Goal: Information Seeking & Learning: Understand process/instructions

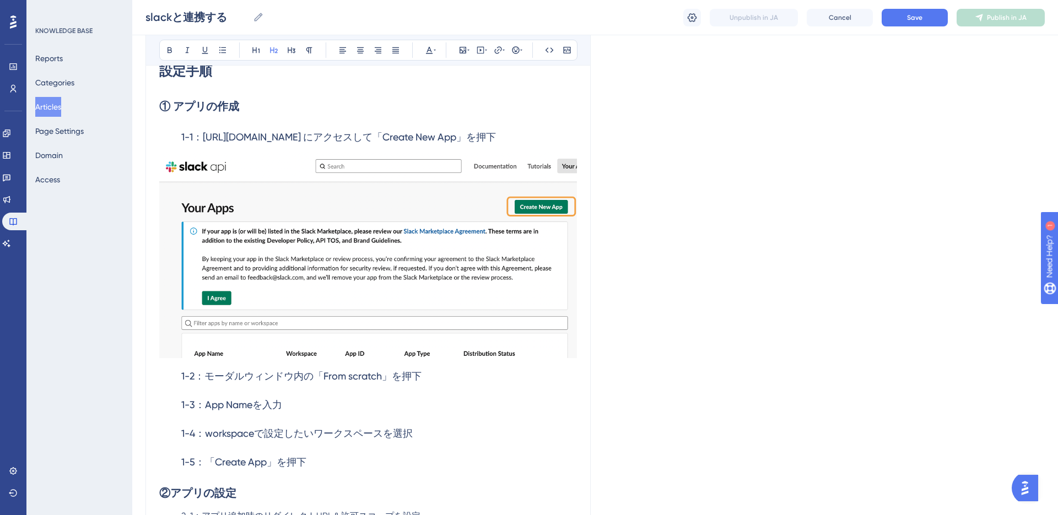
scroll to position [345, 0]
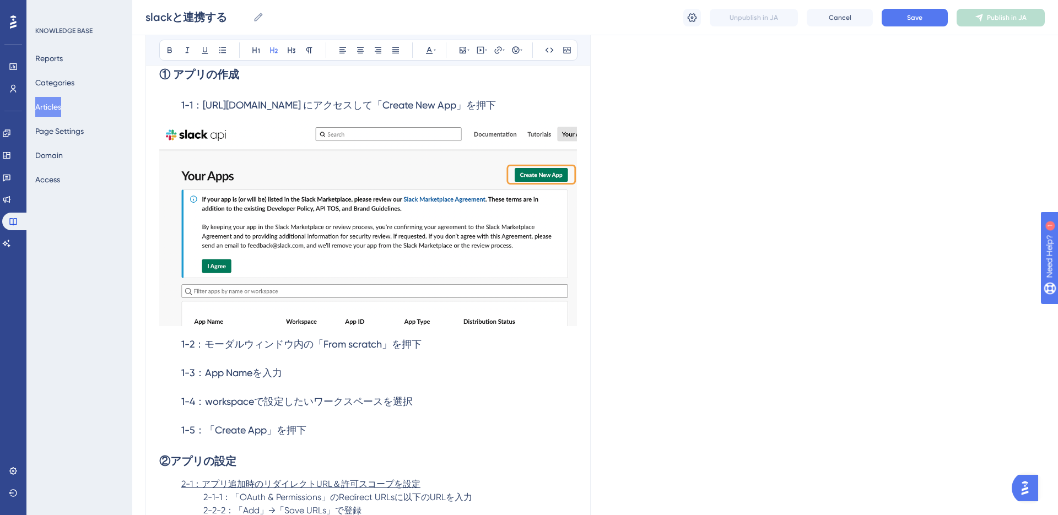
scroll to position [381, 0]
click at [437, 350] on h3 "1-2：モーダルウィンドウ内の「From scratch」を押下" at bounding box center [368, 344] width 418 height 29
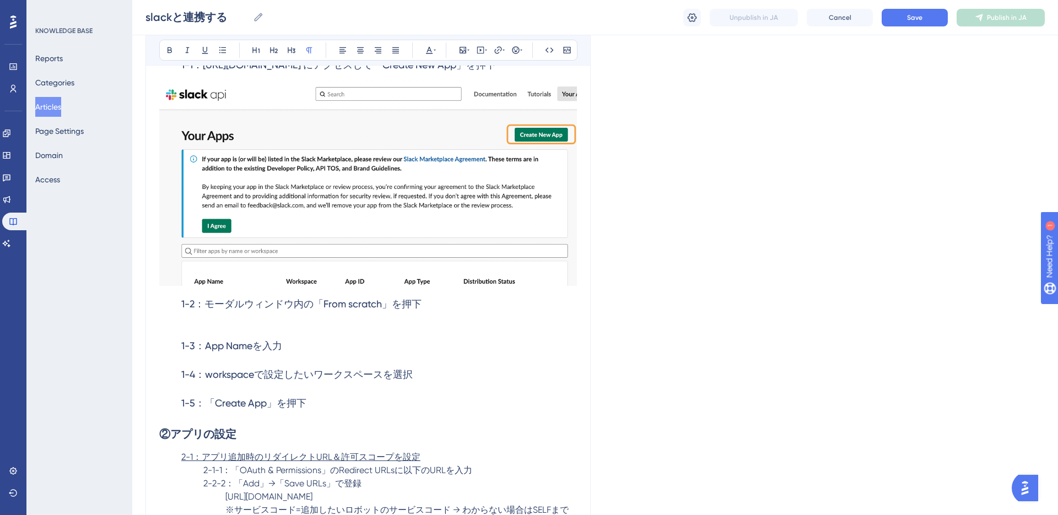
scroll to position [425, 0]
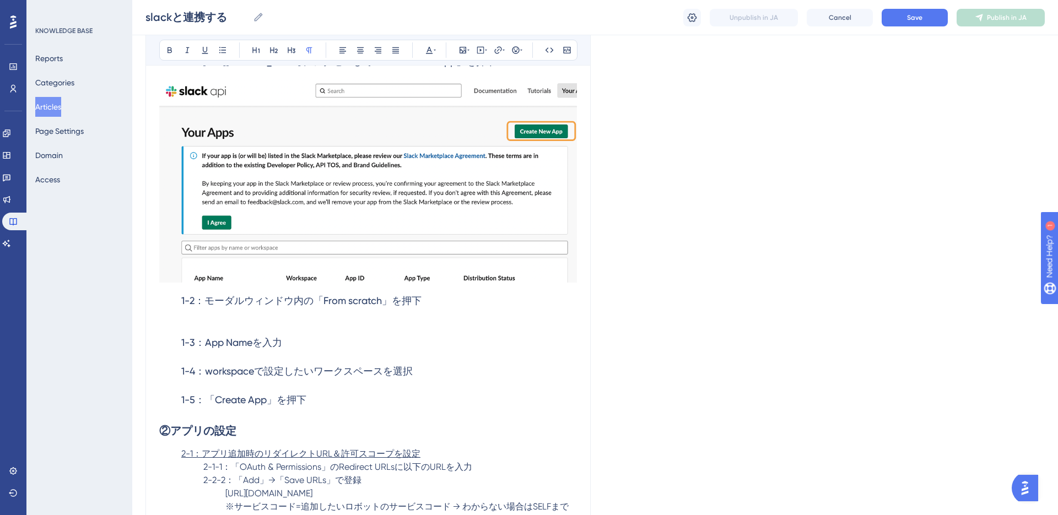
click at [381, 346] on h3 "1-3：App Nameを入力" at bounding box center [368, 342] width 418 height 29
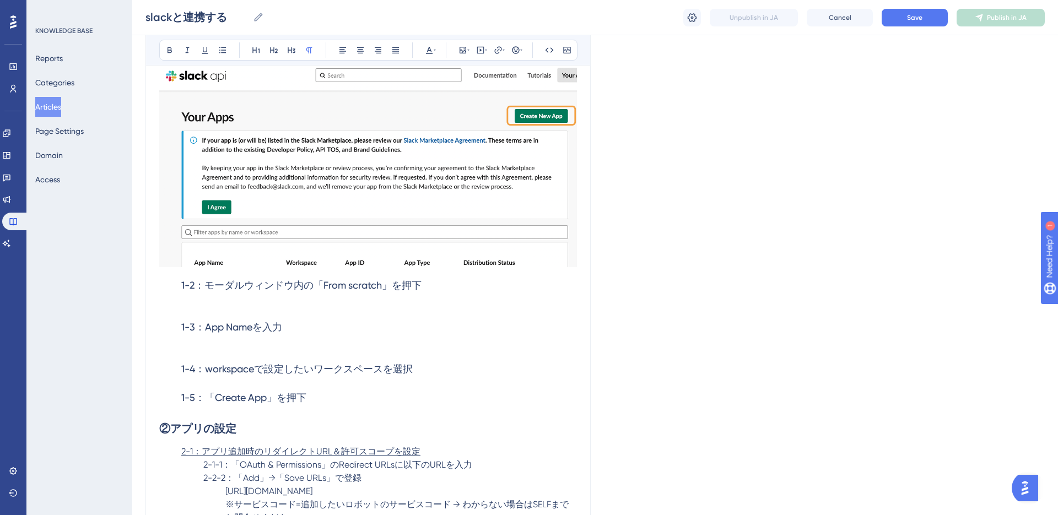
scroll to position [441, 0]
click at [205, 397] on span "1-5：「Create App」を押下" at bounding box center [243, 397] width 125 height 12
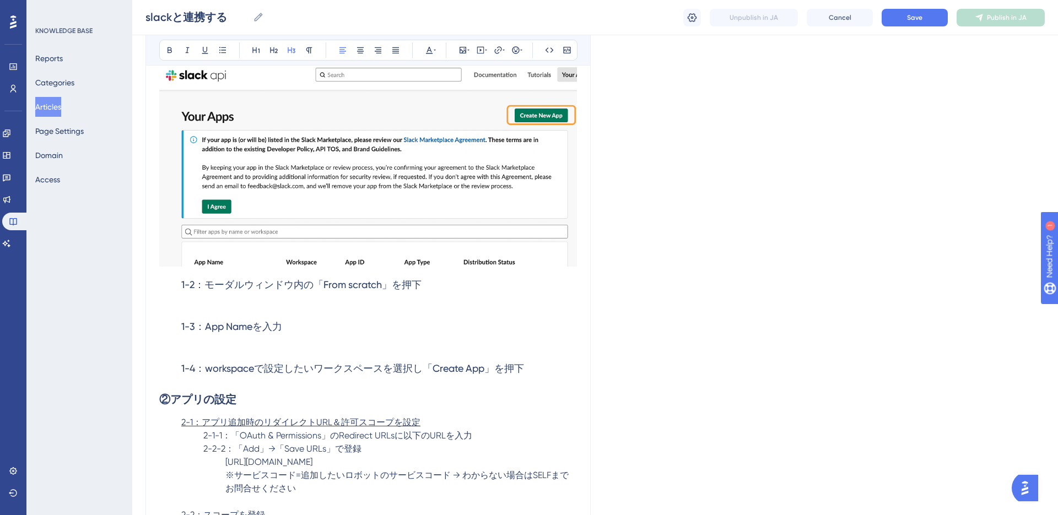
click at [327, 308] on p at bounding box center [368, 305] width 418 height 13
click at [463, 48] on icon at bounding box center [462, 50] width 9 height 9
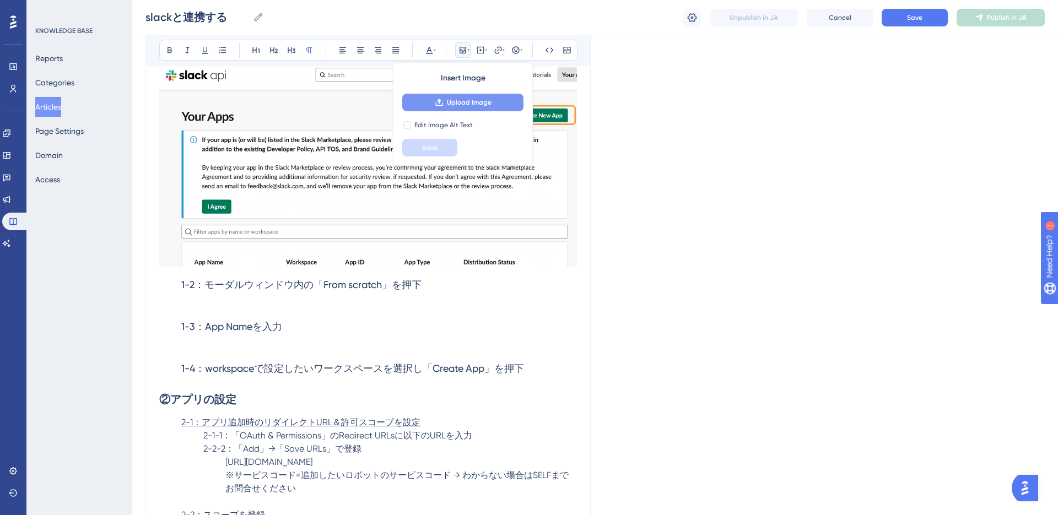
click at [471, 108] on button "Upload Image" at bounding box center [462, 103] width 121 height 18
click at [257, 306] on p at bounding box center [368, 305] width 418 height 13
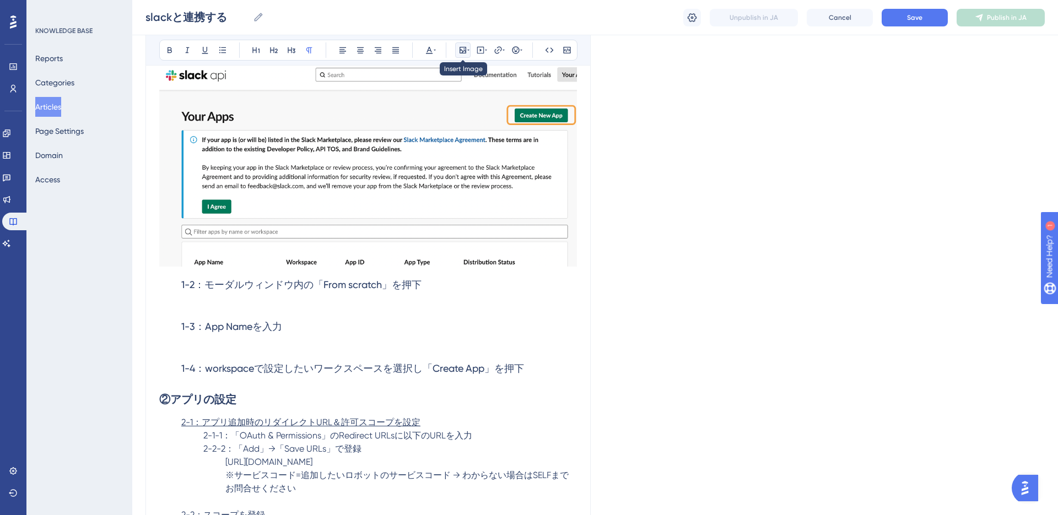
click at [467, 51] on icon at bounding box center [468, 50] width 2 height 9
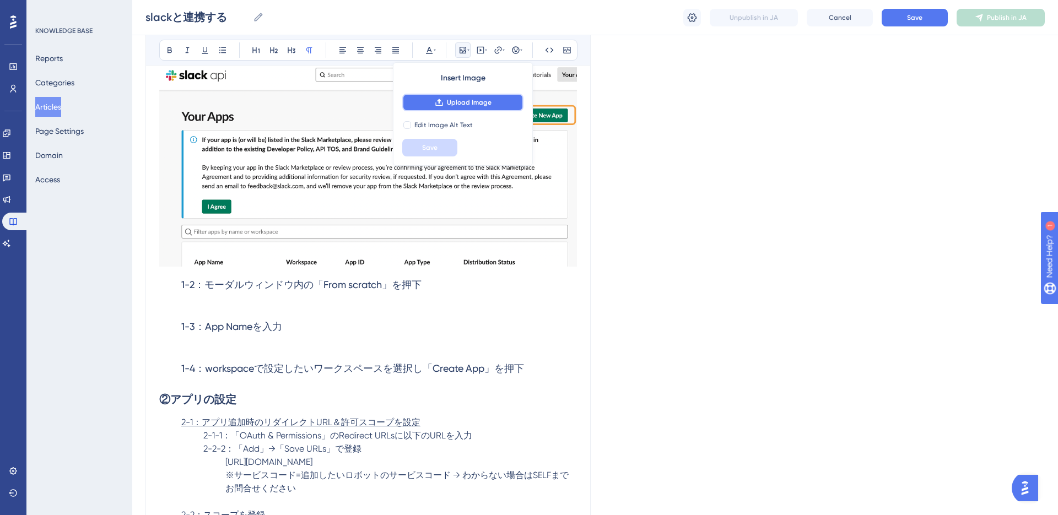
click at [464, 105] on span "Upload Image" at bounding box center [469, 102] width 45 height 9
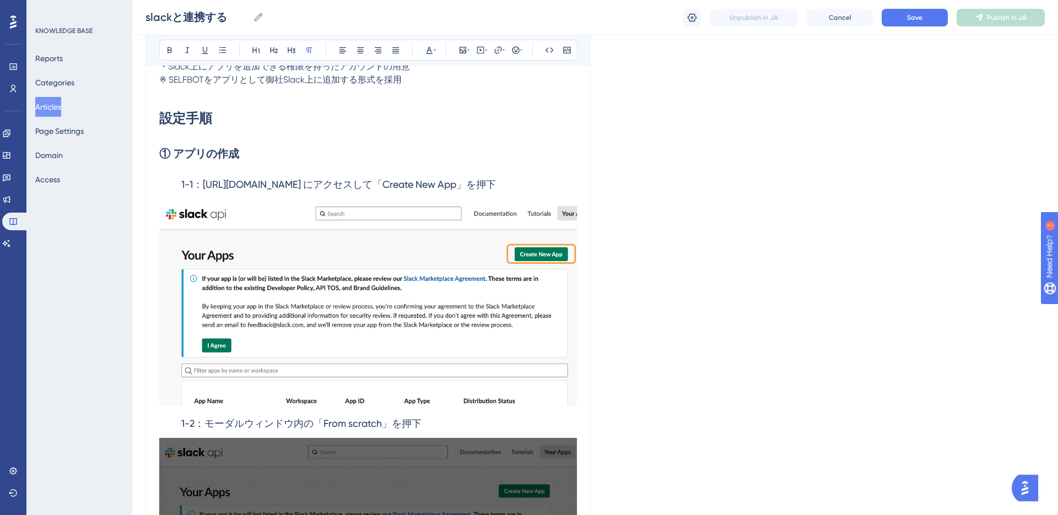
scroll to position [312, 0]
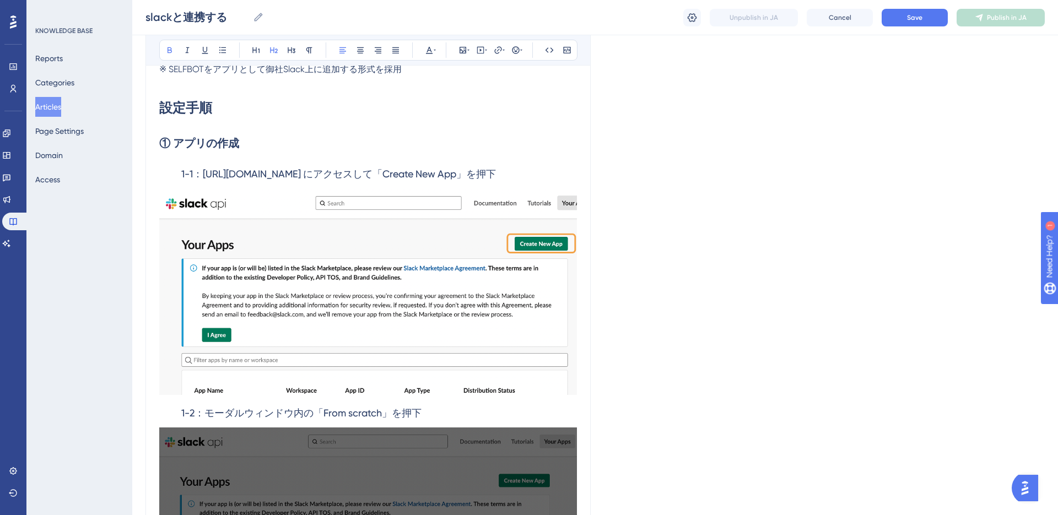
click at [394, 140] on h2 "① アプリの作成" at bounding box center [368, 143] width 418 height 33
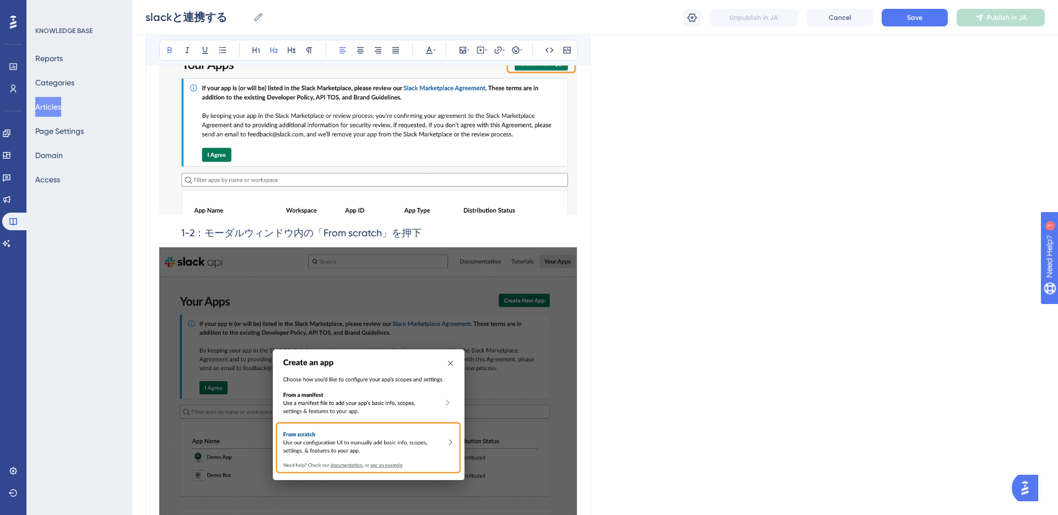
scroll to position [502, 0]
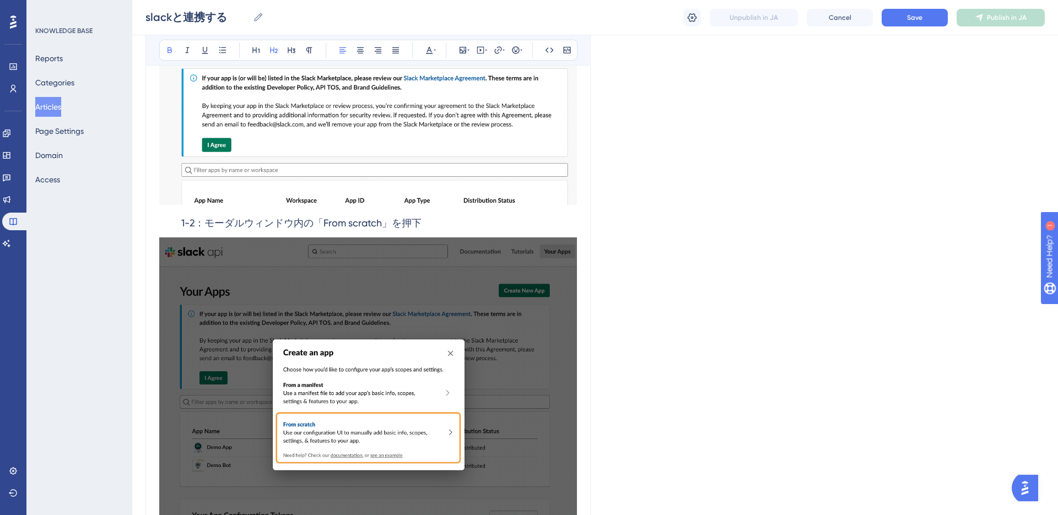
click at [314, 249] on div at bounding box center [368, 394] width 418 height 314
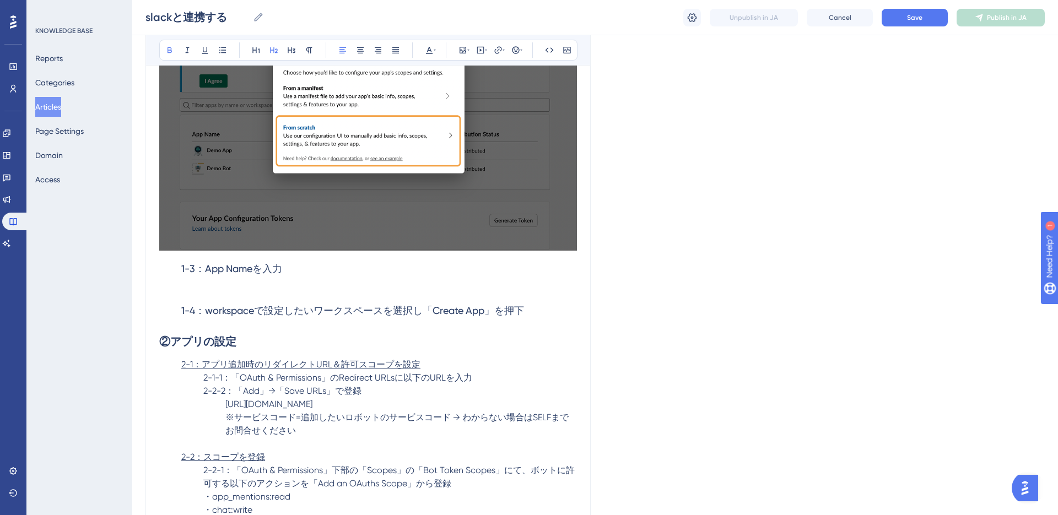
scroll to position [919, 0]
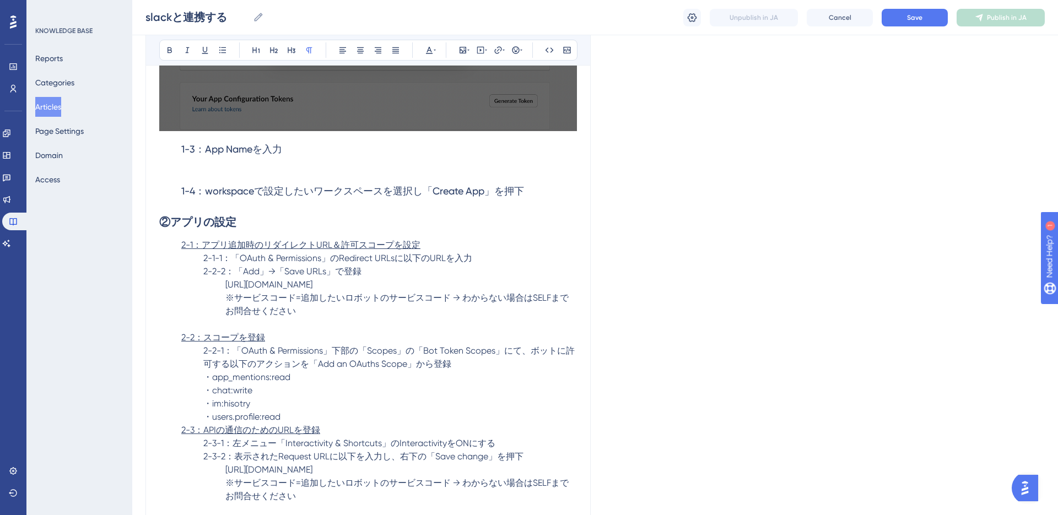
click at [258, 171] on p at bounding box center [368, 170] width 418 height 13
click at [464, 49] on icon at bounding box center [462, 50] width 9 height 9
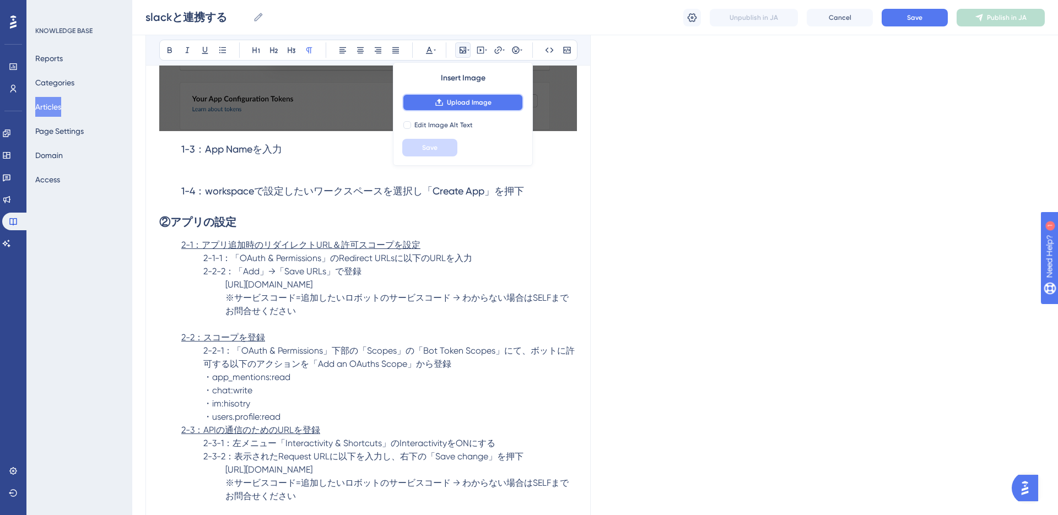
click at [470, 102] on span "Upload Image" at bounding box center [469, 102] width 45 height 9
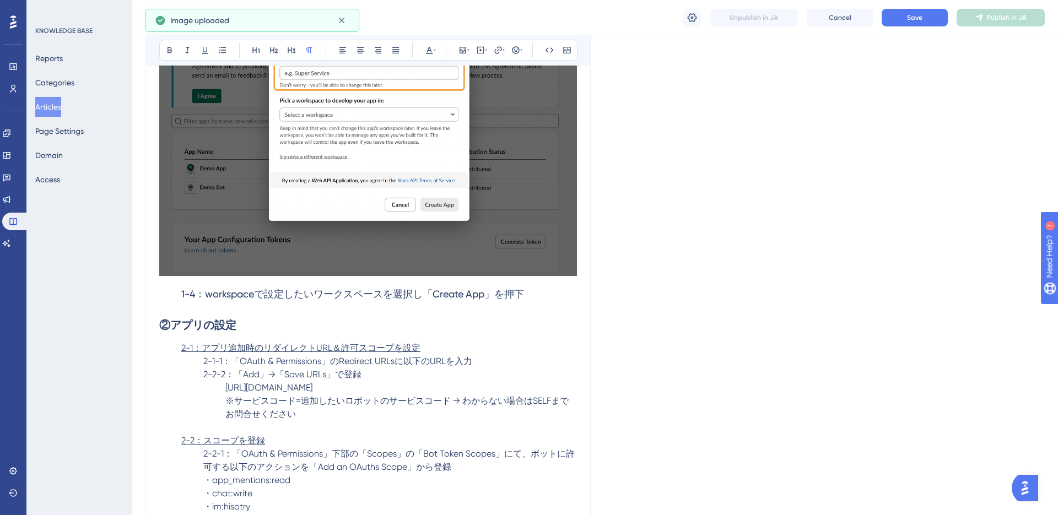
scroll to position [1121, 0]
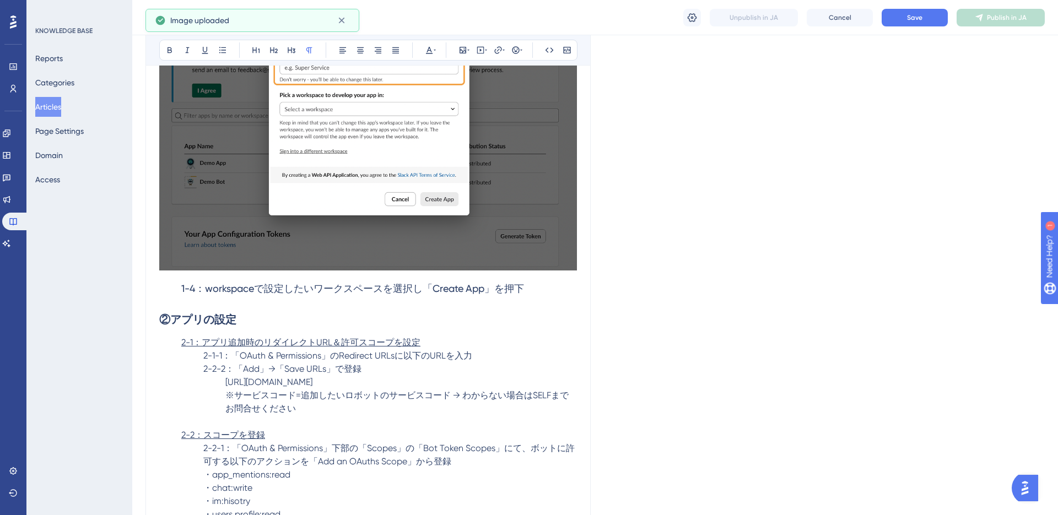
click at [526, 293] on h3 "1-4：workspaceで設定したいワークスペースを選択し「Create App」を押下" at bounding box center [368, 288] width 418 height 29
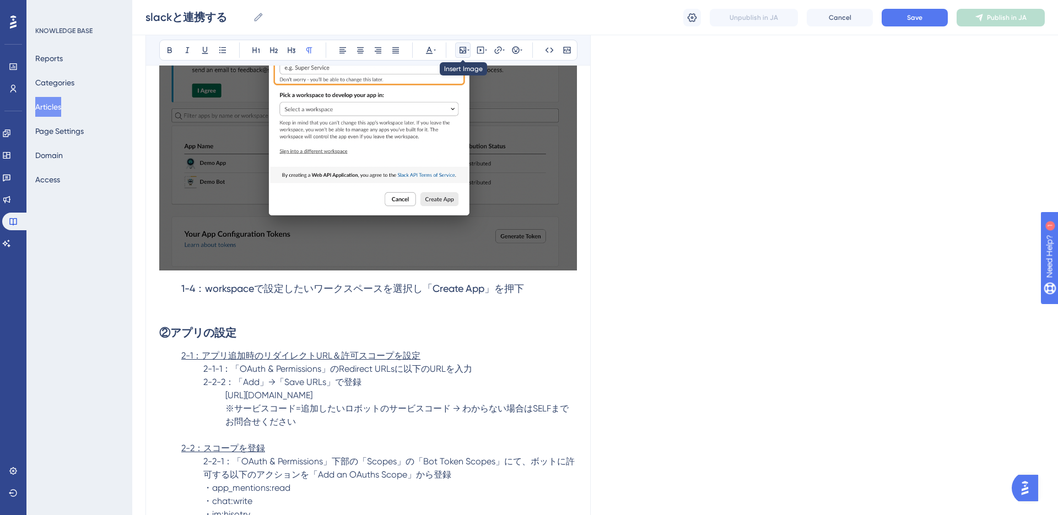
click at [459, 50] on icon at bounding box center [462, 50] width 9 height 9
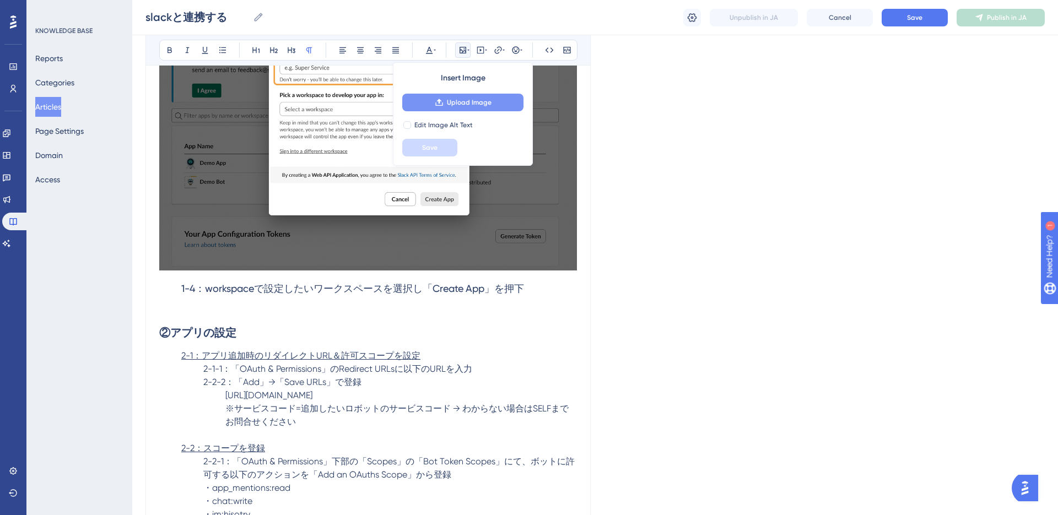
click at [470, 106] on span "Upload Image" at bounding box center [469, 102] width 45 height 9
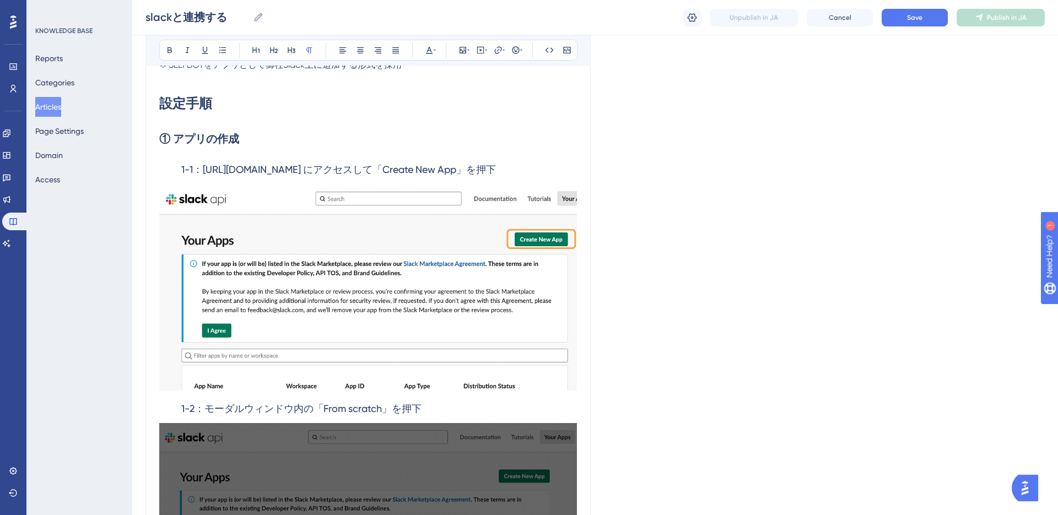
scroll to position [317, 0]
click at [537, 166] on h3 "1-1：https://api.slack.com/apps/ にアクセスして「Create New App」を押下" at bounding box center [368, 169] width 418 height 29
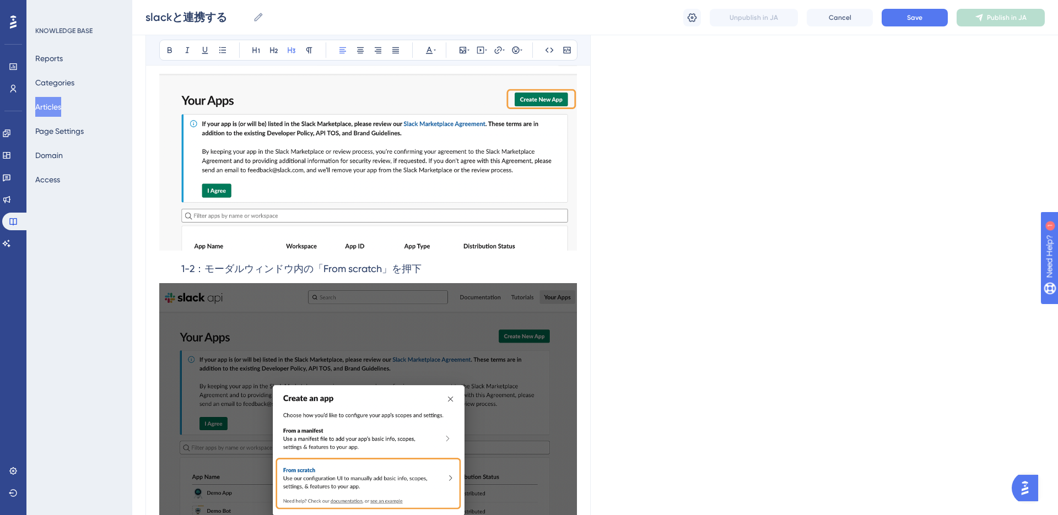
scroll to position [383, 0]
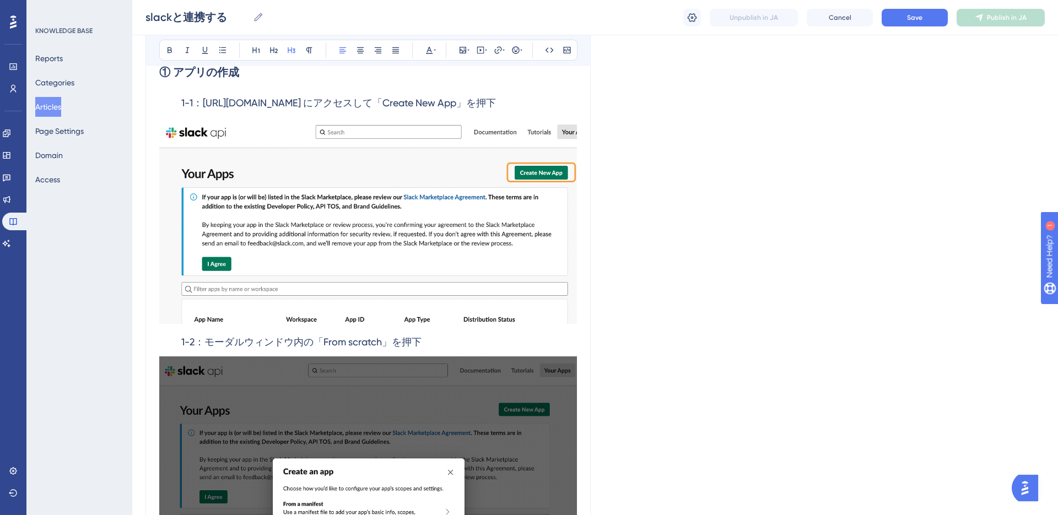
click at [179, 344] on h3 "1-2：モーダルウィンドウ内の「From scratch」を押下" at bounding box center [368, 342] width 418 height 29
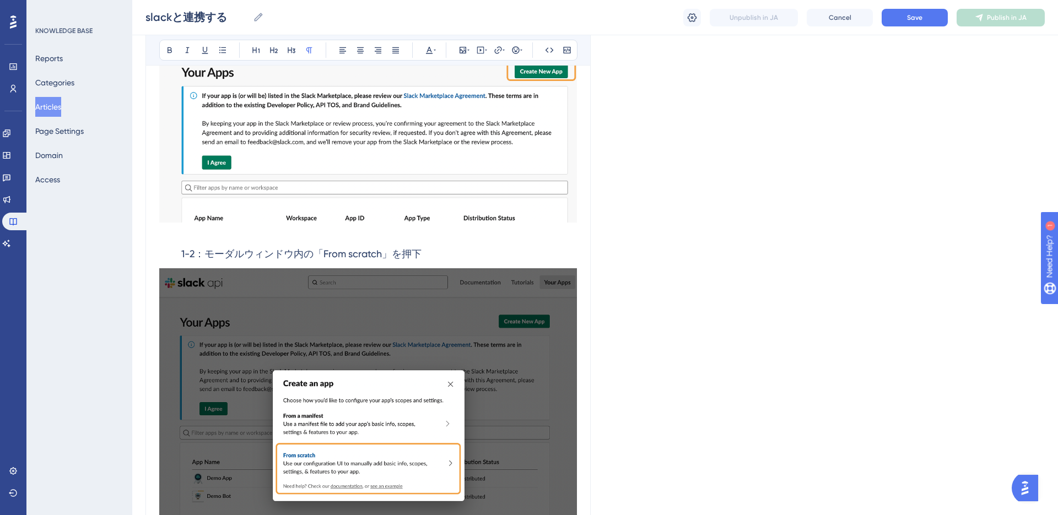
scroll to position [486, 0]
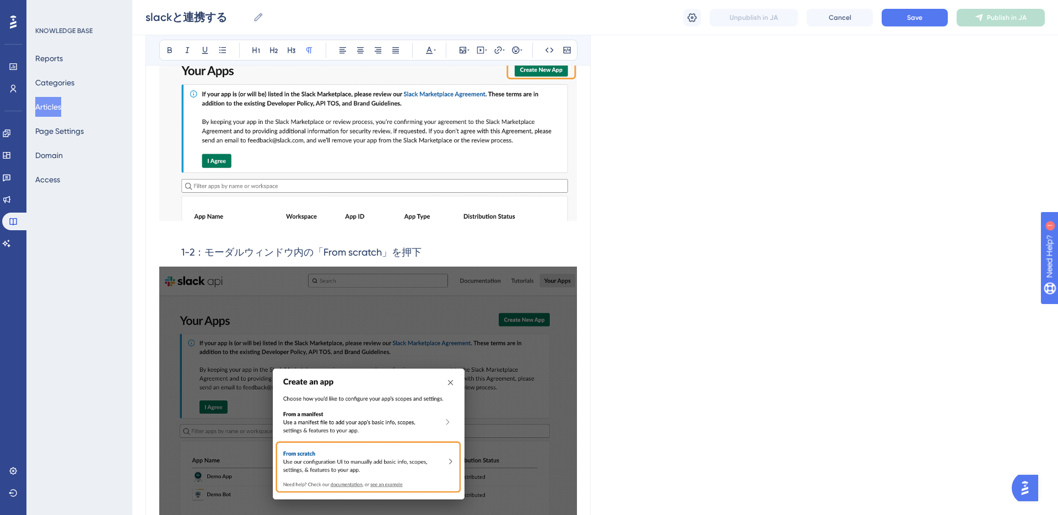
click at [576, 291] on img at bounding box center [368, 422] width 418 height 310
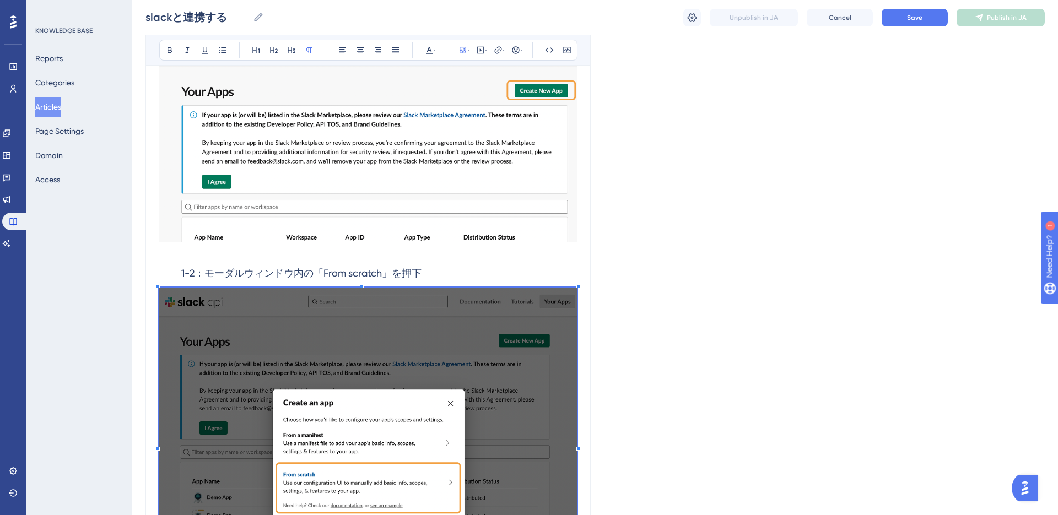
scroll to position [464, 0]
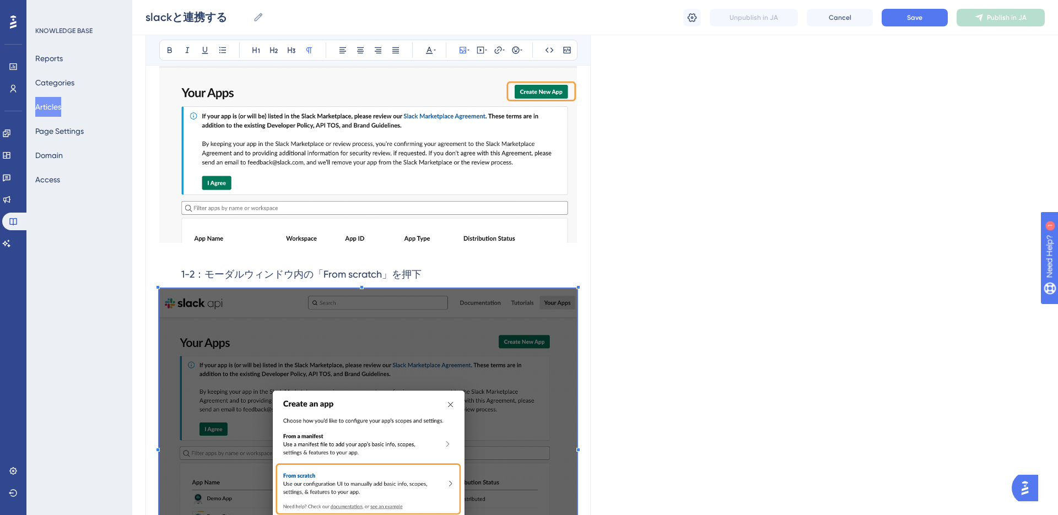
click at [519, 277] on h3 "1-2：モーダルウィンドウ内の「From scratch」を押下" at bounding box center [368, 274] width 418 height 29
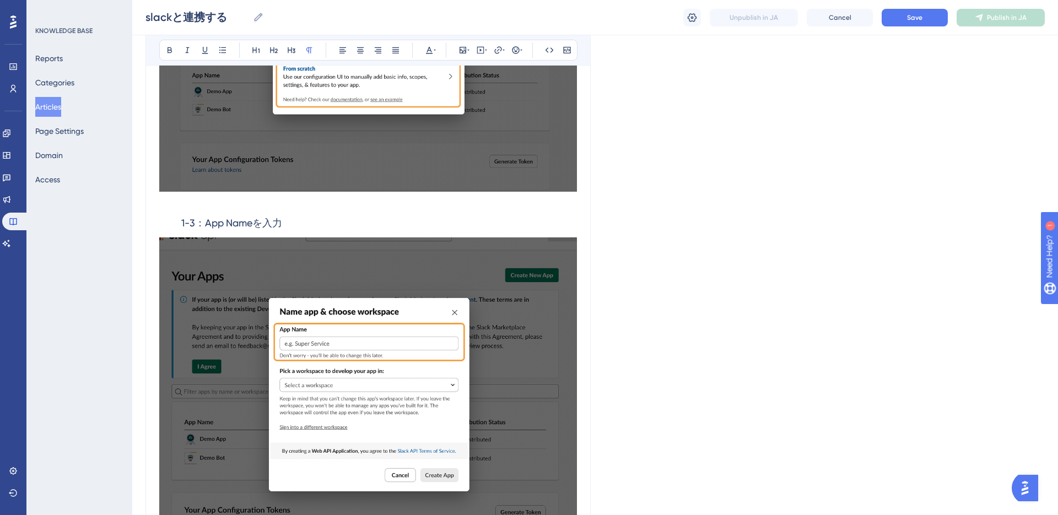
scroll to position [899, 0]
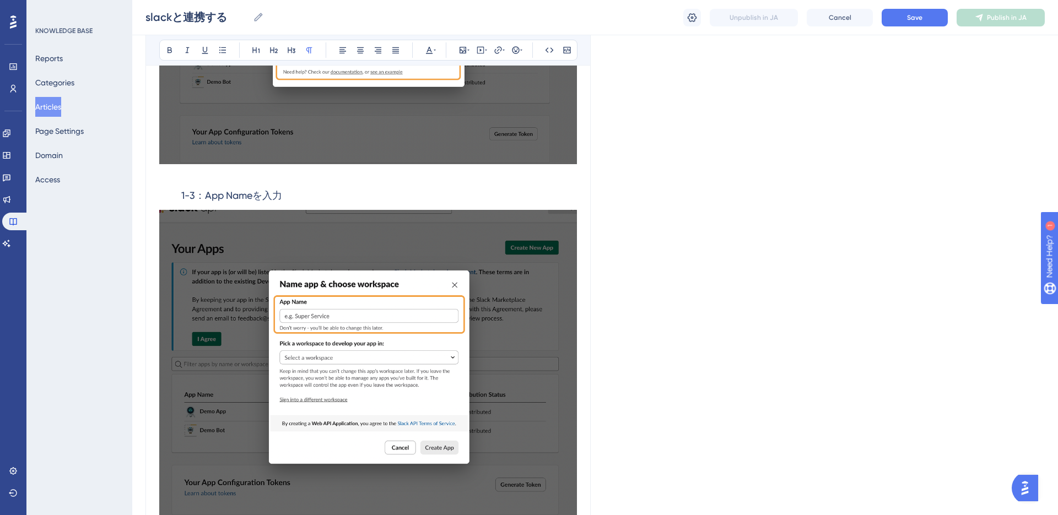
click at [498, 196] on h3 "1-3：App Nameを入力" at bounding box center [368, 195] width 418 height 29
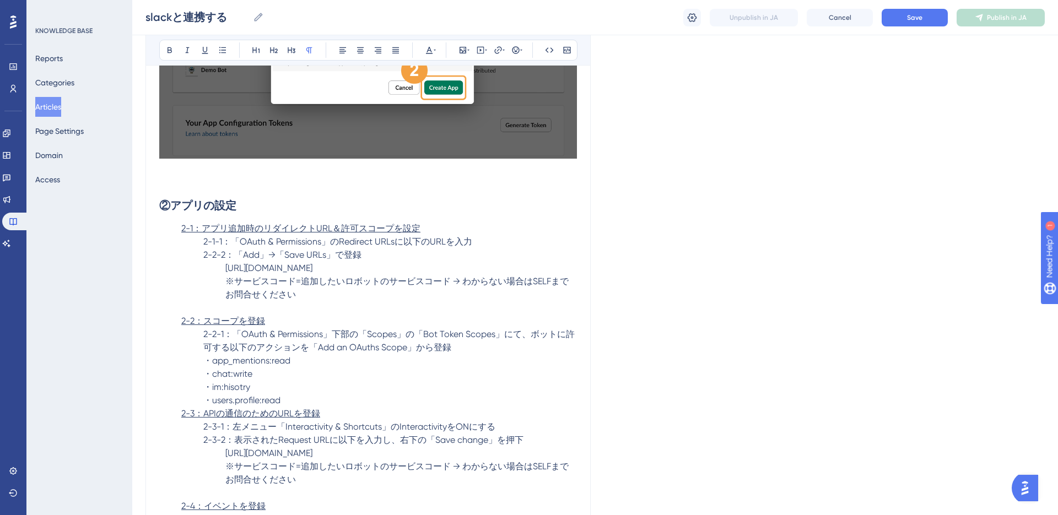
scroll to position [1631, 0]
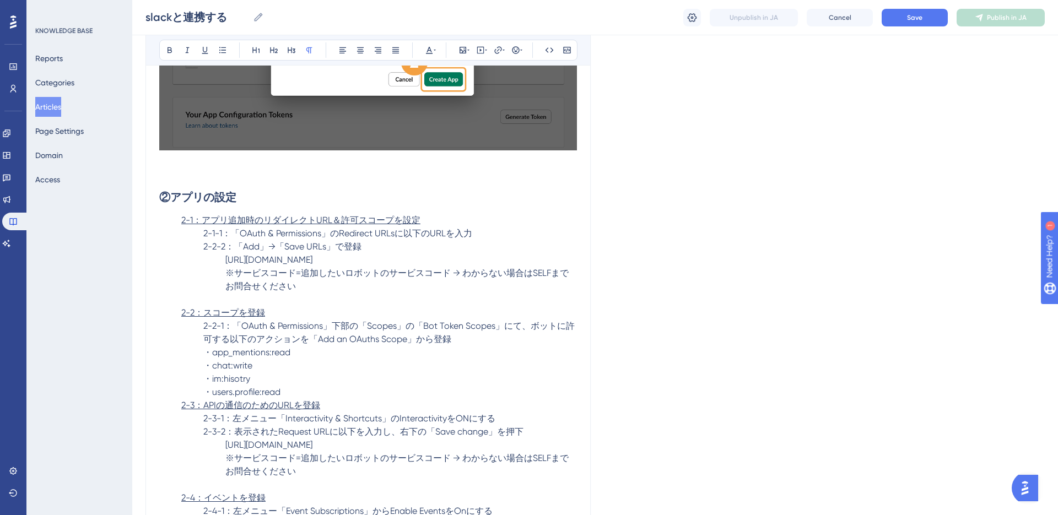
click at [339, 203] on h2 "②アプリの設定" at bounding box center [368, 197] width 418 height 33
click at [447, 223] on p "2-1：アプリ追加時のリダイレクトURL＆許可スコープを設定" at bounding box center [368, 220] width 418 height 13
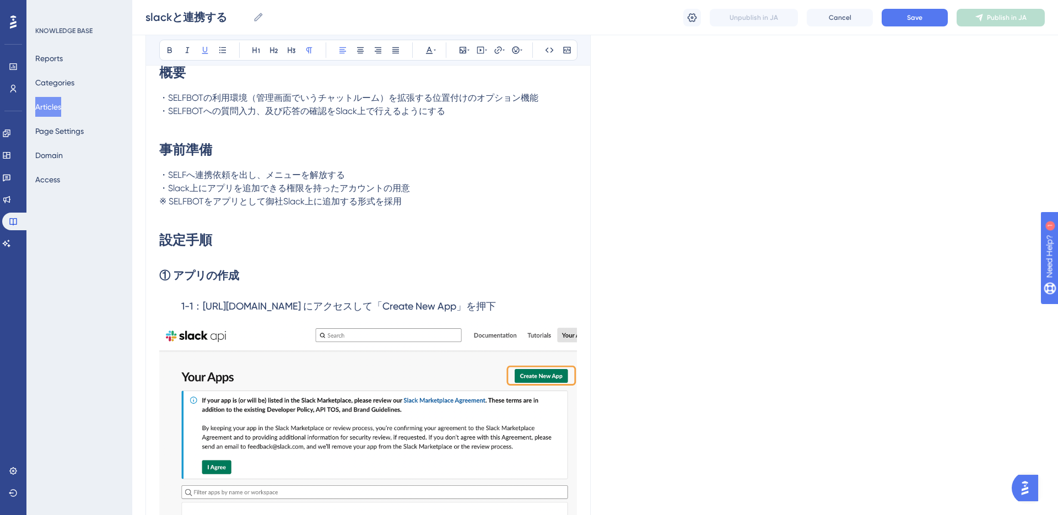
scroll to position [173, 0]
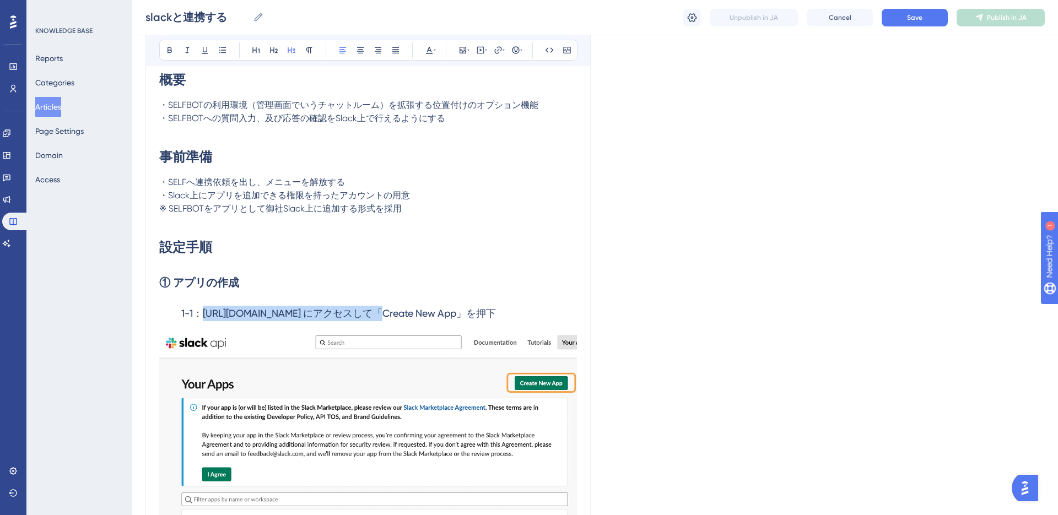
drag, startPoint x: 202, startPoint y: 315, endPoint x: 334, endPoint y: 310, distance: 132.3
click at [334, 310] on span "1-1：https://api.slack.com/apps/ にアクセスして「Create New App」を押下" at bounding box center [338, 313] width 315 height 12
copy span "[URL][DOMAIN_NAME]"
click at [497, 47] on icon at bounding box center [497, 49] width 7 height 7
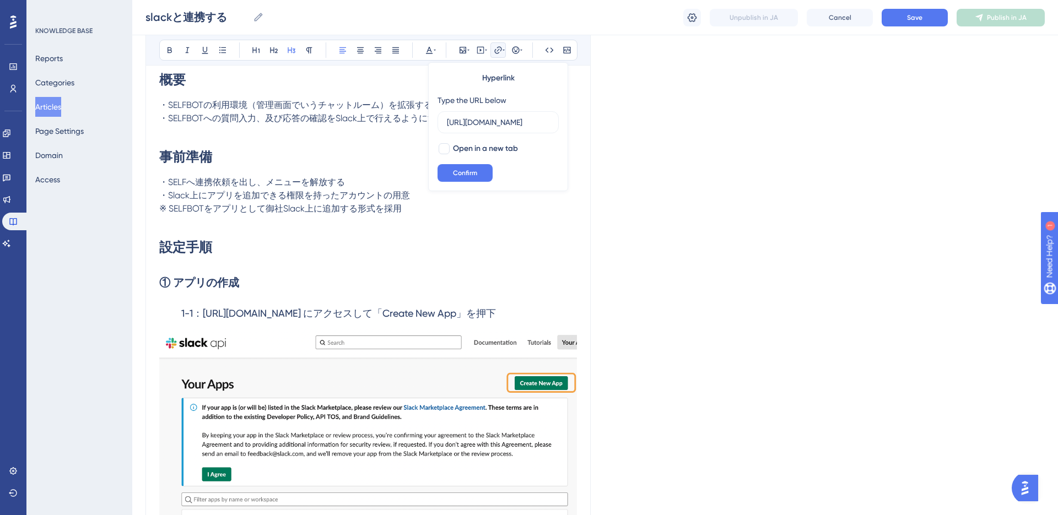
drag, startPoint x: 480, startPoint y: 119, endPoint x: 433, endPoint y: 121, distance: 46.9
click at [433, 121] on div "Hyperlink Type the URL below https://api.slack.com/apps/ Open in a new tab Conf…" at bounding box center [498, 126] width 140 height 129
type input "[URL][DOMAIN_NAME]"
click at [462, 149] on span "Open in a new tab" at bounding box center [485, 148] width 65 height 13
checkbox input "true"
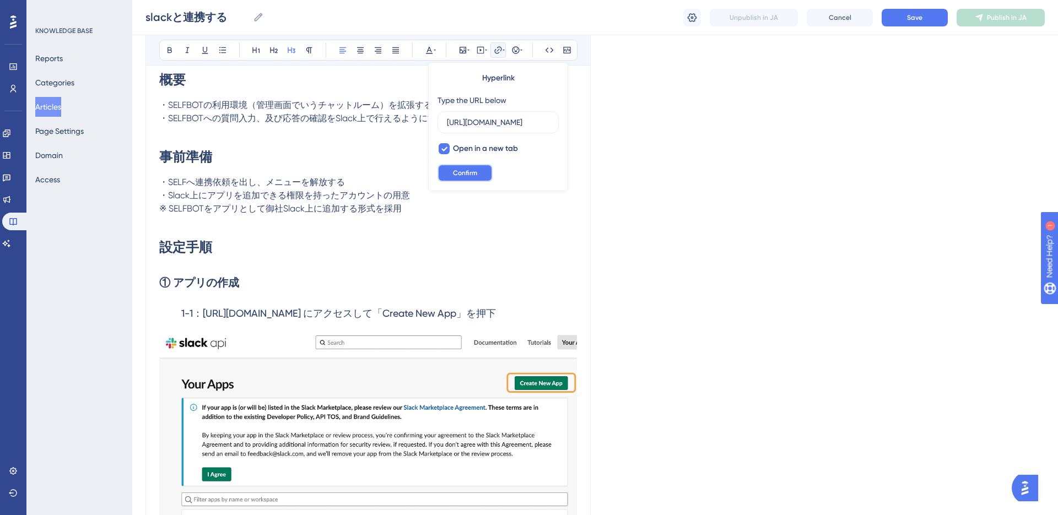
click at [460, 171] on span "Confirm" at bounding box center [465, 173] width 24 height 9
click at [397, 238] on h1 "設定手順" at bounding box center [368, 247] width 418 height 37
click at [301, 313] on span "[URL][DOMAIN_NAME]" at bounding box center [252, 313] width 98 height 12
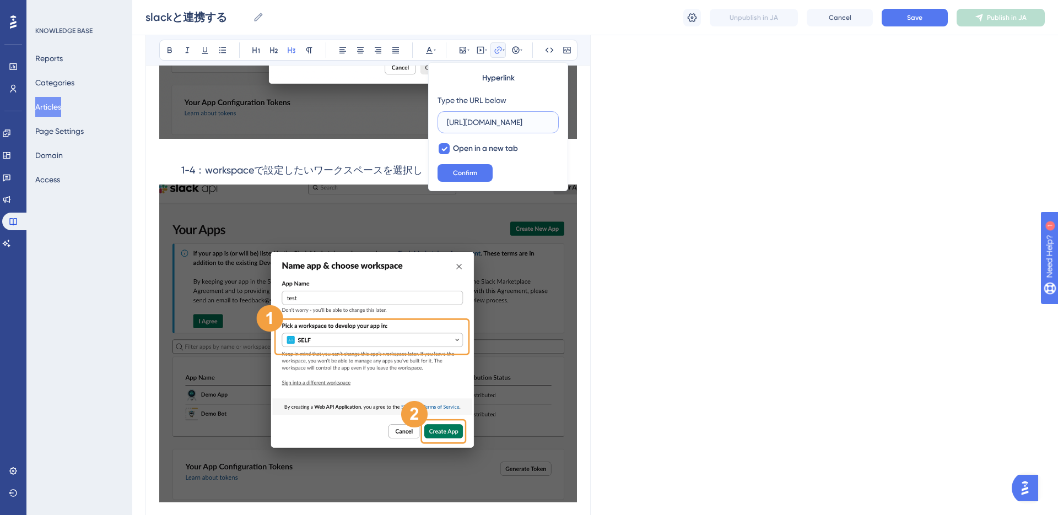
scroll to position [1322, 0]
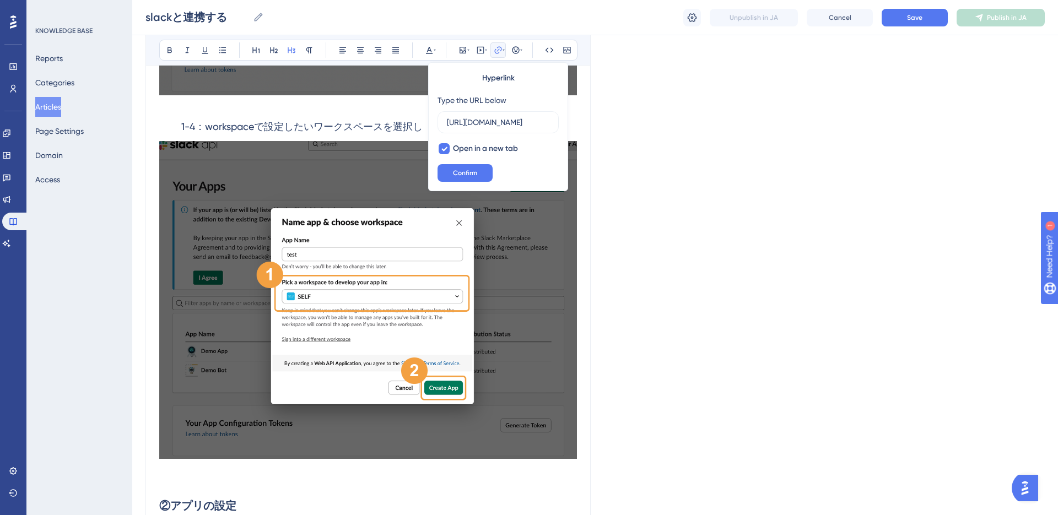
click at [587, 110] on div "slackと連携する Bold Italic Underline Bullet Point Heading 1 Heading 2 Heading 3 Nor…" at bounding box center [367, 85] width 445 height 2568
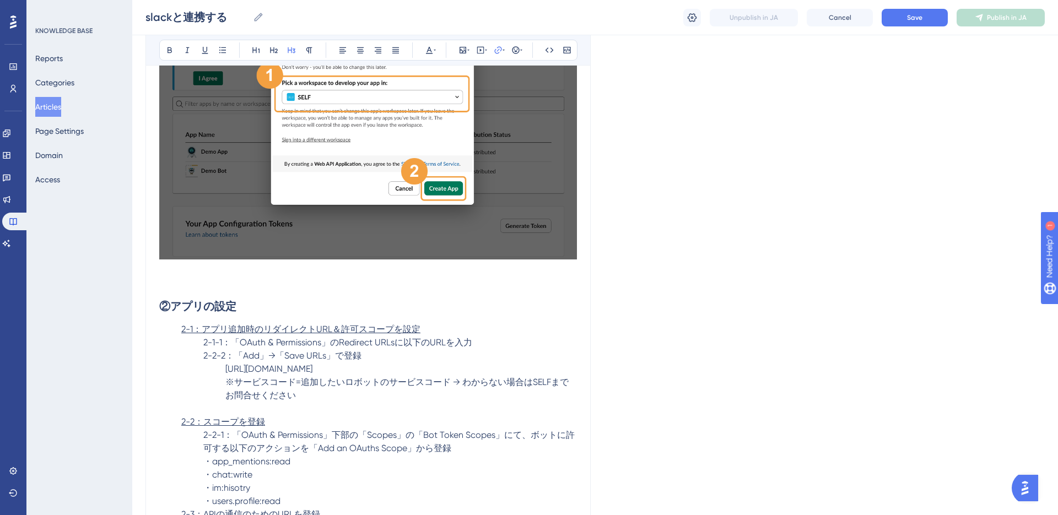
scroll to position [1638, 0]
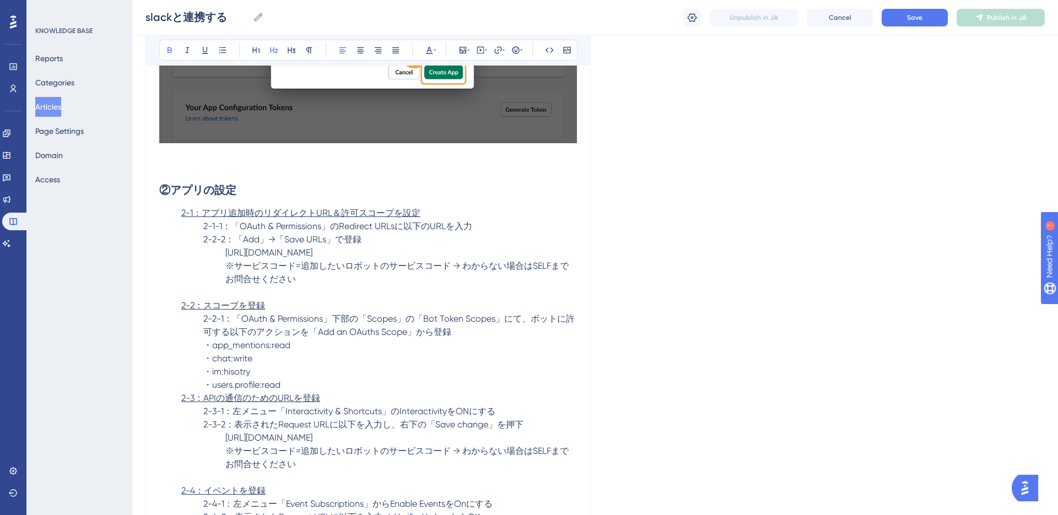
click at [376, 196] on h2 "②アプリの設定" at bounding box center [368, 190] width 418 height 33
click at [431, 215] on p "2-1：アプリ追加時のリダイレクトURL＆許可スコープを設定" at bounding box center [368, 213] width 418 height 13
click at [229, 229] on span "2-1-1：「OAuth & Permissions」のRedirect URLsに以下のURLを入力" at bounding box center [337, 226] width 269 height 10
drag, startPoint x: 200, startPoint y: 230, endPoint x: 479, endPoint y: 220, distance: 279.5
click at [479, 220] on p "2-1-1：「OAuth & Permissions」のRedirect URLsに以下のURLを入力" at bounding box center [368, 226] width 418 height 13
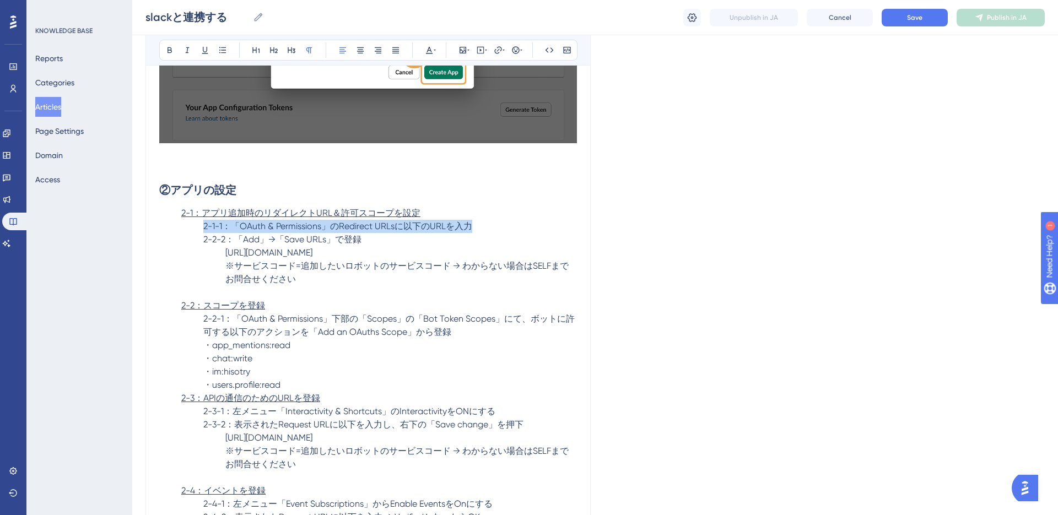
copy span "2-1-1：「OAuth & Permissions」のRedirect URLsに以下のURLを入力"
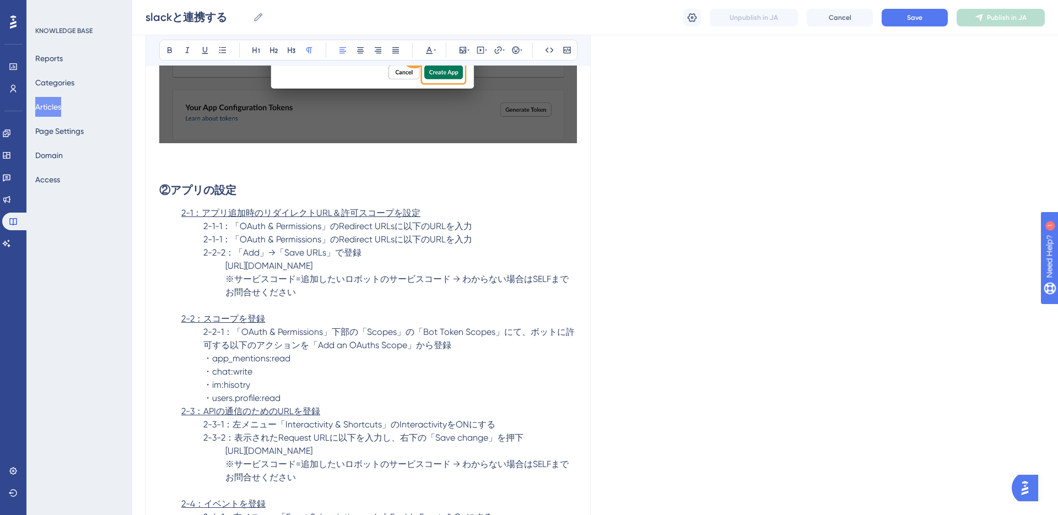
click at [226, 227] on span "2-1-1：「OAuth & Permissions」のRedirect URLsに以下のURLを入力" at bounding box center [337, 226] width 269 height 10
click at [223, 238] on span "2-1-1：「OAuth & Permissions」のRedirect URLsに以下のURLを入力" at bounding box center [337, 239] width 269 height 10
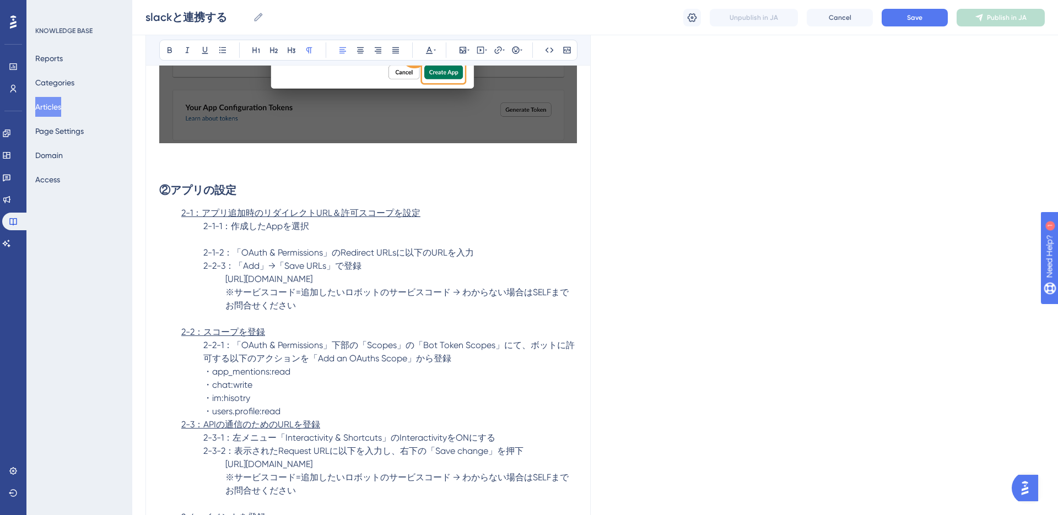
click at [476, 258] on p "2-1-2：「OAuth & Permissions」のRedirect URLsに以下のURLを入力" at bounding box center [368, 252] width 418 height 13
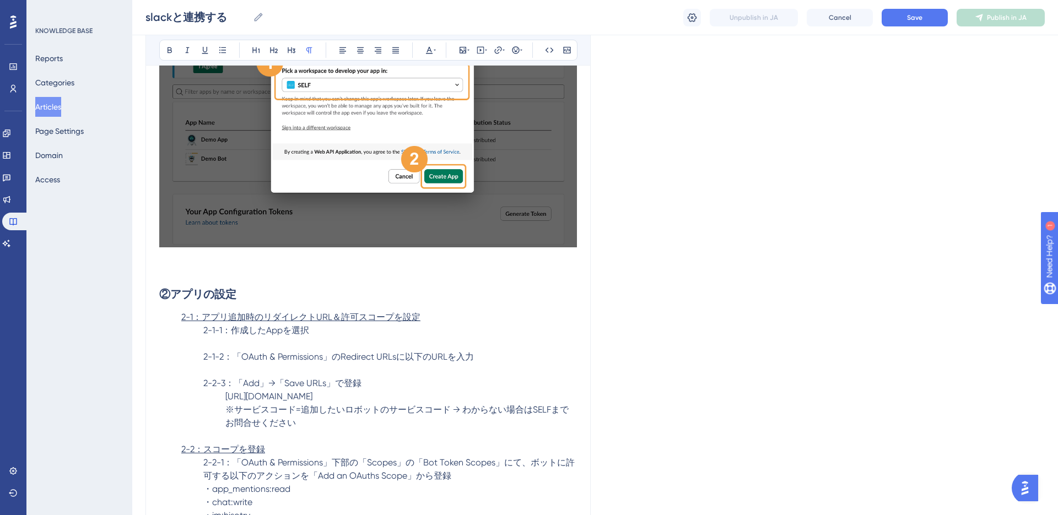
scroll to position [1583, 0]
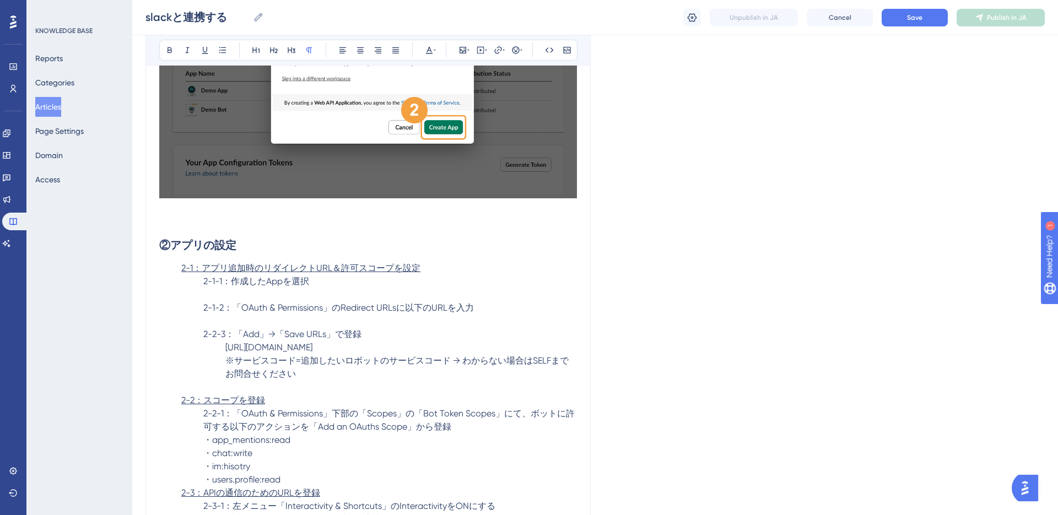
click at [316, 292] on p at bounding box center [368, 294] width 418 height 13
click at [466, 50] on icon at bounding box center [462, 50] width 9 height 9
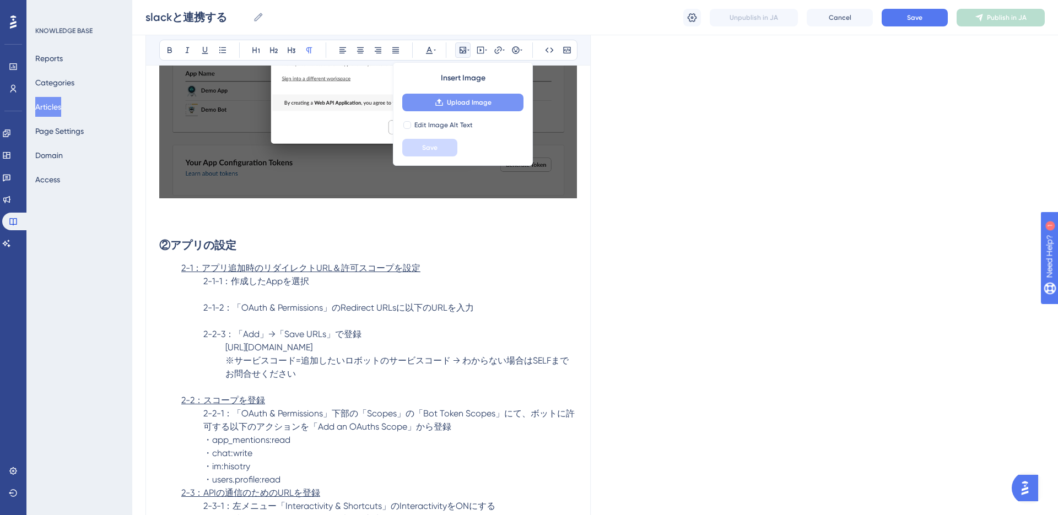
click at [455, 100] on span "Upload Image" at bounding box center [469, 102] width 45 height 9
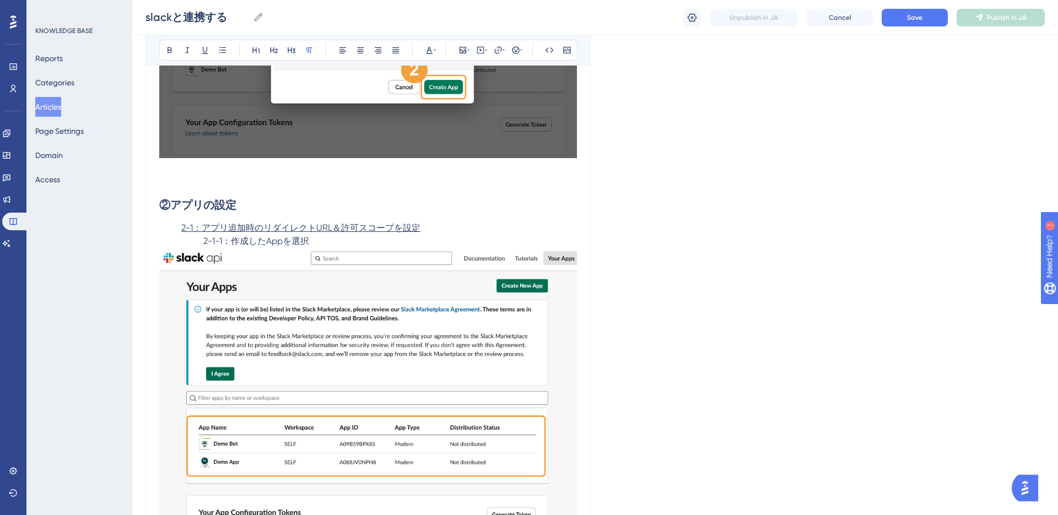
scroll to position [1672, 0]
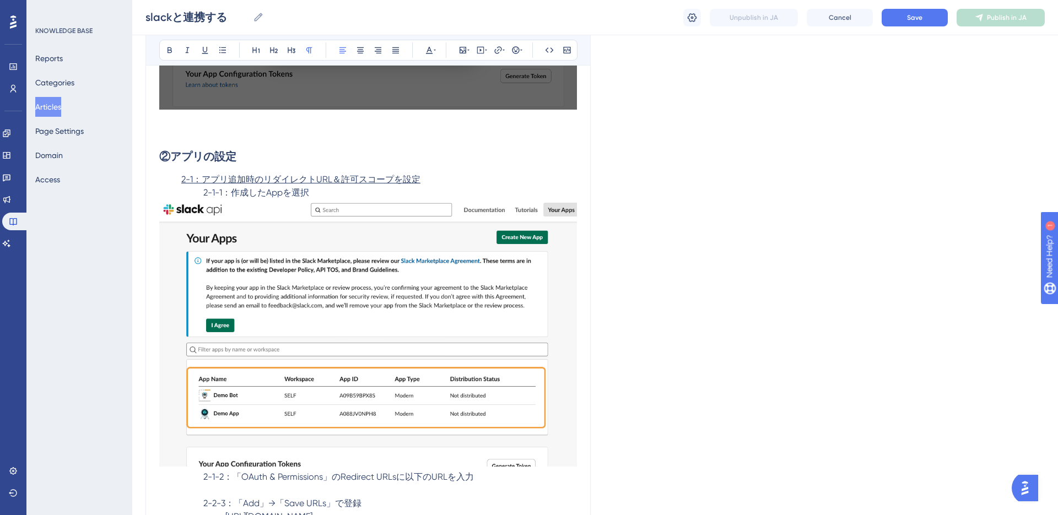
click at [306, 498] on span "2-2-3：「Add」→「Save URLs」で登録" at bounding box center [282, 503] width 158 height 10
click at [305, 484] on p at bounding box center [368, 490] width 418 height 13
click at [303, 202] on div at bounding box center [368, 334] width 418 height 271
click at [288, 484] on p at bounding box center [368, 490] width 418 height 13
click at [462, 52] on icon at bounding box center [462, 50] width 7 height 7
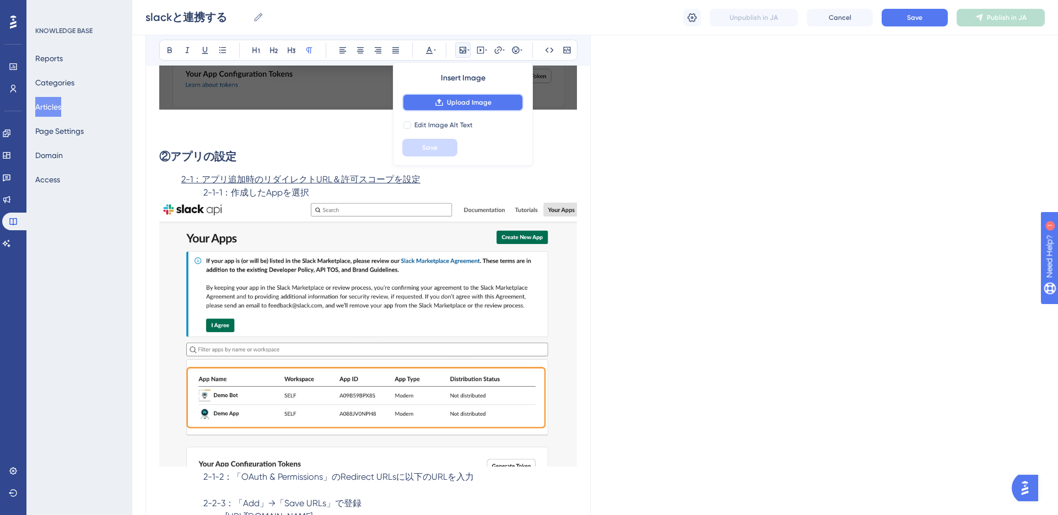
click at [461, 104] on span "Upload Image" at bounding box center [469, 102] width 45 height 9
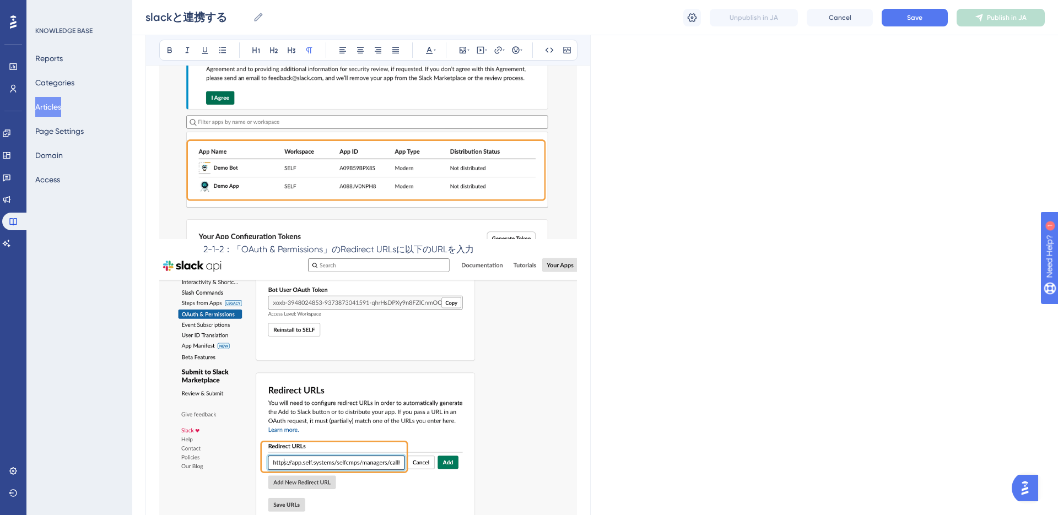
scroll to position [1763, 0]
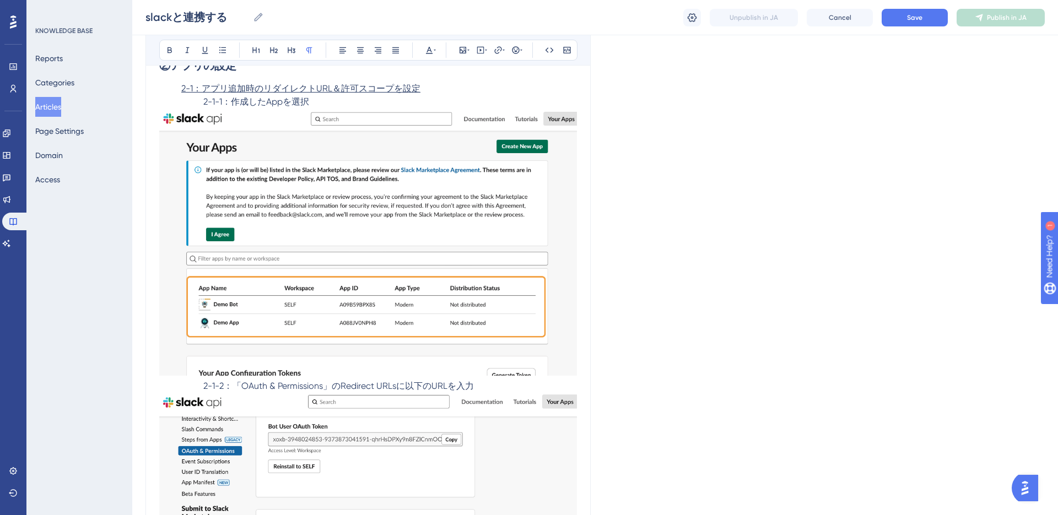
click at [383, 103] on p "2-1-1：作成したAppを選択" at bounding box center [368, 101] width 418 height 13
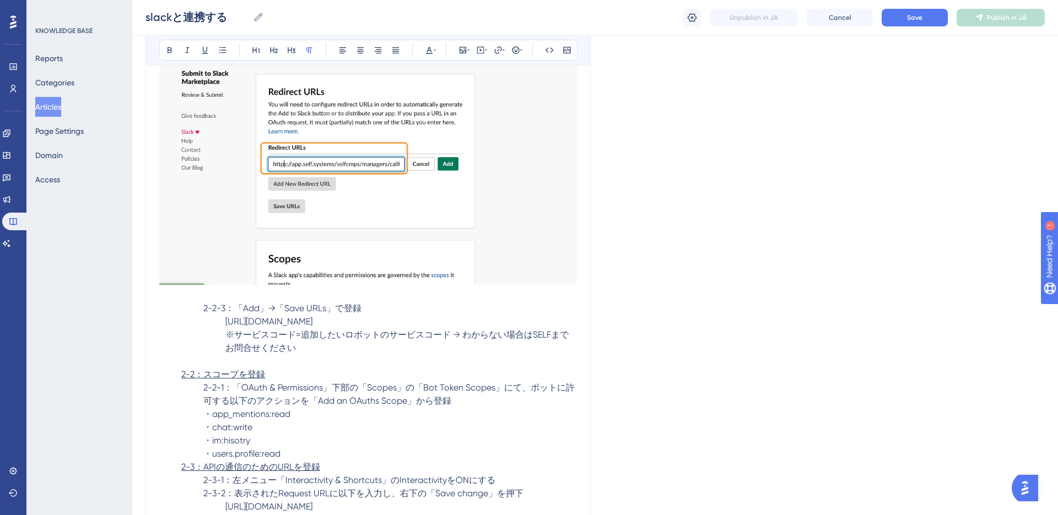
scroll to position [2218, 0]
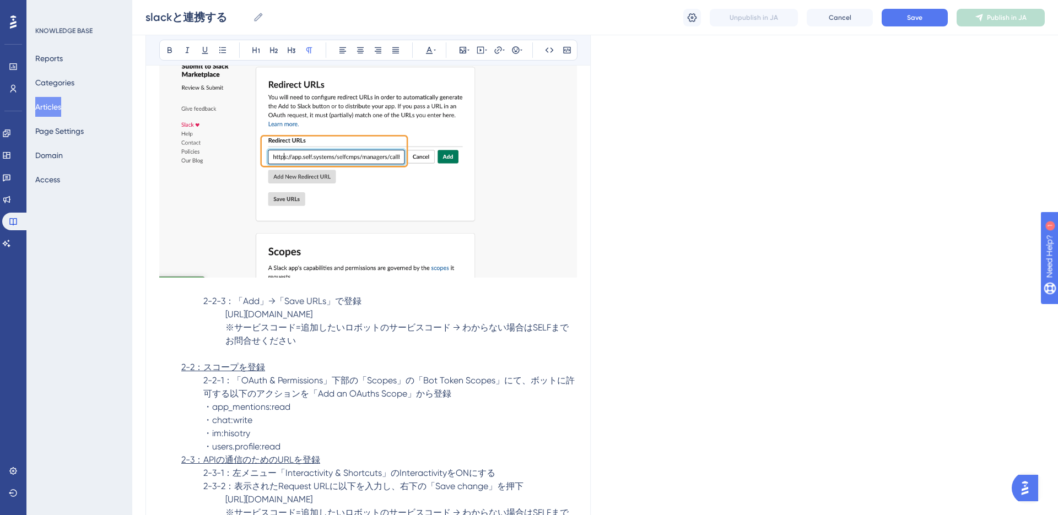
click at [309, 361] on p at bounding box center [368, 354] width 418 height 13
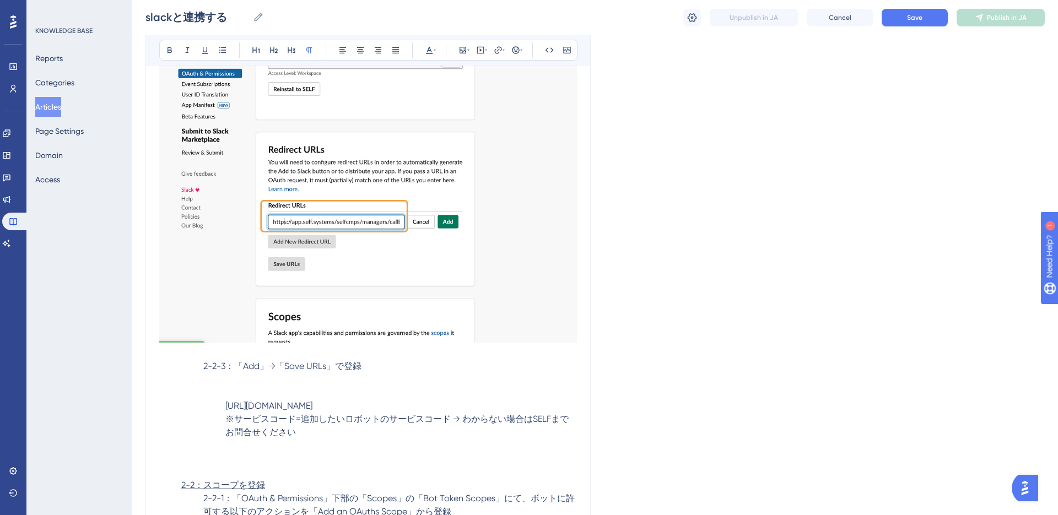
scroll to position [2131, 0]
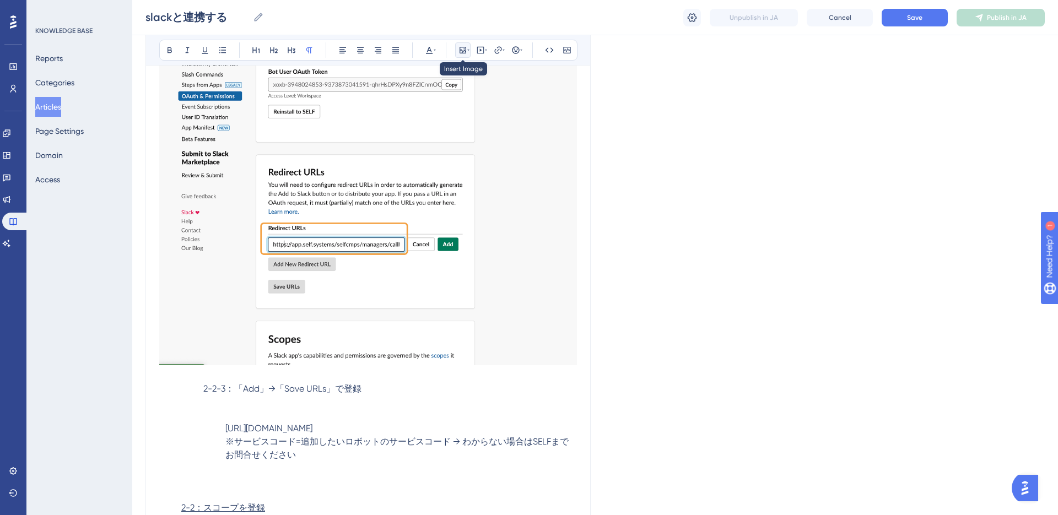
click at [464, 51] on icon at bounding box center [462, 50] width 9 height 9
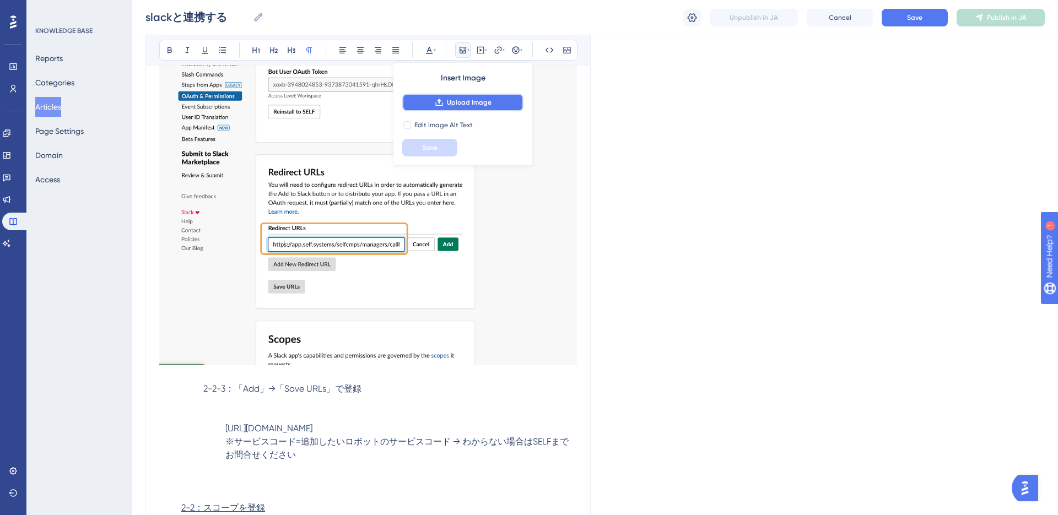
click at [457, 99] on span "Upload Image" at bounding box center [469, 102] width 45 height 9
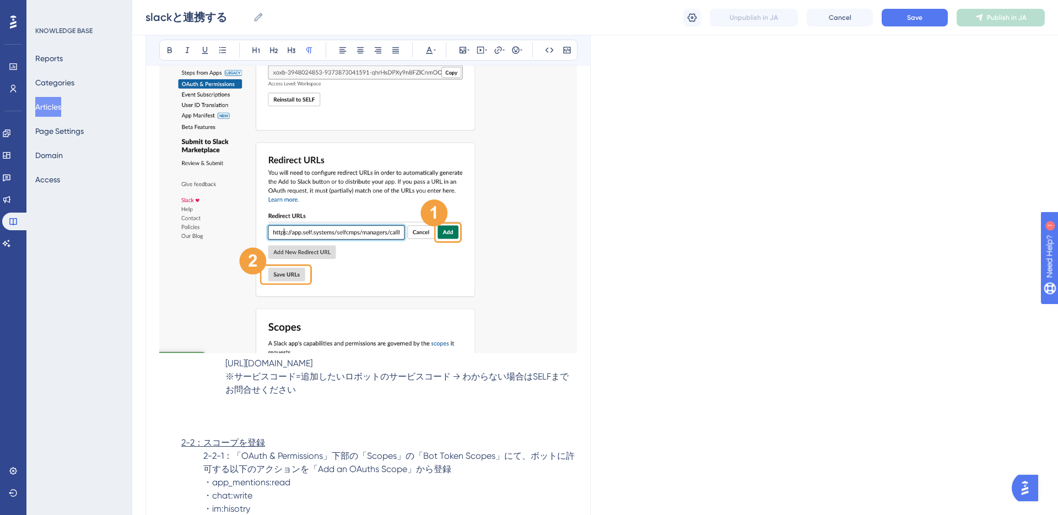
scroll to position [2555, 0]
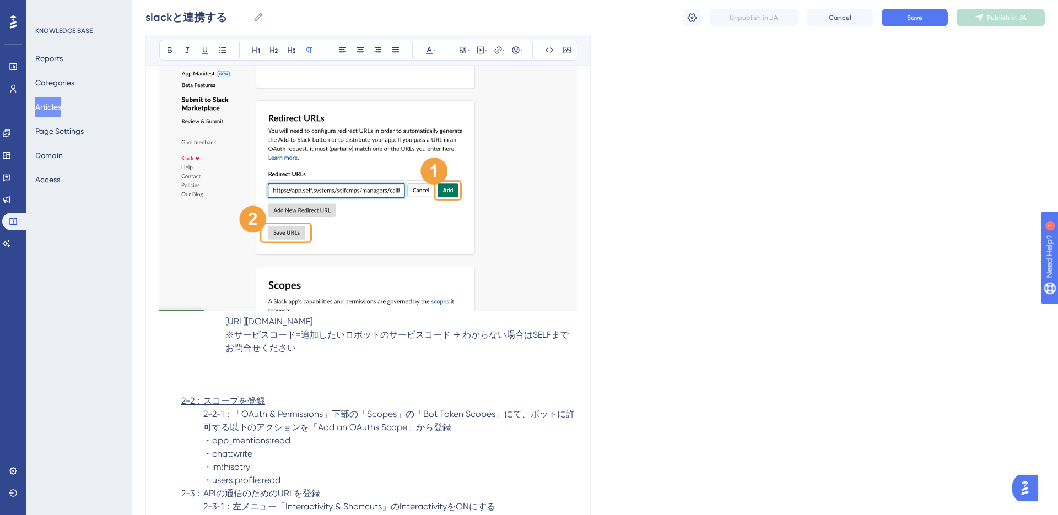
click at [221, 321] on p "https://app.self.systems/selfcmps/managers/callback/slack?service_code=サービスコード" at bounding box center [368, 321] width 418 height 13
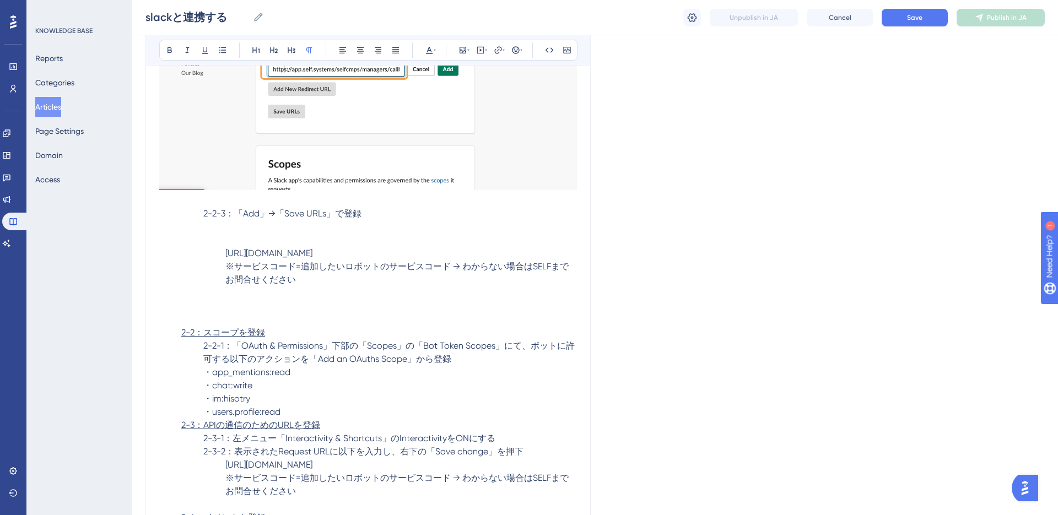
scroll to position [2301, 0]
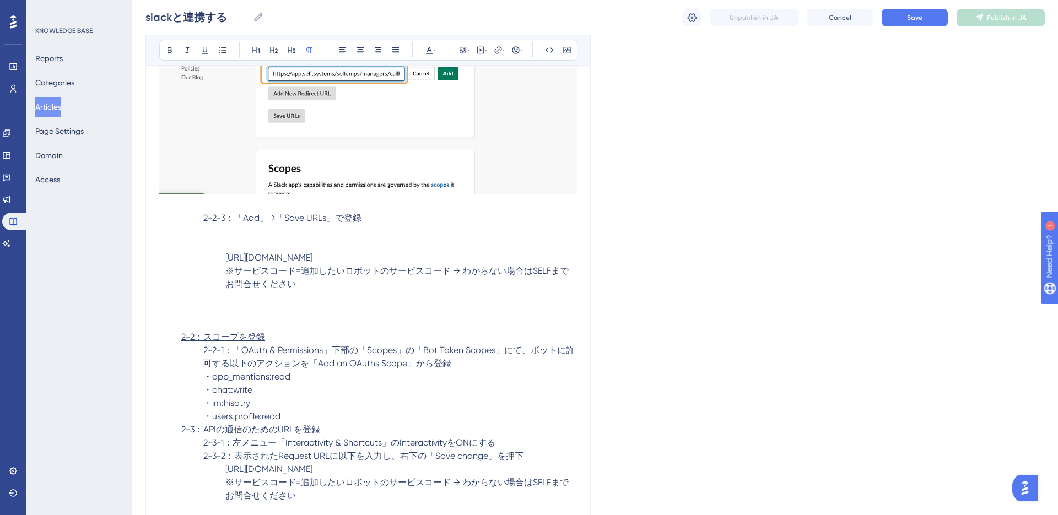
click at [223, 259] on p "https://app.self.systems/selfcmps/managers/callback/slack?service_code=サービスコード" at bounding box center [368, 257] width 418 height 13
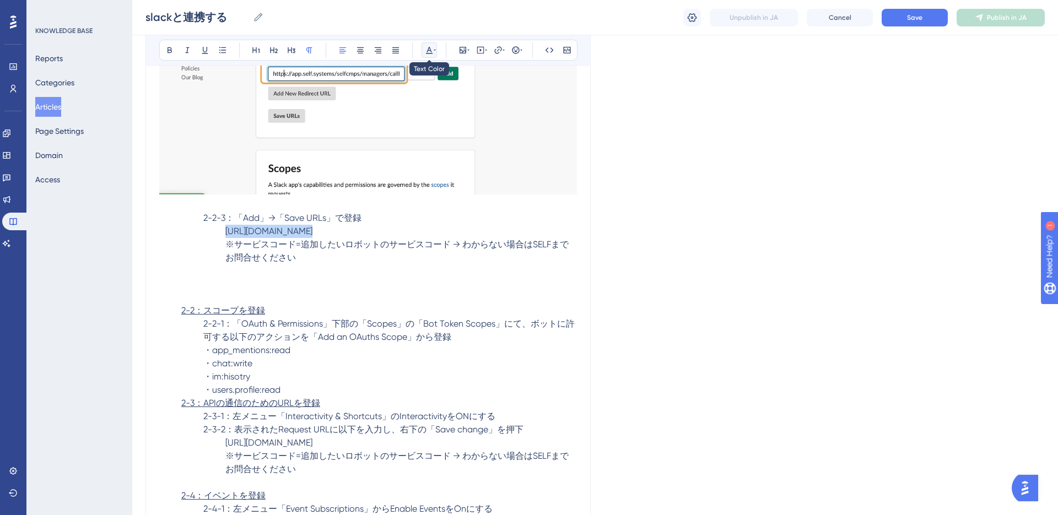
click at [433, 52] on icon at bounding box center [434, 50] width 2 height 9
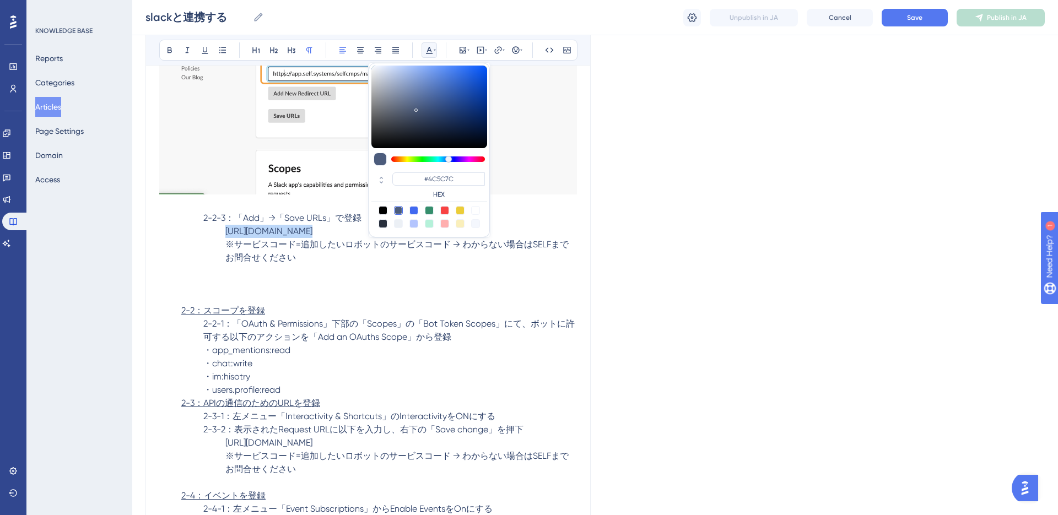
click at [445, 209] on div at bounding box center [444, 210] width 9 height 9
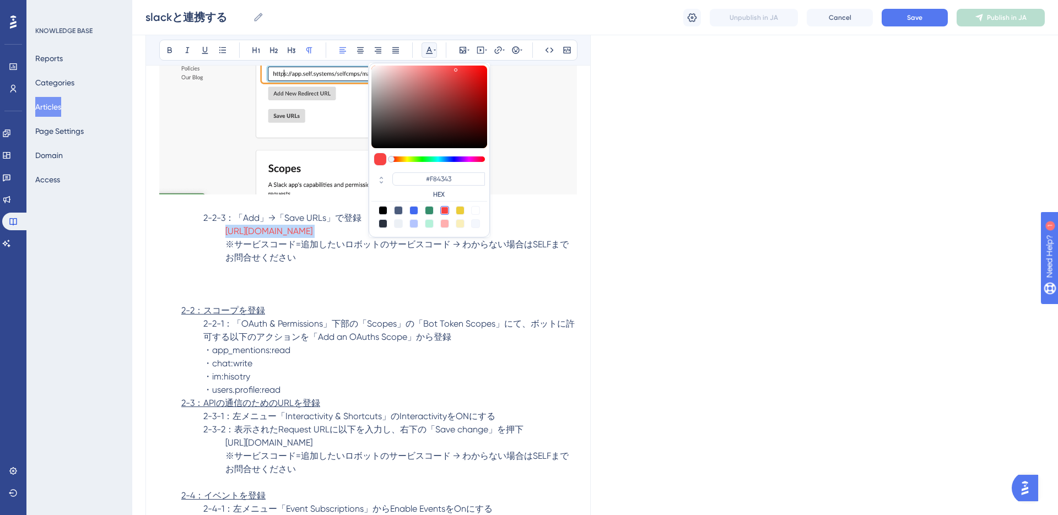
click at [462, 209] on div at bounding box center [460, 210] width 9 height 9
type input "#ECCD39"
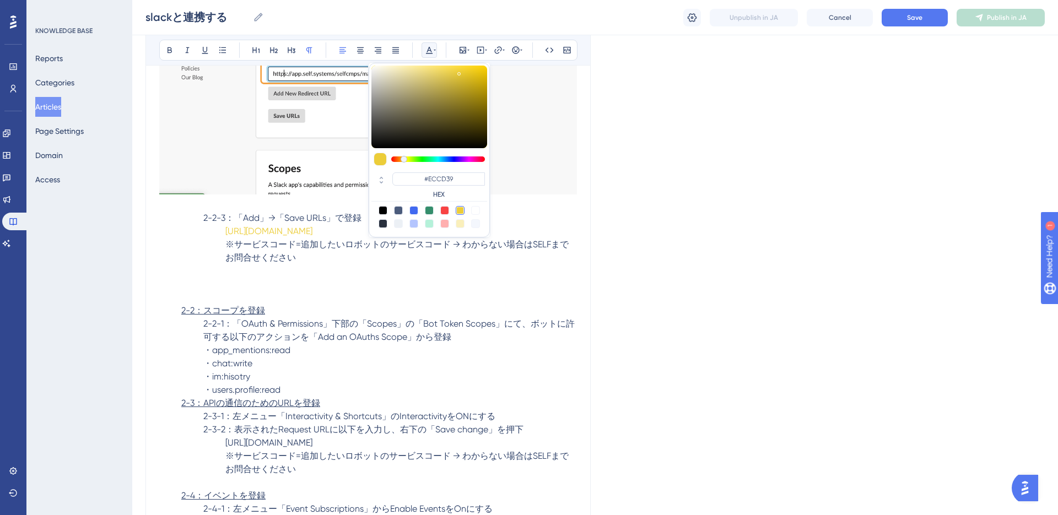
click at [389, 264] on p "※サービスコード=追加したいロボットのサービスコード → わからない場合はSELFまでお問合せください" at bounding box center [368, 251] width 418 height 26
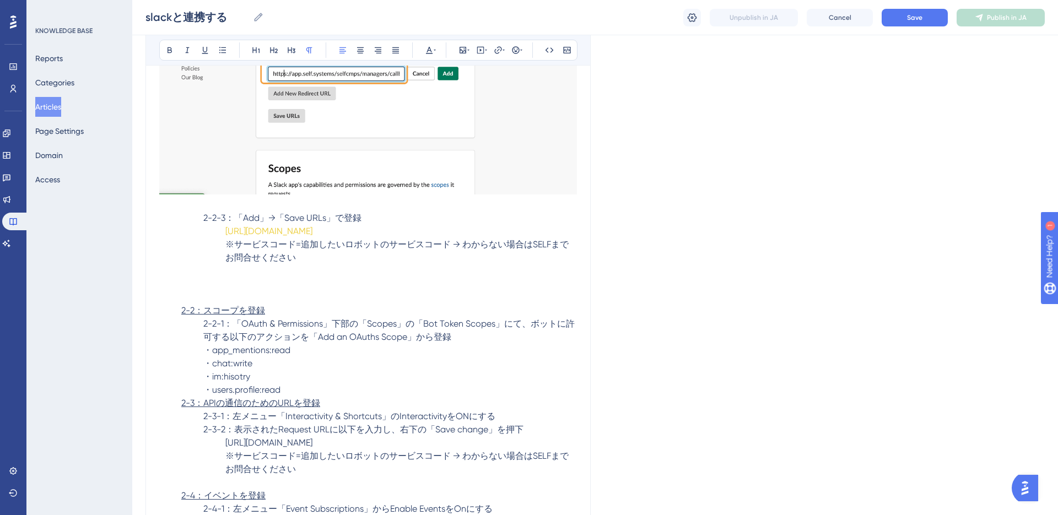
drag, startPoint x: 258, startPoint y: 246, endPoint x: 224, endPoint y: 232, distance: 36.3
click at [224, 232] on p "https://app.self.systems/selfcmps/managers/callback/slack?service_code=サービスコード" at bounding box center [368, 231] width 418 height 13
click at [434, 51] on icon at bounding box center [434, 50] width 2 height 9
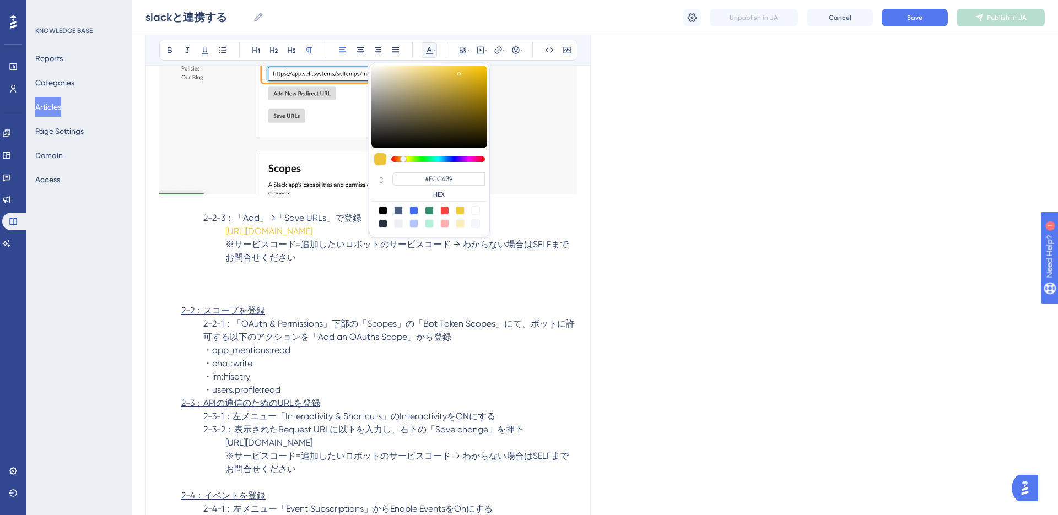
click at [403, 159] on div at bounding box center [403, 159] width 7 height 7
click at [473, 71] on div at bounding box center [429, 107] width 116 height 83
click at [478, 71] on div at bounding box center [429, 107] width 116 height 83
click at [483, 73] on div at bounding box center [429, 107] width 116 height 83
click at [401, 159] on div at bounding box center [401, 159] width 7 height 7
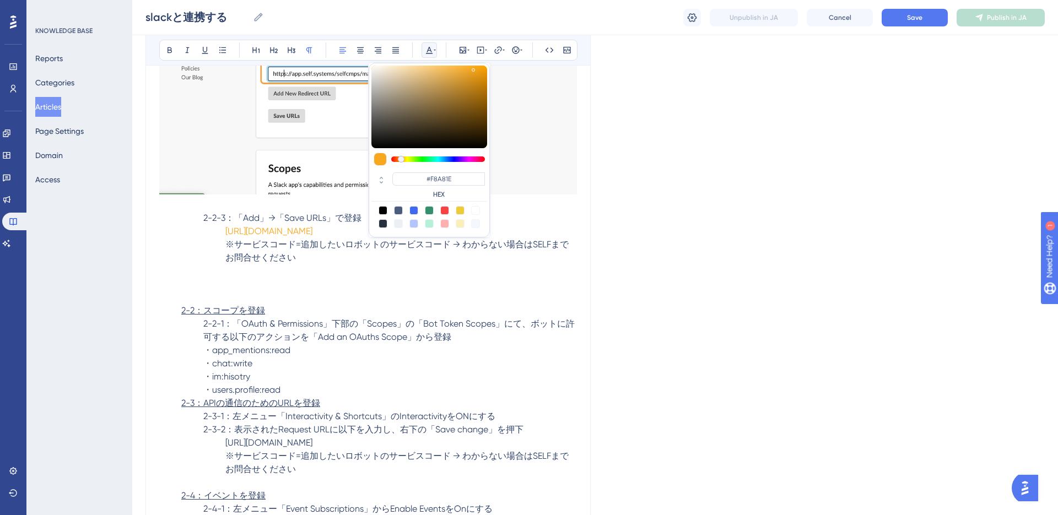
click at [473, 68] on div at bounding box center [429, 107] width 116 height 83
type input "#F19F10"
click at [479, 70] on div at bounding box center [429, 107] width 116 height 83
click at [522, 135] on img at bounding box center [368, 30] width 418 height 327
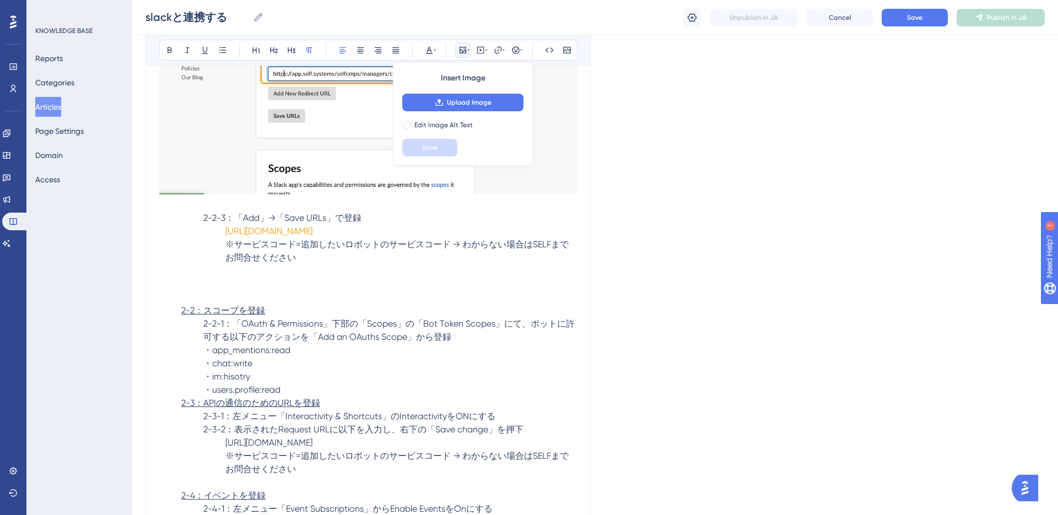
click at [437, 257] on span "※サービスコード=追加したいロボットのサービスコード → わからない場合はSELFまでお問合せください" at bounding box center [396, 251] width 343 height 24
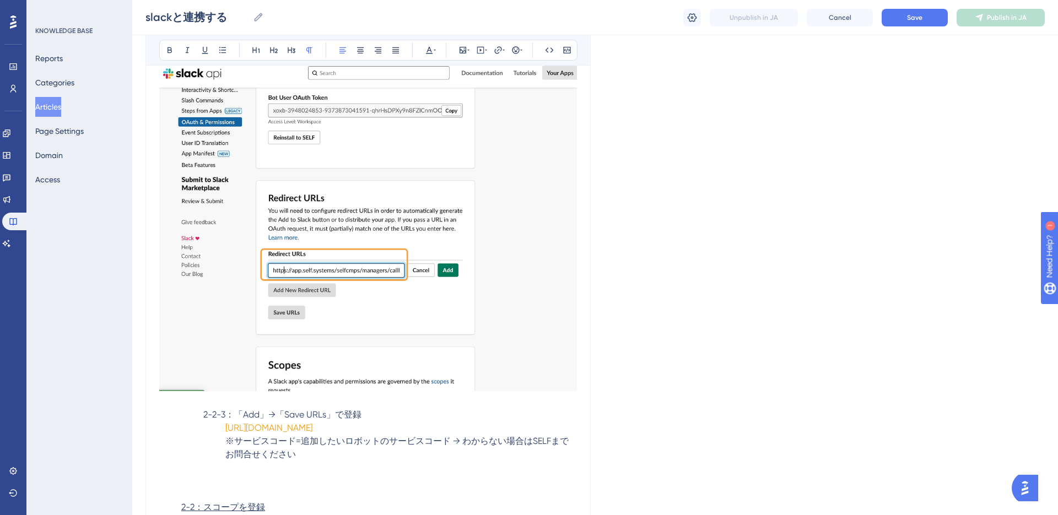
scroll to position [2156, 0]
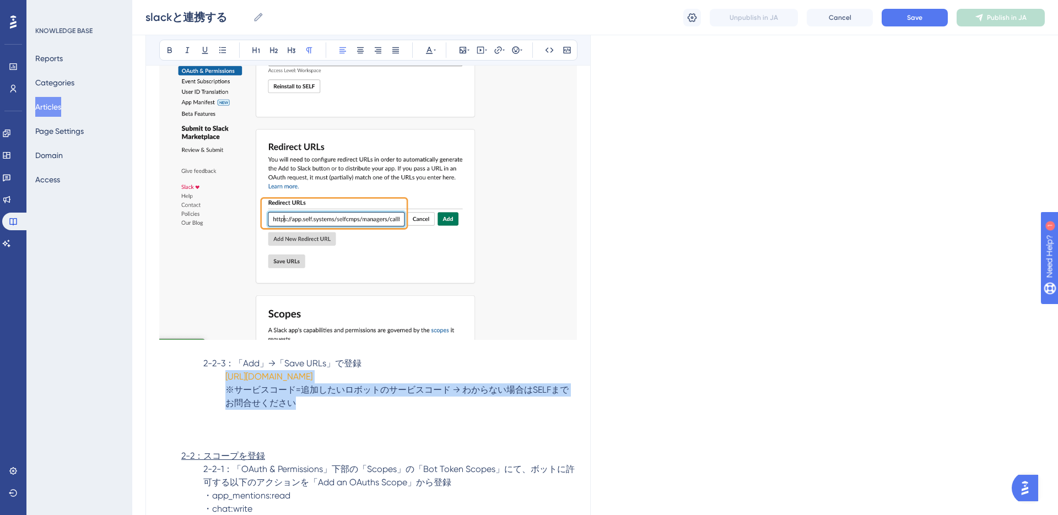
drag, startPoint x: 307, startPoint y: 420, endPoint x: 202, endPoint y: 381, distance: 112.8
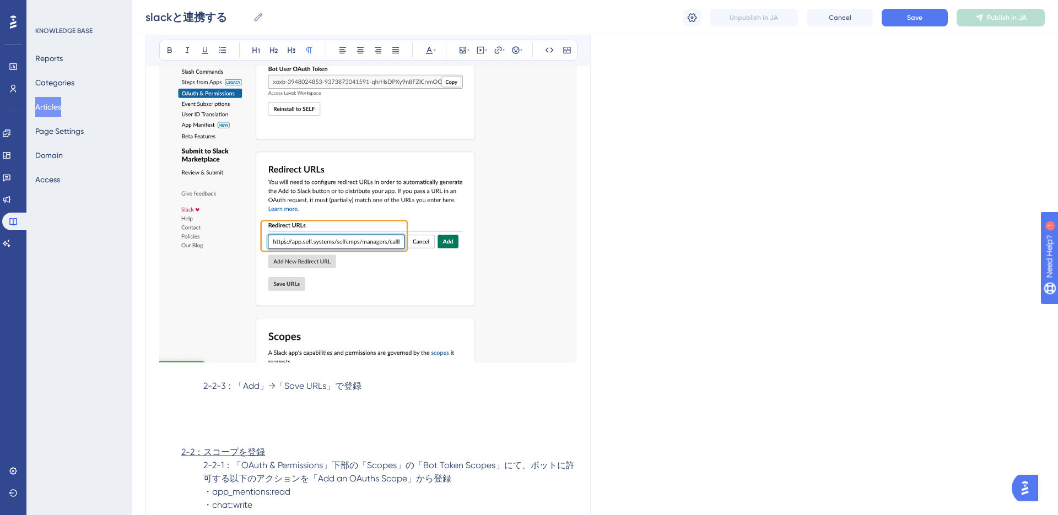
scroll to position [1965, 0]
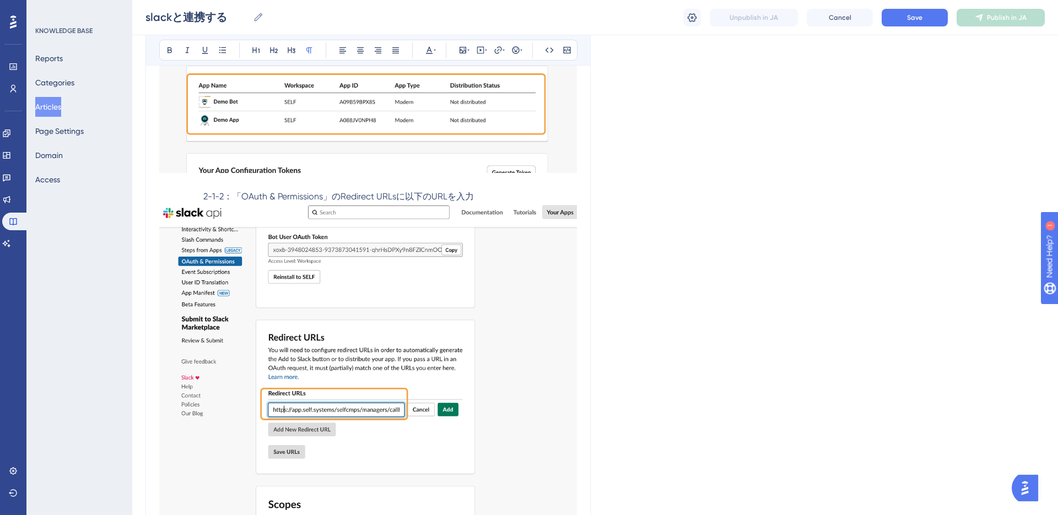
click at [474, 194] on p "2-1-2：「OAuth & Permissions」のRedirect URLsに以下のURLを入力" at bounding box center [368, 196] width 418 height 13
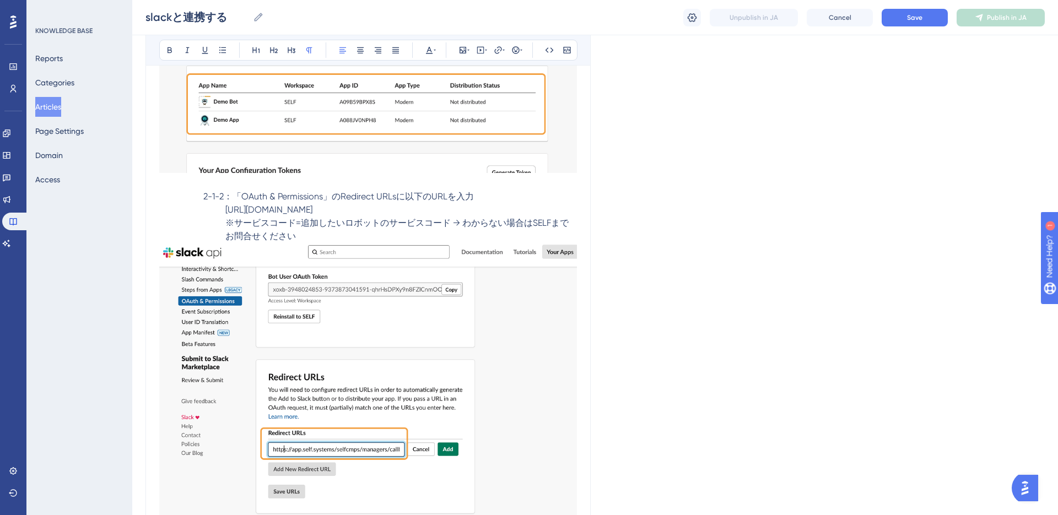
drag, startPoint x: 258, startPoint y: 225, endPoint x: 224, endPoint y: 214, distance: 35.5
click at [224, 214] on p "https://app.self.systems/selfcmps/managers/callback/slack?service_code=サービスコード" at bounding box center [368, 209] width 418 height 13
click at [426, 50] on icon at bounding box center [429, 50] width 9 height 9
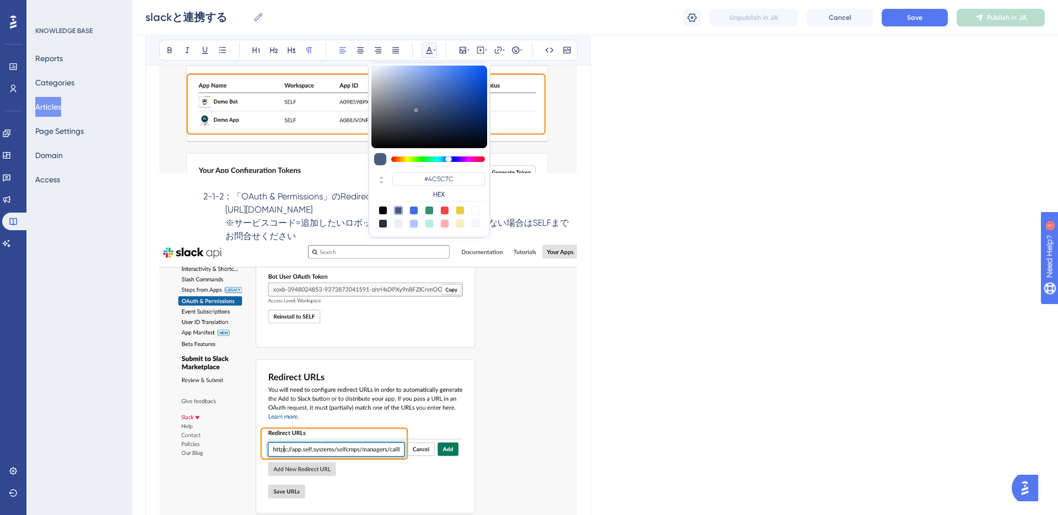
click at [458, 210] on div at bounding box center [460, 210] width 9 height 9
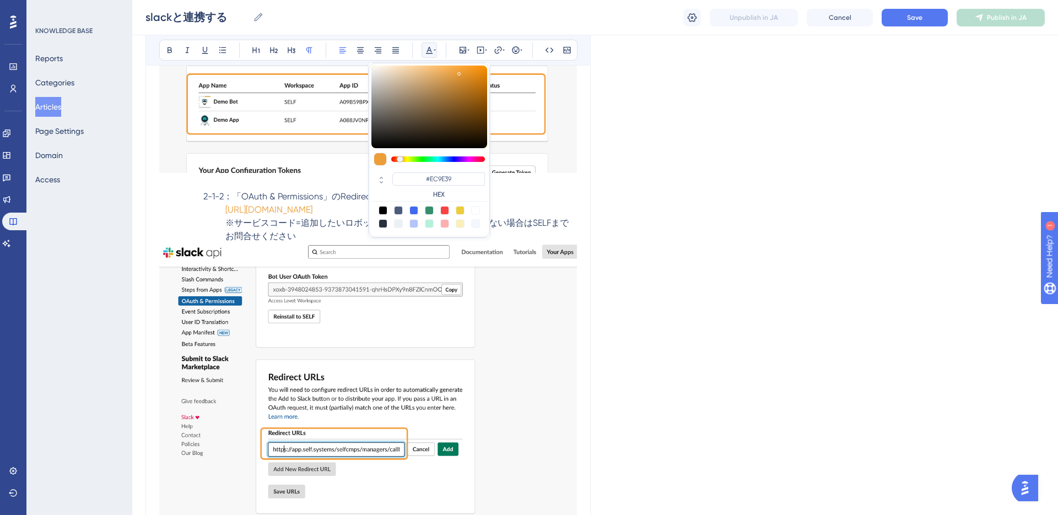
type input "#EC9839"
click at [399, 159] on div at bounding box center [399, 159] width 7 height 7
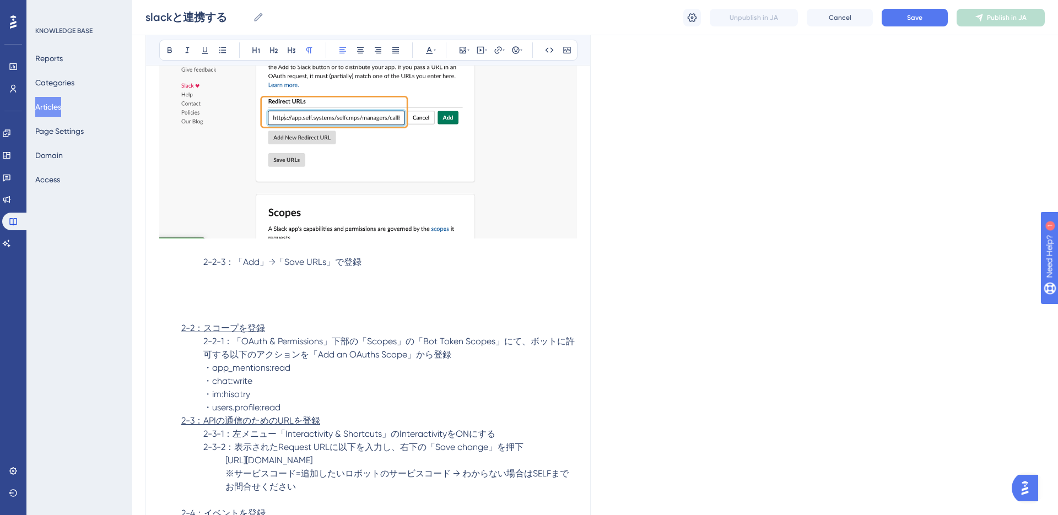
scroll to position [2319, 0]
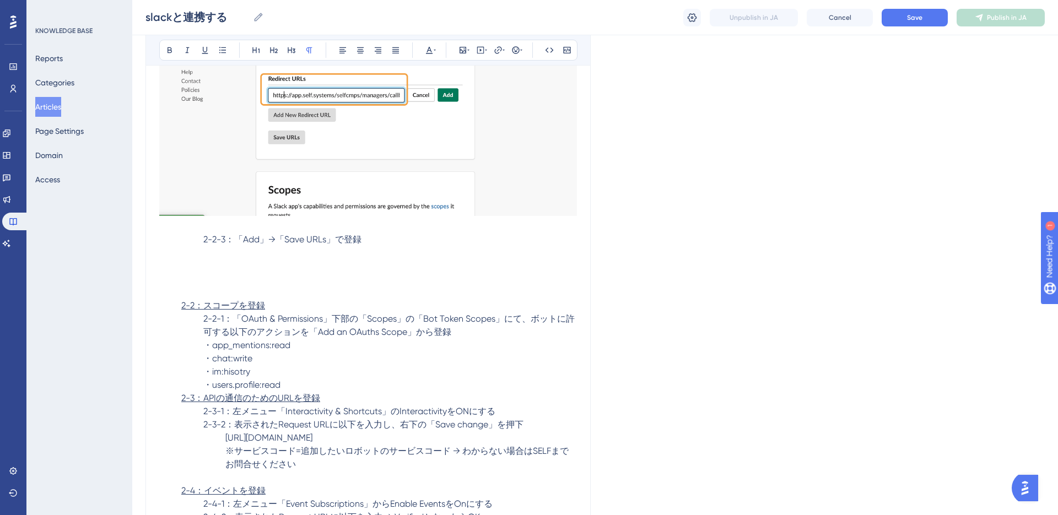
click at [338, 259] on p at bounding box center [368, 252] width 418 height 13
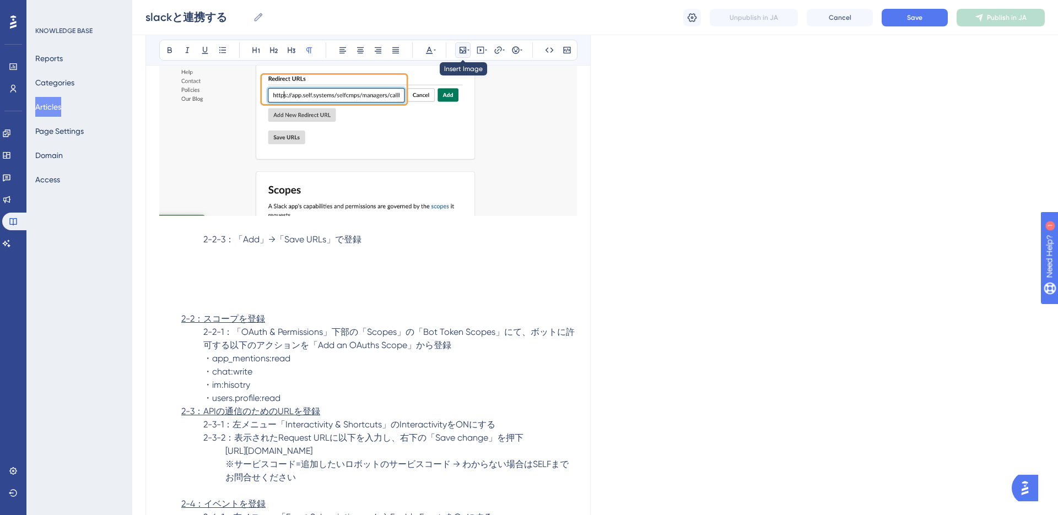
click at [465, 49] on icon at bounding box center [462, 50] width 7 height 7
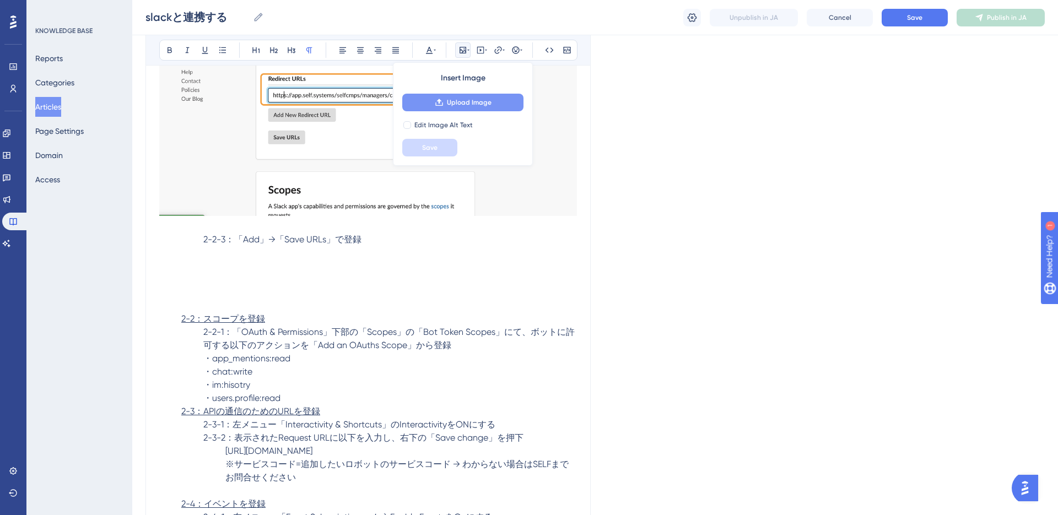
click at [452, 101] on span "Upload Image" at bounding box center [469, 102] width 45 height 9
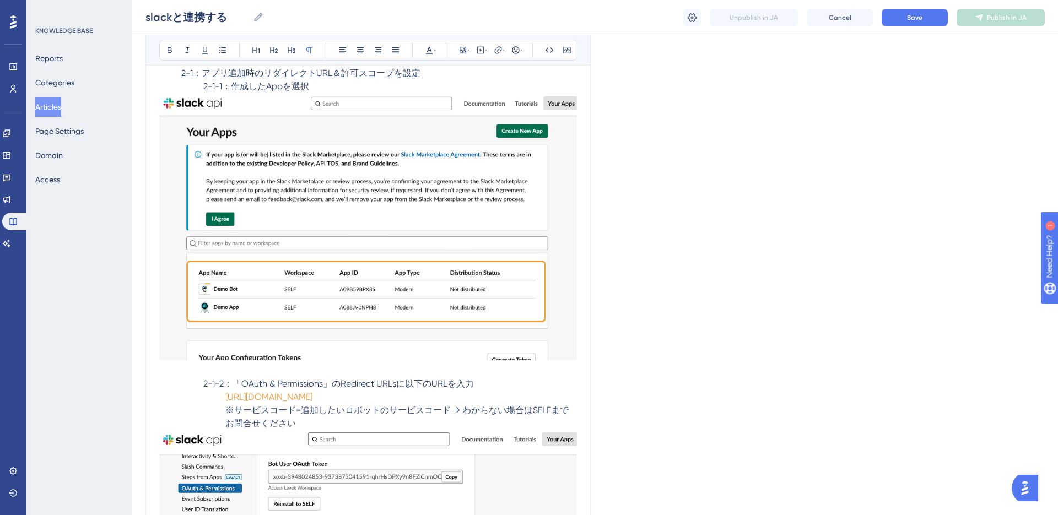
scroll to position [1666, 0]
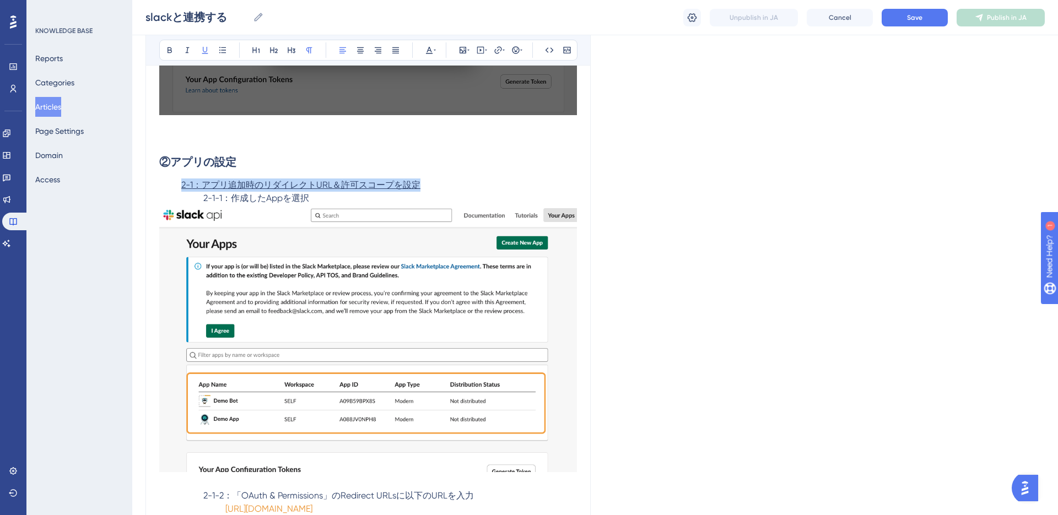
drag, startPoint x: 181, startPoint y: 181, endPoint x: 423, endPoint y: 183, distance: 242.4
click at [423, 183] on p "2-1：アプリ追加時のリダイレクトURL＆許可スコープを設定" at bounding box center [368, 184] width 418 height 13
click at [207, 52] on icon at bounding box center [204, 50] width 9 height 9
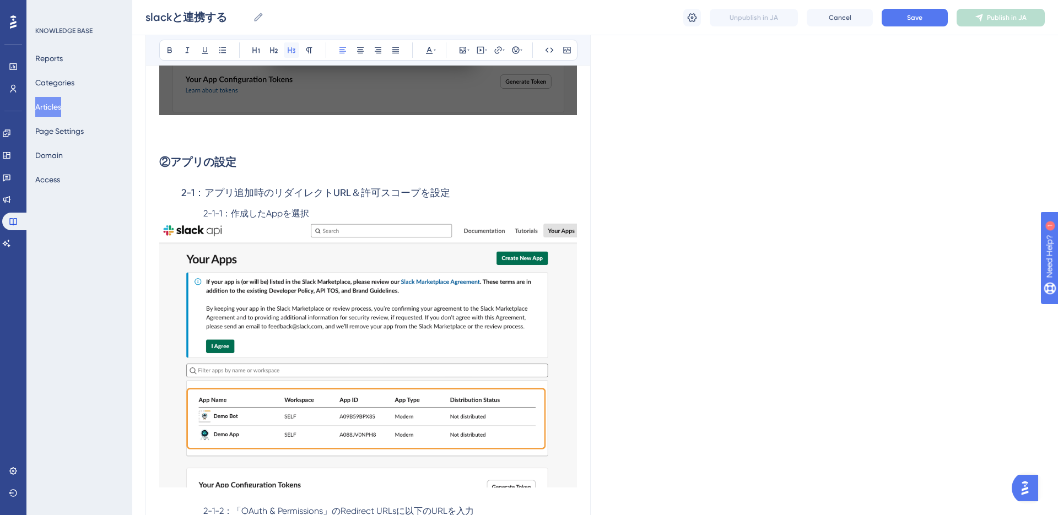
click at [292, 52] on icon at bounding box center [291, 50] width 9 height 9
drag, startPoint x: 322, startPoint y: 213, endPoint x: 200, endPoint y: 205, distance: 121.5
click at [201, 211] on p "2-1-1：作成したAppを選択" at bounding box center [368, 213] width 418 height 13
click at [205, 50] on icon at bounding box center [204, 50] width 9 height 9
click at [317, 165] on h2 "②アプリの設定" at bounding box center [368, 161] width 418 height 33
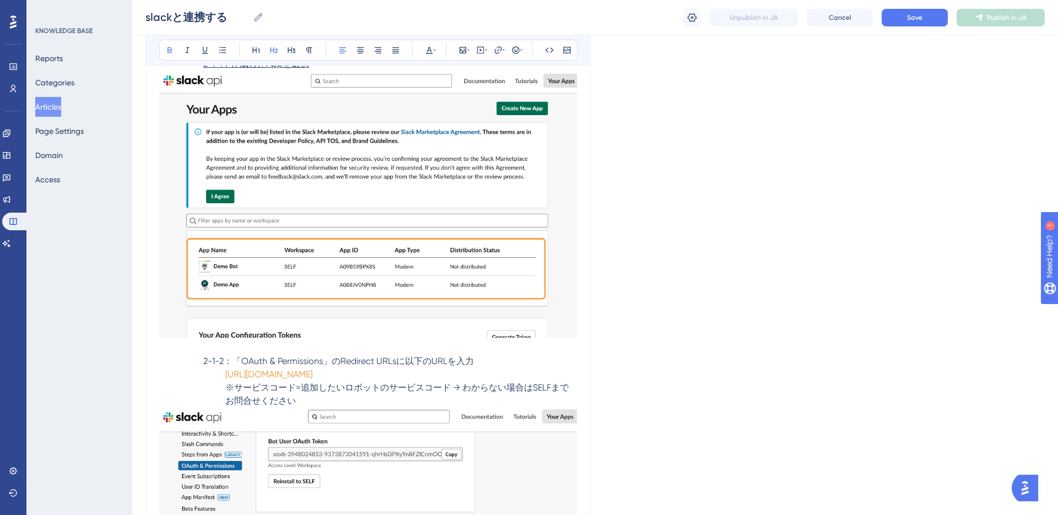
scroll to position [1609, 0]
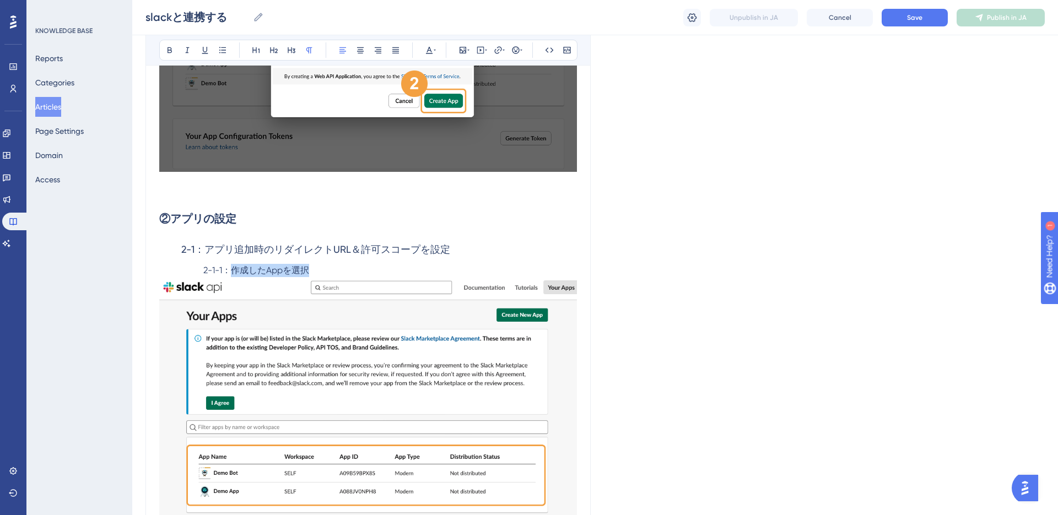
drag, startPoint x: 230, startPoint y: 269, endPoint x: 322, endPoint y: 273, distance: 91.5
click at [322, 273] on p "2-1-1：作成したAppを選択" at bounding box center [368, 270] width 418 height 13
click at [202, 47] on icon at bounding box center [204, 50] width 9 height 9
click at [294, 186] on p at bounding box center [368, 182] width 418 height 13
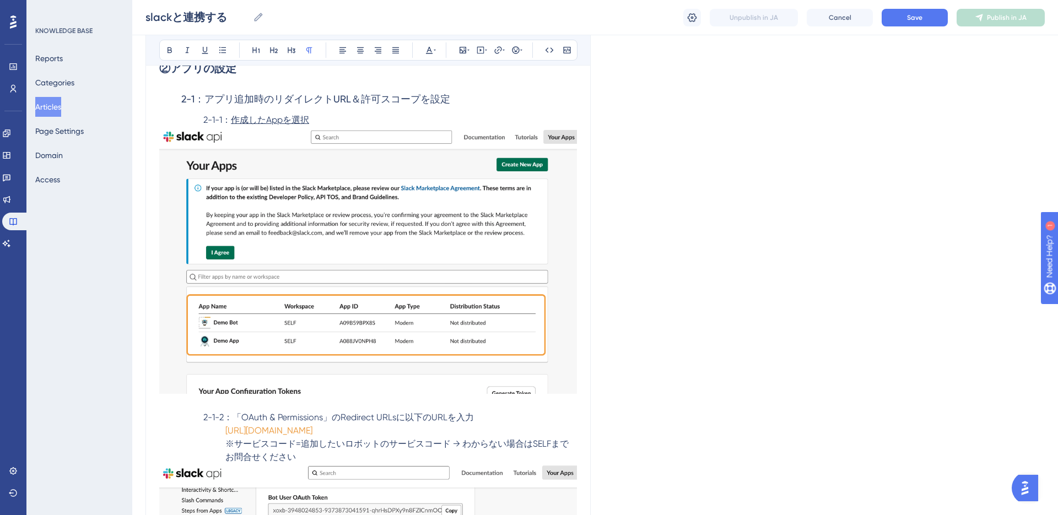
scroll to position [1851, 0]
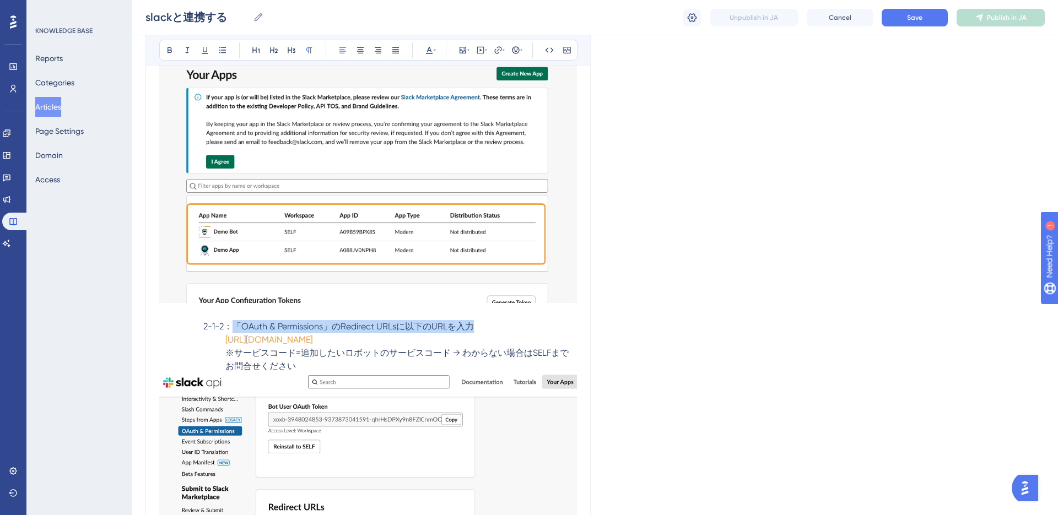
drag, startPoint x: 232, startPoint y: 327, endPoint x: 479, endPoint y: 325, distance: 247.3
click at [479, 325] on p "2-1-2：「OAuth & Permissions」のRedirect URLsに以下のURLを入力" at bounding box center [368, 326] width 418 height 13
click at [209, 50] on icon at bounding box center [204, 50] width 9 height 9
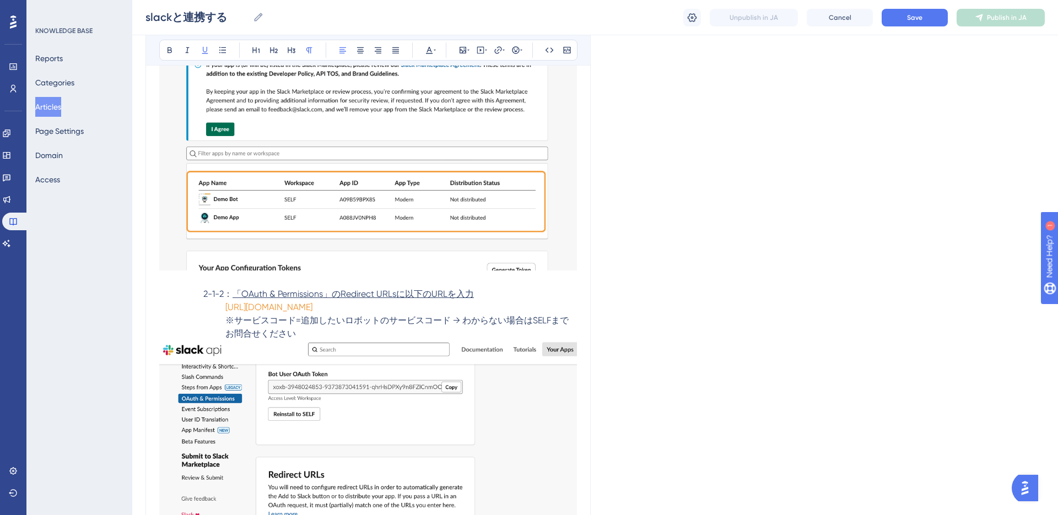
scroll to position [1934, 0]
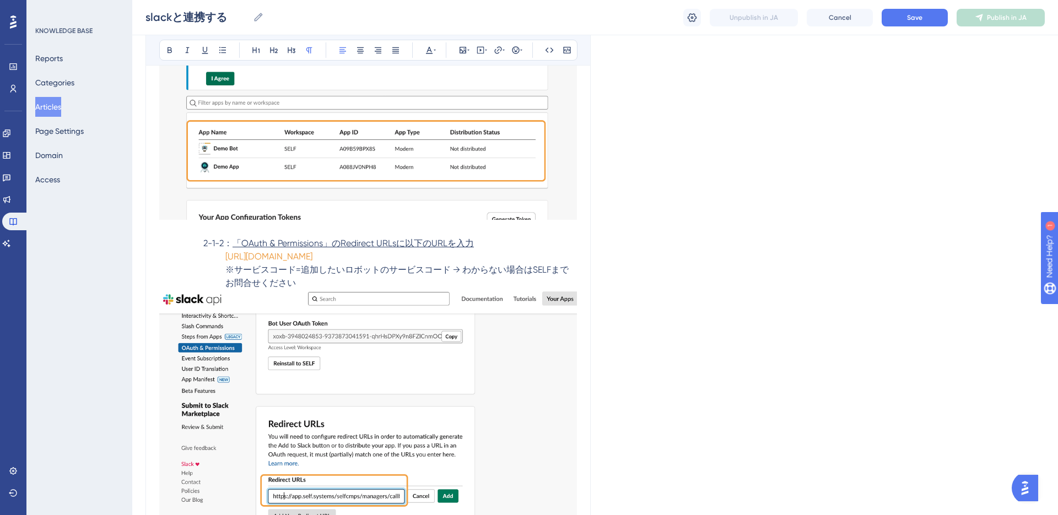
click at [263, 263] on p "https://app.self.systems/selfcmps/managers/callback/slack?service_code=サービスコード" at bounding box center [368, 256] width 418 height 13
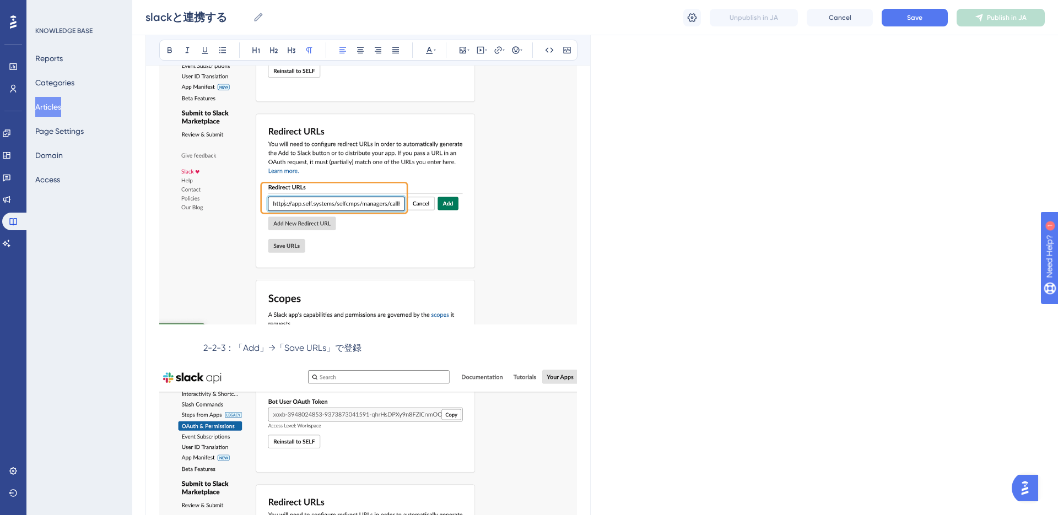
scroll to position [2275, 0]
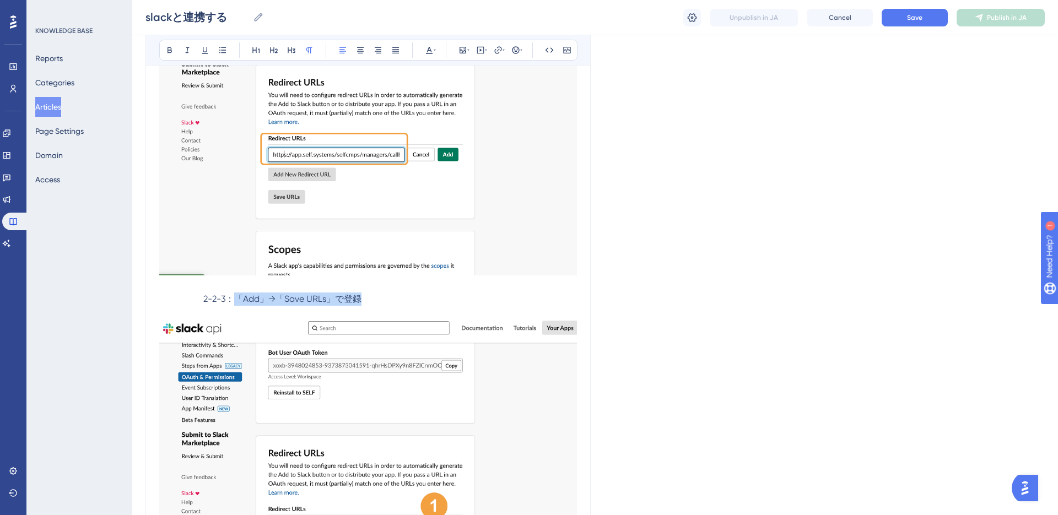
drag, startPoint x: 236, startPoint y: 311, endPoint x: 364, endPoint y: 311, distance: 128.3
click at [364, 306] on p "2-2-3：「Add」→「Save URLs」で登録" at bounding box center [368, 298] width 418 height 13
click at [205, 49] on icon at bounding box center [204, 50] width 9 height 9
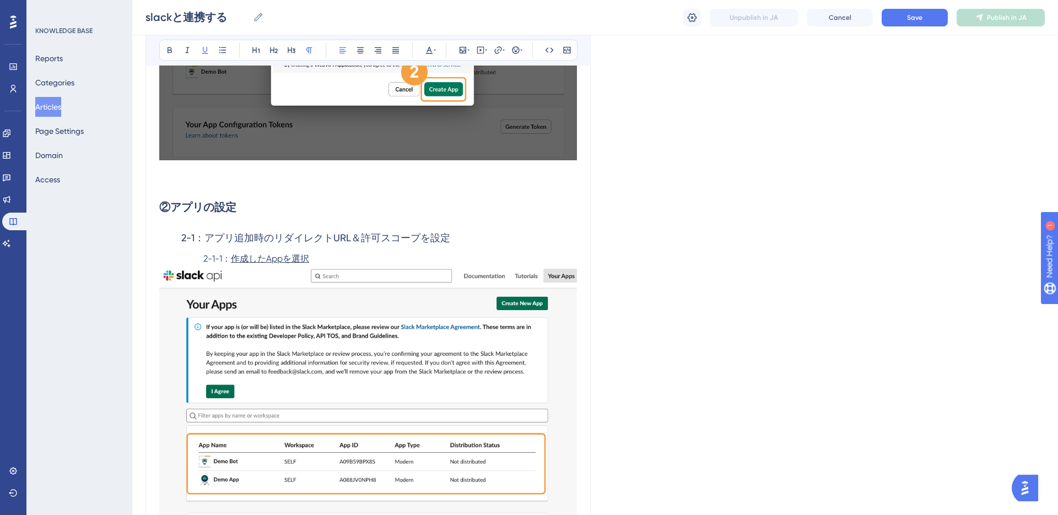
scroll to position [1629, 0]
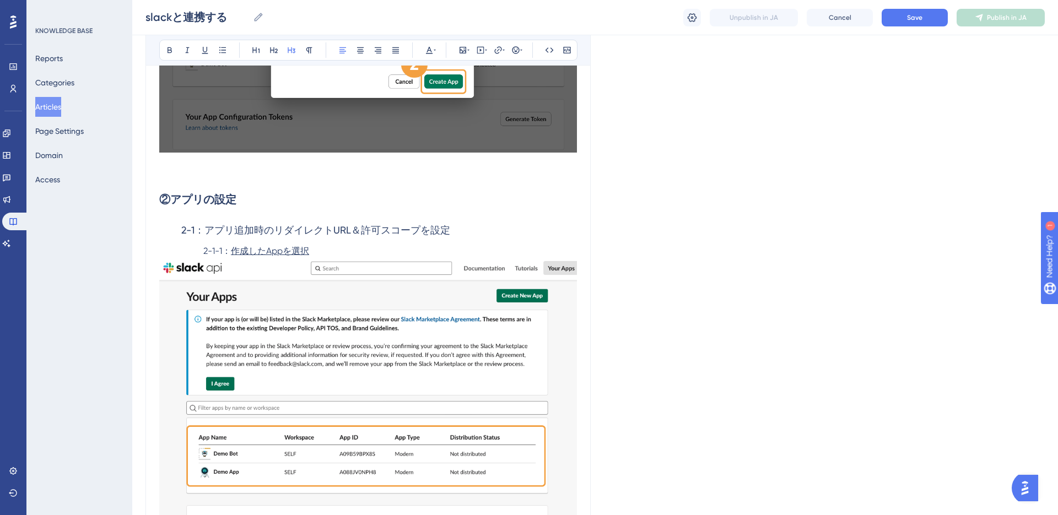
click at [299, 240] on h3 "2-1：アプリ追加時のリダイレクトURL＆許可スコープを設定" at bounding box center [368, 230] width 418 height 29
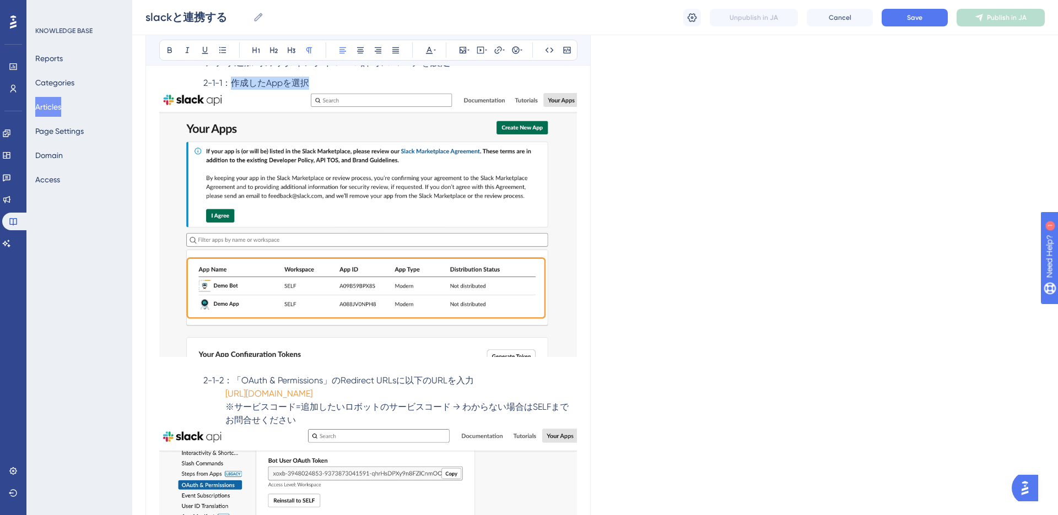
scroll to position [1708, 0]
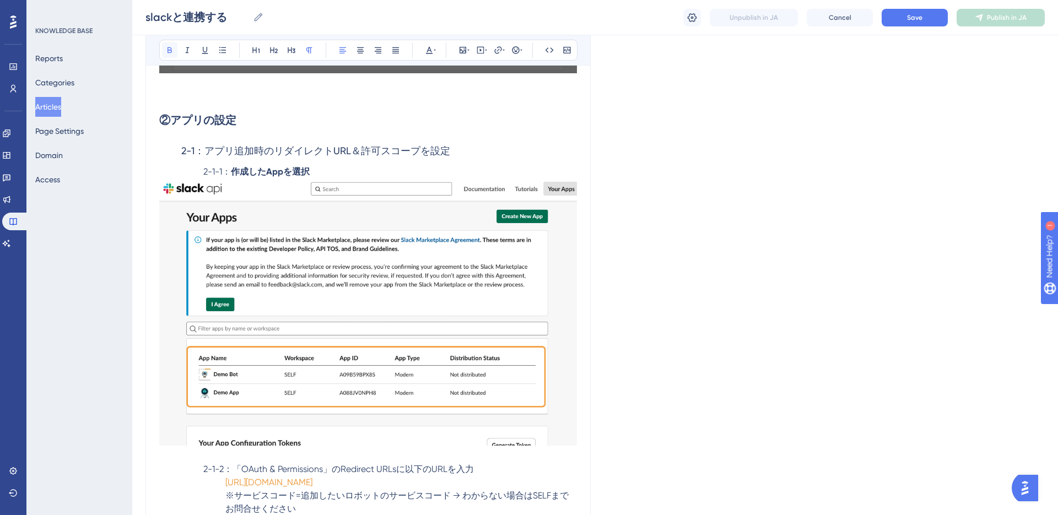
click at [167, 48] on icon at bounding box center [169, 50] width 4 height 6
click at [249, 124] on h2 "②アプリの設定" at bounding box center [368, 120] width 418 height 33
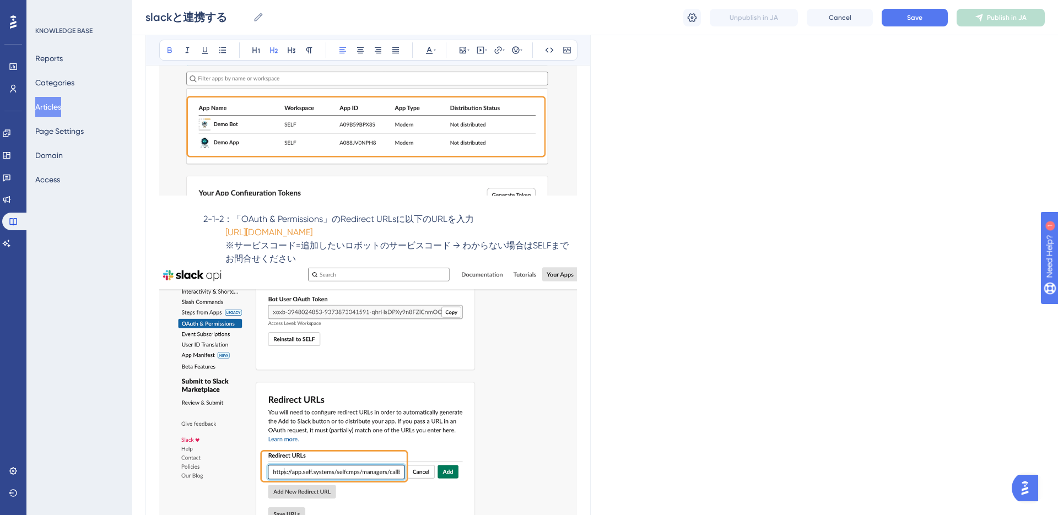
scroll to position [1964, 0]
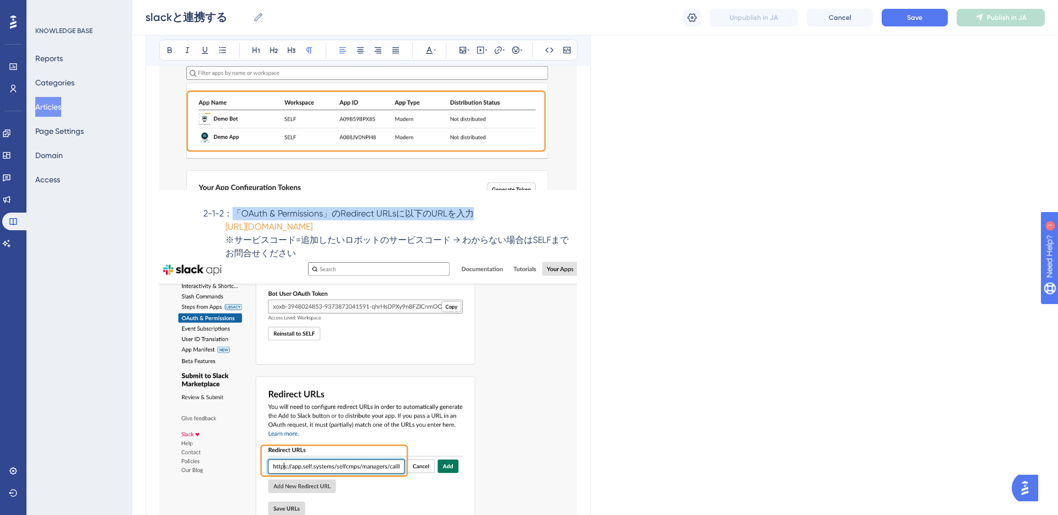
drag, startPoint x: 234, startPoint y: 214, endPoint x: 472, endPoint y: 210, distance: 238.5
click at [472, 210] on p "2-1-2：「OAuth & Permissions」のRedirect URLsに以下のURLを入力" at bounding box center [368, 213] width 418 height 13
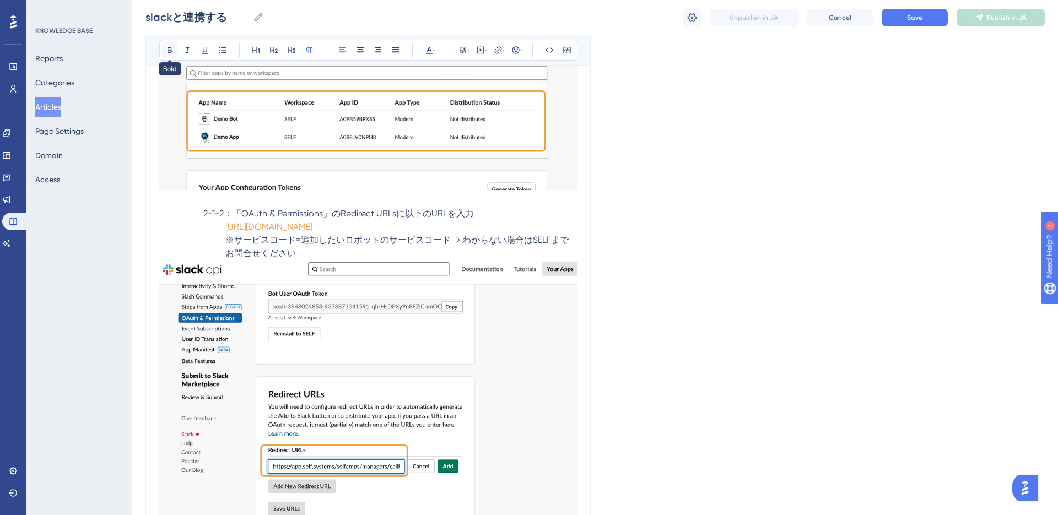
click at [170, 52] on icon at bounding box center [169, 50] width 4 height 6
click at [172, 205] on p at bounding box center [368, 200] width 418 height 13
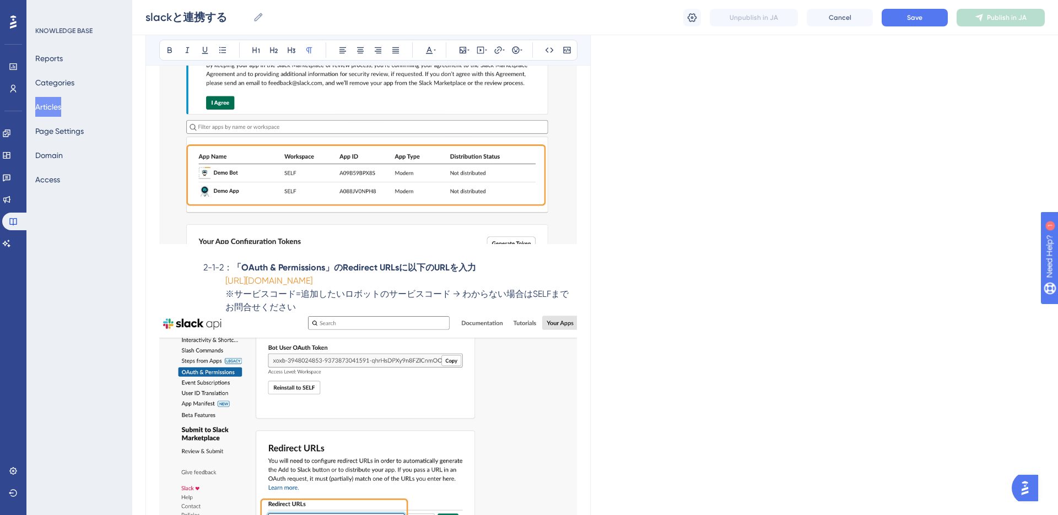
scroll to position [1690, 0]
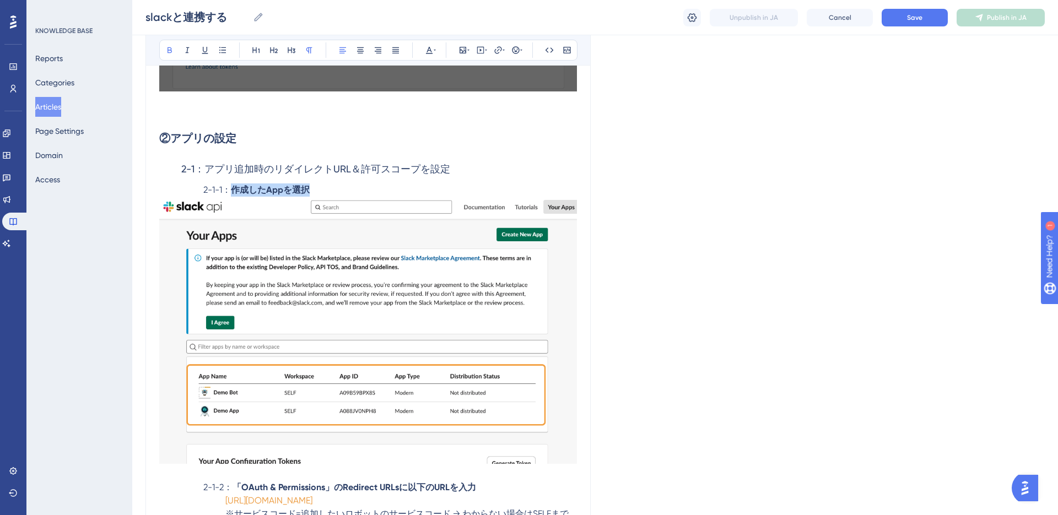
drag, startPoint x: 230, startPoint y: 188, endPoint x: 312, endPoint y: 188, distance: 82.1
click at [312, 189] on p "2-1-1： 作成したAppを選択" at bounding box center [368, 189] width 418 height 13
click at [207, 48] on icon at bounding box center [205, 50] width 6 height 7
click at [185, 147] on h2 "②アプリの設定" at bounding box center [368, 138] width 418 height 33
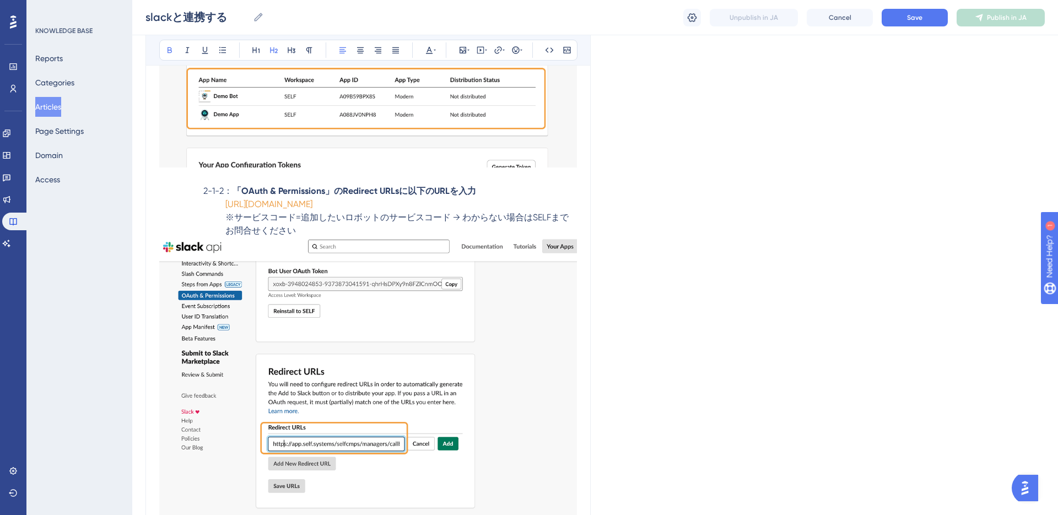
scroll to position [2021, 0]
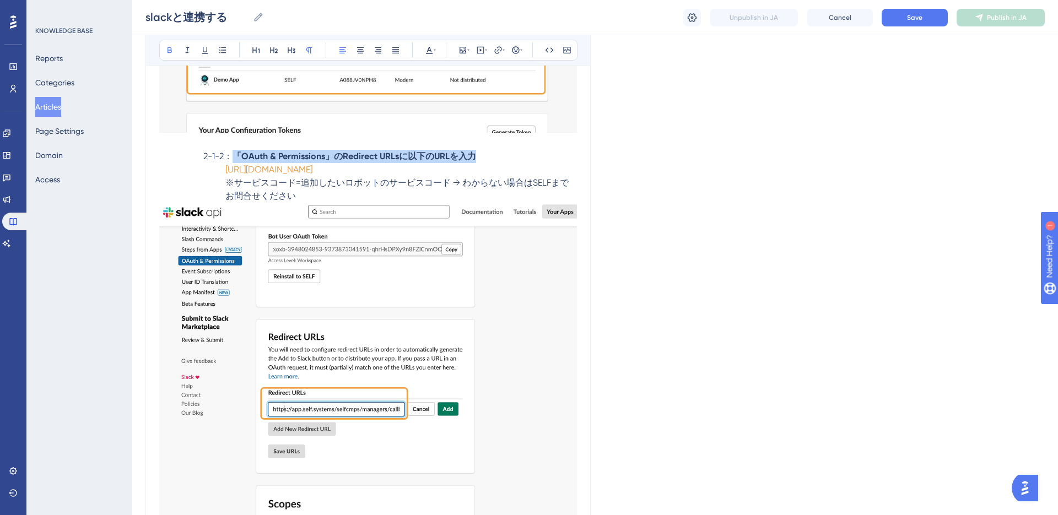
drag, startPoint x: 232, startPoint y: 158, endPoint x: 411, endPoint y: 113, distance: 184.5
click at [471, 160] on p "2-1-2： 「OAuth & Permissions」のRedirect URLsに以下のURLを入力" at bounding box center [368, 156] width 418 height 13
click at [207, 47] on icon at bounding box center [204, 50] width 9 height 9
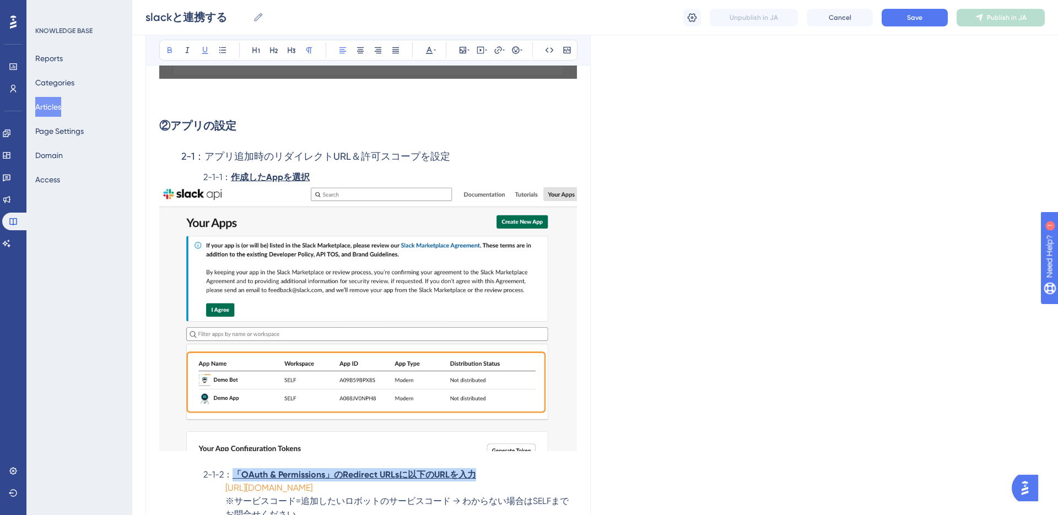
scroll to position [1701, 0]
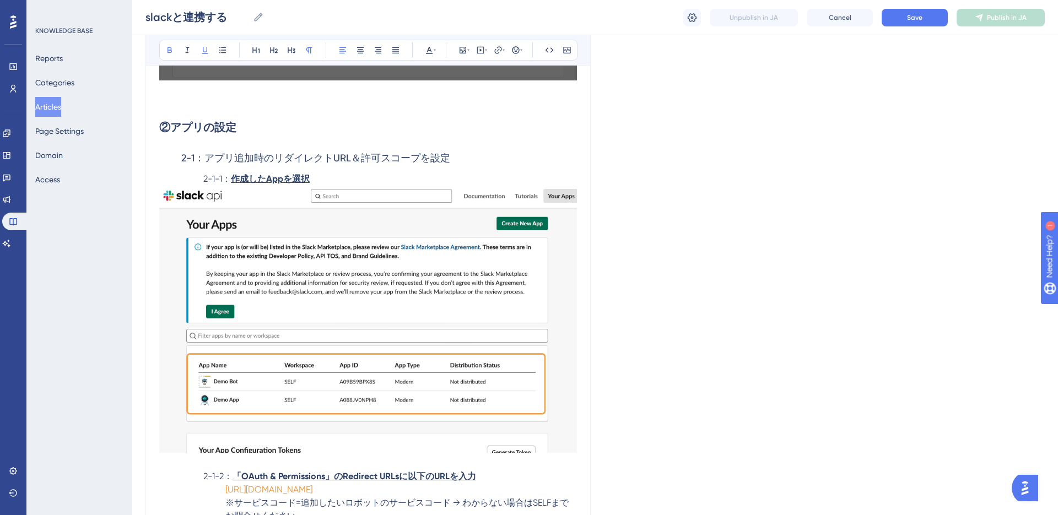
click at [202, 179] on p "2-1-1： 作成したAppを選択" at bounding box center [368, 178] width 418 height 13
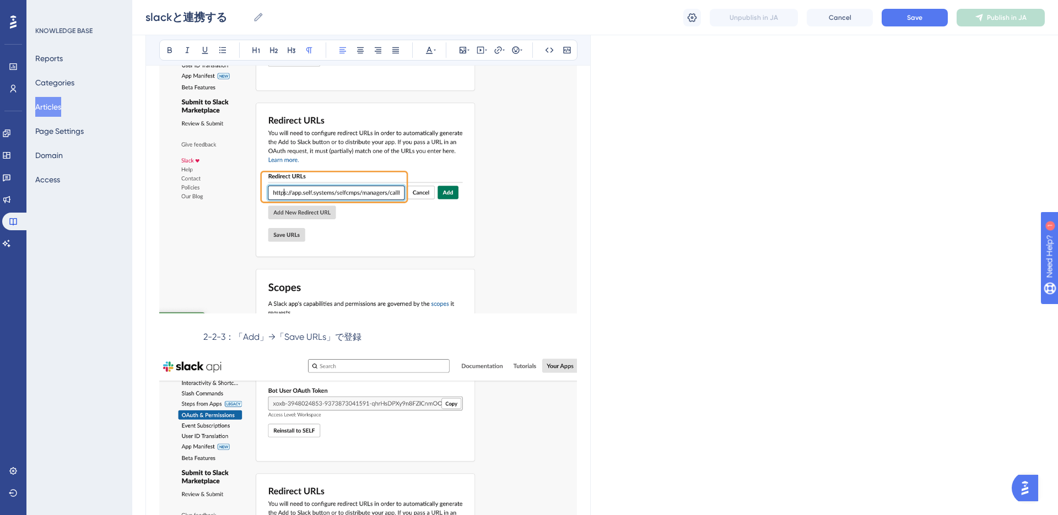
scroll to position [2301, 0]
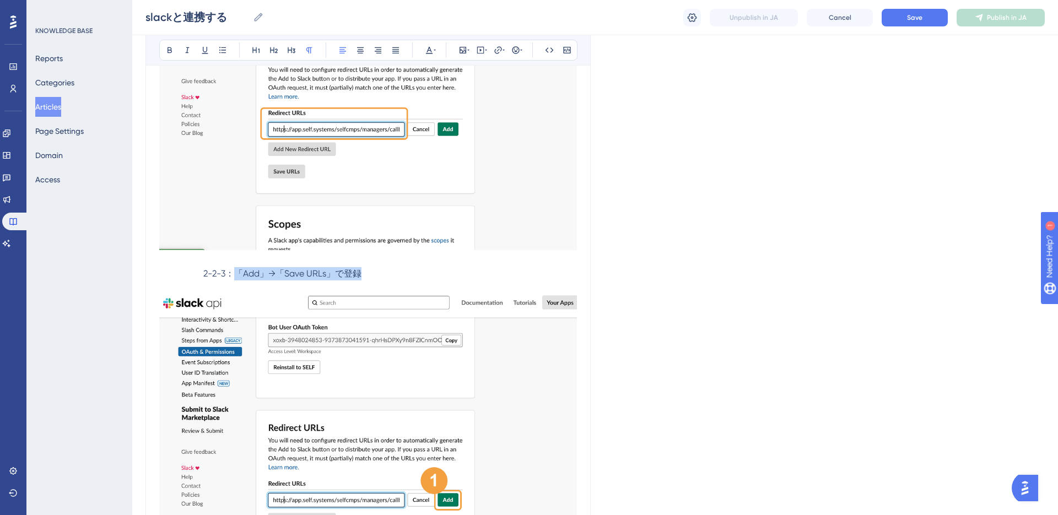
drag, startPoint x: 234, startPoint y: 288, endPoint x: 363, endPoint y: 285, distance: 128.9
click at [363, 280] on p "2-2-3：「Add」→「Save URLs」で登録" at bounding box center [368, 273] width 418 height 13
click at [204, 52] on icon at bounding box center [205, 50] width 6 height 7
click at [170, 50] on icon at bounding box center [169, 50] width 9 height 9
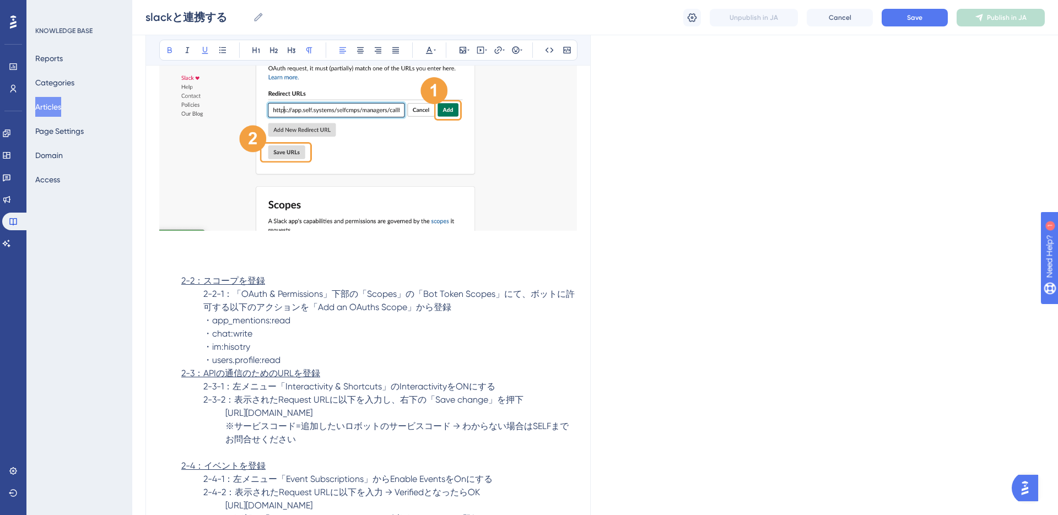
scroll to position [2691, 0]
drag, startPoint x: 181, startPoint y: 294, endPoint x: 283, endPoint y: 293, distance: 101.9
click at [283, 287] on p "2-2：スコープを登録" at bounding box center [368, 280] width 418 height 13
click at [203, 50] on icon at bounding box center [205, 50] width 6 height 7
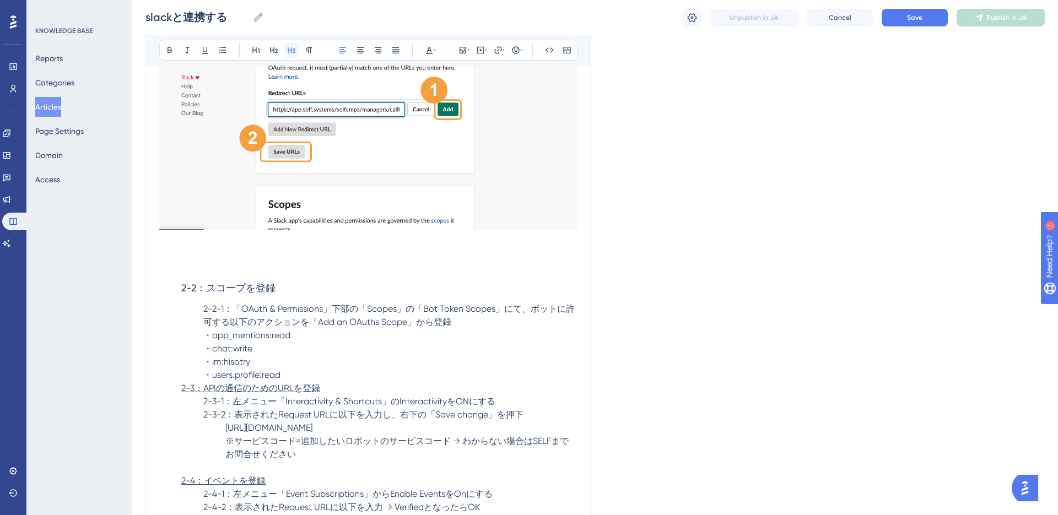
click at [291, 52] on icon at bounding box center [292, 50] width 8 height 6
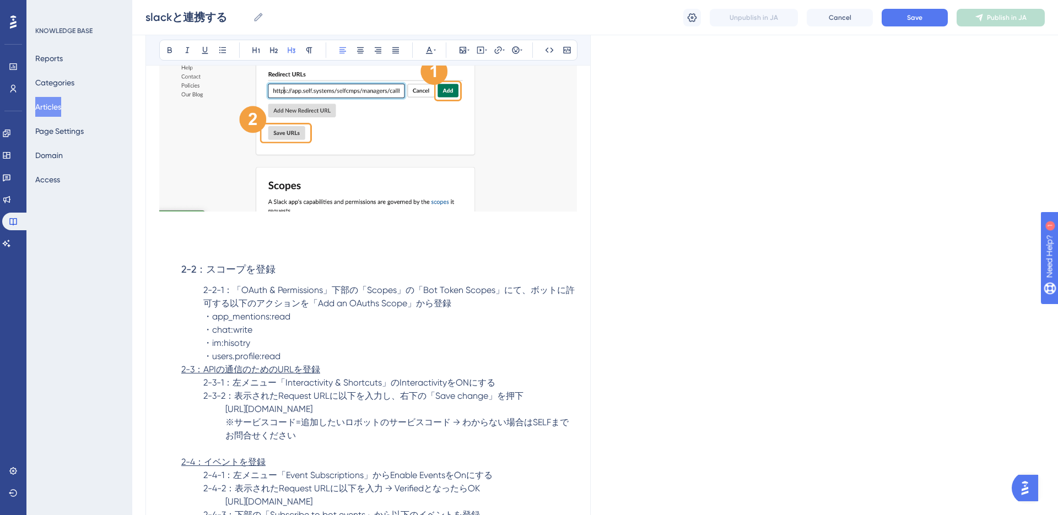
scroll to position [2715, 0]
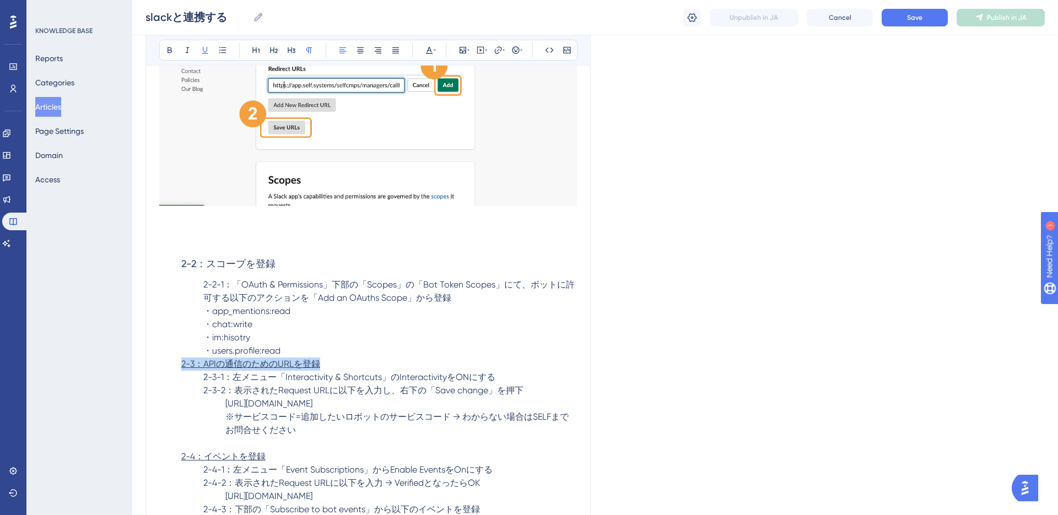
drag, startPoint x: 181, startPoint y: 377, endPoint x: 323, endPoint y: 375, distance: 141.6
click at [323, 371] on p "2-3：APIの通信のためのURLを登録" at bounding box center [368, 363] width 418 height 13
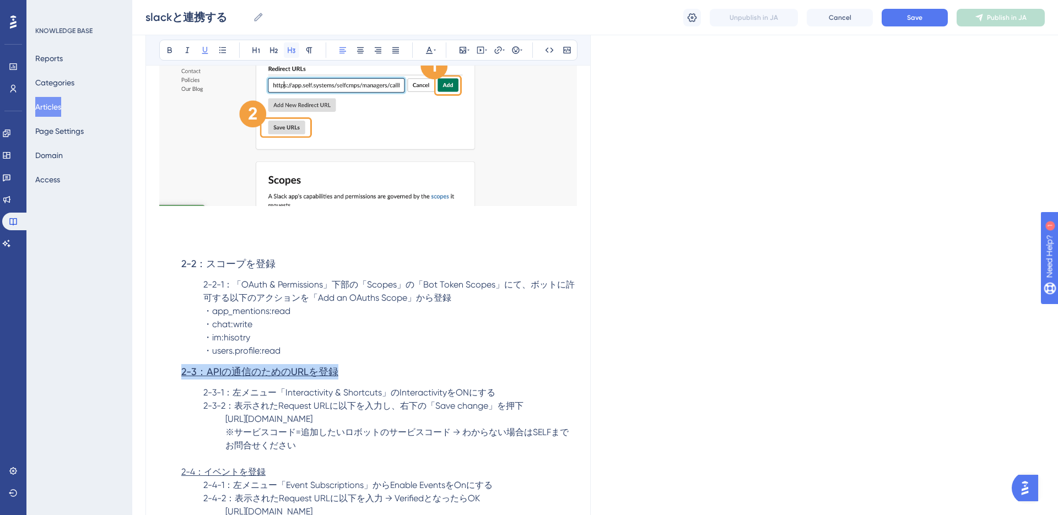
click at [293, 50] on icon at bounding box center [291, 50] width 9 height 9
click at [209, 51] on icon at bounding box center [204, 50] width 9 height 9
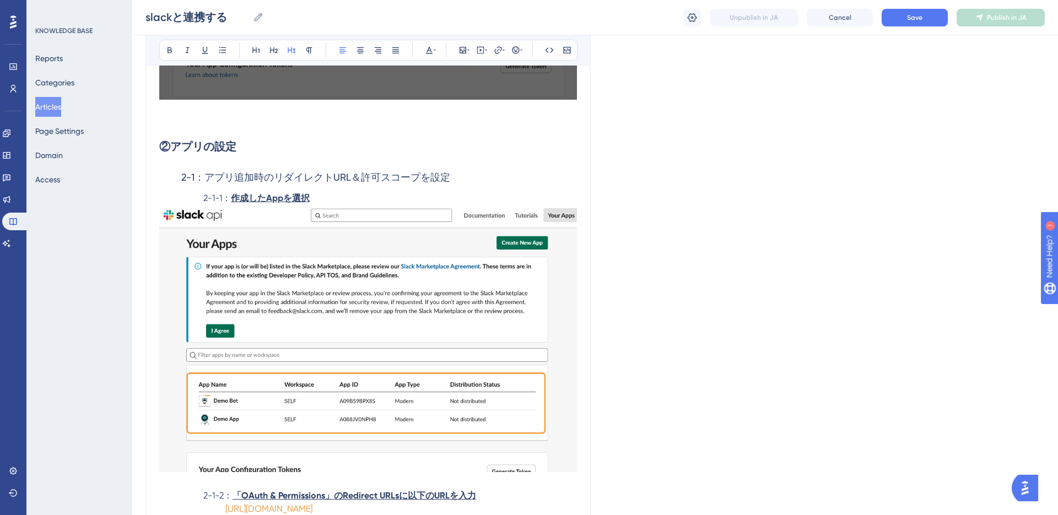
scroll to position [1604, 0]
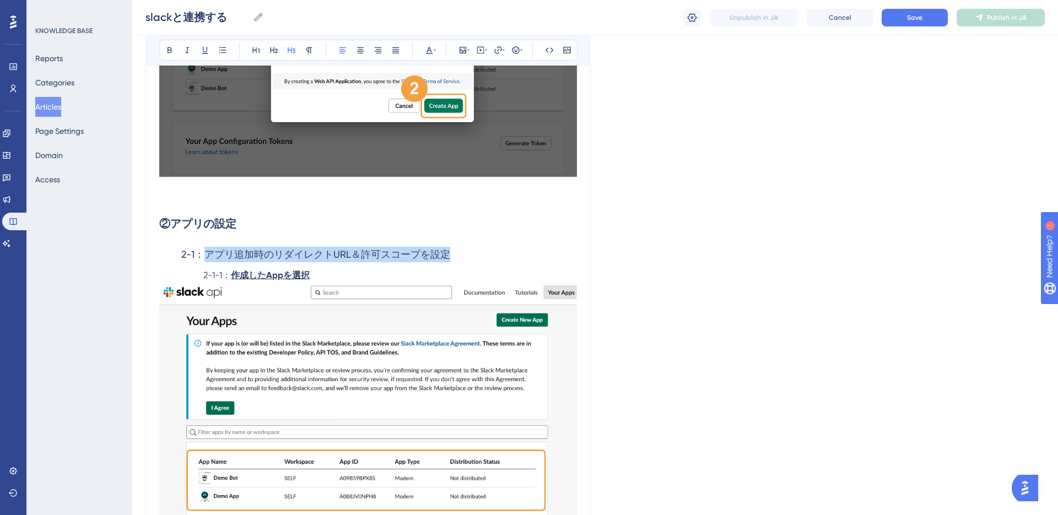
drag, startPoint x: 206, startPoint y: 254, endPoint x: 456, endPoint y: 251, distance: 249.5
click at [456, 251] on h3 "2-1：アプリ追加時のリダイレクトURL＆許可スコープを設定" at bounding box center [368, 254] width 418 height 29
click at [169, 50] on icon at bounding box center [169, 50] width 4 height 6
click at [183, 234] on h2 "②アプリの設定" at bounding box center [368, 223] width 418 height 33
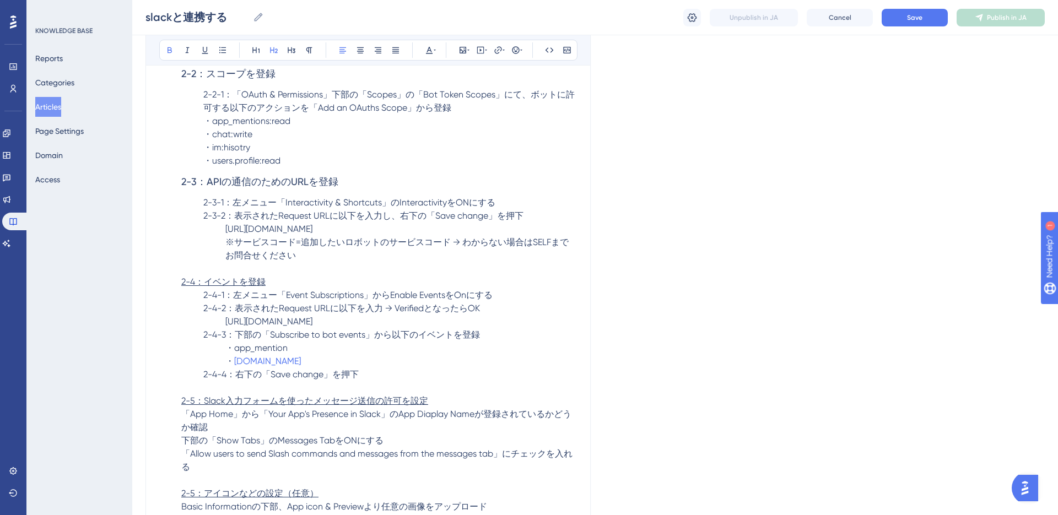
scroll to position [2979, 0]
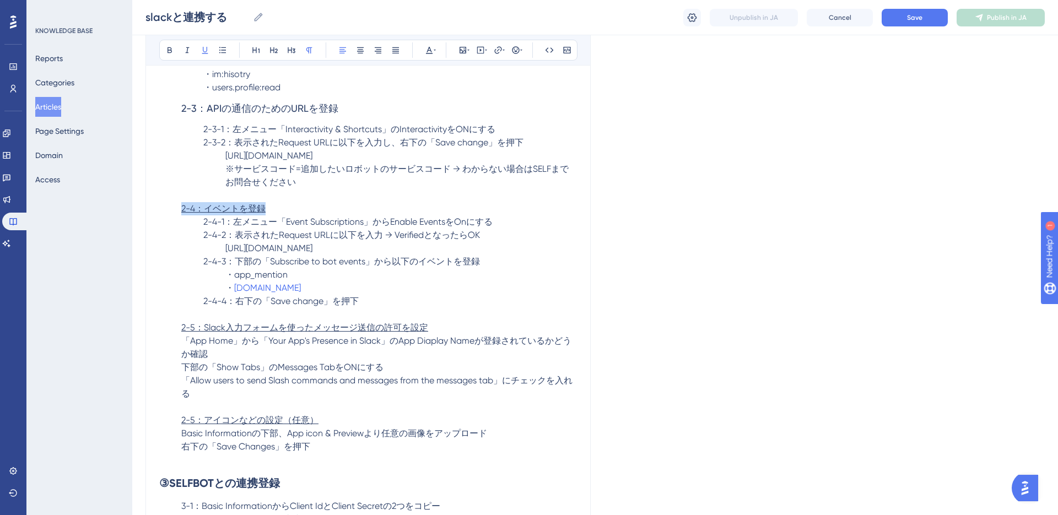
drag, startPoint x: 181, startPoint y: 225, endPoint x: 267, endPoint y: 222, distance: 86.0
click at [266, 215] on p "2-4：イベントを登録" at bounding box center [368, 208] width 418 height 13
click at [294, 51] on icon at bounding box center [291, 50] width 9 height 9
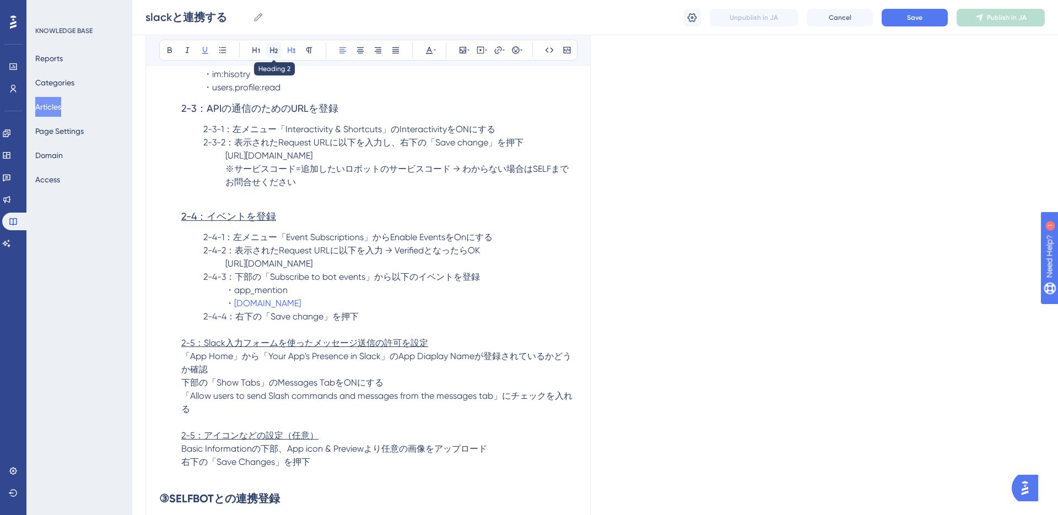
click at [277, 51] on icon at bounding box center [273, 50] width 9 height 9
click at [291, 52] on icon at bounding box center [292, 50] width 8 height 6
click at [204, 54] on button at bounding box center [204, 49] width 15 height 15
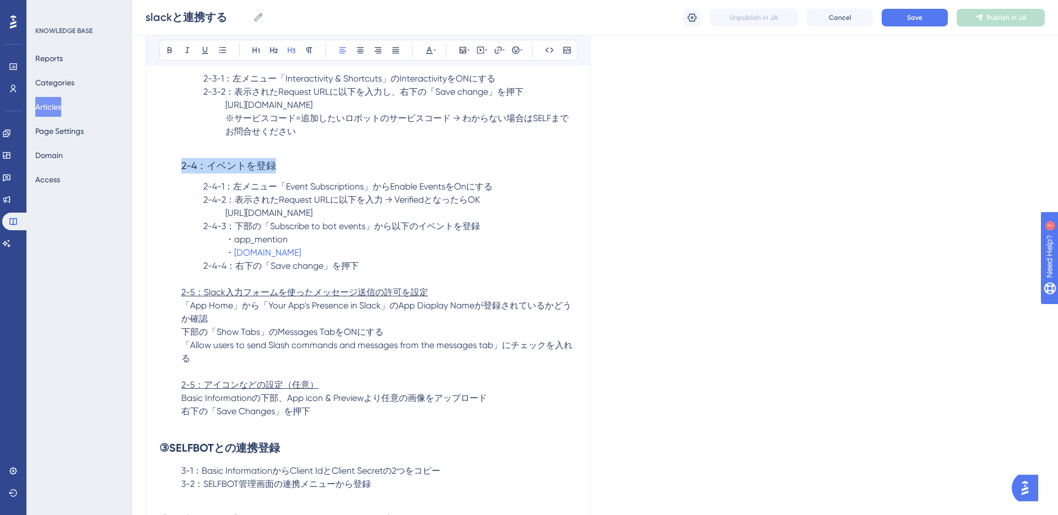
scroll to position [3051, 0]
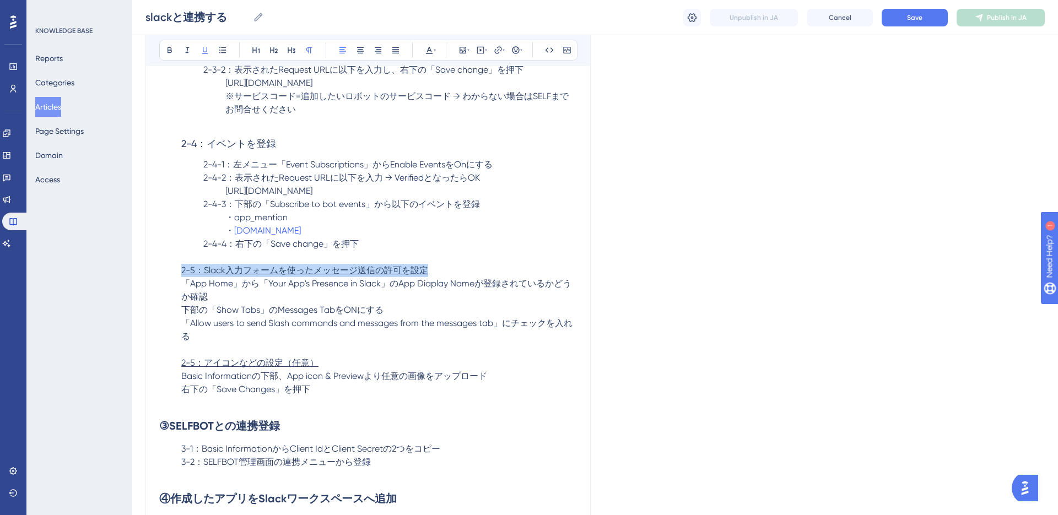
drag, startPoint x: 181, startPoint y: 283, endPoint x: 461, endPoint y: 284, distance: 280.4
click at [462, 277] on p "2-5：Slack入力フォームを使ったメッセージ送信の許可を設定" at bounding box center [368, 270] width 418 height 13
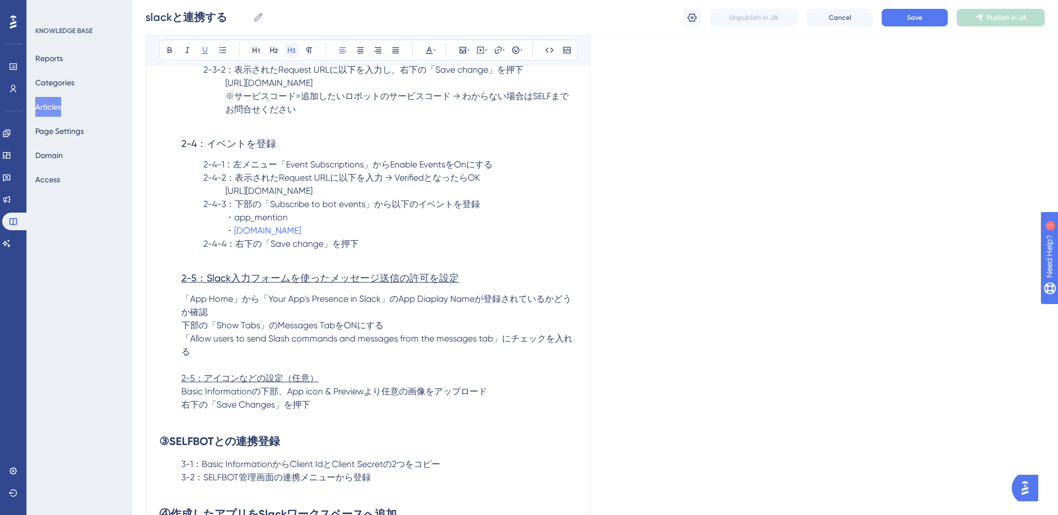
click at [289, 50] on icon at bounding box center [291, 50] width 9 height 9
click at [203, 50] on icon at bounding box center [205, 50] width 6 height 7
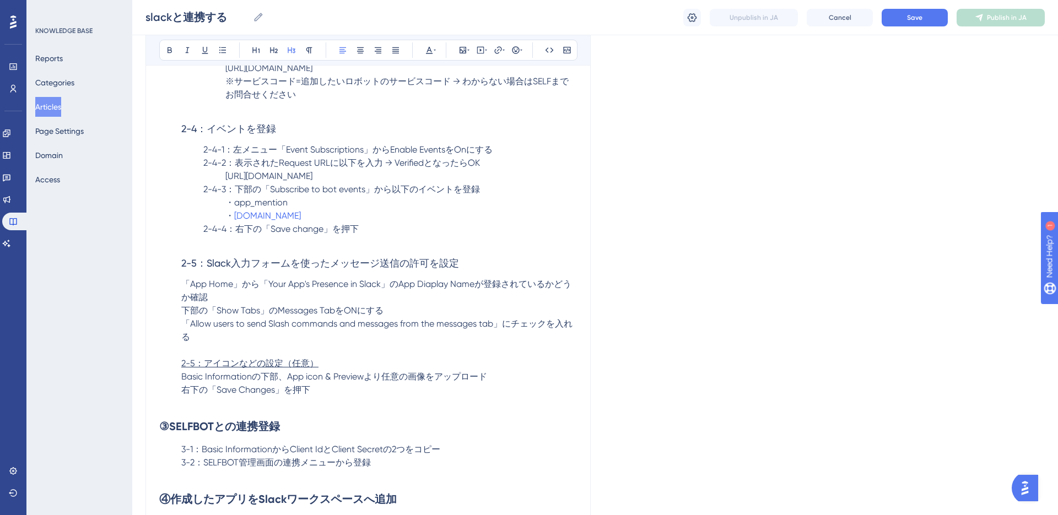
scroll to position [3143, 0]
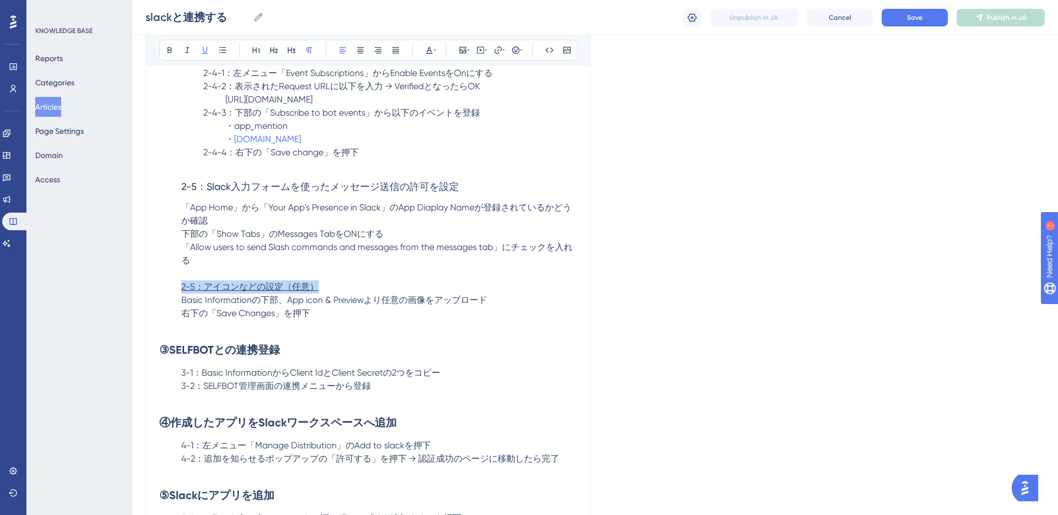
drag, startPoint x: 181, startPoint y: 300, endPoint x: 318, endPoint y: 300, distance: 137.2
click at [318, 294] on p "2-5：アイコンなどの設定（任意）" at bounding box center [368, 286] width 418 height 13
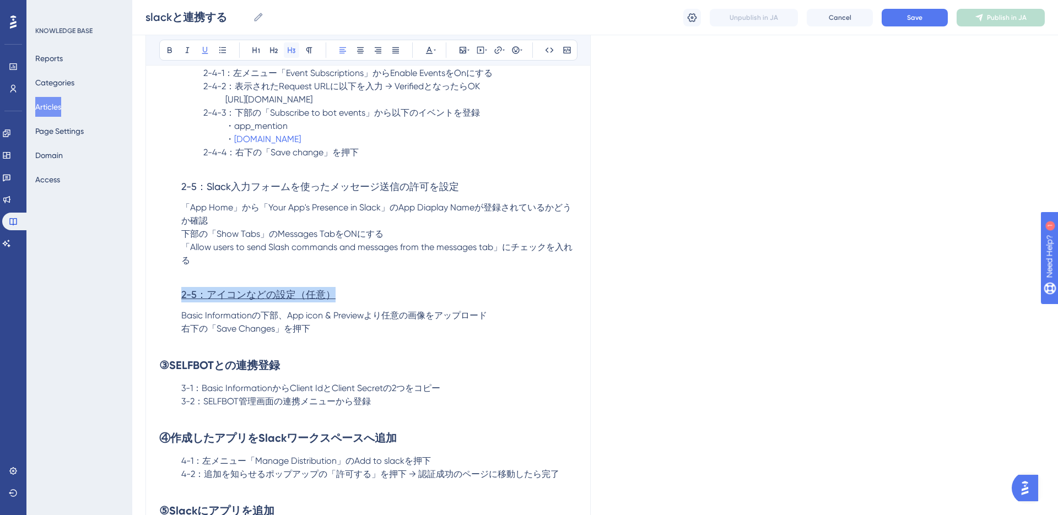
click at [292, 54] on icon at bounding box center [291, 50] width 9 height 9
click at [203, 54] on icon at bounding box center [204, 50] width 9 height 9
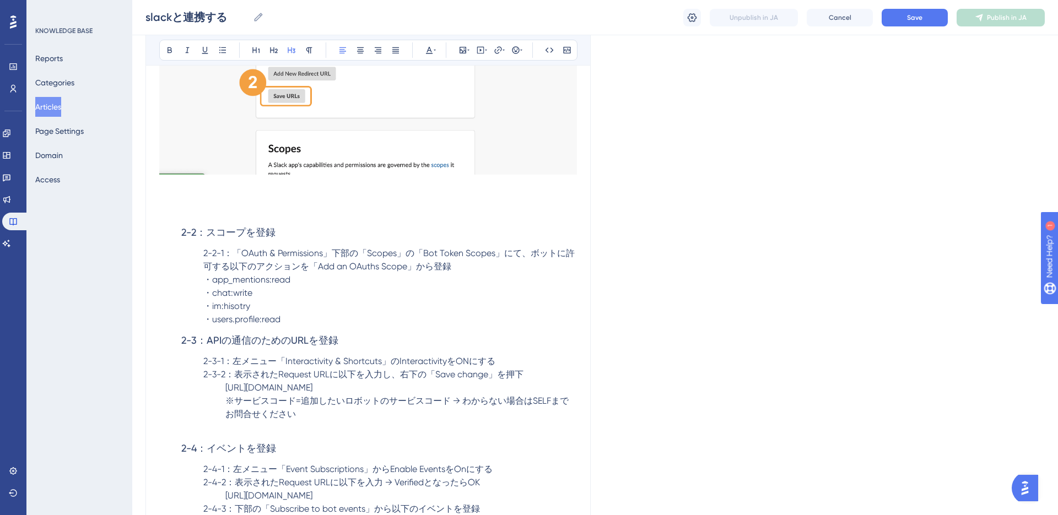
scroll to position [2750, 0]
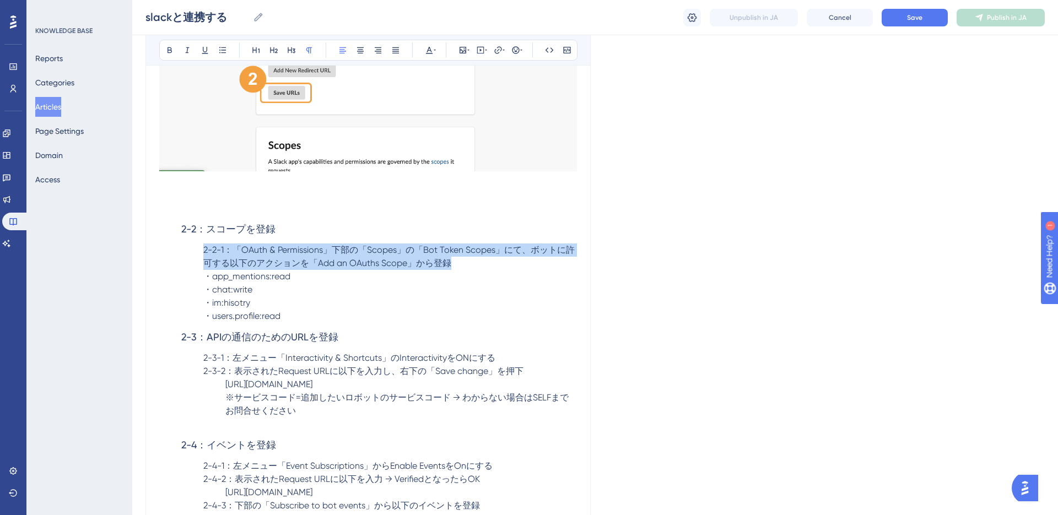
drag, startPoint x: 203, startPoint y: 262, endPoint x: 456, endPoint y: 275, distance: 252.6
click at [456, 270] on p "2-2-1：「OAuth & Permissions」下部の「Scopes」の「Bot Token Scopes」にて、ボットに許可する以下のアクションを「A…" at bounding box center [368, 256] width 418 height 26
click at [208, 51] on icon at bounding box center [204, 50] width 9 height 9
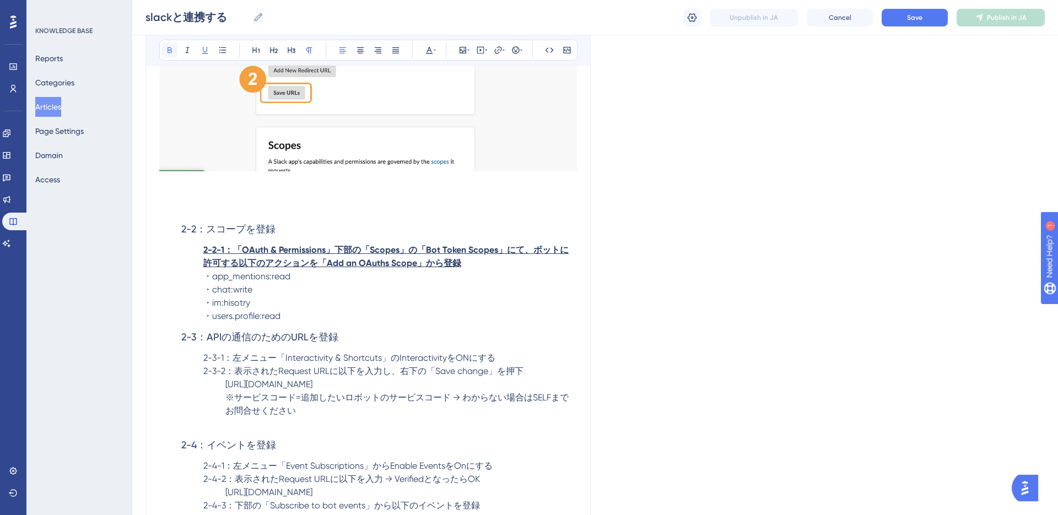
click at [172, 50] on icon at bounding box center [169, 50] width 9 height 9
click at [220, 268] on strong "2-2-1：「OAuth & Permissions」下部の「Scopes」の「Bot Token Scopes」にて、ボットに許可する以下のアクションを「A…" at bounding box center [385, 257] width 365 height 24
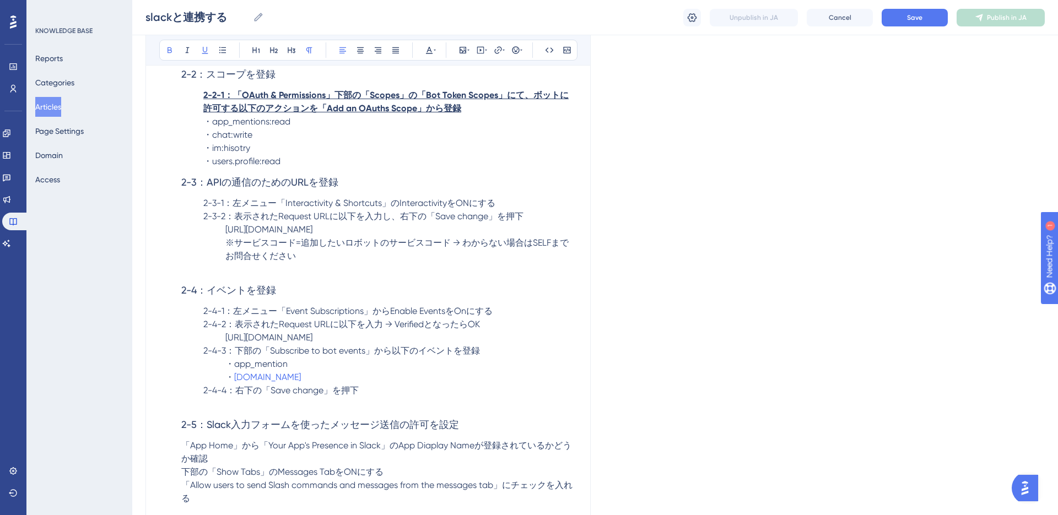
scroll to position [2915, 0]
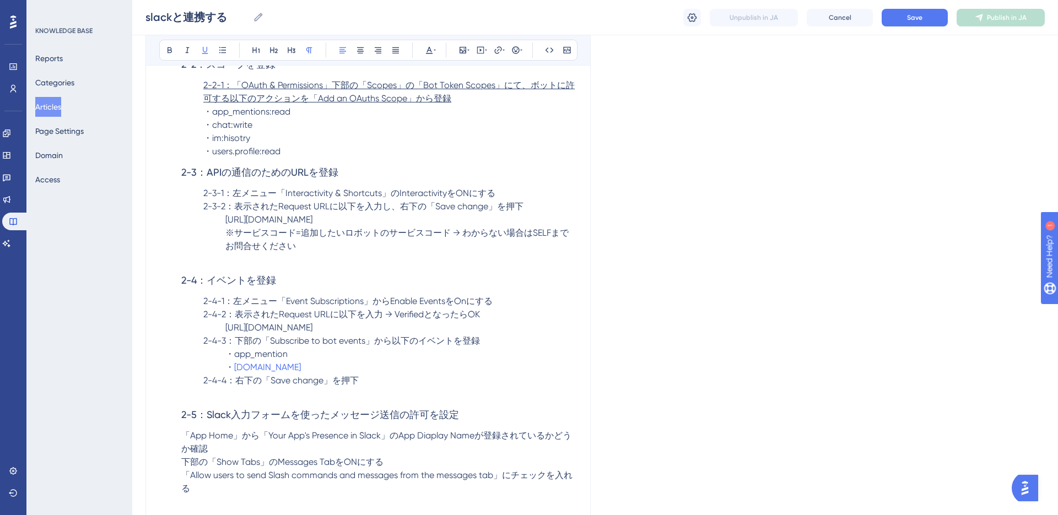
click at [235, 105] on p "2-2-1：「OAuth & Permissions」下部の「Scopes」の「Bot Token Scopes」にて、ボットに許可する以下のアクションを「A…" at bounding box center [368, 92] width 418 height 26
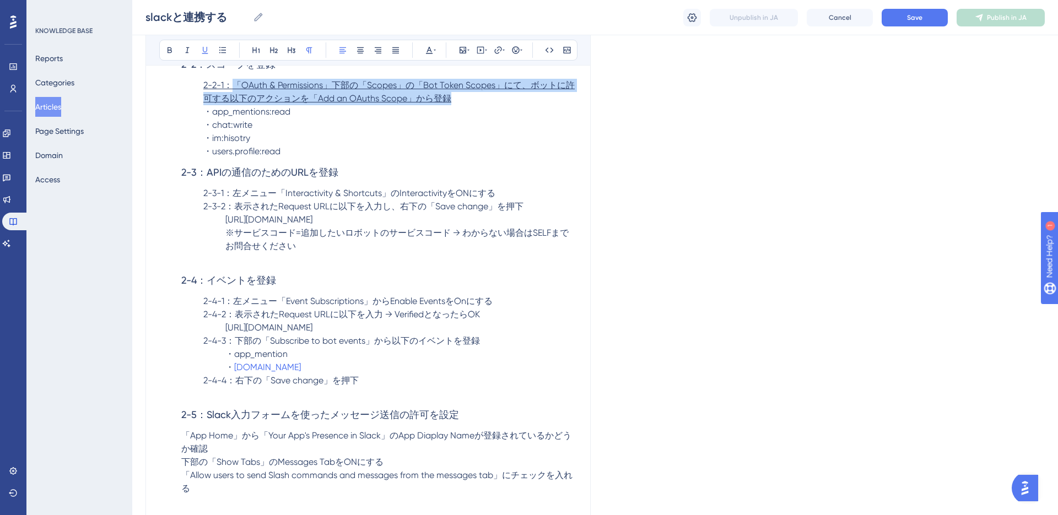
drag, startPoint x: 231, startPoint y: 97, endPoint x: 459, endPoint y: 110, distance: 228.9
click at [459, 105] on p "2-2-1：「OAuth & Permissions」下部の「Scopes」の「Bot Token Scopes」にて、ボットに許可する以下のアクションを「A…" at bounding box center [368, 92] width 418 height 26
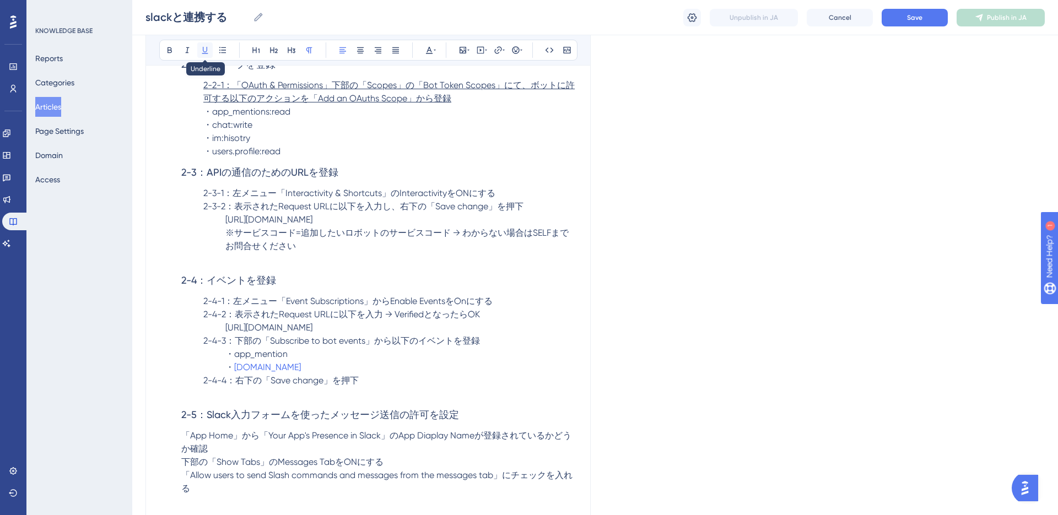
click at [207, 47] on icon at bounding box center [204, 50] width 9 height 9
click at [208, 52] on icon at bounding box center [204, 50] width 9 height 9
click at [241, 130] on span "・chat:write" at bounding box center [227, 125] width 49 height 10
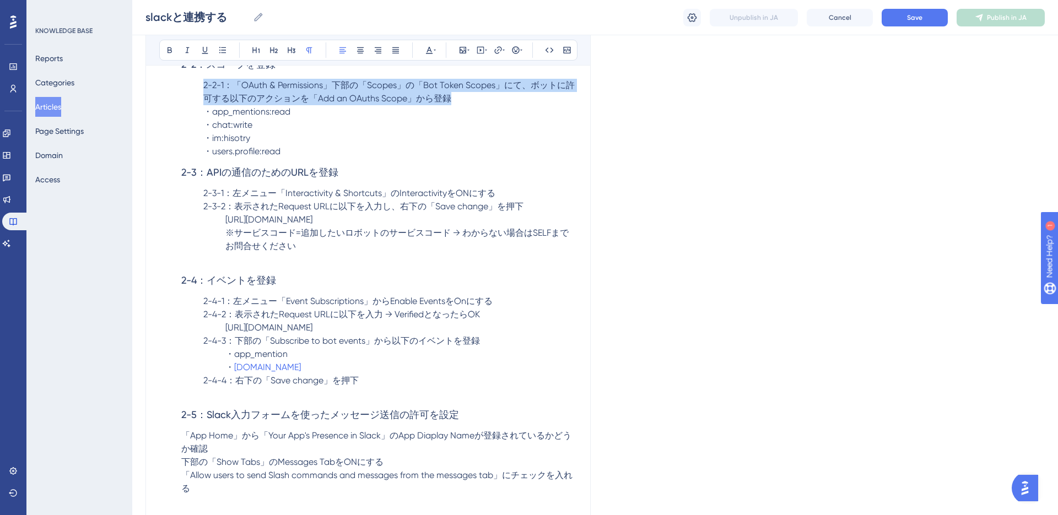
click at [165, 105] on p "2-2-1：「OAuth & Permissions」下部の「Scopes」の「Bot Token Scopes」にて、ボットに許可する以下のアクションを「A…" at bounding box center [368, 92] width 418 height 26
drag, startPoint x: 232, startPoint y: 98, endPoint x: 464, endPoint y: 109, distance: 231.6
click at [468, 105] on p "2-2-1：「OAuth & Permissions」下部の「Scopes」の「Bot Token Scopes」にて、ボットに許可する以下のアクションを「A…" at bounding box center [368, 92] width 418 height 26
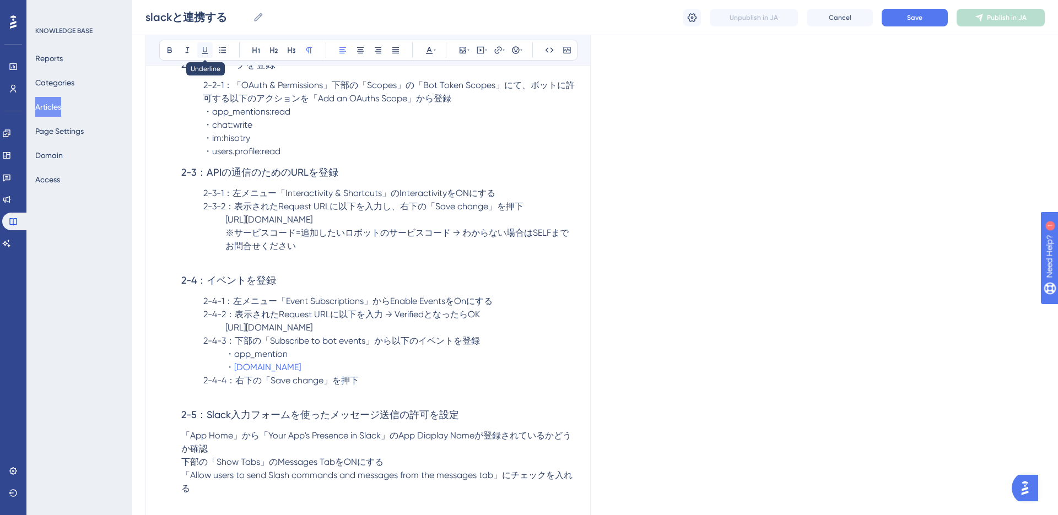
click at [204, 52] on icon at bounding box center [205, 50] width 6 height 7
click at [176, 51] on button at bounding box center [169, 49] width 15 height 15
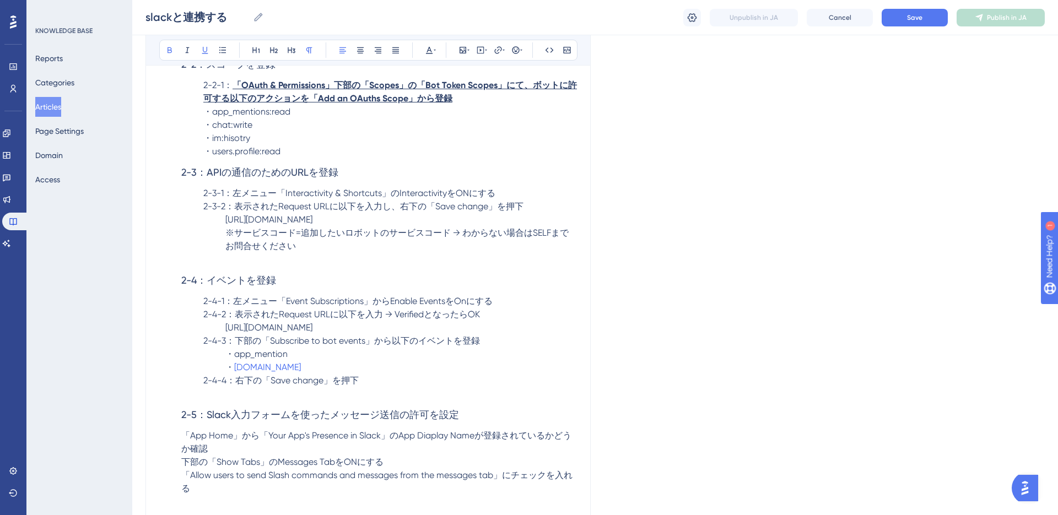
click at [210, 156] on span "・users.profile:read" at bounding box center [241, 151] width 77 height 10
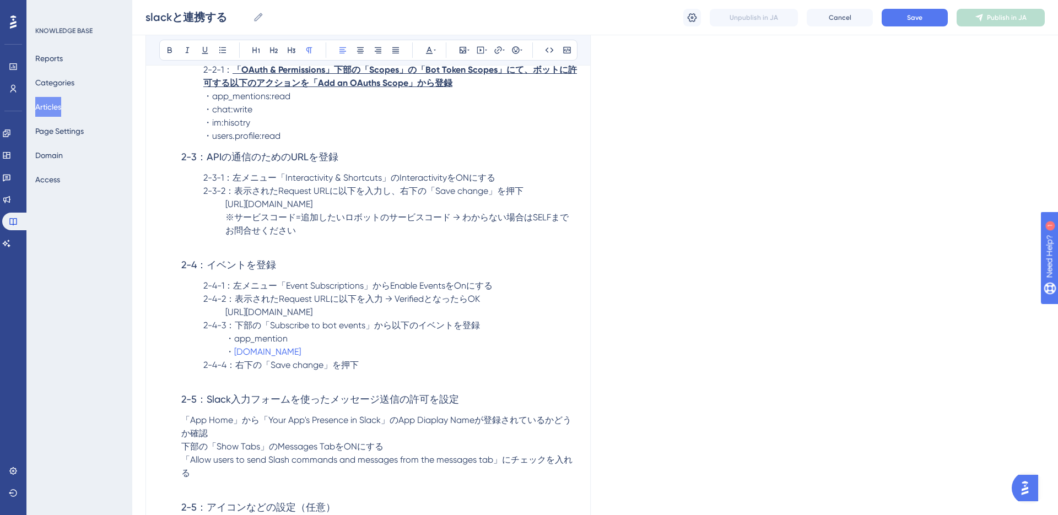
scroll to position [2940, 0]
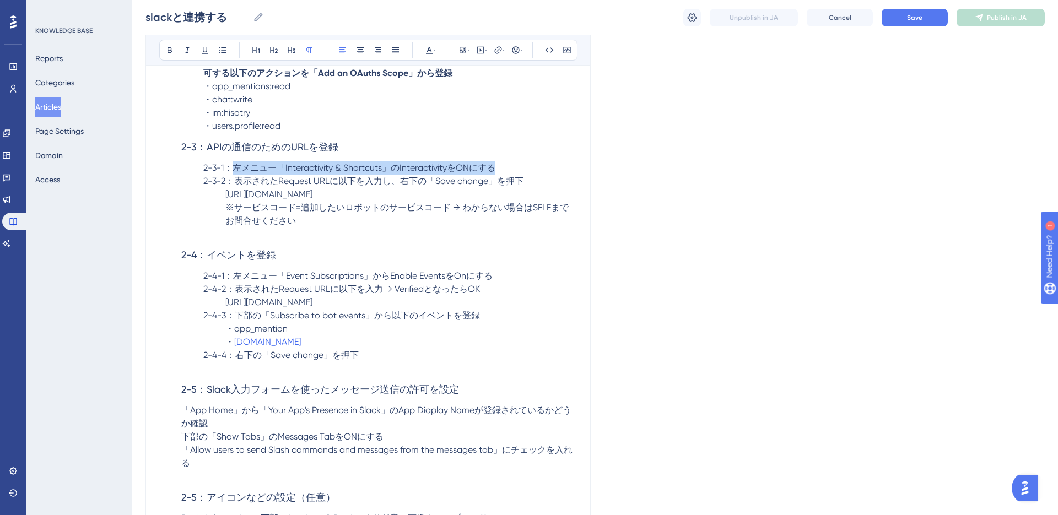
drag, startPoint x: 235, startPoint y: 181, endPoint x: 492, endPoint y: 181, distance: 257.2
click at [492, 173] on span "2-3-1：左メニュー「Interactivity & Shortcuts」のInteractivityをONにする" at bounding box center [349, 167] width 292 height 10
click at [205, 52] on icon at bounding box center [205, 50] width 6 height 7
click at [170, 52] on icon at bounding box center [169, 50] width 9 height 9
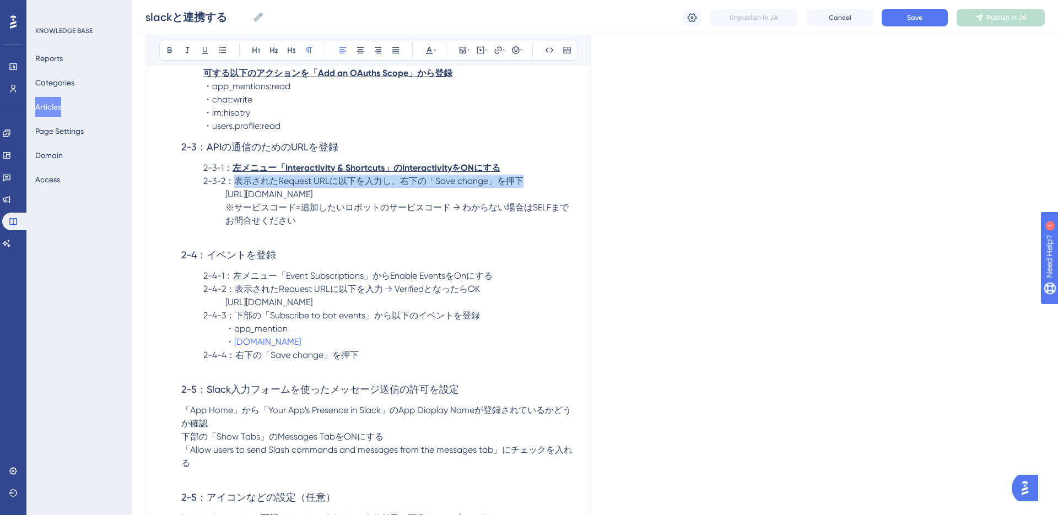
drag, startPoint x: 236, startPoint y: 195, endPoint x: 525, endPoint y: 191, distance: 289.7
click at [529, 188] on p "2-3-2：表示されたRequest URLに以下を入力し、右下の「Save change」を押下" at bounding box center [368, 181] width 418 height 13
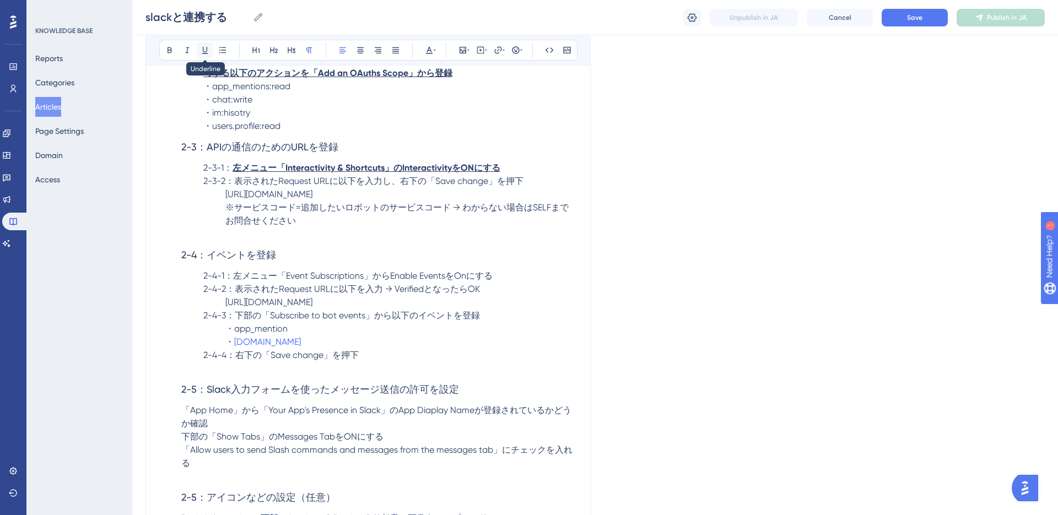
click at [205, 53] on icon at bounding box center [204, 50] width 9 height 9
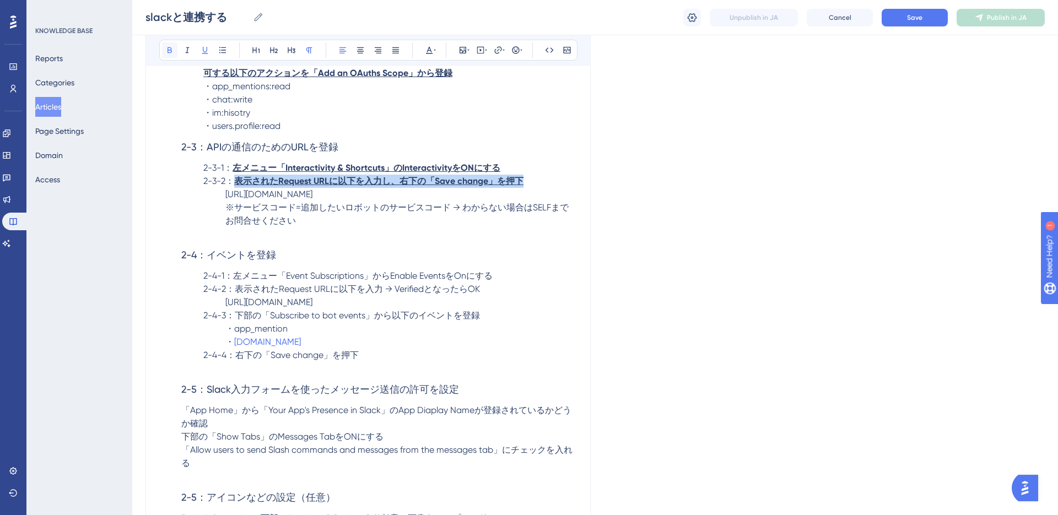
click at [169, 53] on icon at bounding box center [169, 50] width 9 height 9
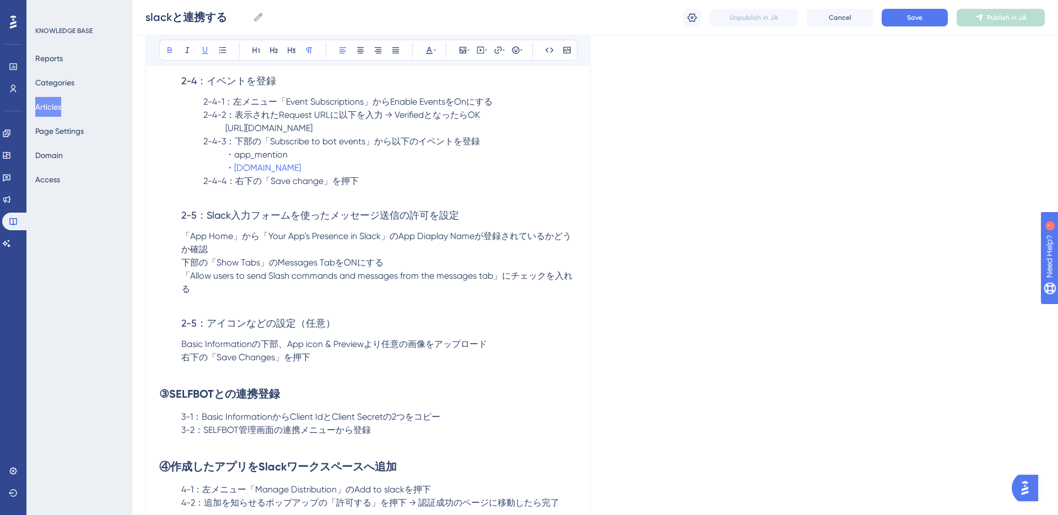
scroll to position [3007, 0]
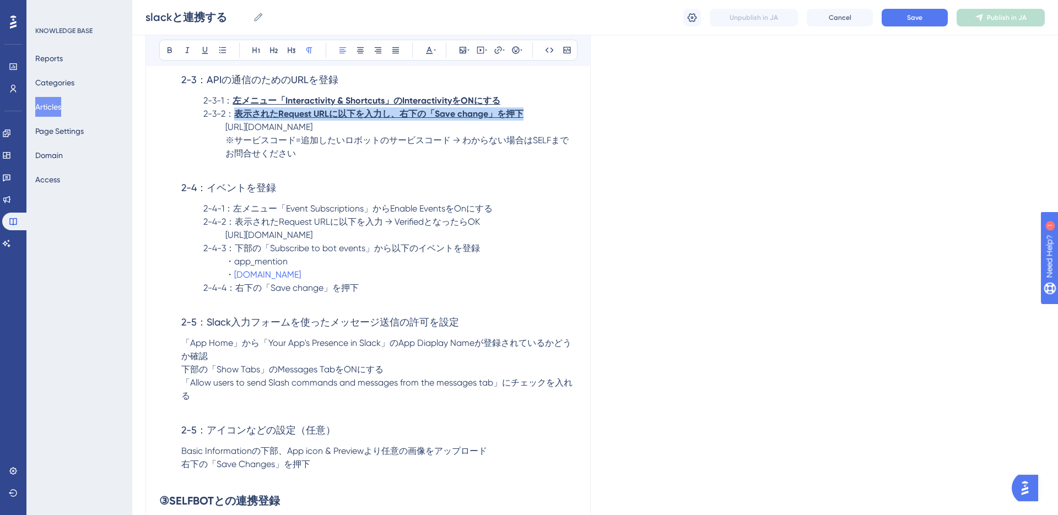
drag, startPoint x: 225, startPoint y: 140, endPoint x: 494, endPoint y: 138, distance: 268.8
click at [494, 134] on p "https://app.self.systems/api/v1/slack_bot/action/サービスコード" at bounding box center [368, 127] width 418 height 13
click at [435, 49] on icon at bounding box center [434, 50] width 2 height 9
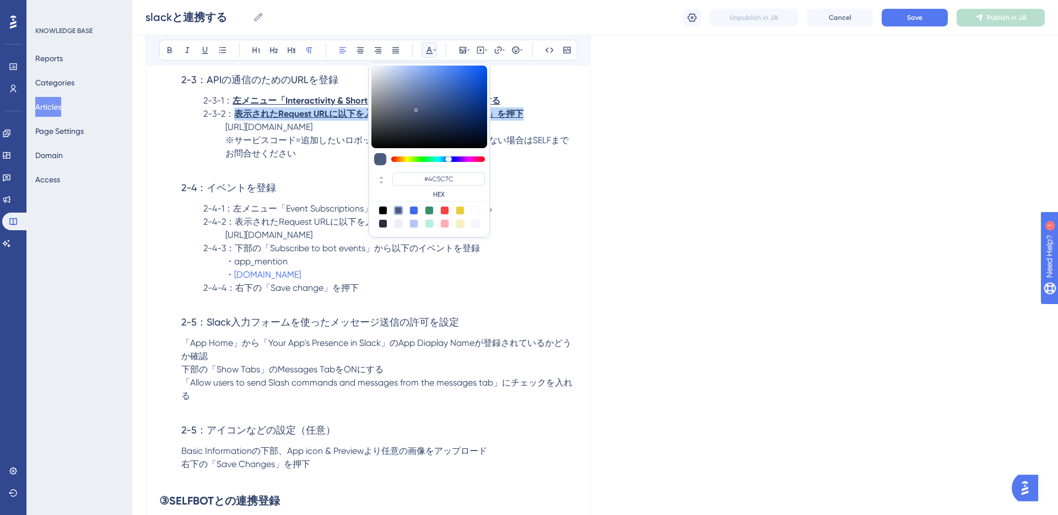
click at [459, 211] on div at bounding box center [460, 210] width 9 height 9
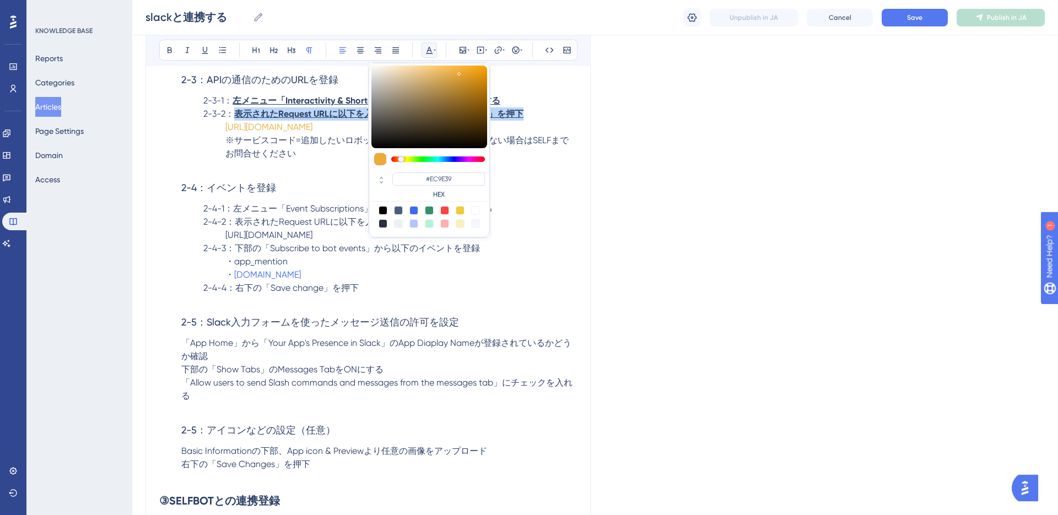
type input "#EC9839"
click at [399, 159] on div at bounding box center [399, 159] width 7 height 7
click at [320, 174] on p at bounding box center [368, 166] width 418 height 13
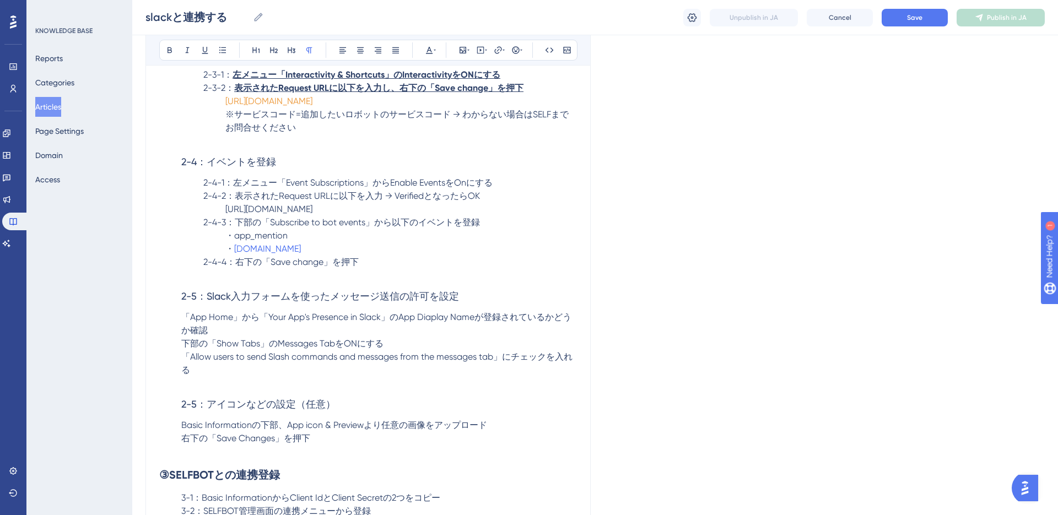
scroll to position [3035, 0]
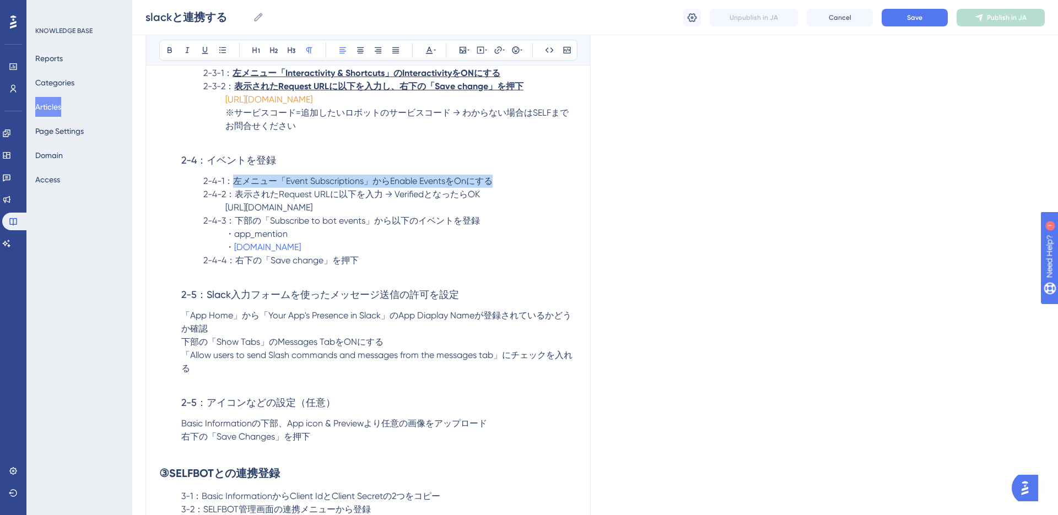
drag, startPoint x: 237, startPoint y: 196, endPoint x: 495, endPoint y: 198, distance: 258.3
click at [496, 188] on p "2-4-1：左メニュー「Event Subscriptions」からEnable EventsをOnにする" at bounding box center [368, 181] width 418 height 13
click at [206, 52] on icon at bounding box center [204, 50] width 9 height 9
click at [171, 52] on icon at bounding box center [169, 50] width 9 height 9
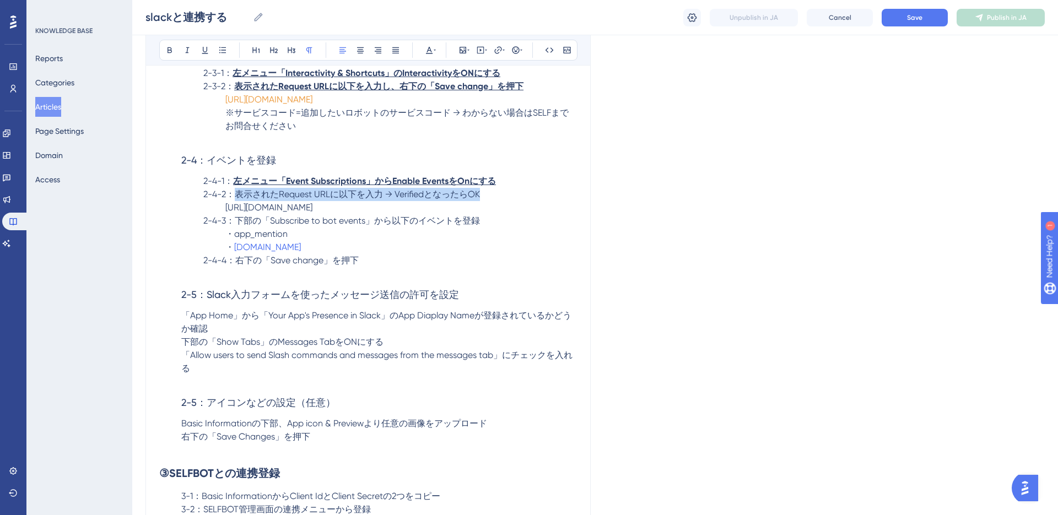
drag, startPoint x: 235, startPoint y: 210, endPoint x: 495, endPoint y: 205, distance: 260.0
click at [495, 201] on p "2-4-2：表示されたRequest URLに以下を入力 → VerifiedとなったらOK" at bounding box center [368, 194] width 418 height 13
click at [207, 50] on icon at bounding box center [204, 50] width 9 height 9
click at [175, 51] on button at bounding box center [169, 49] width 15 height 15
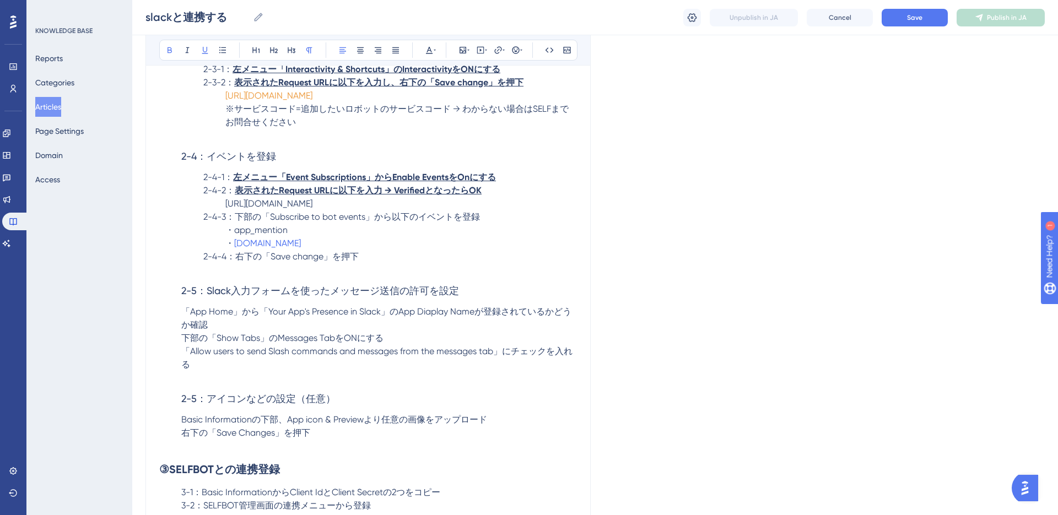
scroll to position [3056, 0]
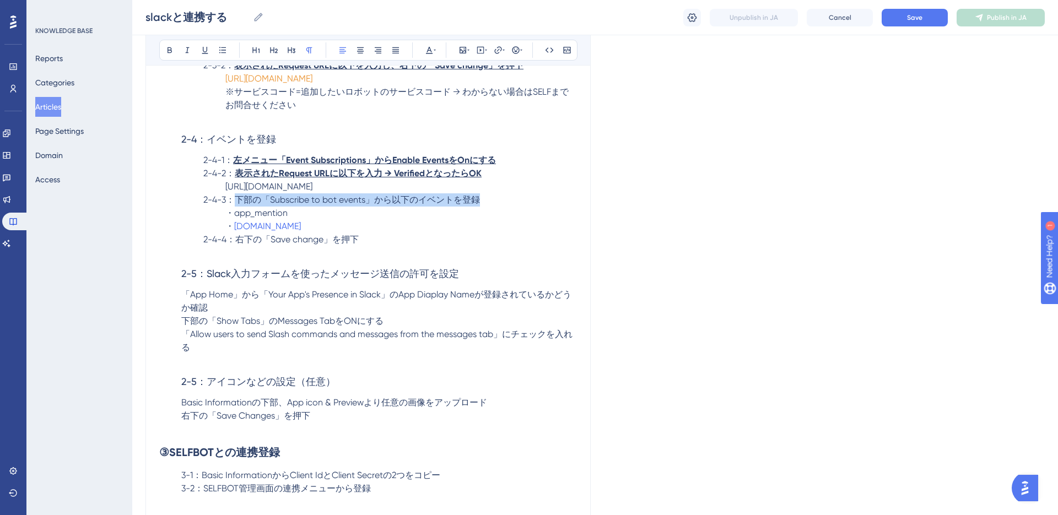
drag, startPoint x: 236, startPoint y: 213, endPoint x: 481, endPoint y: 213, distance: 245.1
click at [481, 207] on p "2-4-3：下部の「Subscribe to bot events」から以下のイベントを登録" at bounding box center [368, 199] width 418 height 13
click at [207, 53] on icon at bounding box center [205, 50] width 6 height 7
click at [172, 52] on icon at bounding box center [169, 50] width 9 height 9
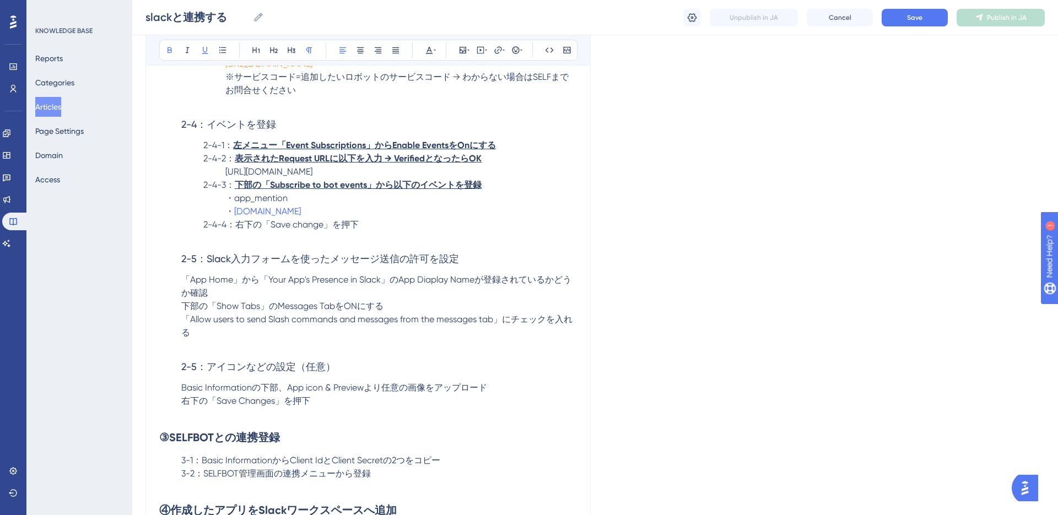
scroll to position [3119, 0]
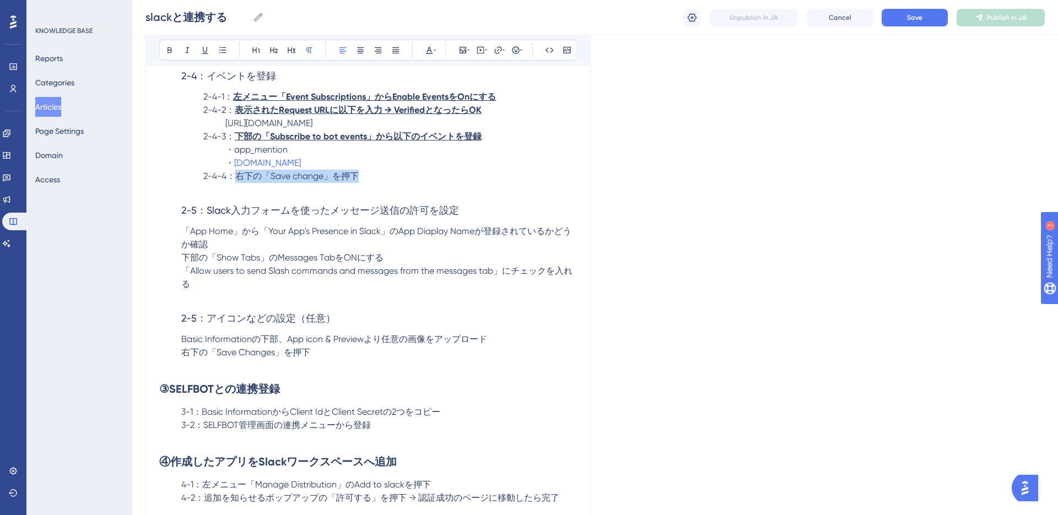
drag, startPoint x: 236, startPoint y: 189, endPoint x: 371, endPoint y: 189, distance: 134.4
click at [371, 183] on p "2-4-4：右下の「Save change」を押下" at bounding box center [368, 176] width 418 height 13
click at [200, 52] on icon at bounding box center [204, 50] width 9 height 9
click at [171, 51] on icon at bounding box center [169, 50] width 4 height 6
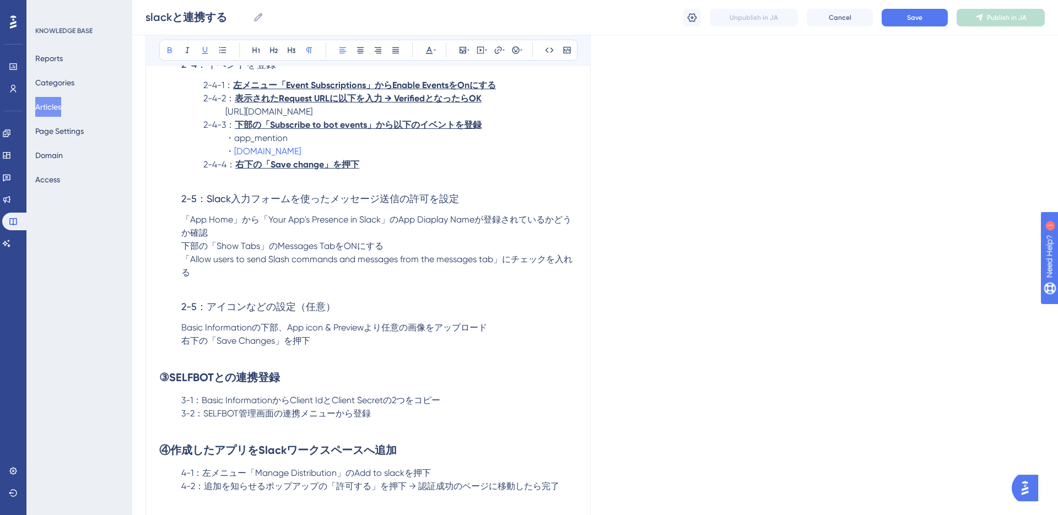
scroll to position [3189, 0]
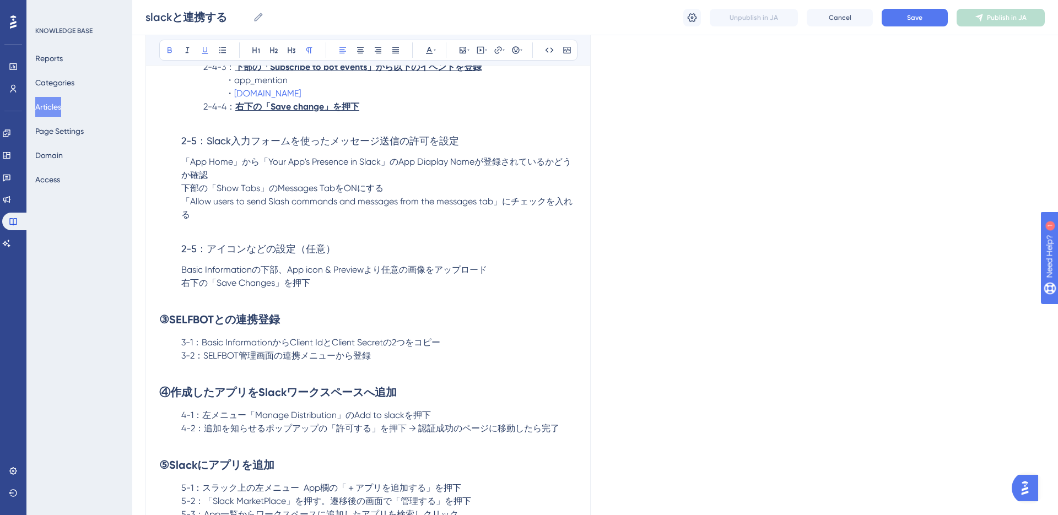
click at [298, 182] on p "「App Home」から「Your App's Presence in Slack」のApp Diaplay Nameが登録されているかどうか確認" at bounding box center [368, 168] width 418 height 26
click at [186, 173] on span "「App Home」から「Your App's Presence in Slack」のApp Diaplay Nameが登録されているかどうか確認" at bounding box center [376, 168] width 390 height 24
drag, startPoint x: 183, startPoint y: 176, endPoint x: 277, endPoint y: 188, distance: 94.9
click at [183, 176] on span "「App Home」から「Your App's Presence in Slack」のApp Diaplay Nameが登録されているかどうか確認" at bounding box center [376, 168] width 390 height 24
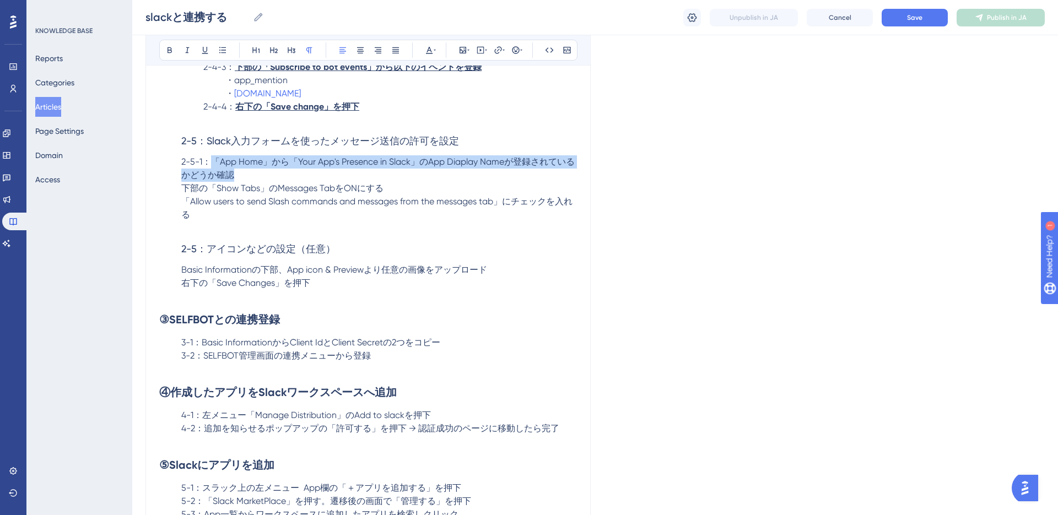
click at [243, 182] on p "2-5-1：「App Home」から「Your App's Presence in Slack」のApp Diaplay Nameが登録されているかどうか確認" at bounding box center [368, 168] width 418 height 26
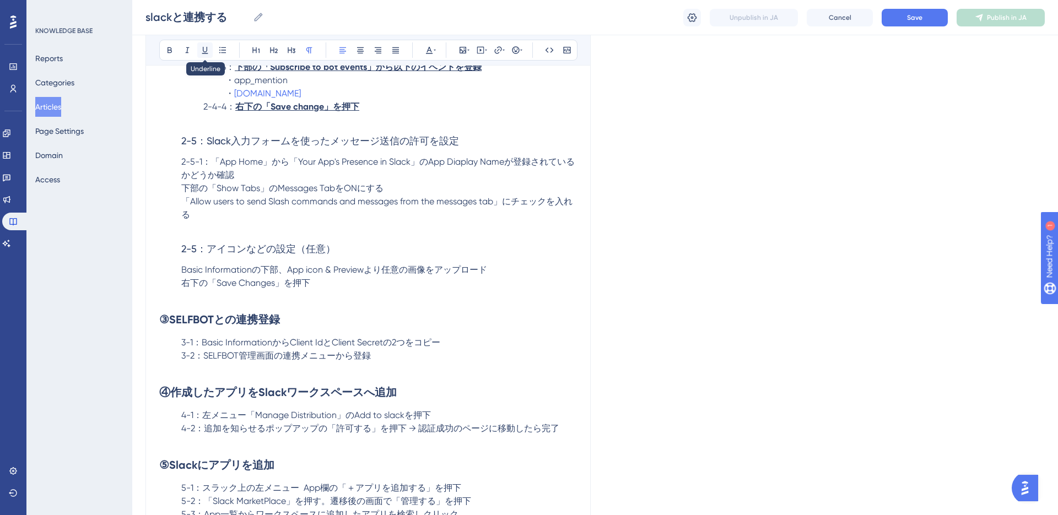
click at [201, 50] on icon at bounding box center [204, 50] width 9 height 9
click at [169, 50] on icon at bounding box center [169, 50] width 4 height 6
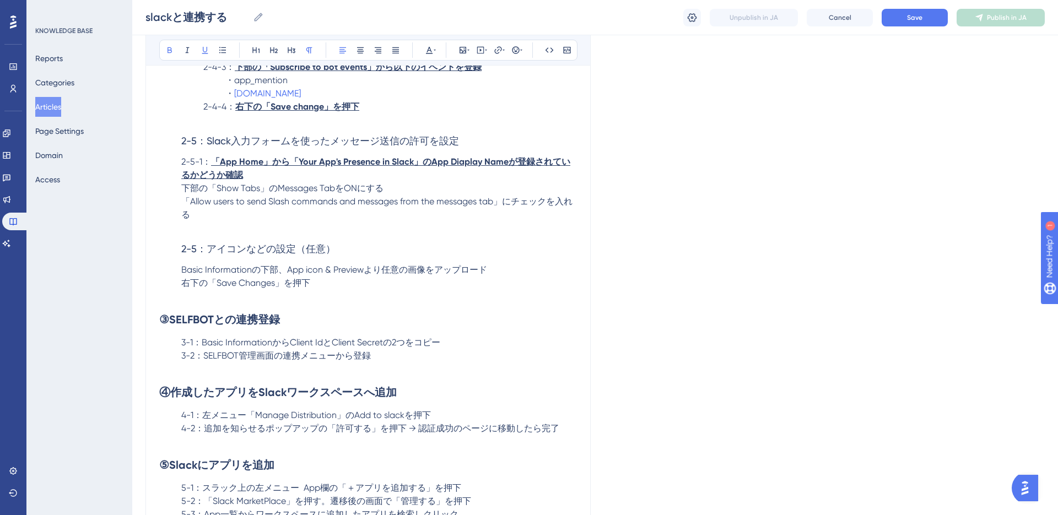
click at [213, 221] on p "「Allow users to send Slash commands and messages from the messages tab」にチェックを入れる" at bounding box center [368, 208] width 418 height 26
click at [183, 193] on span "下部の「Show Tabs」のMessages TabをONにする" at bounding box center [282, 188] width 202 height 10
click at [419, 195] on p "2-5-2：下部の「Show Tabs」のMessages TabをONにする" at bounding box center [368, 188] width 418 height 13
drag, startPoint x: 167, startPoint y: 51, endPoint x: 196, endPoint y: 55, distance: 28.8
click at [167, 52] on icon at bounding box center [169, 50] width 4 height 6
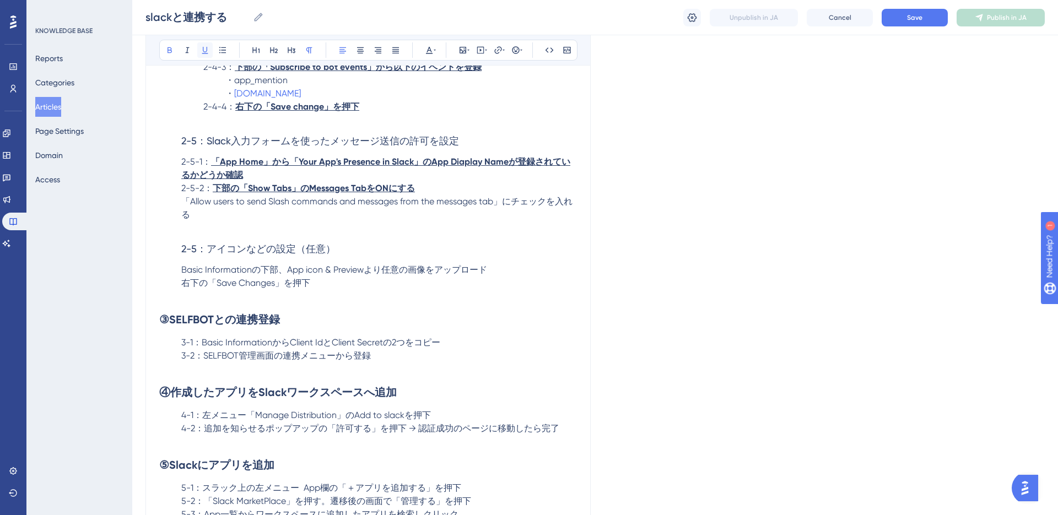
click at [204, 54] on icon at bounding box center [204, 50] width 9 height 9
click at [186, 213] on span "「Allow users to send Slash commands and messages from the messages tab」にチェックを入れる" at bounding box center [376, 208] width 391 height 24
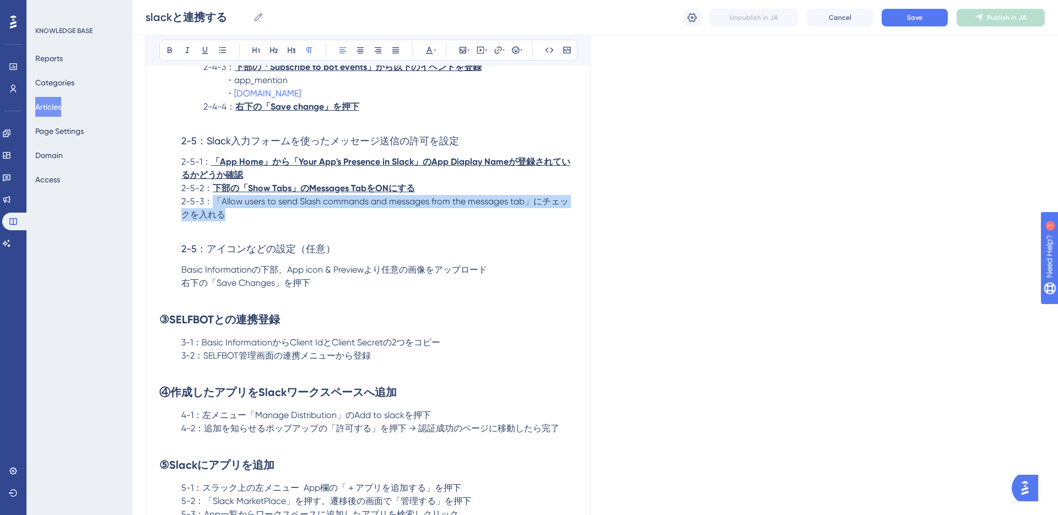
drag, startPoint x: 214, startPoint y: 214, endPoint x: 224, endPoint y: 229, distance: 17.4
click at [224, 221] on p "2-5-3：「Allow users to send Slash commands and messages from the messages tab」にチ…" at bounding box center [368, 208] width 418 height 26
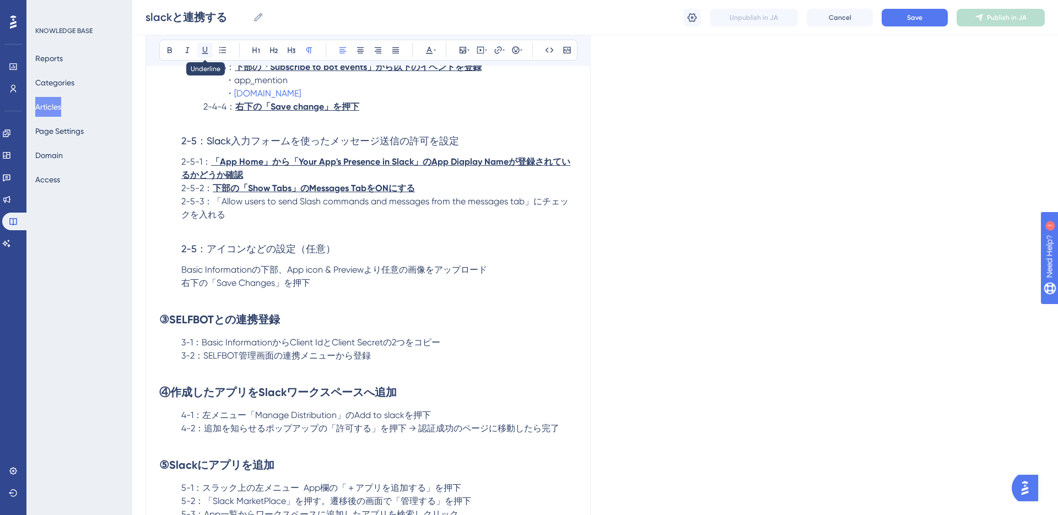
click at [200, 49] on icon at bounding box center [204, 50] width 9 height 9
click at [171, 54] on icon at bounding box center [169, 50] width 9 height 9
click at [273, 254] on span "2-5：アイコンなどの設定（任意）" at bounding box center [258, 249] width 154 height 12
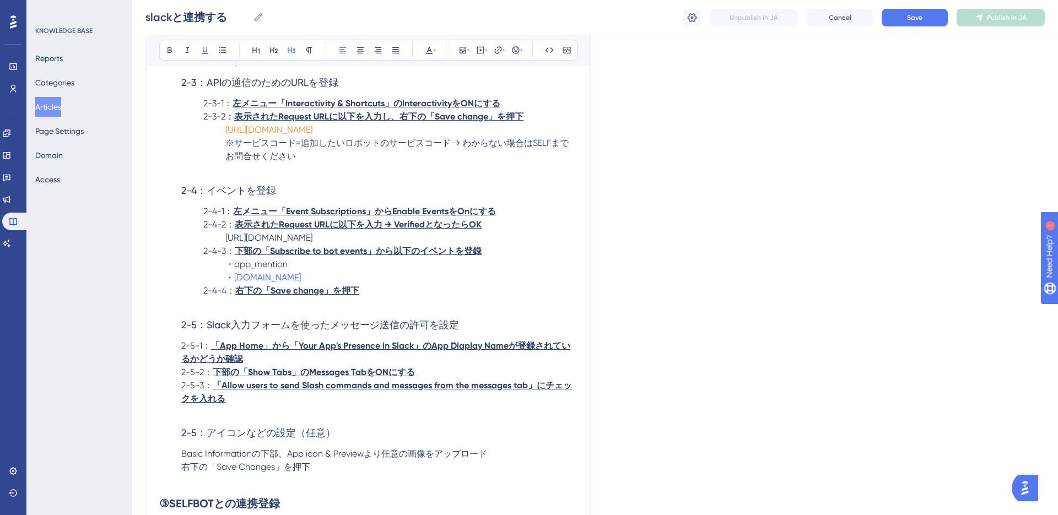
scroll to position [3075, 0]
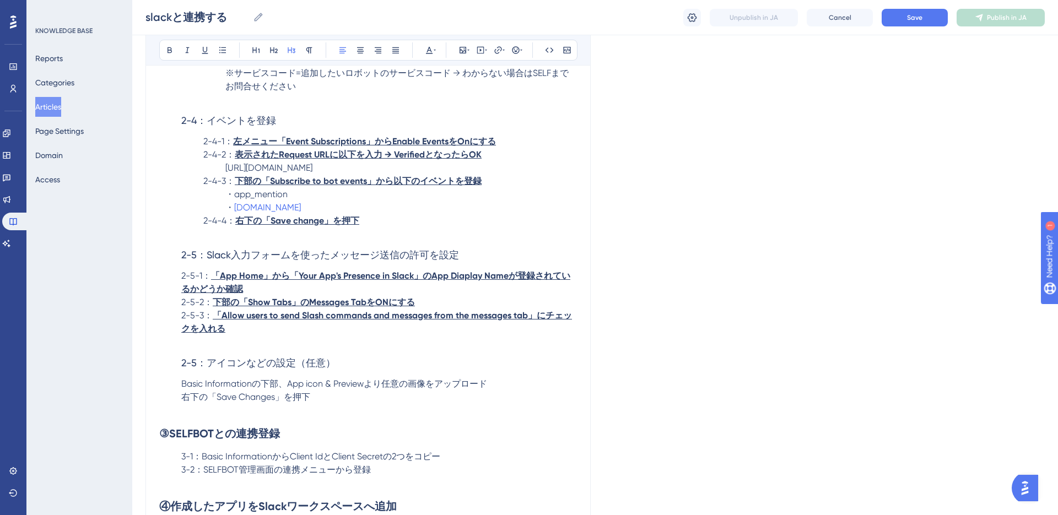
click at [199, 368] on span "2-5：アイコンなどの設定（任意）" at bounding box center [258, 363] width 154 height 12
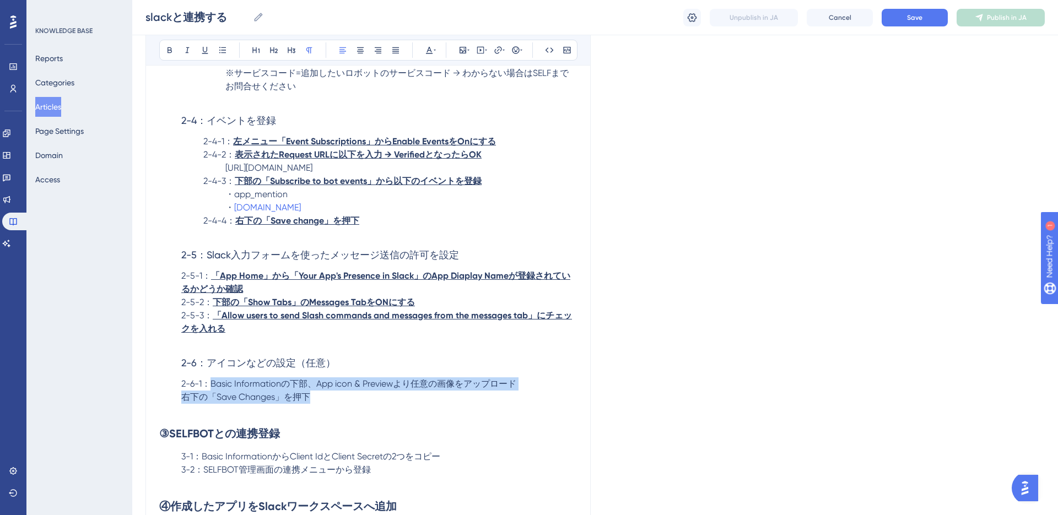
click at [327, 404] on p "右下の「Save Changes」を押下" at bounding box center [368, 397] width 418 height 13
click at [202, 53] on icon at bounding box center [205, 50] width 6 height 7
click at [172, 53] on icon at bounding box center [169, 50] width 9 height 9
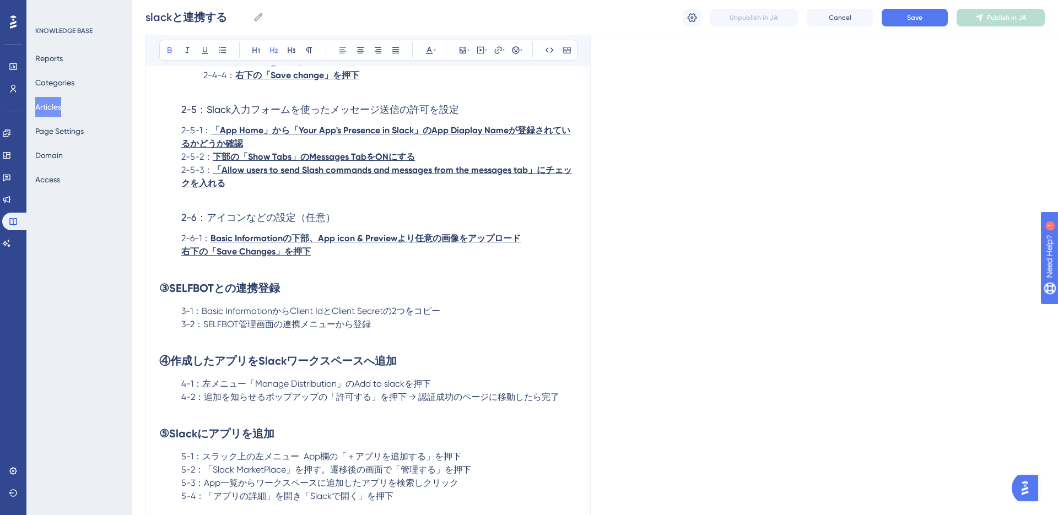
click at [339, 367] on strong "④作成したアプリをSlackワークスペースへ追加" at bounding box center [277, 360] width 237 height 13
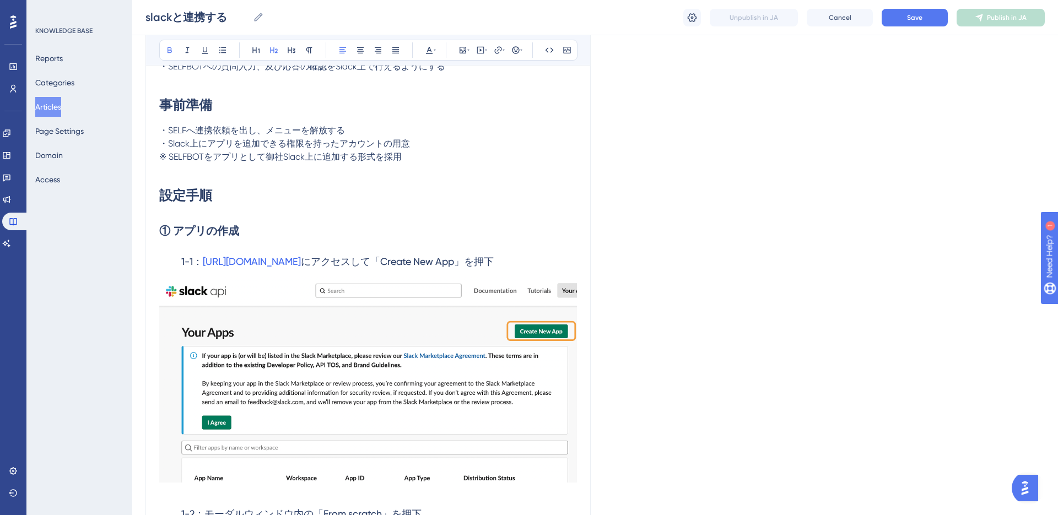
scroll to position [232, 0]
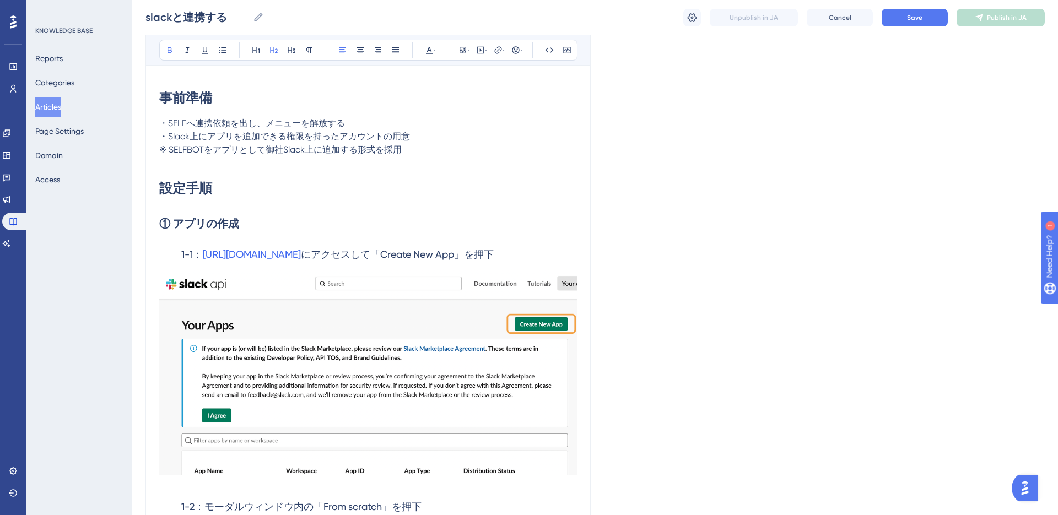
click at [534, 253] on h3 "1-1： https://api.slack.com/apps/ にアクセスして「Create New App」を押下" at bounding box center [368, 254] width 418 height 29
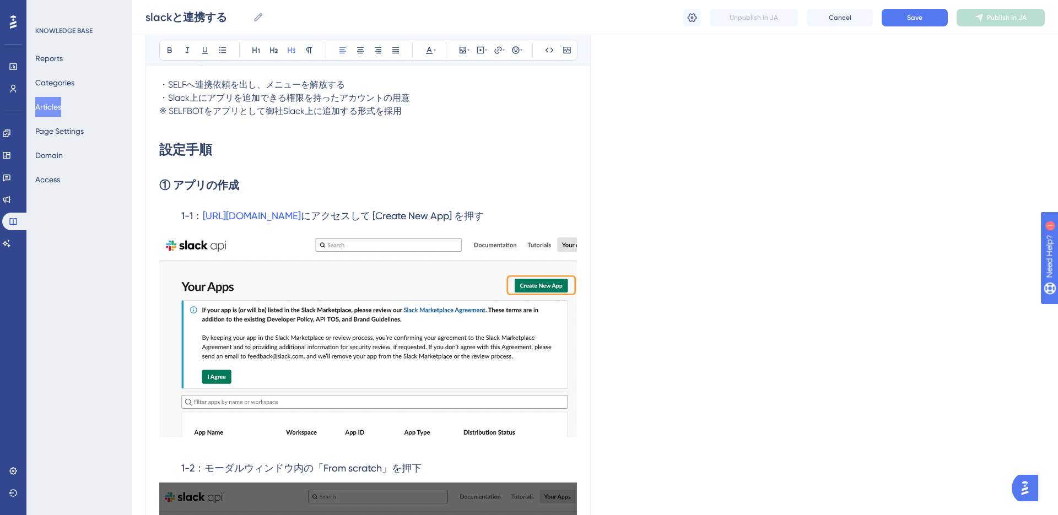
scroll to position [278, 0]
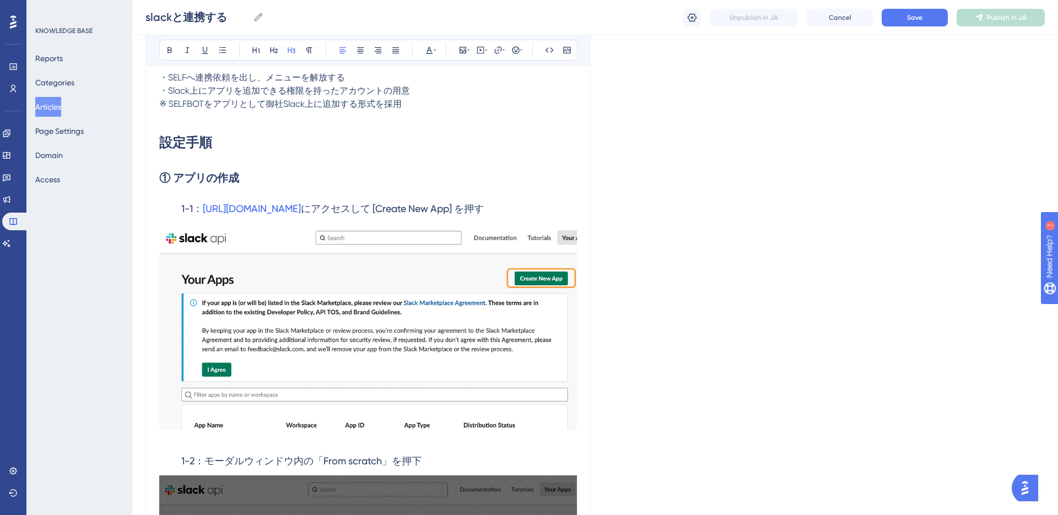
click at [375, 419] on img at bounding box center [368, 326] width 418 height 207
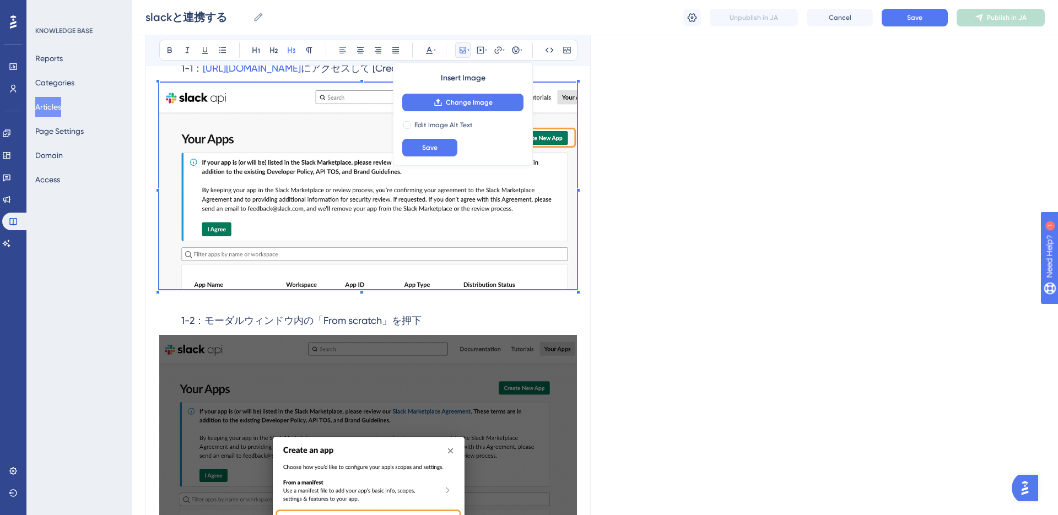
scroll to position [436, 0]
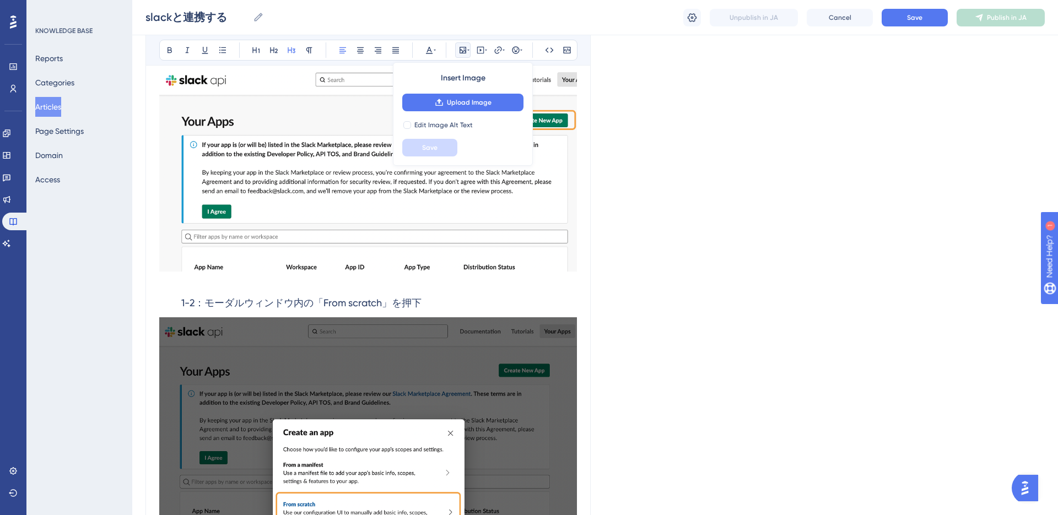
click at [424, 303] on h3 "1-2：モーダルウィンドウ内の「From scratch」を押下" at bounding box center [368, 303] width 418 height 29
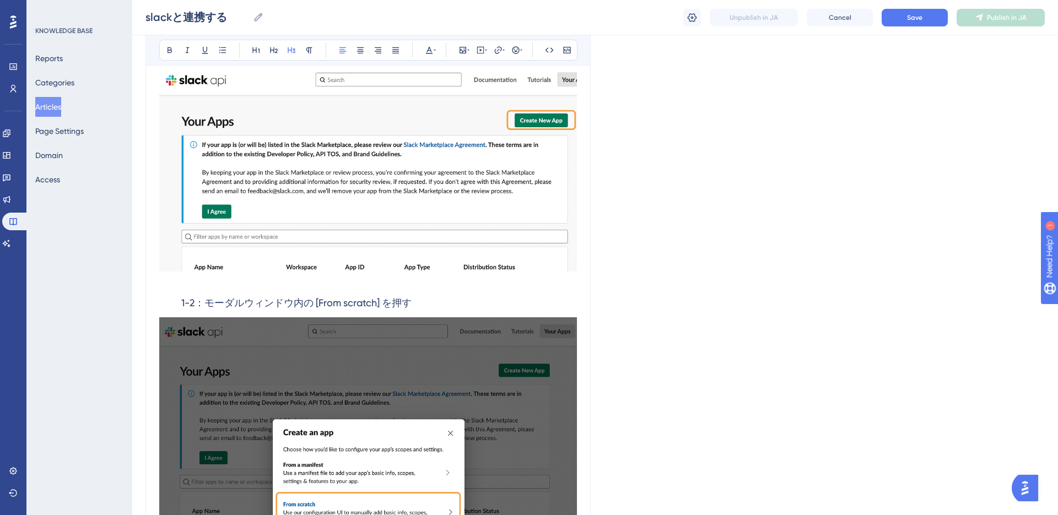
scroll to position [655, 0]
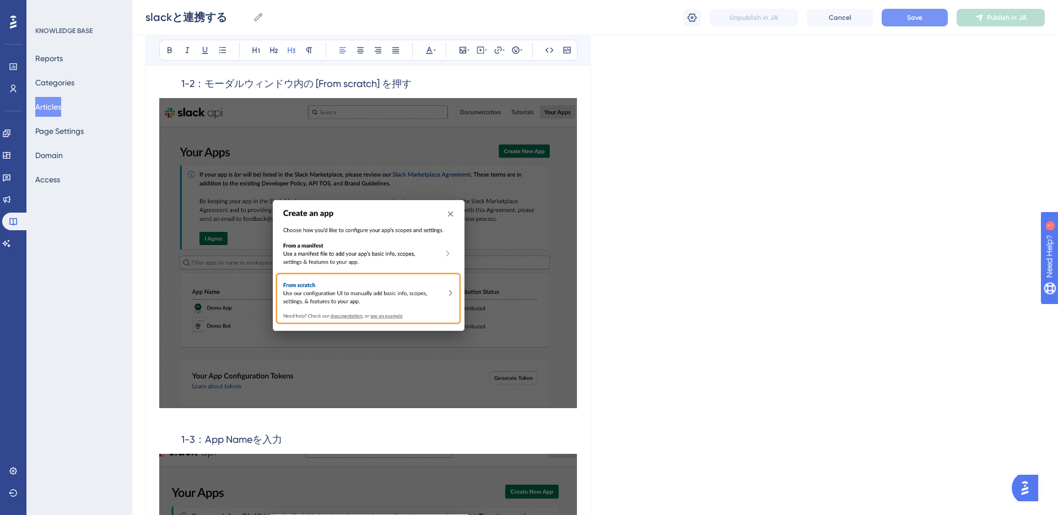
click at [896, 24] on button "Save" at bounding box center [914, 18] width 66 height 18
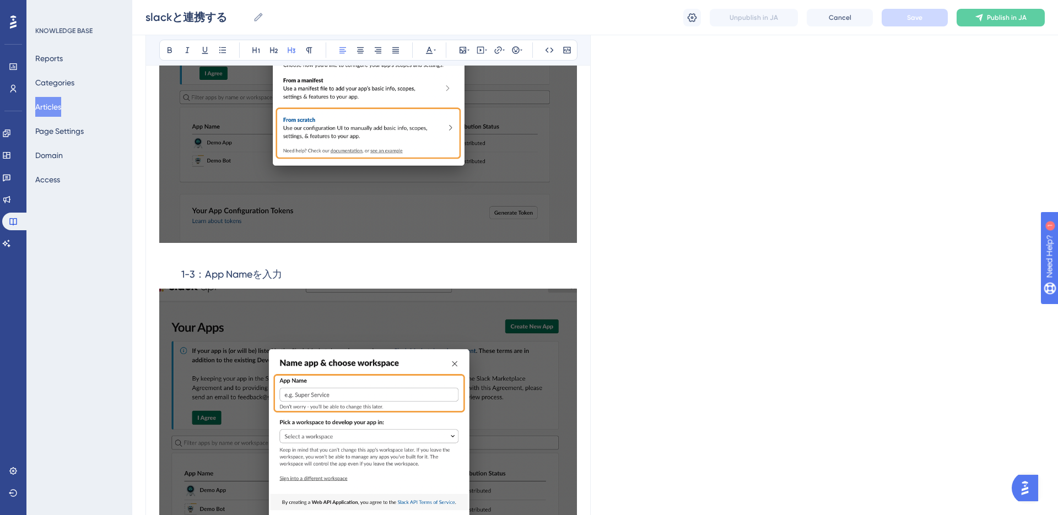
scroll to position [829, 0]
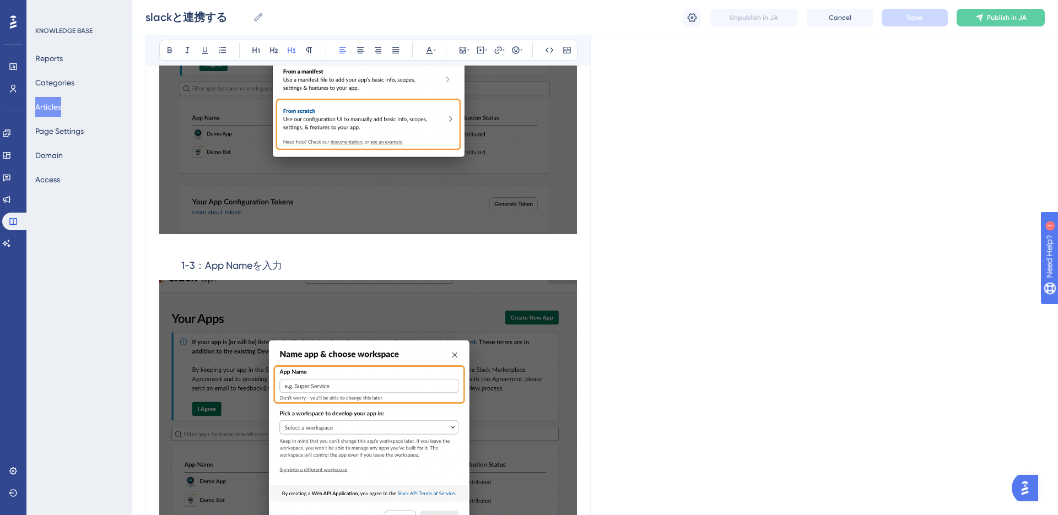
drag, startPoint x: 254, startPoint y: 267, endPoint x: 271, endPoint y: 270, distance: 17.0
click at [254, 267] on span "1-3：App Nameを入力" at bounding box center [231, 265] width 101 height 12
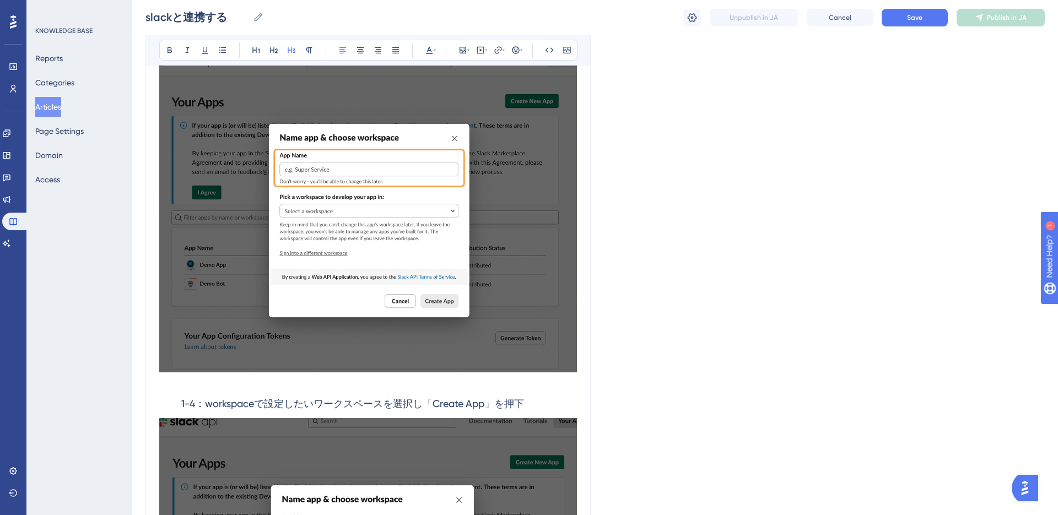
scroll to position [1105, 0]
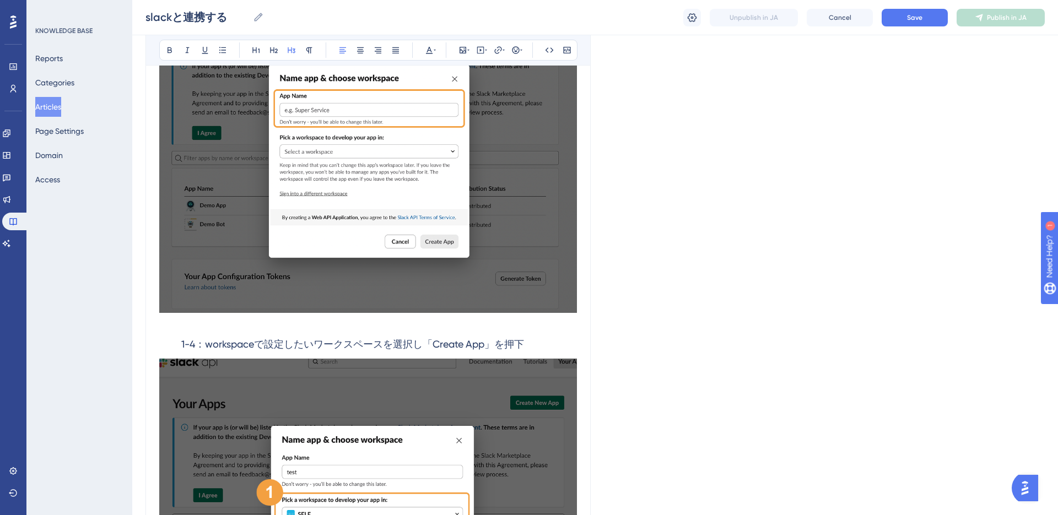
click at [456, 346] on span "1-4：workspaceで設定したいワークスペースを選択し「Create App」を押下" at bounding box center [352, 344] width 343 height 12
click at [493, 347] on span "1-4：workspaceで設定したいワークスペースを選択し「Create App」を押下" at bounding box center [352, 344] width 343 height 12
click at [432, 341] on span "1-4：workspaceで設定したいワークスペースを選択し「Create App] を押下" at bounding box center [350, 344] width 338 height 12
click at [528, 346] on h3 "1-4：workspaceで設定したいワークスペースを選択し [Create App] を押下" at bounding box center [368, 344] width 418 height 29
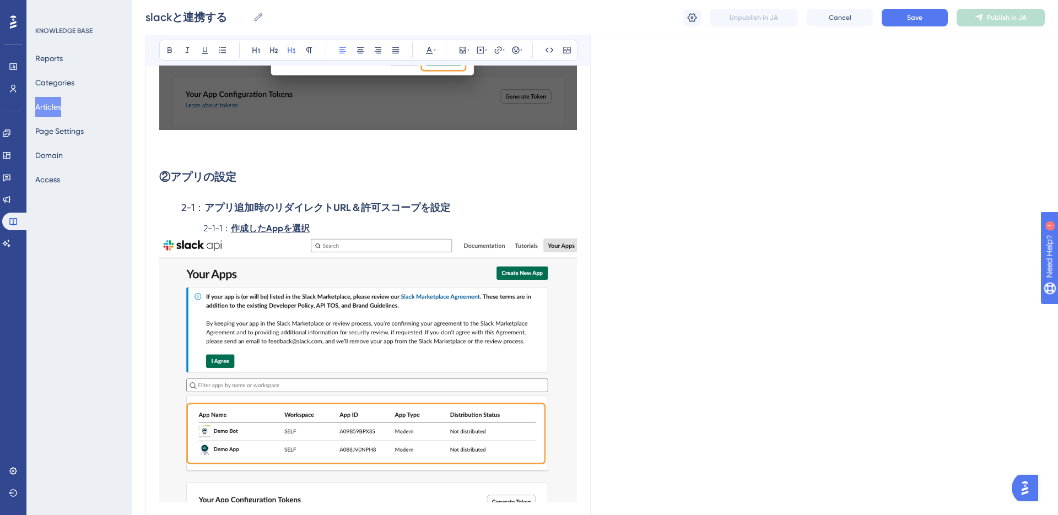
scroll to position [1704, 0]
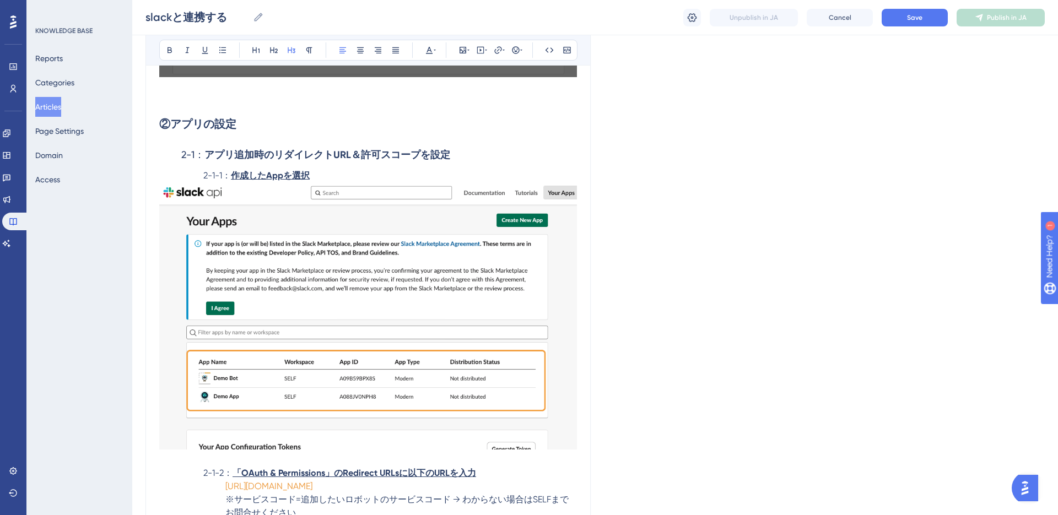
click at [285, 177] on strong "作成したAppを選択" at bounding box center [270, 175] width 79 height 10
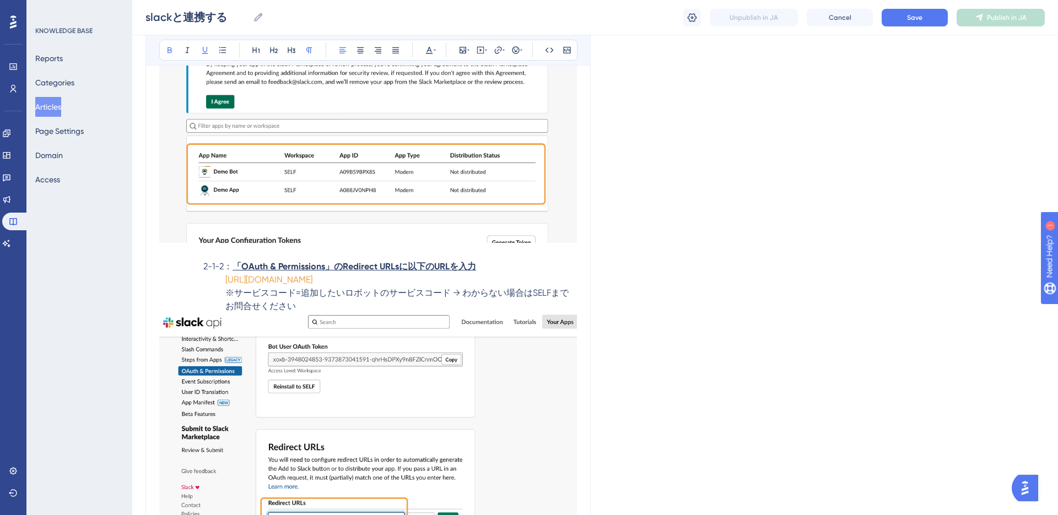
scroll to position [1920, 0]
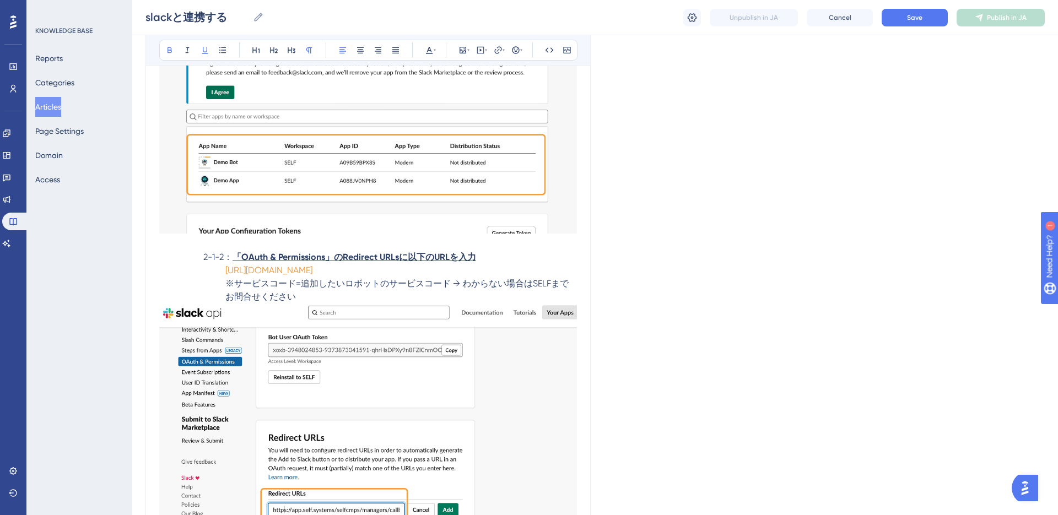
click at [329, 259] on strong "「OAuth & Permissions」のRedirect URLsに以下のURLを入力" at bounding box center [353, 257] width 243 height 10
click at [236, 259] on strong "「OAuth & Permissions] のRedirect URLsに以下のURLを入力" at bounding box center [352, 257] width 240 height 10
click at [336, 258] on strong "OAuth & Permissions] のRedirect URLsに以下のURLを入力" at bounding box center [352, 257] width 231 height 10
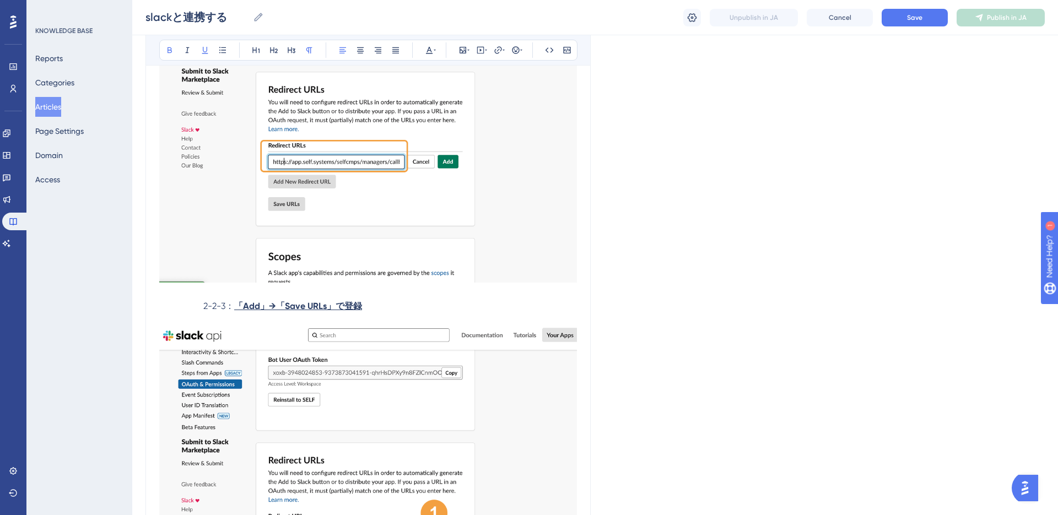
scroll to position [2260, 0]
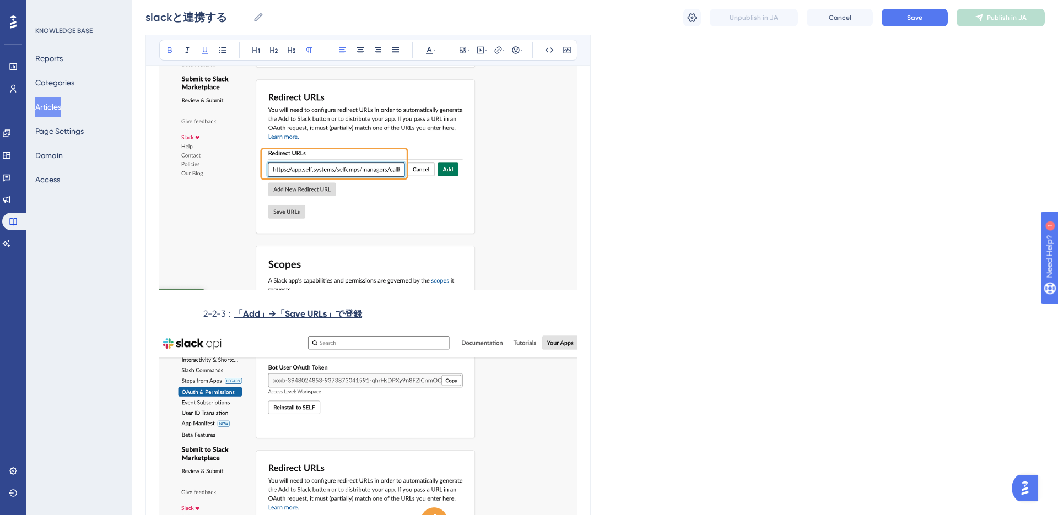
click at [240, 319] on strong "「Add」→「Save URLs」で登録" at bounding box center [298, 313] width 128 height 10
click at [236, 321] on p "2-2-3： [ Add] → [Save URLs] で登録" at bounding box center [368, 313] width 418 height 13
click at [240, 321] on p "2-2-3： [ Add] → [Save URLs] で登録" at bounding box center [368, 313] width 418 height 13
click at [168, 51] on icon at bounding box center [169, 50] width 9 height 9
click at [251, 209] on img at bounding box center [368, 126] width 418 height 327
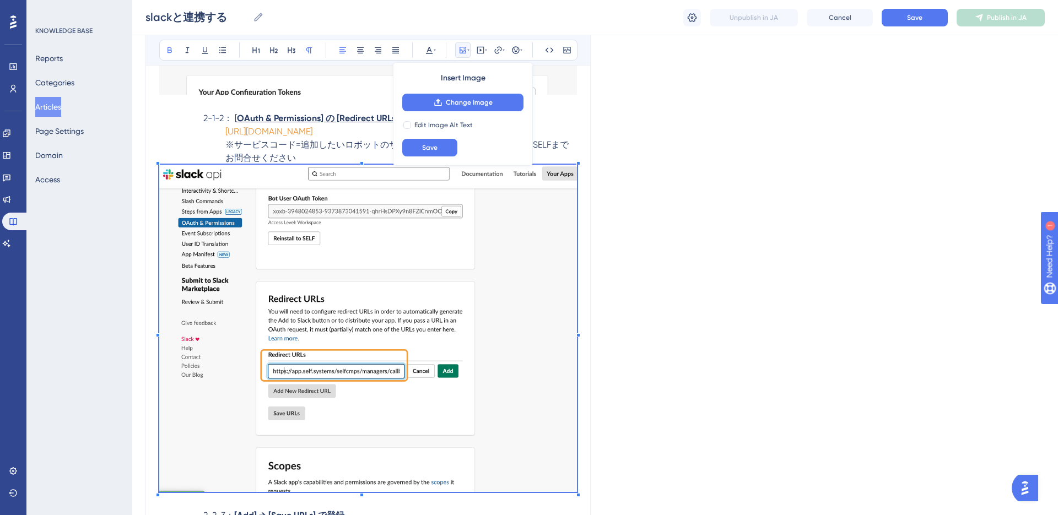
scroll to position [2057, 0]
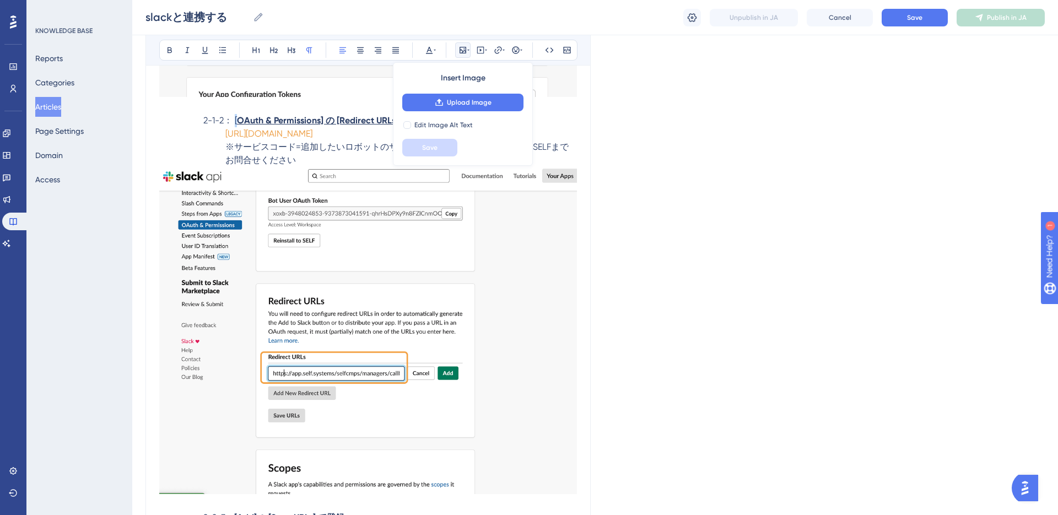
click at [235, 121] on p "2-1-2： [ OAuth & Permissions] の [Redirect URLs] に以下のURLを入力" at bounding box center [368, 120] width 418 height 13
click at [167, 52] on icon at bounding box center [169, 50] width 4 height 6
click at [194, 167] on p "※サービスコード=追加したいロボットのサービスコード → わからない場合はSELFまでお問合せください" at bounding box center [368, 153] width 418 height 26
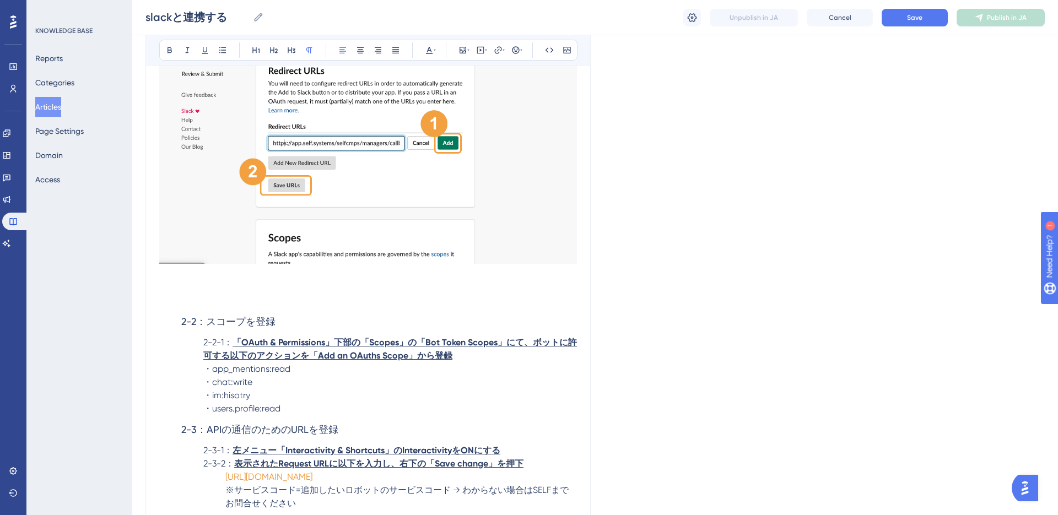
scroll to position [2834, 0]
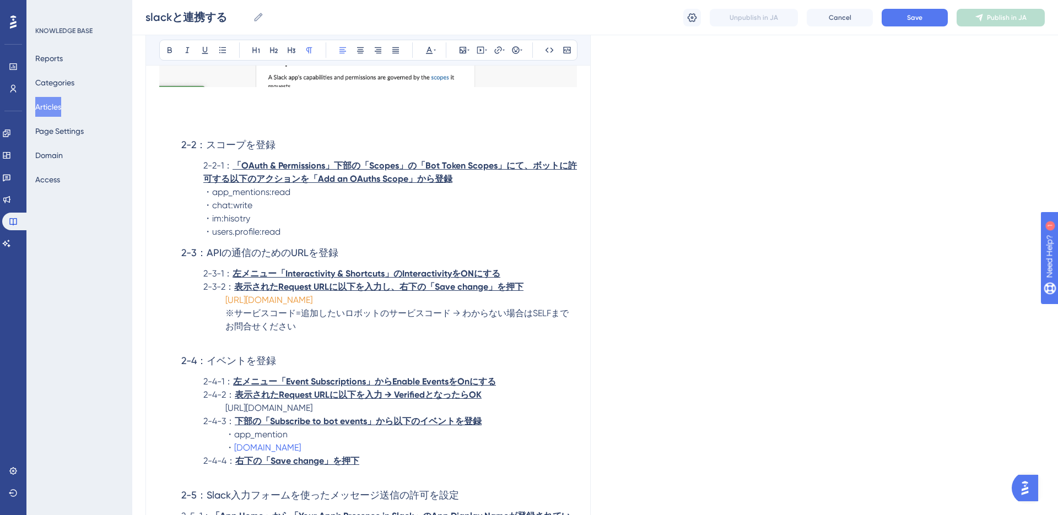
click at [238, 176] on strong "「OAuth & Permissions」下部の「Scopes」の「Bot Token Scopes」にて、ボットに許可する以下のアクションを「Add an …" at bounding box center [389, 172] width 373 height 24
click at [169, 45] on button at bounding box center [169, 49] width 15 height 15
click at [328, 173] on strong "OAuth & Permissions」下部の「Scopes」の「Bot Token Scopes」にて、ボットに許可する以下のアクションを「Add an O…" at bounding box center [386, 172] width 367 height 24
click at [361, 180] on strong "OAuth & Permissions] 下部の「Scopes」の「Bot Token Scopes」にて、ボットに許可する以下のアクションを「Add an …" at bounding box center [389, 172] width 372 height 24
click at [303, 184] on strong "OAuth & Permissions] 下部の [Scopes] の [Bot Token Scopes] にて、ボットに許可する以下のアクションを「Add…" at bounding box center [386, 172] width 366 height 24
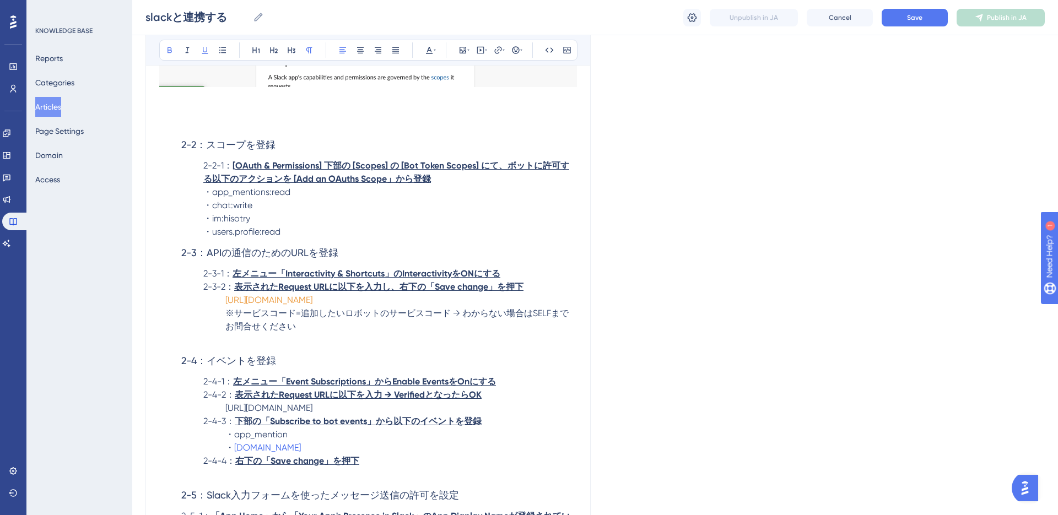
click at [393, 184] on strong "OAuth & Permissions] 下部の [Scopes] の [Bot Token Scopes] にて、ボットに許可する以下のアクションを [Ad…" at bounding box center [386, 172] width 366 height 24
click at [284, 279] on strong "左メニュー「Interactivity & Shortcuts] のInteractivityをONにする" at bounding box center [364, 273] width 264 height 10
click at [392, 279] on strong "左メニュー [Interactivity & Shortcuts] のInteractivityをONにする" at bounding box center [362, 273] width 260 height 10
click at [451, 279] on strong "左メニュー [Interactivity & Shortcuts] の [InteractivityをONにする" at bounding box center [364, 273] width 265 height 10
click at [276, 292] on strong "表示されたRequest URLに以下を入力し、右下の「Save change」を押下" at bounding box center [378, 286] width 289 height 10
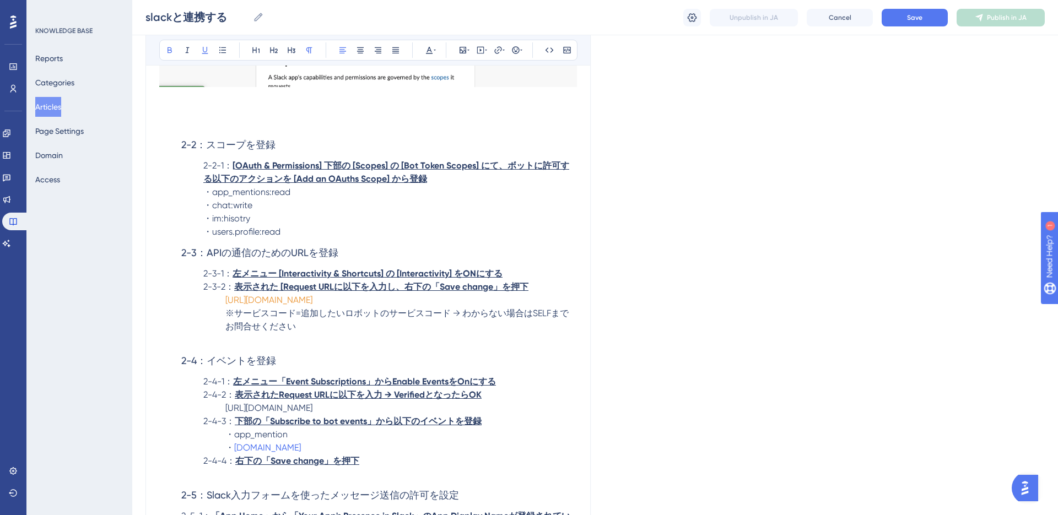
click at [334, 292] on strong "表示された [Request URLに以下を入力し、右下の「Save change」を押下" at bounding box center [381, 286] width 294 height 10
click at [448, 292] on strong "表示された [Request URL] に以下を入力し、右下の「Save change」を押下" at bounding box center [383, 286] width 299 height 10
click at [502, 292] on strong "表示された [Request URL] に以下を入力し、右下の [Save change」を押下" at bounding box center [381, 286] width 295 height 10
click at [924, 23] on button "Save" at bounding box center [914, 18] width 66 height 18
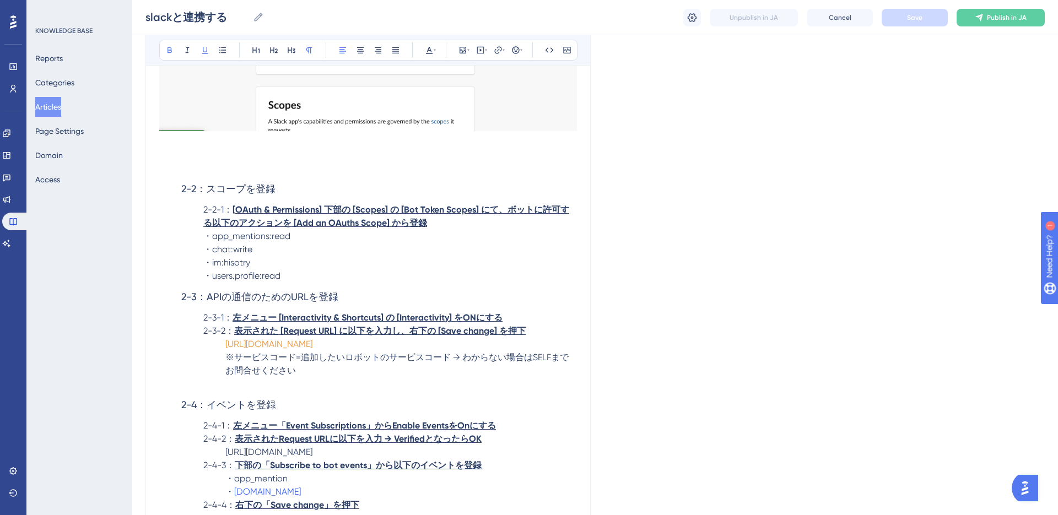
scroll to position [2816, 0]
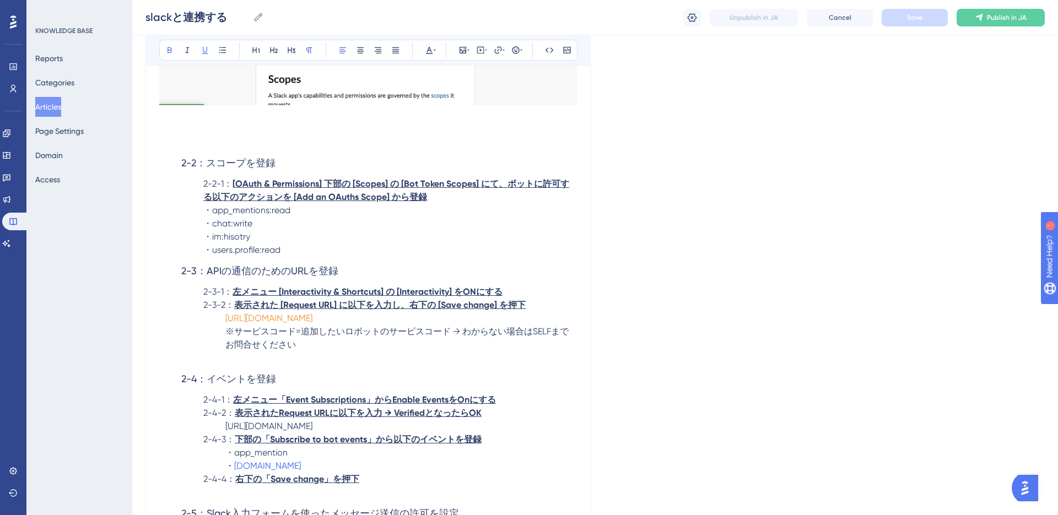
click at [529, 312] on p "2-3-2： 表示された [Request URL] に以下を入力し、右下の [Save change] を押下" at bounding box center [368, 305] width 418 height 13
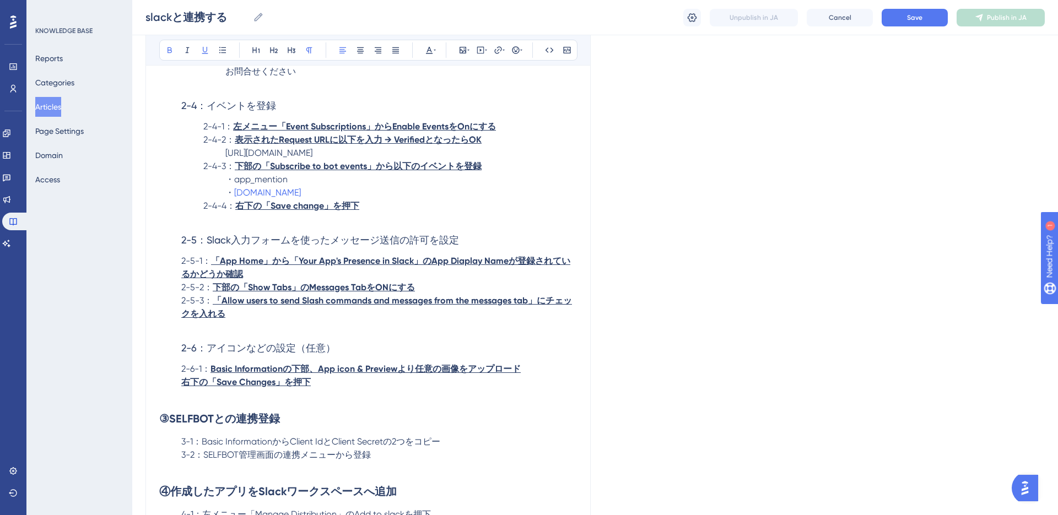
scroll to position [3092, 0]
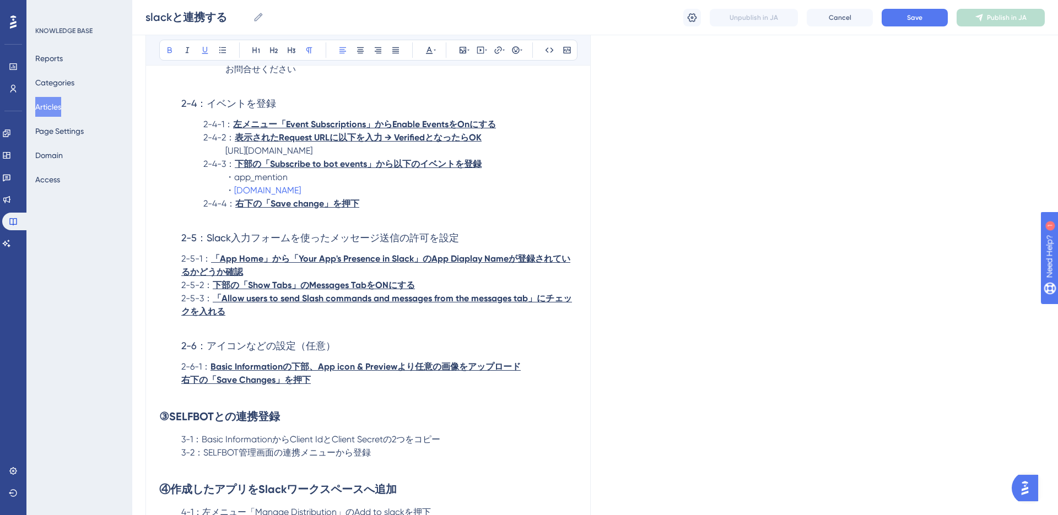
click at [215, 277] on strong "「App Home」から「Your App's Presence in Slack」のApp Diaplay Nameが登録されているかどうか確認" at bounding box center [375, 265] width 389 height 24
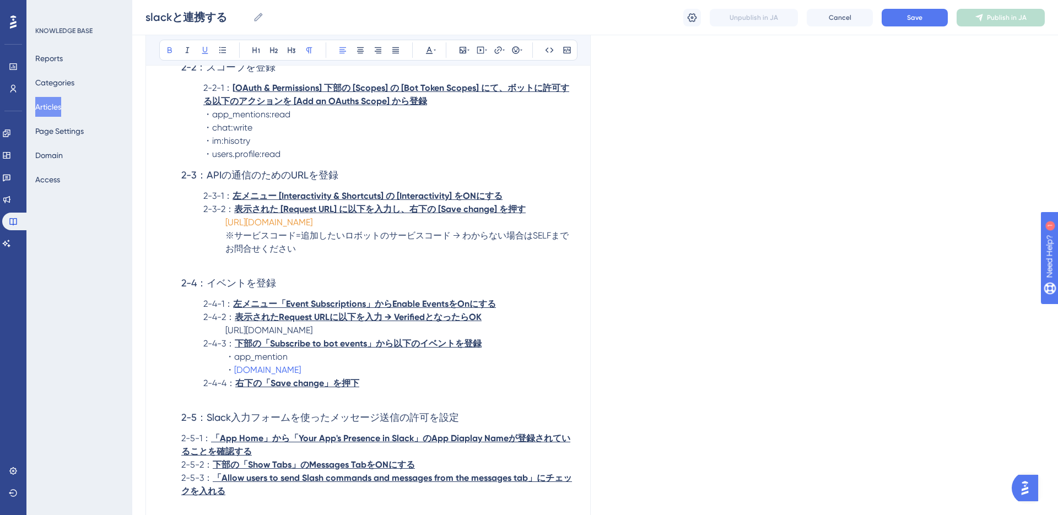
scroll to position [2910, 0]
click at [288, 311] on strong "左メニュー「Event Subscriptions」からEnable EventsをOnにする" at bounding box center [364, 305] width 263 height 10
click at [377, 311] on strong "左メニュー　[Event Subscriptions」からEnable EventsをOnにする" at bounding box center [365, 305] width 265 height 10
click at [276, 324] on strong "表示されたRequest URLに以下を入力 → VerifiedとなったらOK" at bounding box center [358, 318] width 247 height 10
click at [336, 324] on strong "表示された [Request URLに以下を入力 → VerifiedとなったらOK" at bounding box center [361, 318] width 252 height 10
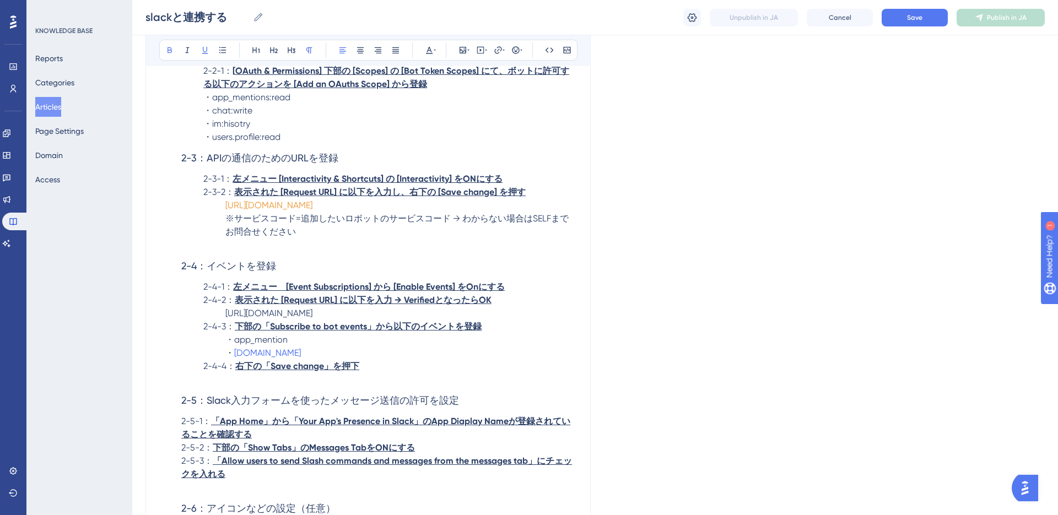
scroll to position [2930, 0]
click at [272, 330] on strong "下部の「Subscribe to bot events」から以下のイベントを登録" at bounding box center [358, 325] width 247 height 10
click at [370, 330] on strong "下部の [Subscribe to bot events」から以下のイベントを登録" at bounding box center [356, 325] width 243 height 10
click at [272, 370] on strong "右下の「Save change] を押下" at bounding box center [295, 365] width 120 height 10
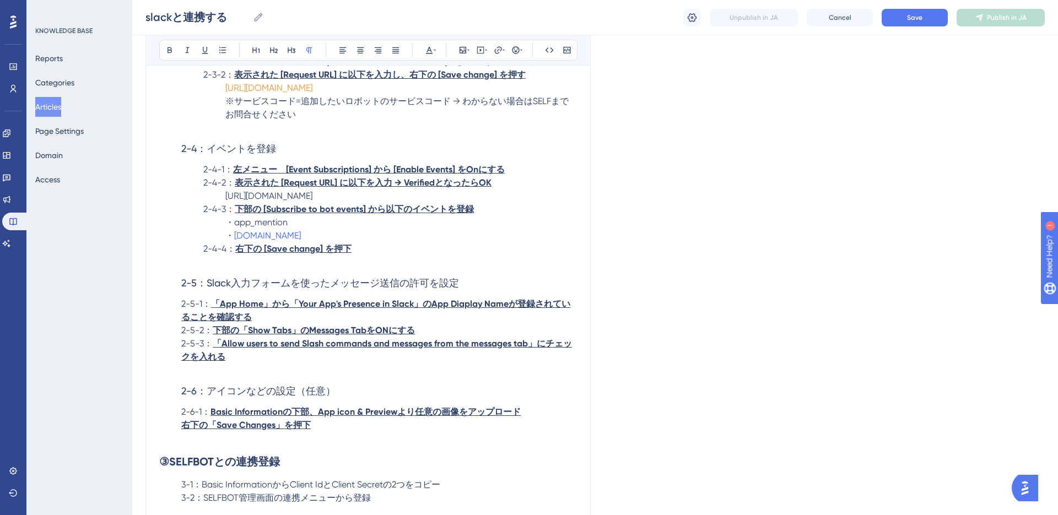
scroll to position [3047, 0]
click at [220, 313] on strong "「App Home」から「Your App's Presence in Slack」のApp Diaplay Nameが登録されていることを確認する" at bounding box center [375, 310] width 389 height 24
click at [172, 50] on icon at bounding box center [169, 50] width 9 height 9
click at [268, 316] on strong "App Home」から「Your App's Presence in Slack」のApp Diaplay Nameが登録されていることを確認する" at bounding box center [377, 310] width 392 height 24
click at [289, 319] on strong "App Home] から「Your App's Presence in Slack」のApp Diaplay Nameが登録されていることを確認する" at bounding box center [375, 310] width 388 height 24
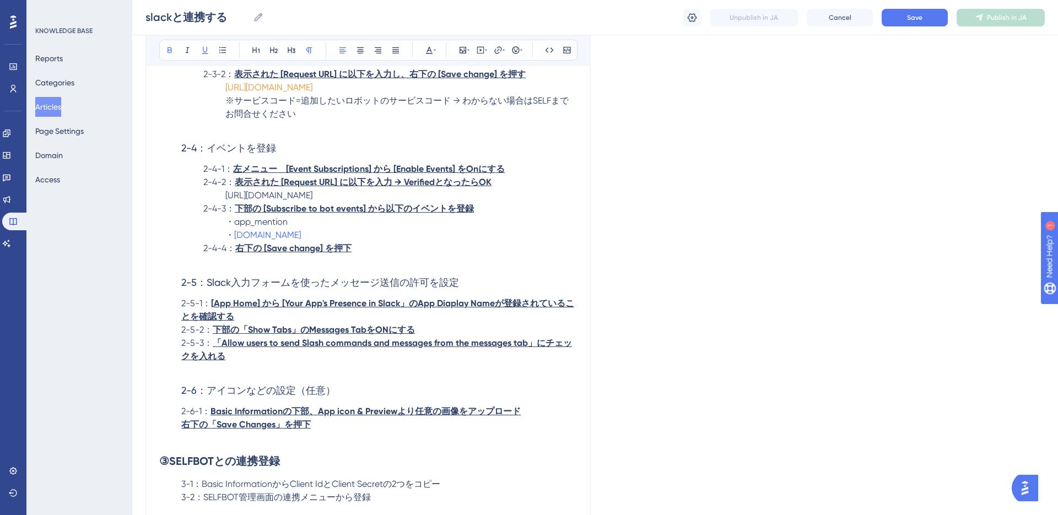
click at [409, 314] on strong "App Home] から [Your App's Presence in Slack」のApp Diaplay Nameが登録されていることを確認する" at bounding box center [377, 310] width 393 height 24
click at [419, 312] on strong "App Home] から [Your App's Presence in Slack] のApp Diaplay Nameが登録されていることを確認する" at bounding box center [378, 310] width 394 height 24
click at [418, 315] on strong "App Home] から [Your App's Presence in Slack] のApp Diaplay Nameが登録されていることを確認する" at bounding box center [378, 310] width 394 height 24
click at [497, 316] on strong "App Home] から [Your App's Presence in Slack] の [App Diaplay Nameが登録されていることを確認する" at bounding box center [376, 310] width 391 height 24
click at [248, 335] on strong "下部の「Show Tabs」のMessages TabをONにする" at bounding box center [314, 329] width 202 height 10
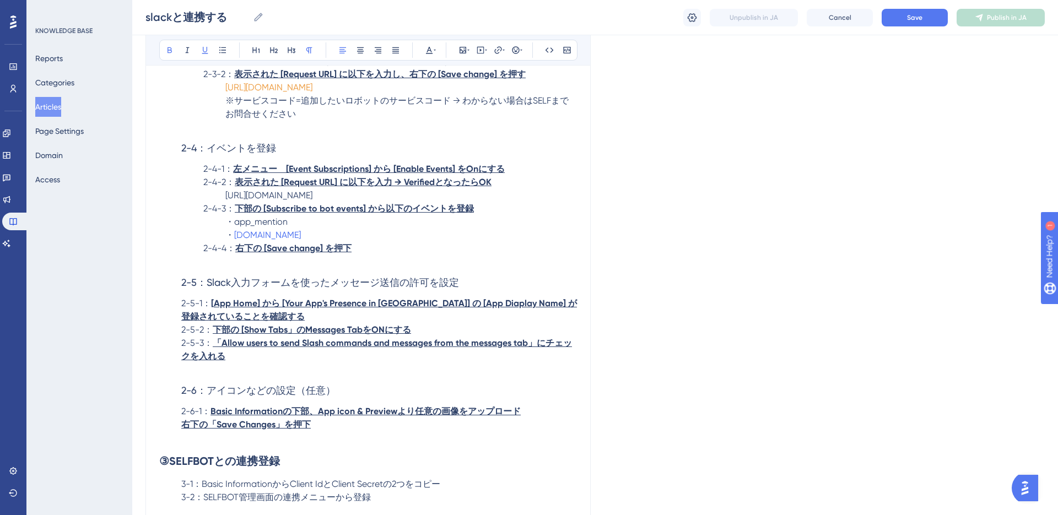
click at [296, 335] on strong "下部の [Show Tabs」のMessages TabをONにする" at bounding box center [312, 329] width 198 height 10
click at [301, 335] on strong "下部の [Show Tabs] のMessages TabをONにする" at bounding box center [310, 329] width 194 height 10
click at [218, 355] on strong "「Allow users to send Slash commands and messages from the messages tab」にチェックを入れる" at bounding box center [376, 350] width 391 height 24
click at [527, 356] on strong "Allow users to send Slash commands and messages from the messages tab」にチェックを入れる" at bounding box center [378, 350] width 395 height 24
click at [220, 354] on strong "Allow users to send Slash commands and messages from the messages tab] にチェックを入れる" at bounding box center [376, 350] width 391 height 24
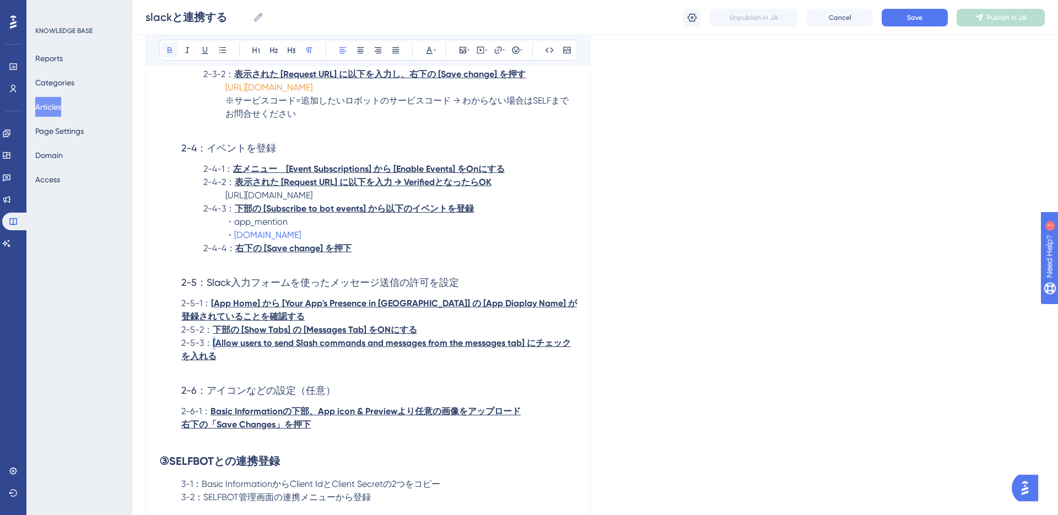
click at [169, 51] on icon at bounding box center [169, 50] width 9 height 9
click at [243, 376] on p at bounding box center [368, 369] width 418 height 13
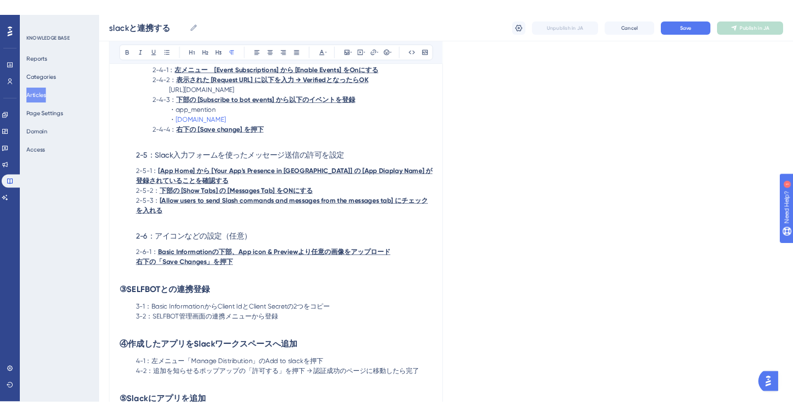
scroll to position [3147, 0]
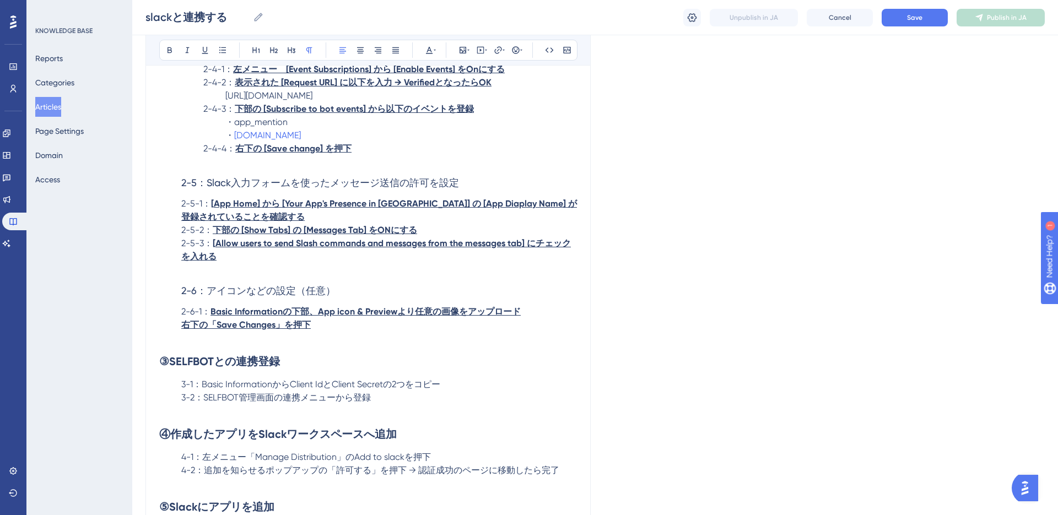
click at [212, 317] on strong "Basic Informationの下部、App icon & Previewより任意の画像をアップロード" at bounding box center [365, 311] width 310 height 10
click at [169, 50] on icon at bounding box center [169, 50] width 4 height 6
click at [289, 317] on strong "Basic Informationの下部、App icon & Previewより任意の画像をアップロード" at bounding box center [368, 311] width 310 height 10
click at [328, 317] on strong "Basic Information] の下部、App icon & Previewより任意の画像をアップロード" at bounding box center [370, 311] width 315 height 10
click at [411, 317] on strong "Basic Information] の下部、 [App icon & Previewより任意の画像をアップロード" at bounding box center [373, 311] width 320 height 10
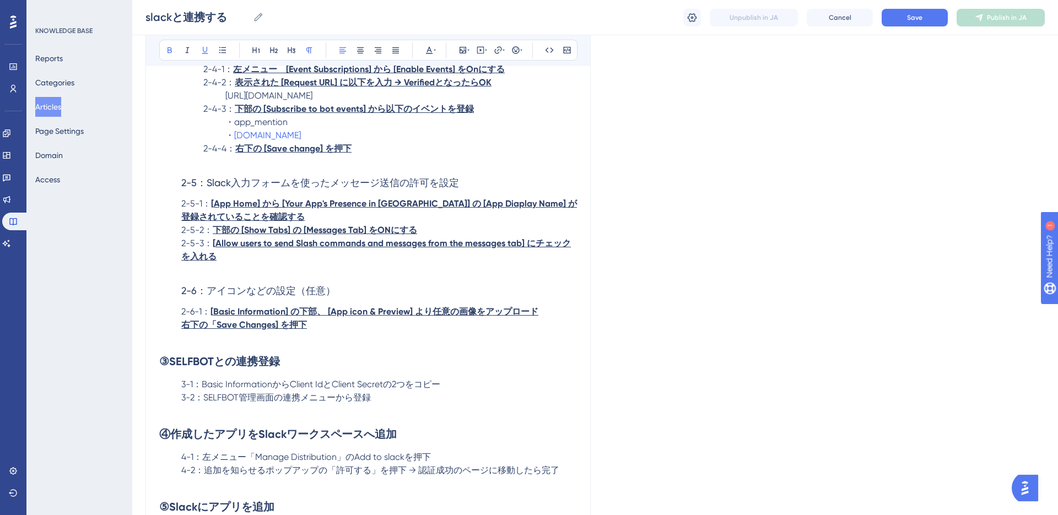
click at [219, 330] on strong "右下の「Save Changes] を押下" at bounding box center [244, 324] width 126 height 10
click at [343, 305] on h3 "2-6：アイコンなどの設定（任意）" at bounding box center [368, 291] width 418 height 29
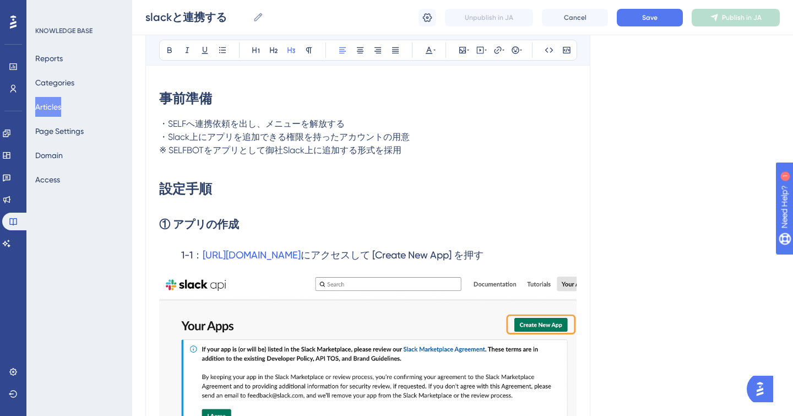
scroll to position [234, 0]
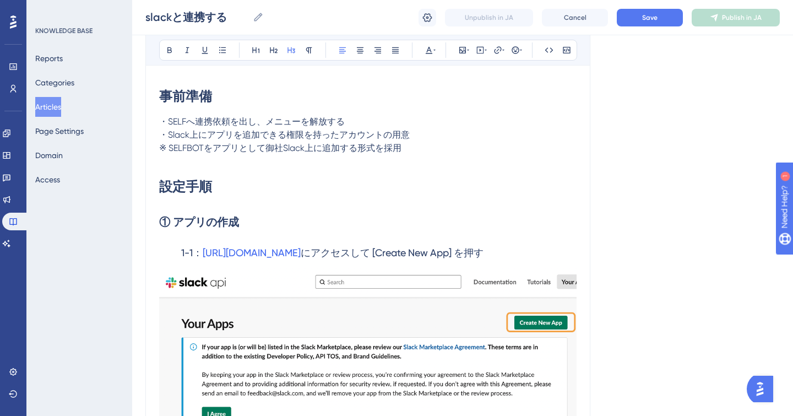
click at [203, 255] on span "1-1：" at bounding box center [191, 253] width 21 height 12
click at [215, 255] on span "[URL][DOMAIN_NAME]" at bounding box center [252, 253] width 98 height 12
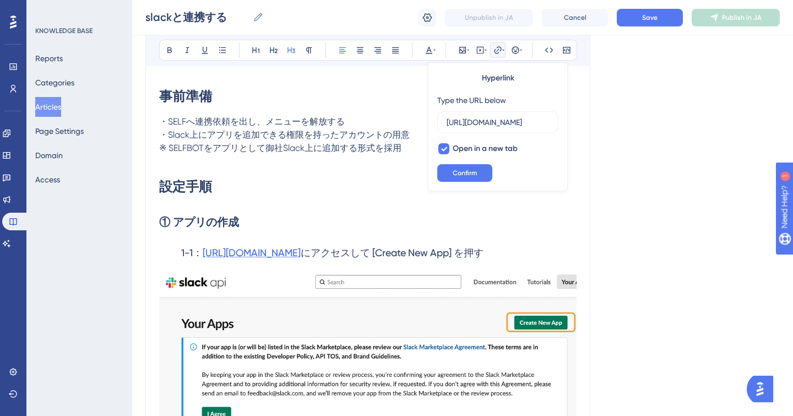
scroll to position [0, 0]
click at [204, 251] on span "[URL][DOMAIN_NAME]" at bounding box center [252, 253] width 98 height 12
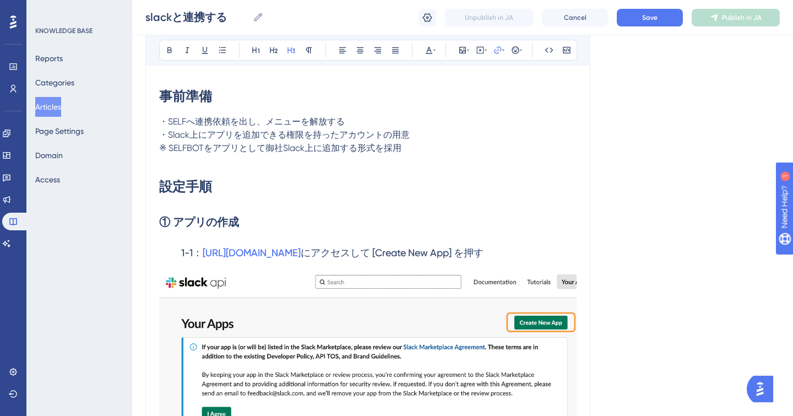
drag, startPoint x: 201, startPoint y: 251, endPoint x: 335, endPoint y: 251, distance: 133.8
click at [335, 251] on h3 "1-1： https://api.slack.com/apps/ にアクセスして [Create New App] を押す" at bounding box center [368, 252] width 418 height 29
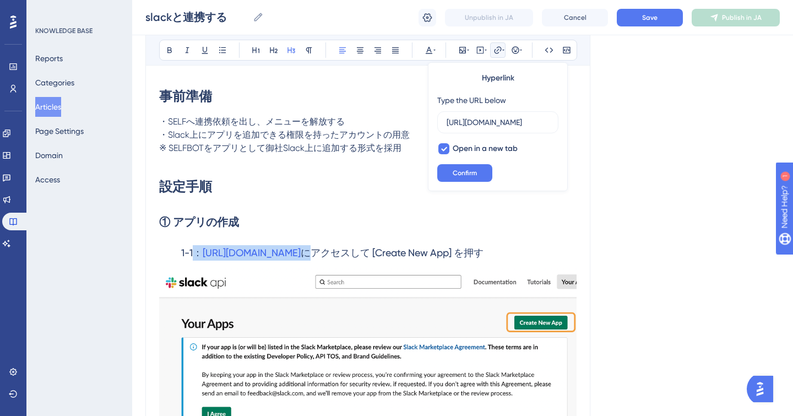
drag, startPoint x: 339, startPoint y: 255, endPoint x: 198, endPoint y: 257, distance: 141.0
click at [198, 257] on h3 "1-1： https://api.slack.com/apps/ にアクセスして [Create New App] を押す" at bounding box center [368, 252] width 418 height 29
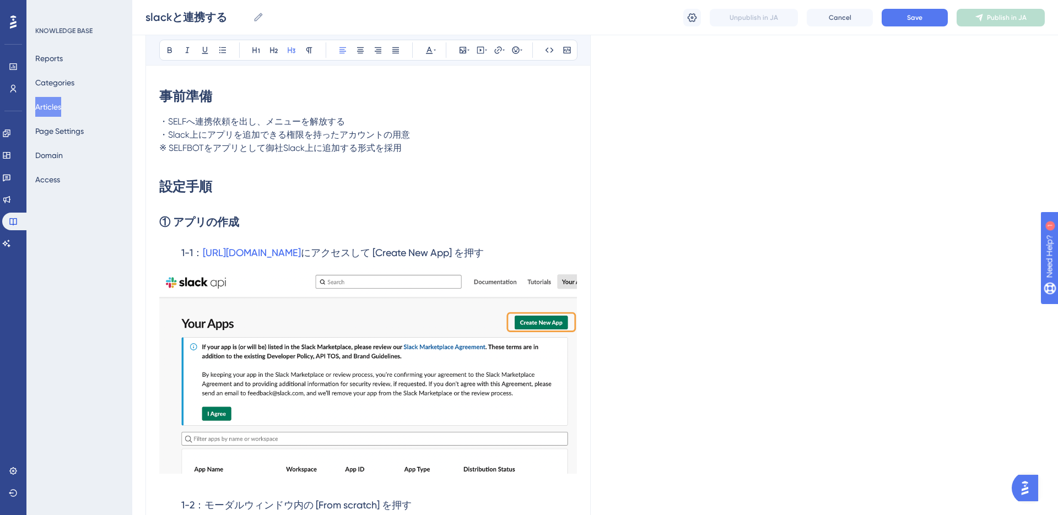
click at [435, 241] on h3 "1-1： https://api.slack.com/apps/ にアクセスして [Create New App] を押す" at bounding box center [368, 252] width 418 height 29
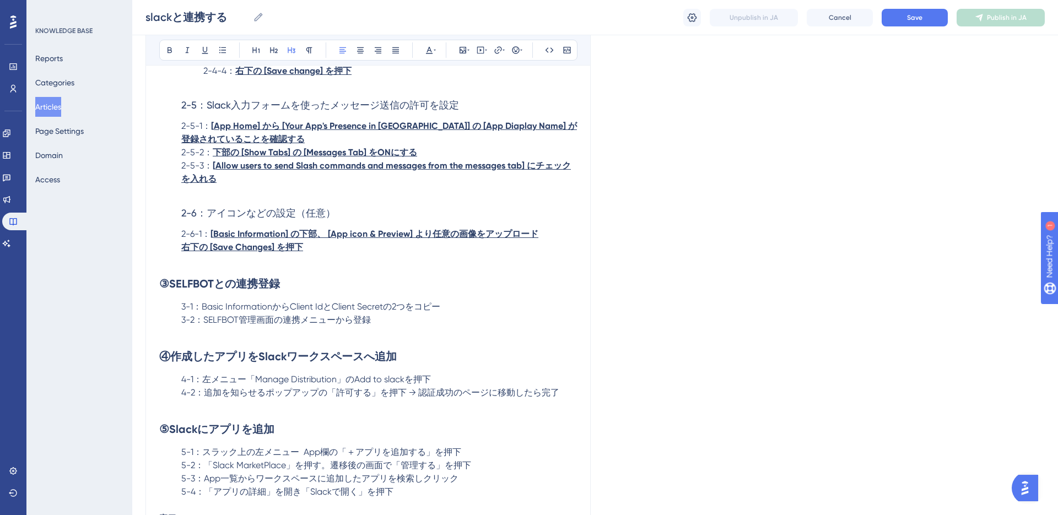
scroll to position [3223, 0]
click at [339, 229] on h3 "2-6：アイコンなどの設定（任意）" at bounding box center [368, 214] width 418 height 29
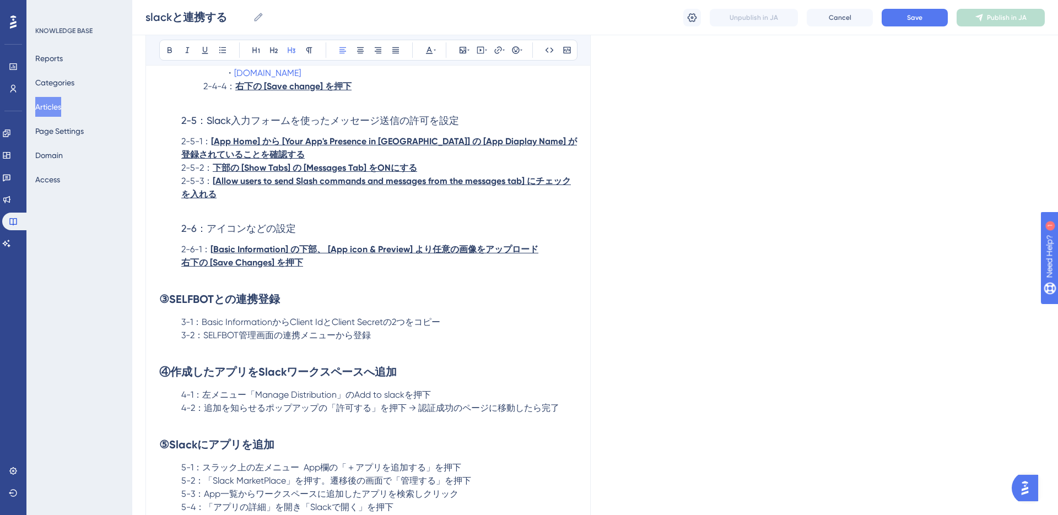
scroll to position [3208, 0]
click at [201, 328] on span "3-1：Basic InformationからClient IdとClient Secretの2つをコピー" at bounding box center [310, 323] width 259 height 10
click at [278, 328] on span "3-1： [Basic InformationからClient IdとClient Secretの2つをコピー" at bounding box center [312, 323] width 263 height 10
click at [288, 341] on span "3-2：SELFBOT管理画面の連携メニューから登録" at bounding box center [275, 336] width 189 height 10
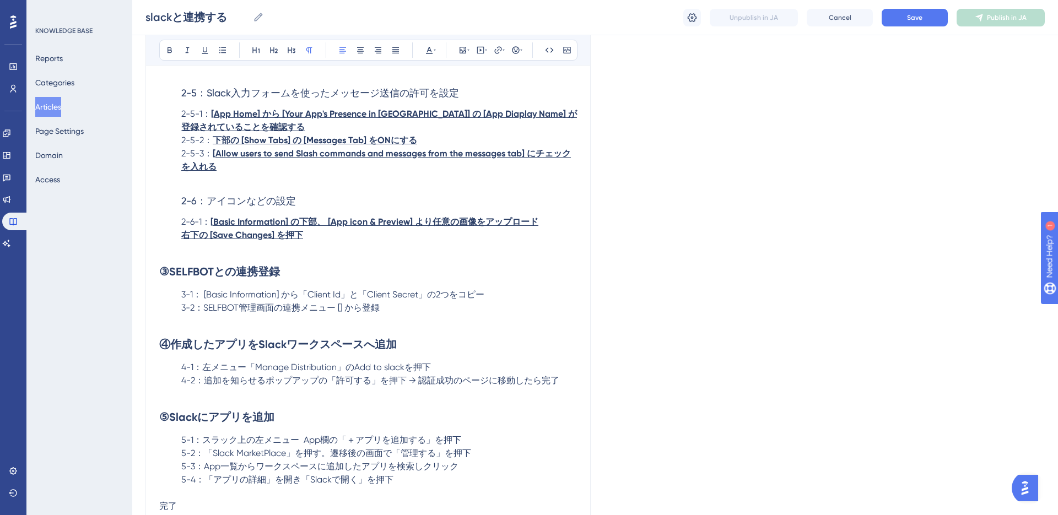
scroll to position [3238, 0]
drag, startPoint x: 203, startPoint y: 308, endPoint x: 487, endPoint y: 306, distance: 284.2
click at [487, 300] on p "3-1： [Basic Information] から「Client Id」と「Client Secret」の2つをコピー" at bounding box center [368, 293] width 418 height 13
click at [174, 51] on button at bounding box center [169, 49] width 15 height 15
click at [203, 53] on icon at bounding box center [205, 50] width 6 height 7
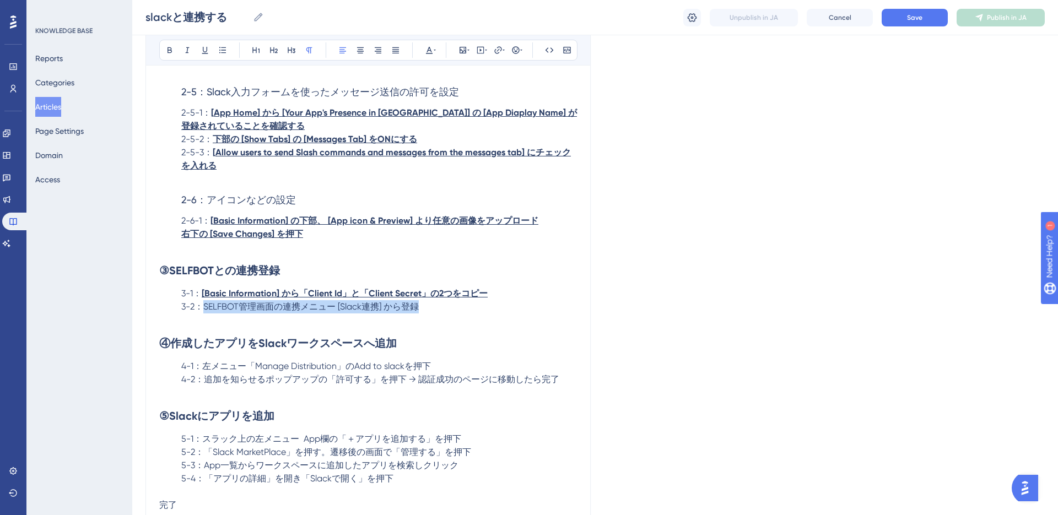
drag, startPoint x: 204, startPoint y: 319, endPoint x: 423, endPoint y: 321, distance: 218.7
click at [423, 313] on p "3-2：SELFBOT管理画面の連携メニュー [Slack連携] から登録" at bounding box center [368, 306] width 418 height 13
drag, startPoint x: 207, startPoint y: 53, endPoint x: 209, endPoint y: 58, distance: 5.7
click at [207, 53] on icon at bounding box center [204, 50] width 9 height 9
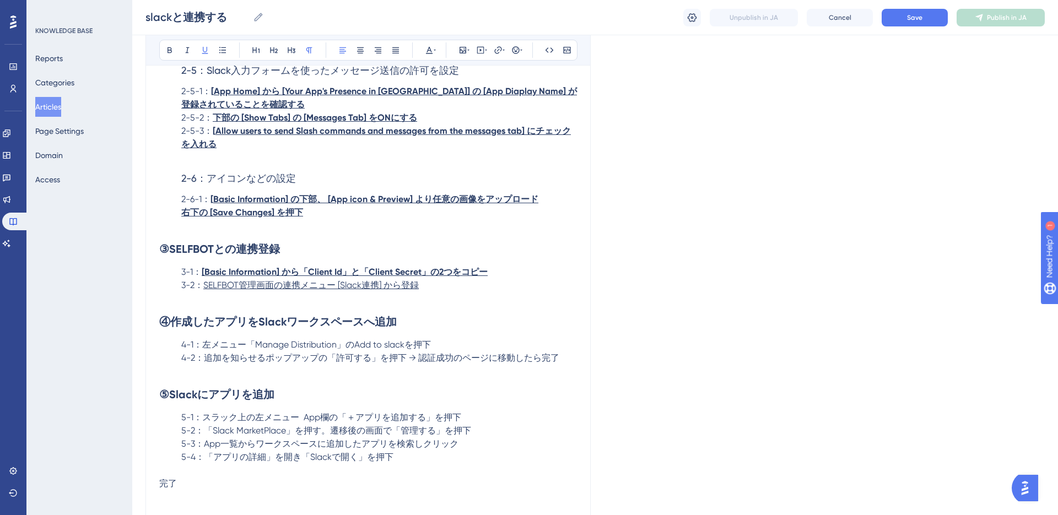
scroll to position [3281, 0]
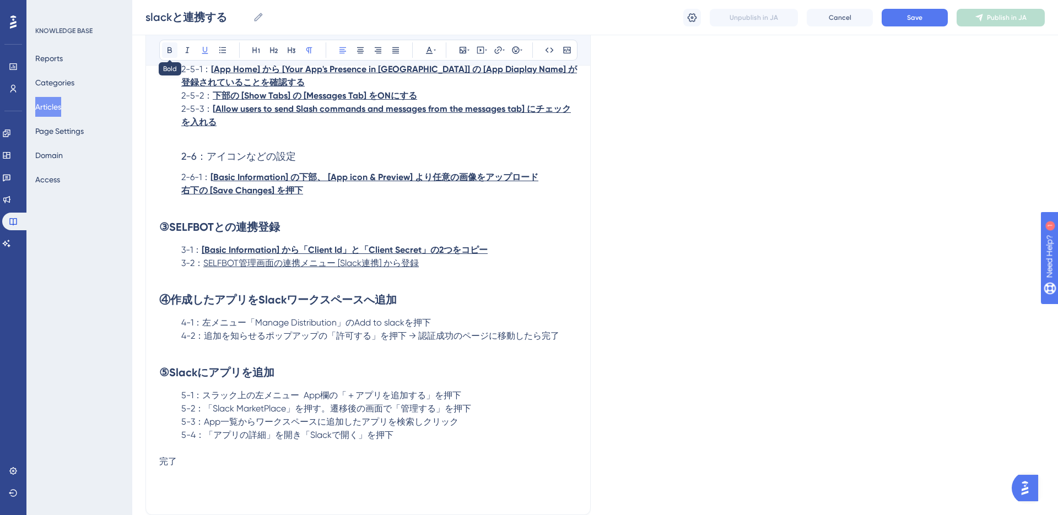
click at [173, 54] on icon at bounding box center [169, 50] width 9 height 9
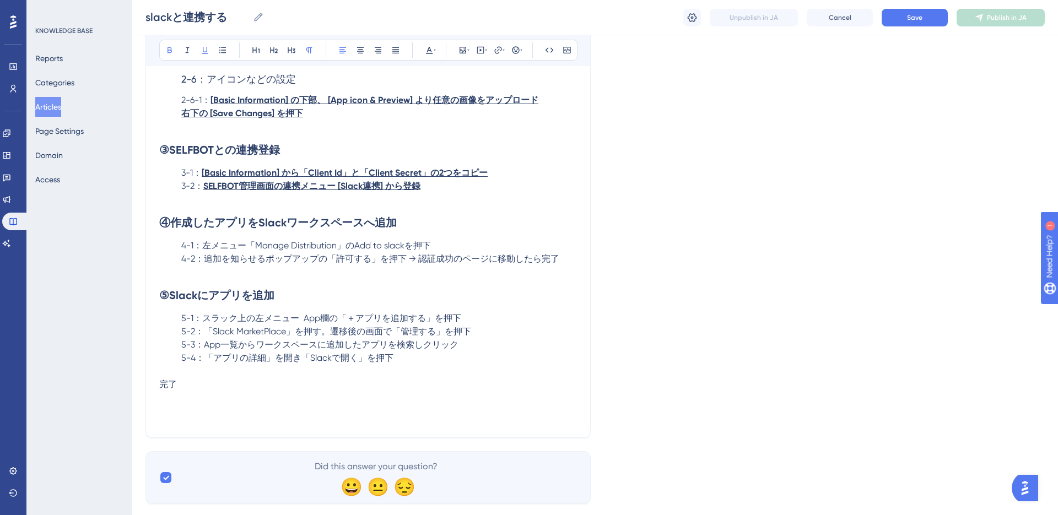
scroll to position [3364, 0]
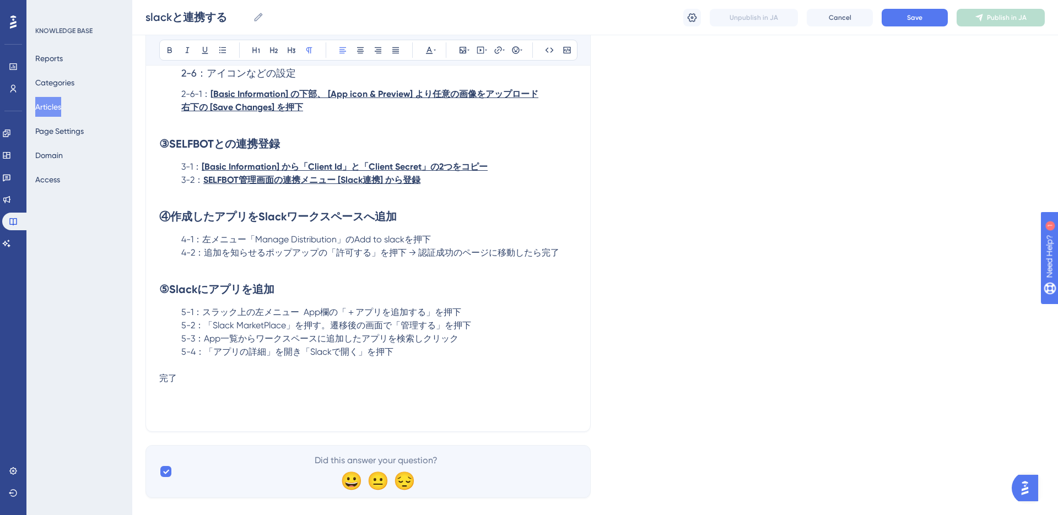
drag, startPoint x: 254, startPoint y: 252, endPoint x: 300, endPoint y: 253, distance: 45.7
click at [254, 245] on span "4-1：左メニュー「Manage Distribution」のAdd to slackを押下" at bounding box center [306, 239] width 250 height 10
click at [274, 185] on strong "SELFBOT管理画面の連携メニュー [Slack連携] から登録" at bounding box center [311, 180] width 217 height 10
click at [432, 53] on icon at bounding box center [429, 50] width 9 height 9
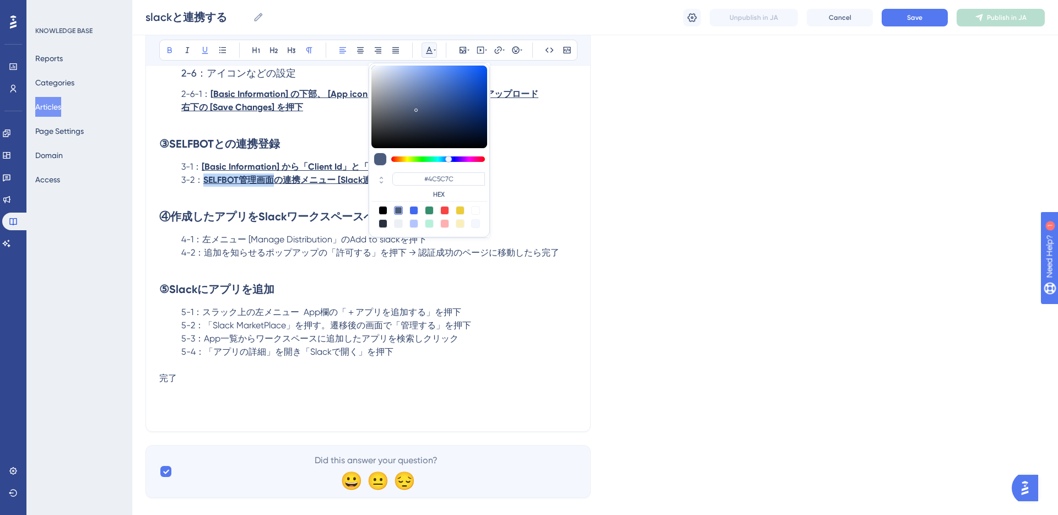
click at [447, 210] on div at bounding box center [444, 210] width 9 height 9
type input "#F84343"
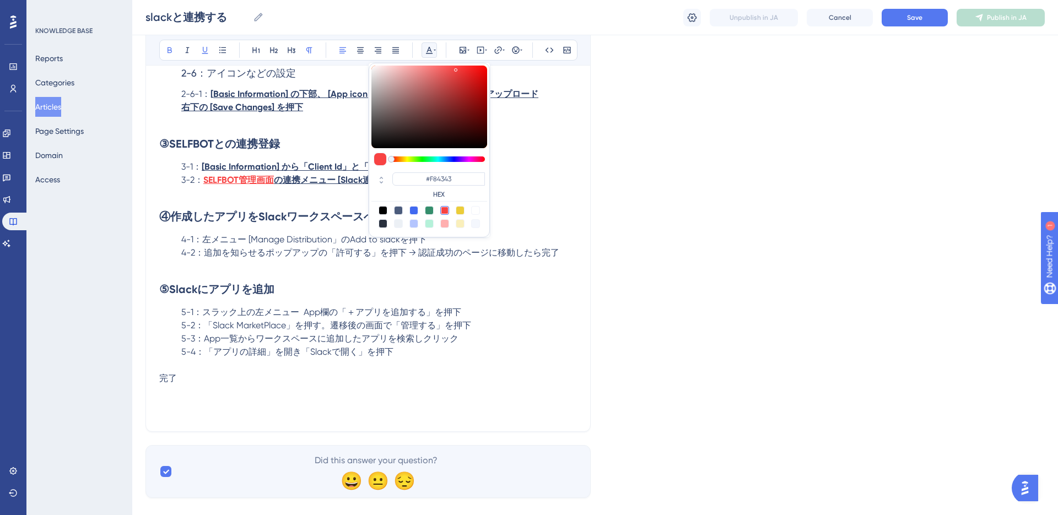
click at [338, 290] on h2 "⑤Slackにアプリを追加" at bounding box center [368, 289] width 418 height 33
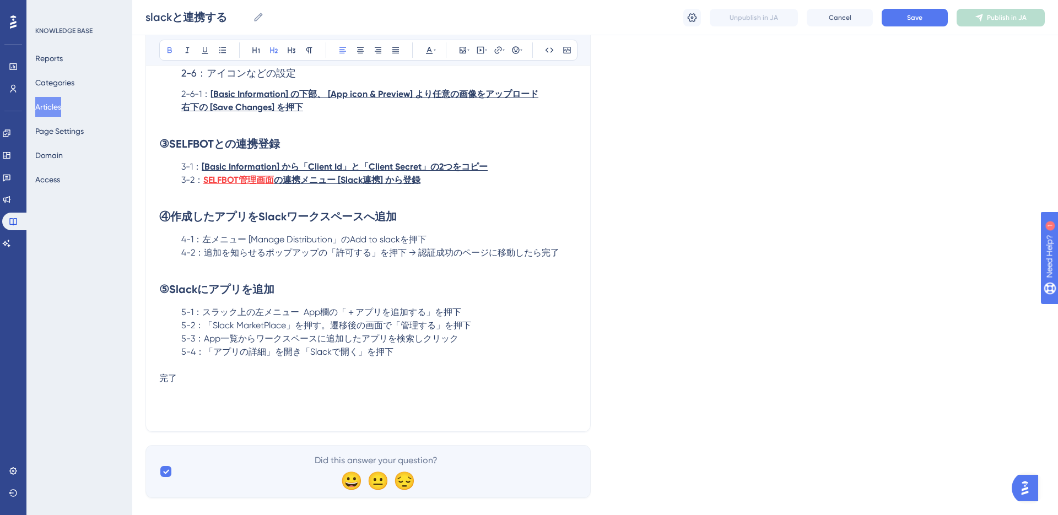
click at [334, 245] on span "4-1：左メニュー [Manage Distribution」のAdd to slackを押下" at bounding box center [303, 239] width 245 height 10
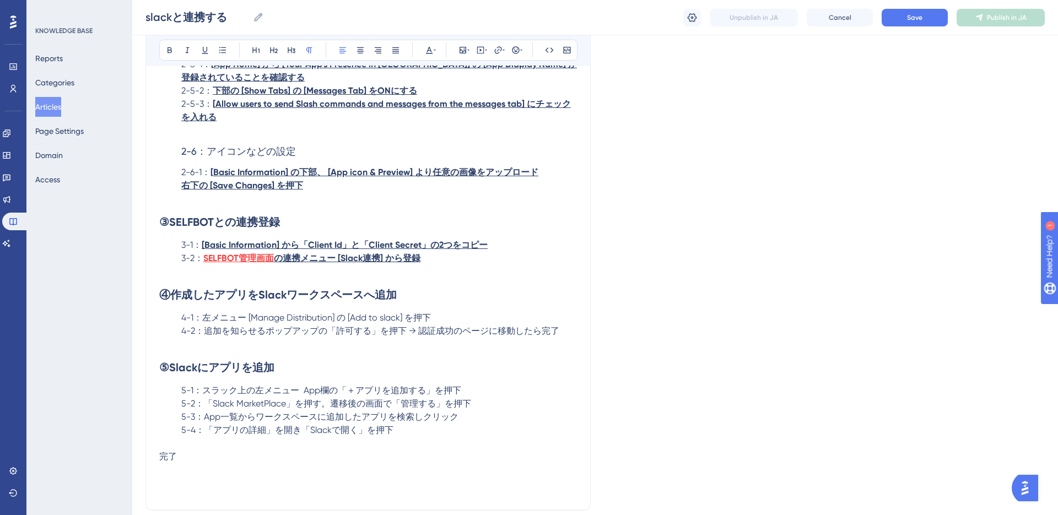
scroll to position [3284, 0]
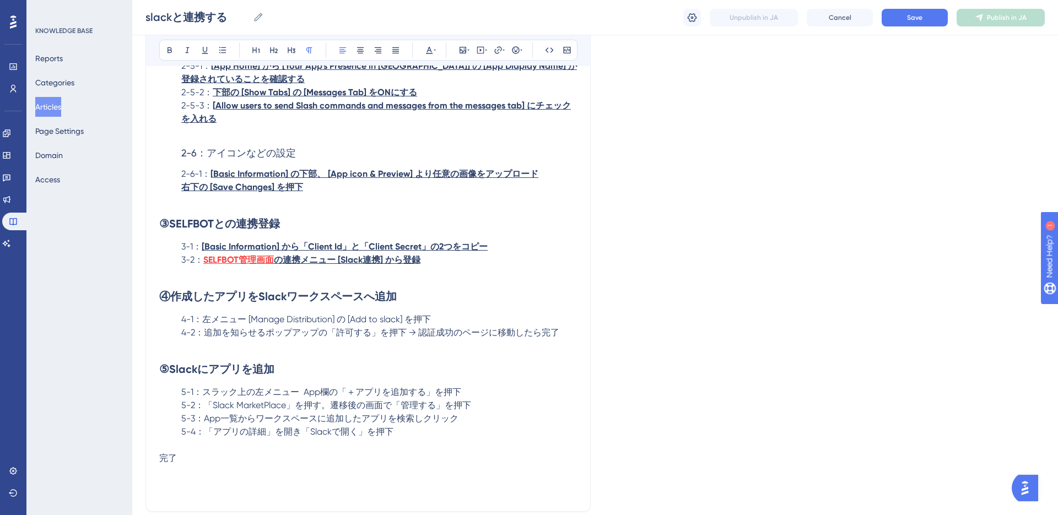
drag, startPoint x: 333, startPoint y: 346, endPoint x: 340, endPoint y: 348, distance: 7.2
click at [333, 338] on span "4-2：追加を知らせるポップアップの「許可する」を押下 → 認証成功のページに移動したら完了" at bounding box center [370, 332] width 378 height 10
drag, startPoint x: 205, startPoint y: 333, endPoint x: 440, endPoint y: 329, distance: 234.7
click at [440, 326] on p "4-1：左メニュー [Manage Distribution] の [Add to slack] を押下" at bounding box center [368, 319] width 418 height 13
click at [208, 51] on icon at bounding box center [204, 50] width 9 height 9
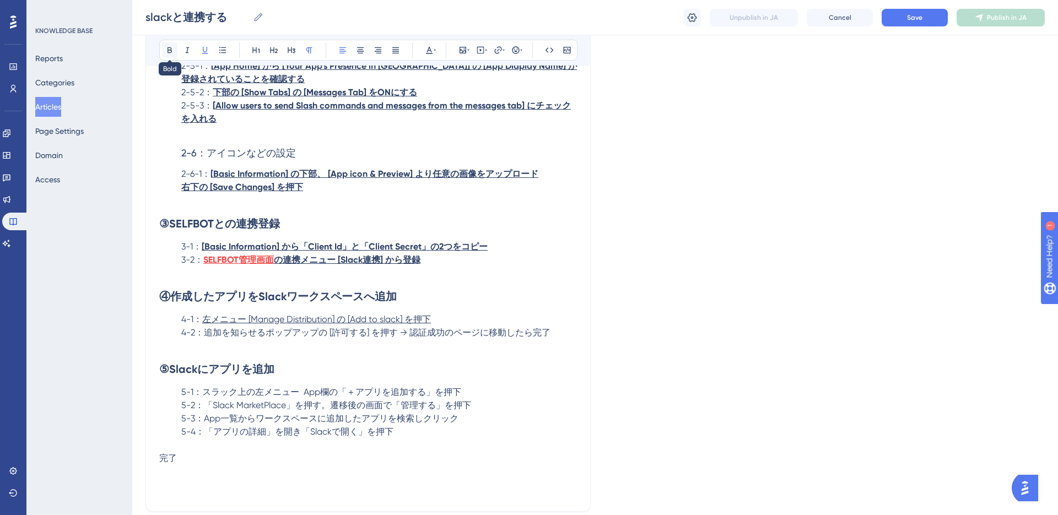
click at [170, 53] on icon at bounding box center [169, 50] width 9 height 9
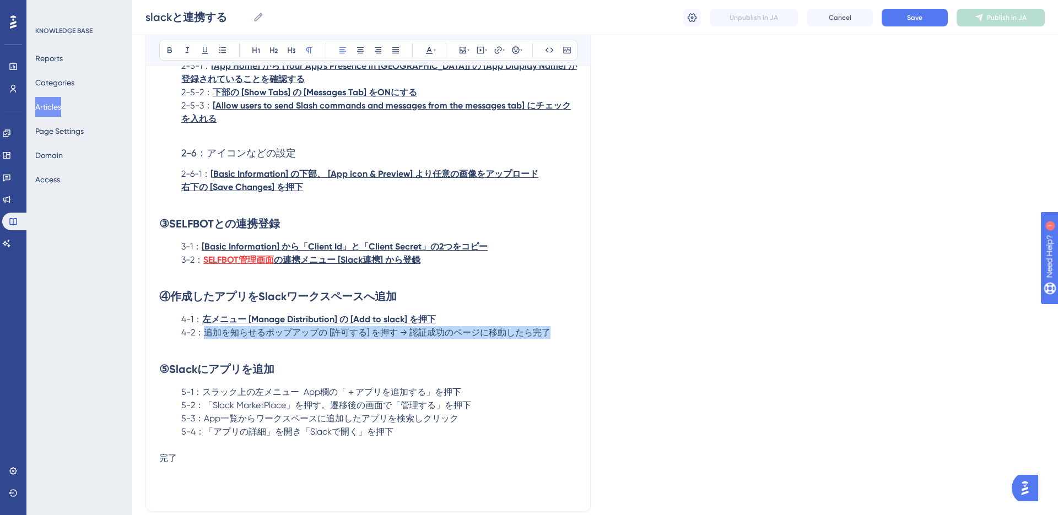
drag, startPoint x: 205, startPoint y: 346, endPoint x: 549, endPoint y: 351, distance: 343.2
click at [549, 339] on p "4-2：追加を知らせるポップアップの [許可する] を押す → 認証成功のページに移動したら完了" at bounding box center [368, 332] width 418 height 13
click at [208, 50] on icon at bounding box center [204, 50] width 9 height 9
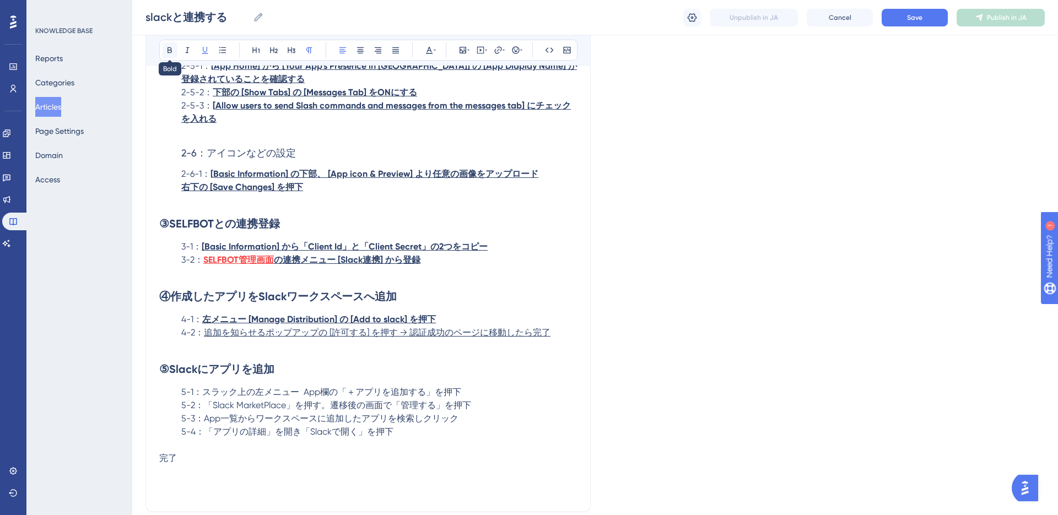
click at [171, 51] on icon at bounding box center [169, 50] width 9 height 9
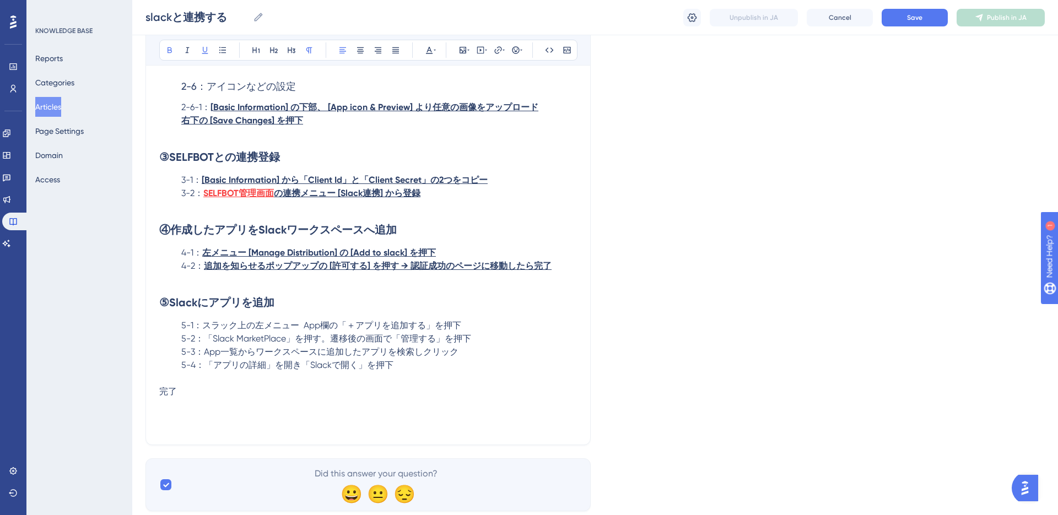
scroll to position [3353, 0]
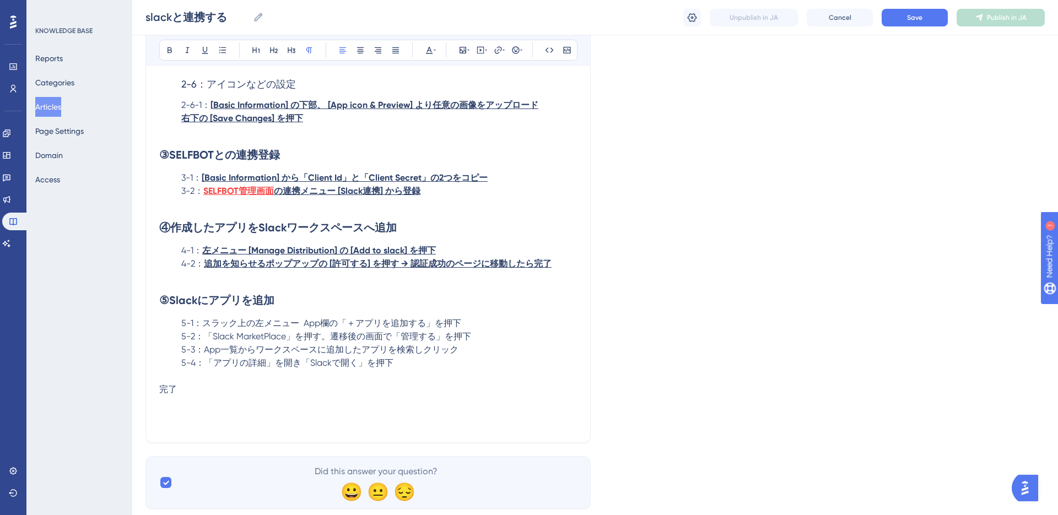
click at [238, 355] on span "5-3：App一覧からワークスペースに追加したアプリを検索しクリック" at bounding box center [319, 349] width 277 height 10
click at [466, 330] on p "5-1：スラック上の左メニュー App欄の「＋アプリを追加する」を押下" at bounding box center [368, 323] width 418 height 13
click at [391, 370] on p "5-4：「アプリの詳細」を開き「Slackで開く」を押下" at bounding box center [368, 362] width 418 height 13
click at [910, 12] on button "Save" at bounding box center [914, 18] width 66 height 18
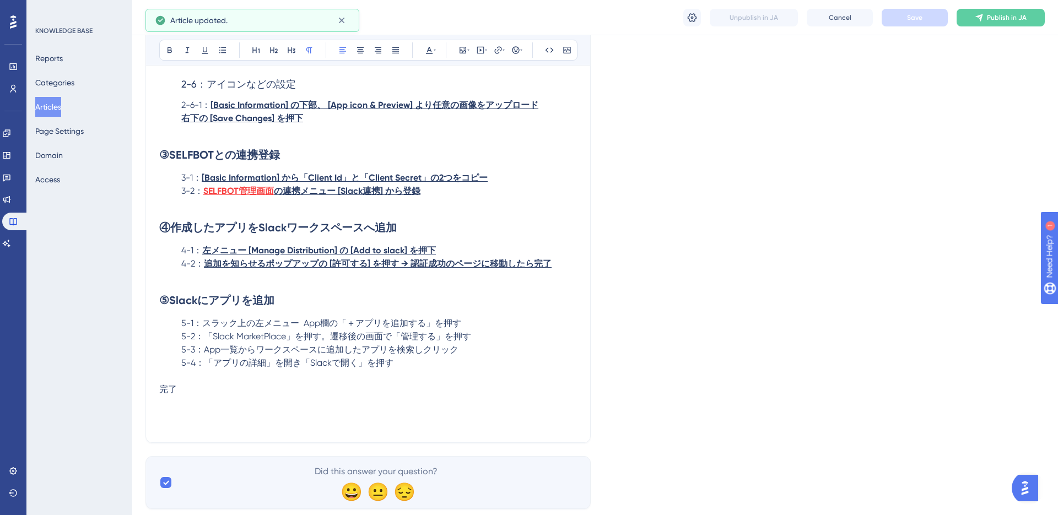
click at [348, 328] on span "5-1：スラック上の左メニュー App欄の「＋アプリを追加する」を押す" at bounding box center [321, 323] width 280 height 10
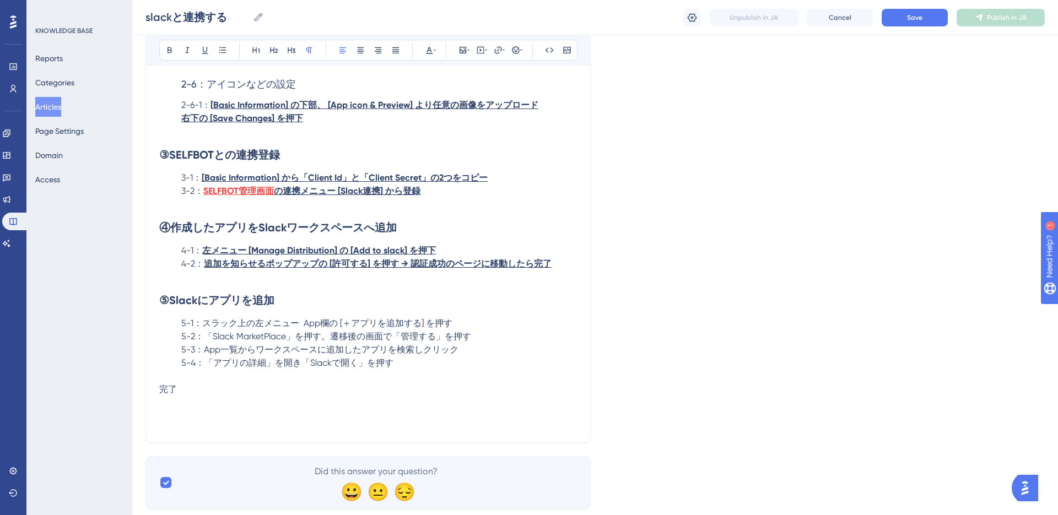
drag, startPoint x: 205, startPoint y: 337, endPoint x: 236, endPoint y: 336, distance: 30.3
click at [236, 328] on span "5-1：スラック上の左メニュー App欄の [＋アプリを追加する] を押す" at bounding box center [316, 323] width 271 height 10
click at [436, 51] on button at bounding box center [428, 49] width 15 height 15
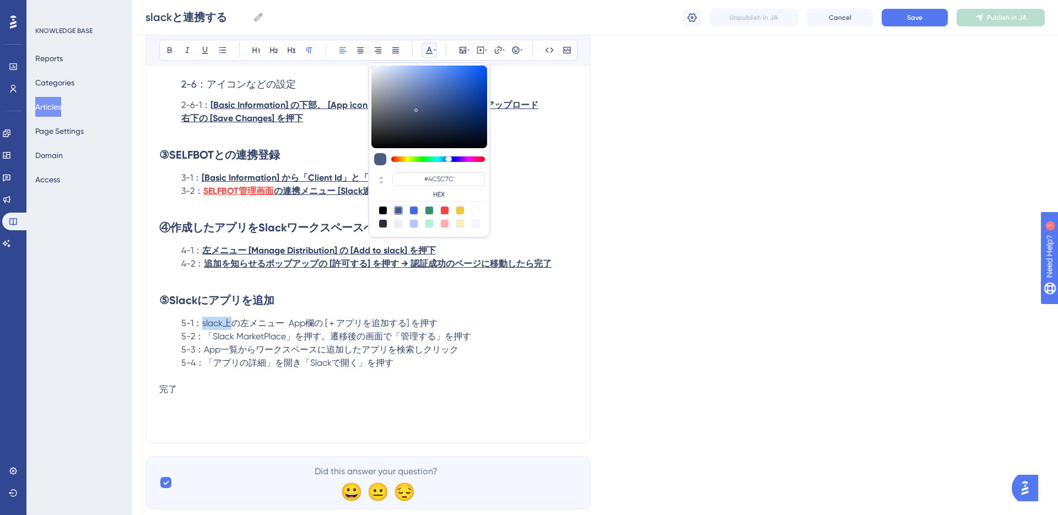
click at [446, 209] on div at bounding box center [444, 210] width 9 height 9
type input "#F84343"
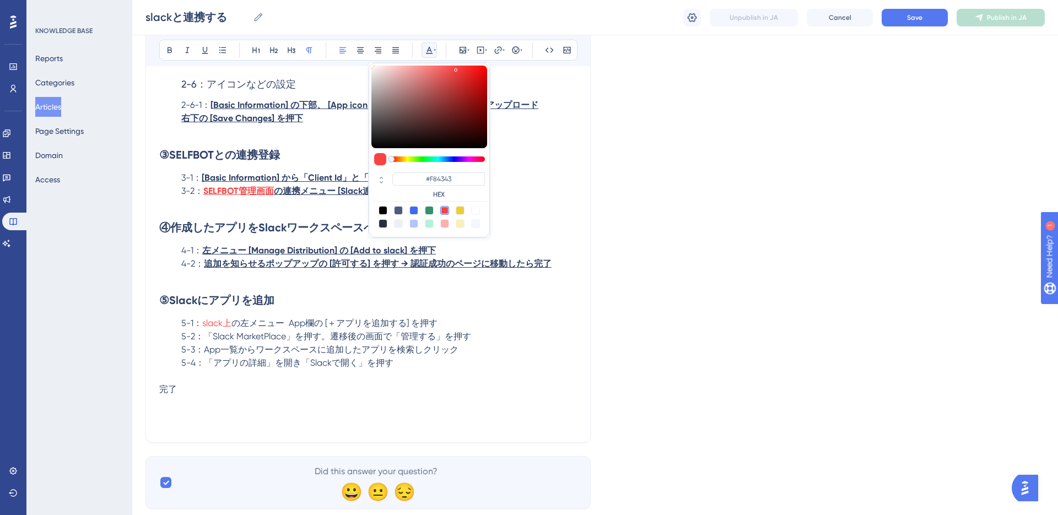
click at [366, 328] on span "の左メニュー App欄の [＋アプリを追加する] を押す" at bounding box center [334, 323] width 206 height 10
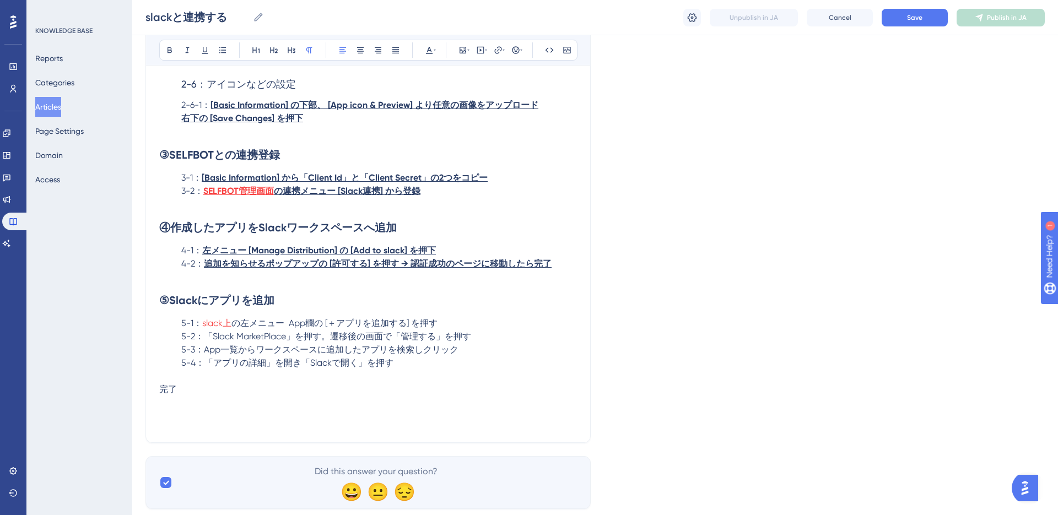
click at [208, 341] on span "5-2：「Slack MarketPlace」を押す。遷移後の画面で「管理する」を押す" at bounding box center [326, 336] width 290 height 10
click at [291, 341] on span "5-2： [Slack MarketPlace」を押す。遷移後の画面で「管理する」を押す" at bounding box center [323, 336] width 285 height 10
click at [324, 341] on span "5-2： [Slack MarketPlace] を押す。遷移後の画面で「管理する」を押す" at bounding box center [321, 336] width 281 height 10
click at [457, 356] on p "5-3：App一覧からワークスペースに追加したアプリを検索しクリック" at bounding box center [368, 349] width 418 height 13
click at [213, 368] on span "5-4：「アプリの詳細」を開き「Slackで開く」を押す" at bounding box center [287, 362] width 212 height 10
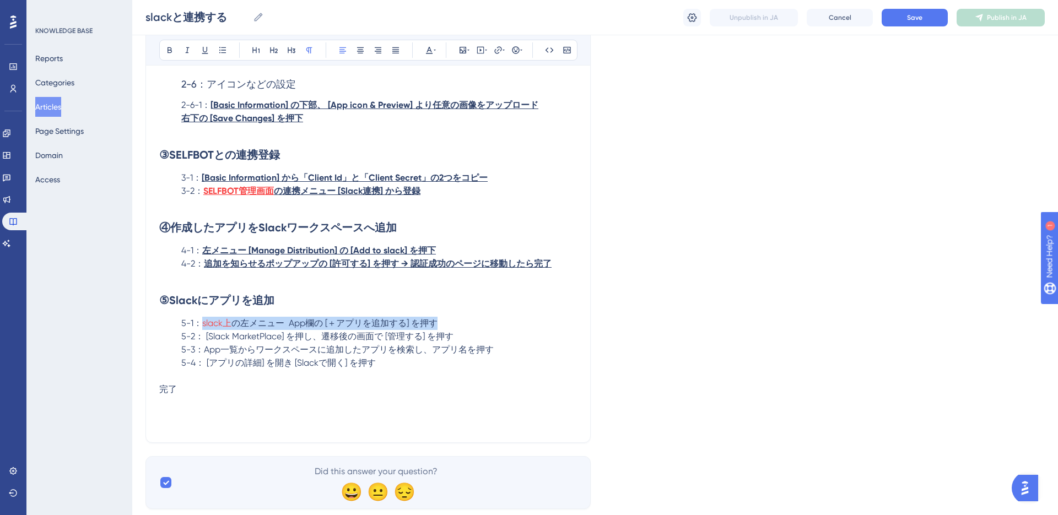
drag, startPoint x: 204, startPoint y: 337, endPoint x: 437, endPoint y: 332, distance: 233.0
click at [437, 330] on p "5-1： slack上 の左メニュー App欄の [＋アプリを追加する] を押す" at bounding box center [368, 323] width 418 height 13
click at [201, 53] on icon at bounding box center [204, 50] width 9 height 9
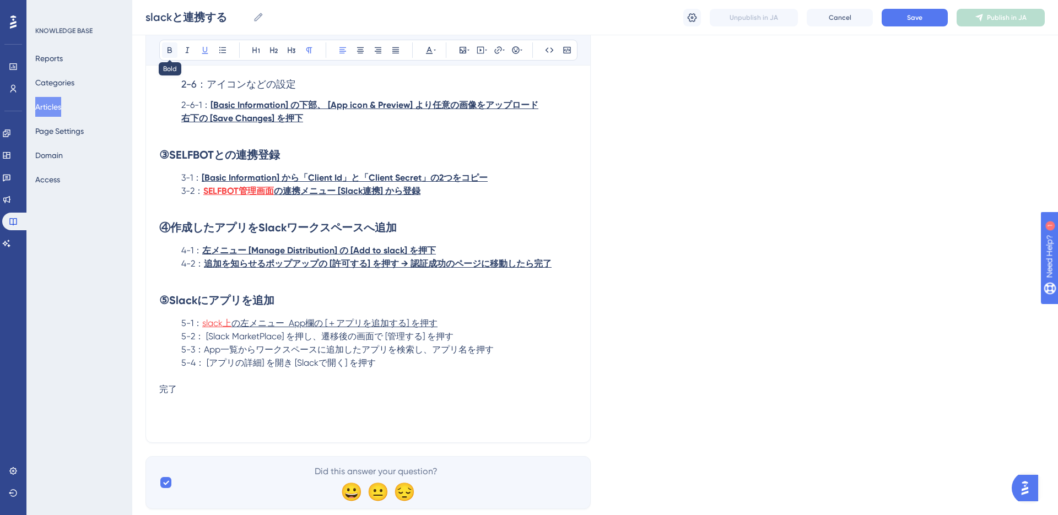
click at [167, 53] on icon at bounding box center [169, 50] width 9 height 9
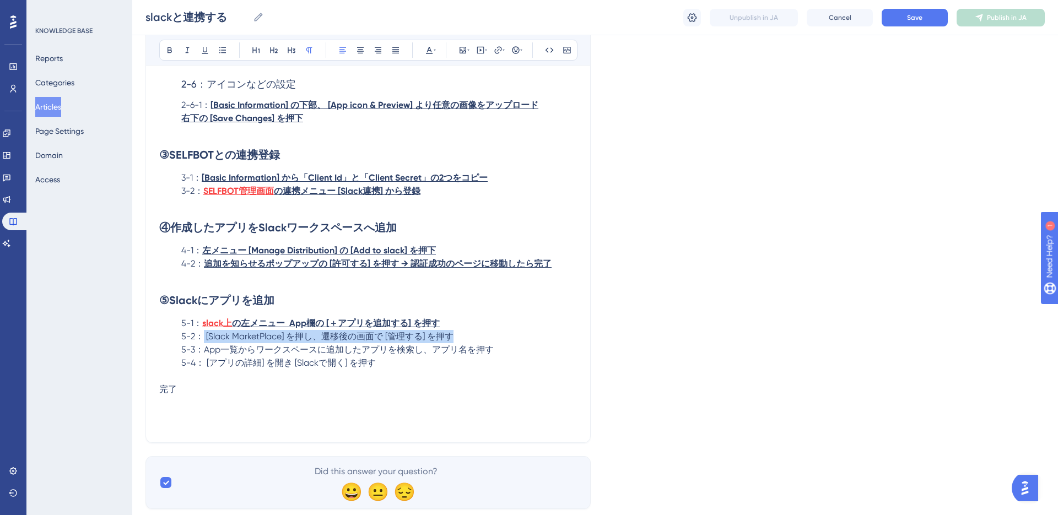
drag, startPoint x: 201, startPoint y: 350, endPoint x: 459, endPoint y: 350, distance: 258.3
click at [459, 343] on p "5-2： [Slack MarketPlace] を押し、遷移後の画面で [管理する] を押す" at bounding box center [368, 336] width 418 height 13
click at [200, 52] on icon at bounding box center [204, 50] width 9 height 9
click at [167, 53] on icon at bounding box center [169, 50] width 4 height 6
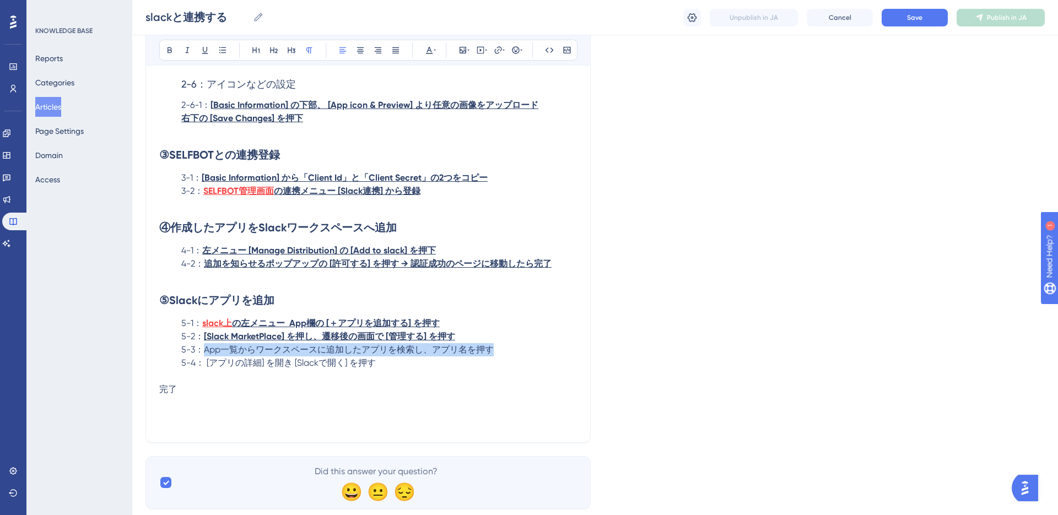
drag, startPoint x: 202, startPoint y: 364, endPoint x: 500, endPoint y: 367, distance: 298.5
click at [500, 356] on p "5-3：App一覧からワークスペースに追加したアプリを検索し、アプリ名を押す" at bounding box center [368, 349] width 418 height 13
click at [207, 53] on icon at bounding box center [205, 50] width 6 height 7
click at [173, 51] on icon at bounding box center [169, 50] width 9 height 9
drag, startPoint x: 205, startPoint y: 379, endPoint x: 388, endPoint y: 380, distance: 183.4
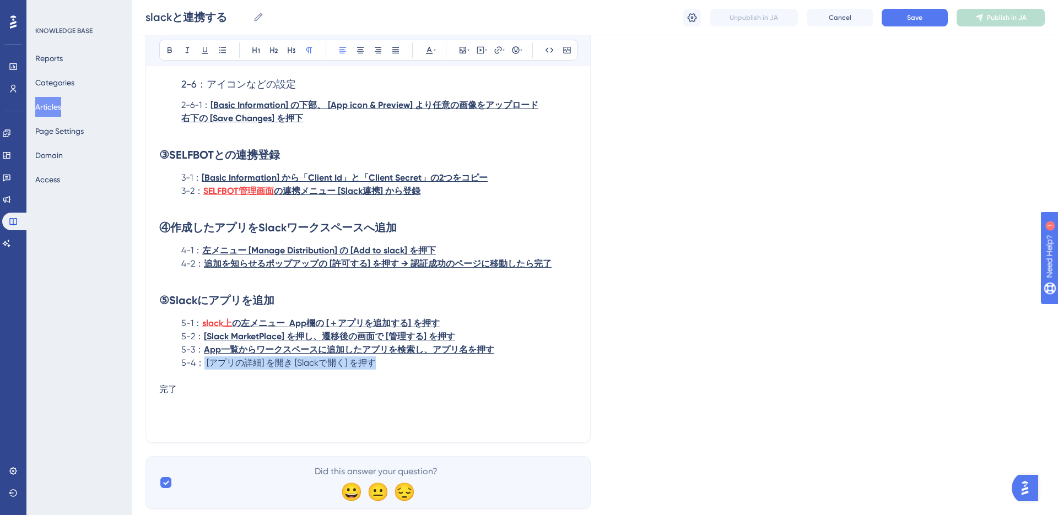
click at [388, 370] on p "5-4： [アプリの詳細] を開き [Slackで開く] を押す" at bounding box center [368, 362] width 418 height 13
click at [201, 53] on icon at bounding box center [204, 50] width 9 height 9
click at [171, 53] on icon at bounding box center [169, 50] width 9 height 9
click at [263, 297] on h2 "⑤Slackにアプリを追加" at bounding box center [368, 300] width 418 height 33
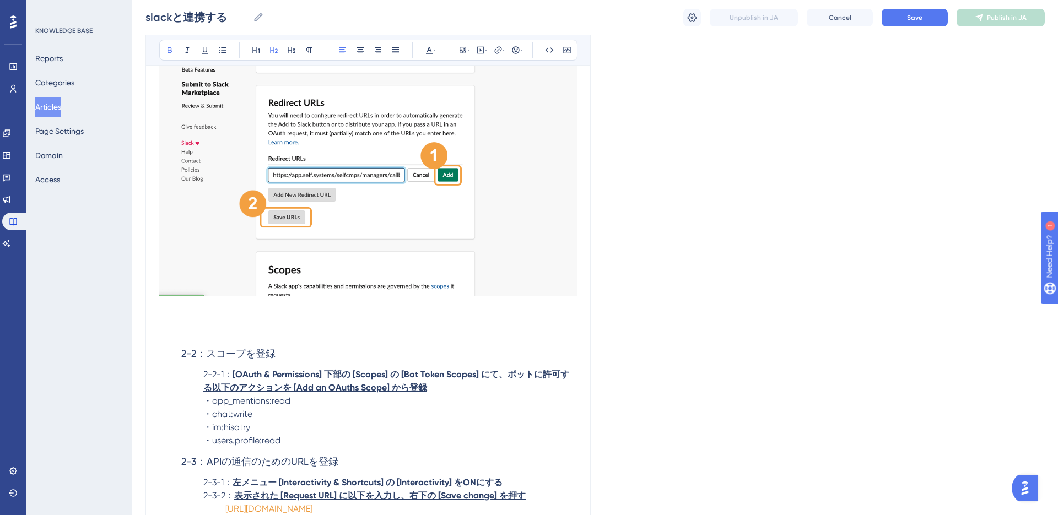
scroll to position [2624, 0]
click at [328, 449] on p "・users.profile:read" at bounding box center [368, 442] width 418 height 13
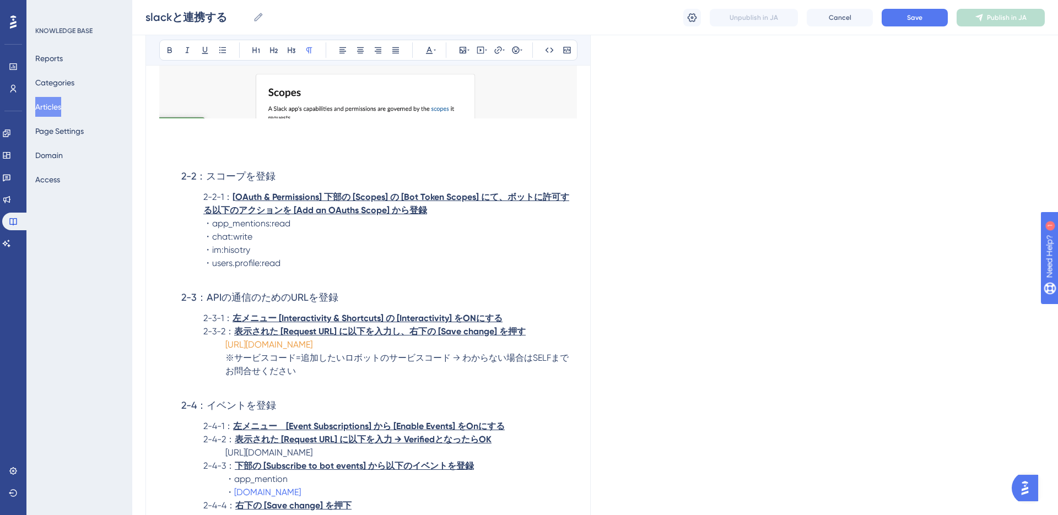
scroll to position [2804, 0]
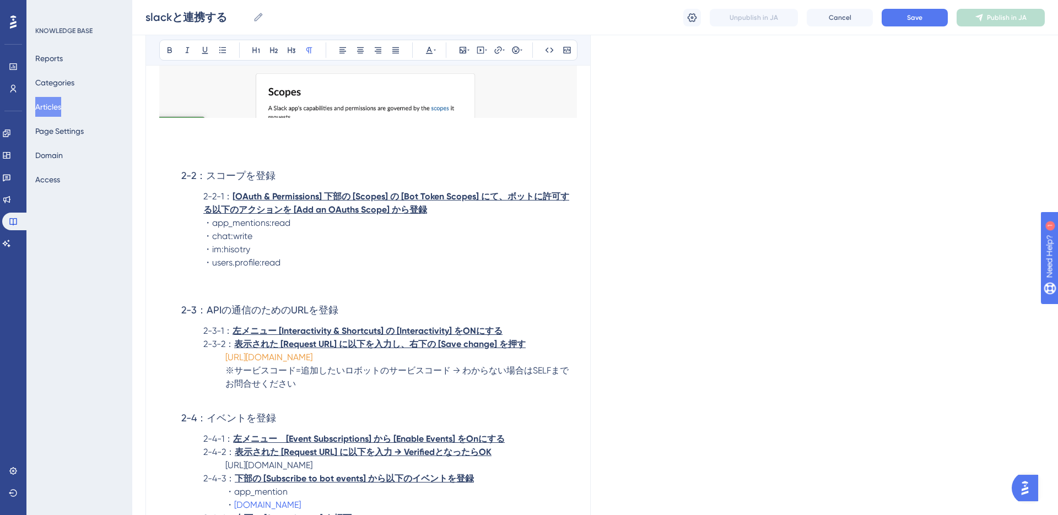
click at [247, 283] on p at bounding box center [368, 275] width 418 height 13
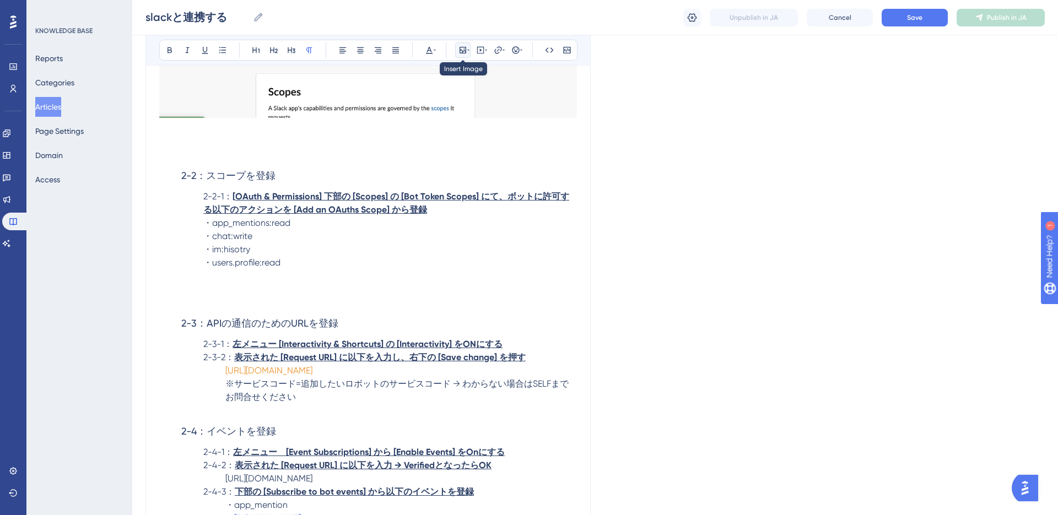
click at [463, 51] on icon at bounding box center [462, 50] width 9 height 9
click at [454, 98] on span "Upload Image" at bounding box center [469, 102] width 45 height 9
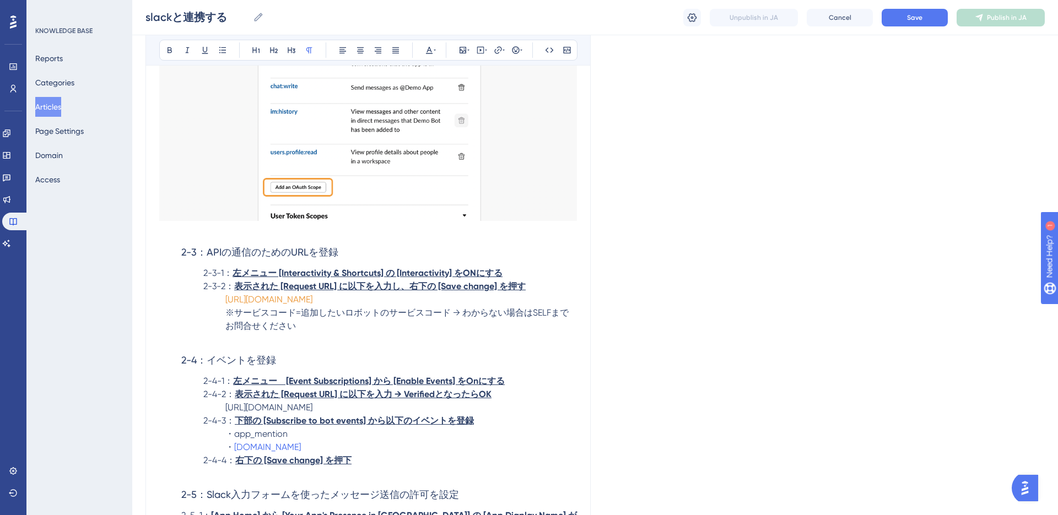
scroll to position [3180, 0]
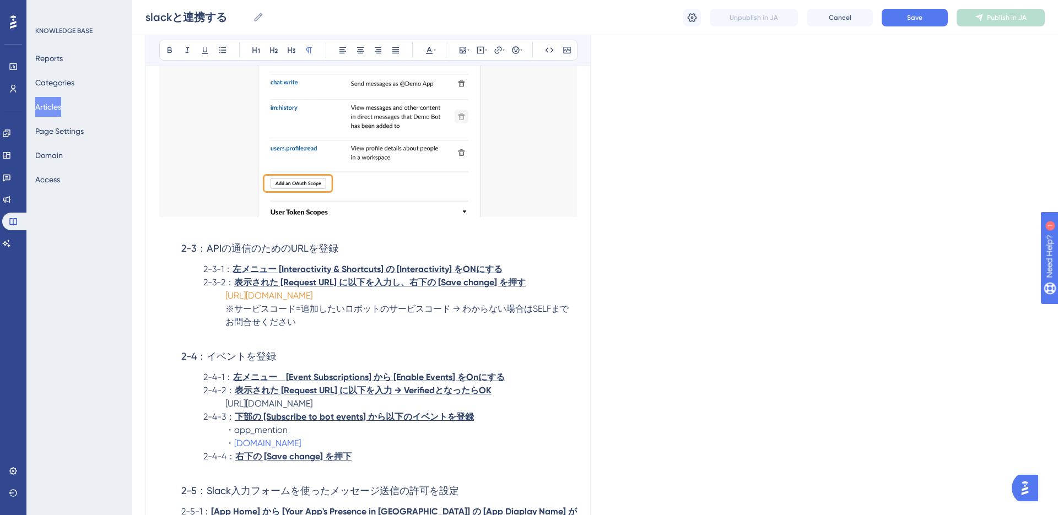
click at [523, 276] on p "2-3-1： 左メニュー [Interactivity & Shortcuts] の [Interactivity] をONにする" at bounding box center [368, 269] width 418 height 13
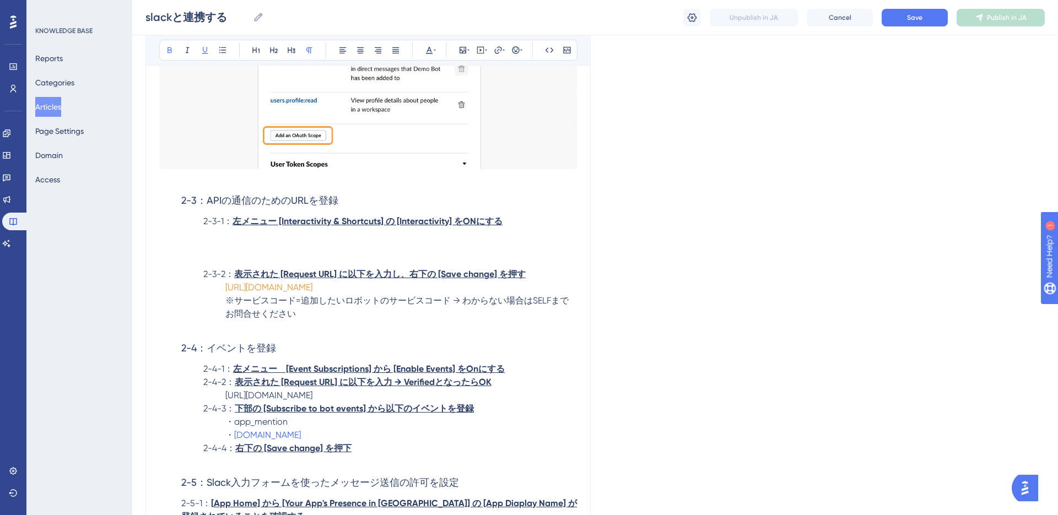
scroll to position [3296, 0]
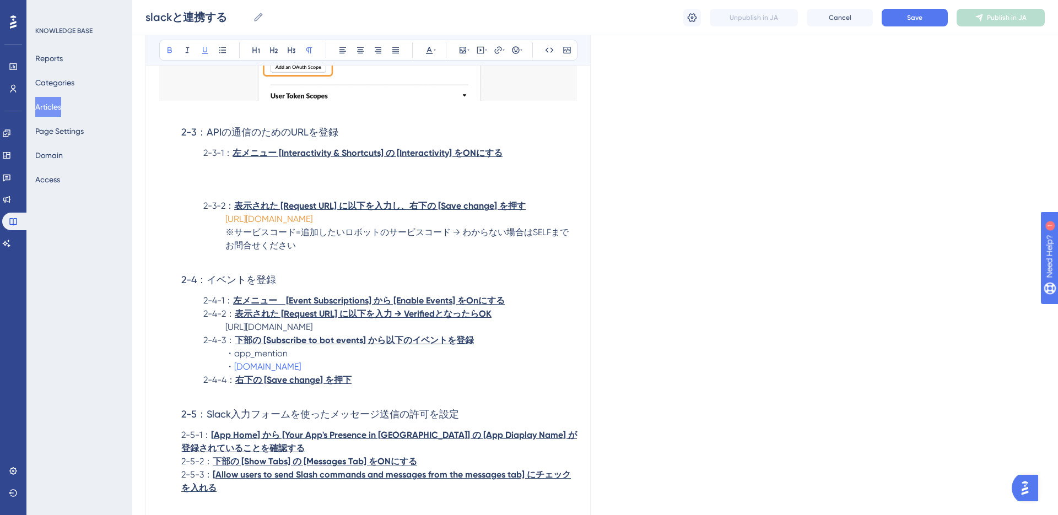
click at [515, 186] on p at bounding box center [368, 179] width 418 height 13
click at [288, 186] on p at bounding box center [368, 179] width 418 height 13
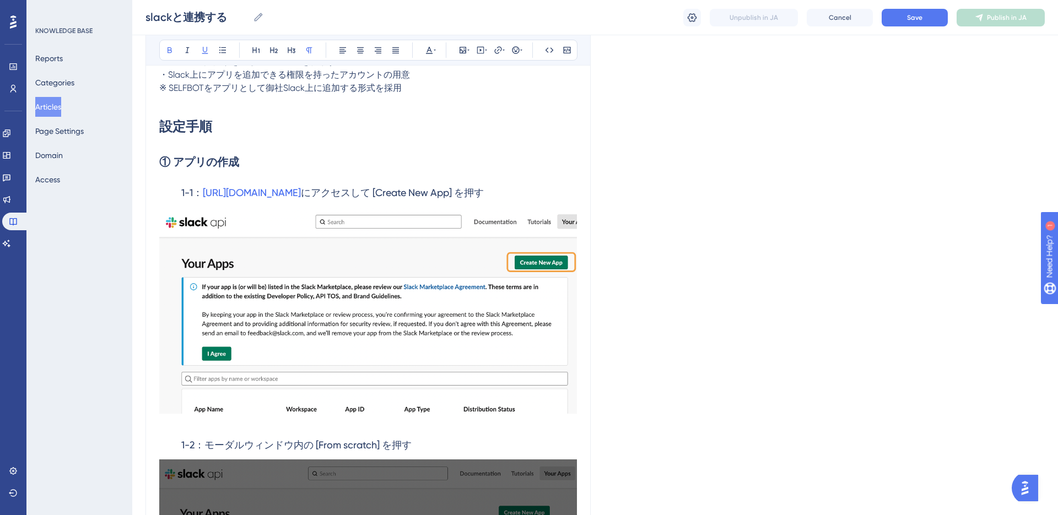
scroll to position [315, 0]
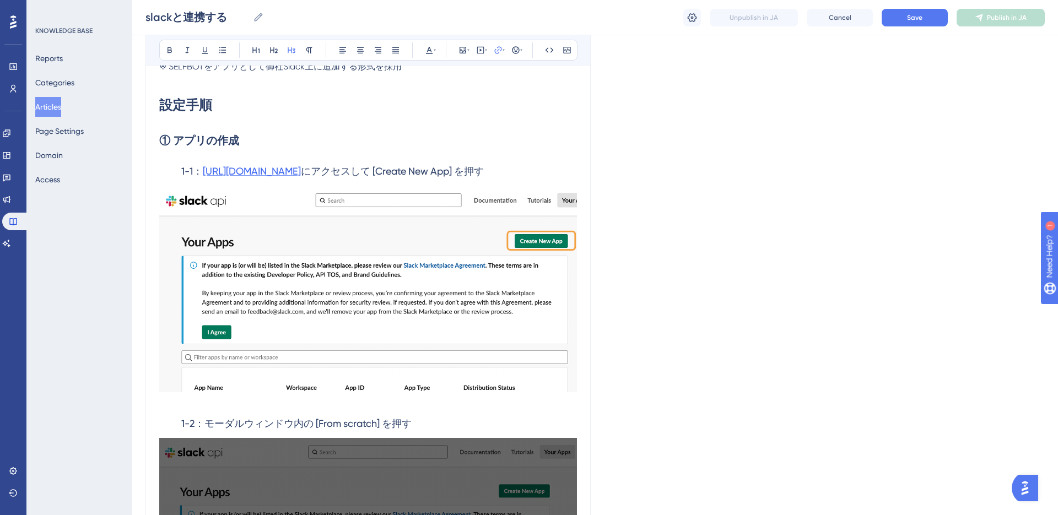
drag, startPoint x: 337, startPoint y: 171, endPoint x: 203, endPoint y: 168, distance: 133.3
click at [203, 168] on h3 "1-1： https://api.slack.com/apps/ にアクセスして [Create New App] を押す" at bounding box center [368, 171] width 418 height 29
click at [484, 123] on input "[URL][DOMAIN_NAME]" at bounding box center [498, 122] width 102 height 12
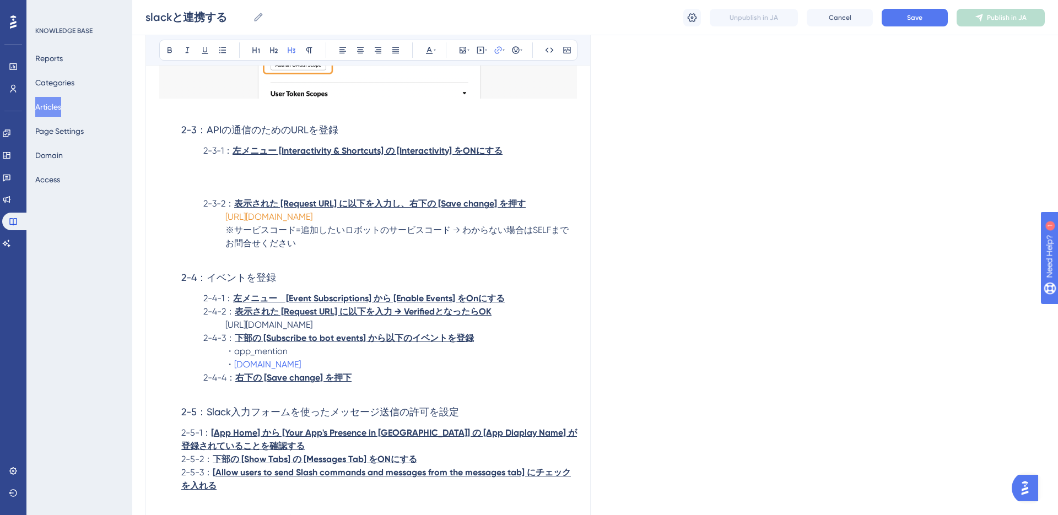
scroll to position [3326, 0]
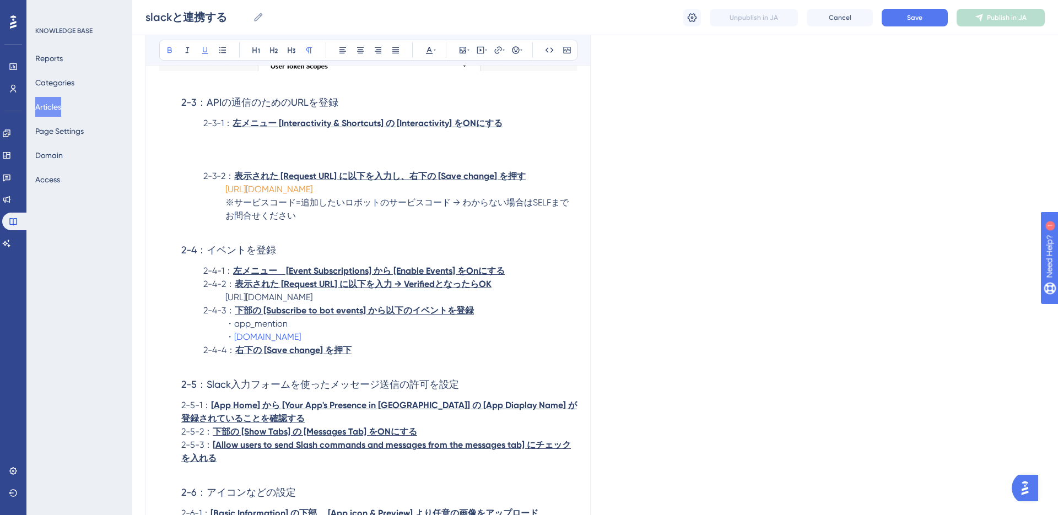
click at [386, 156] on p at bounding box center [368, 149] width 418 height 13
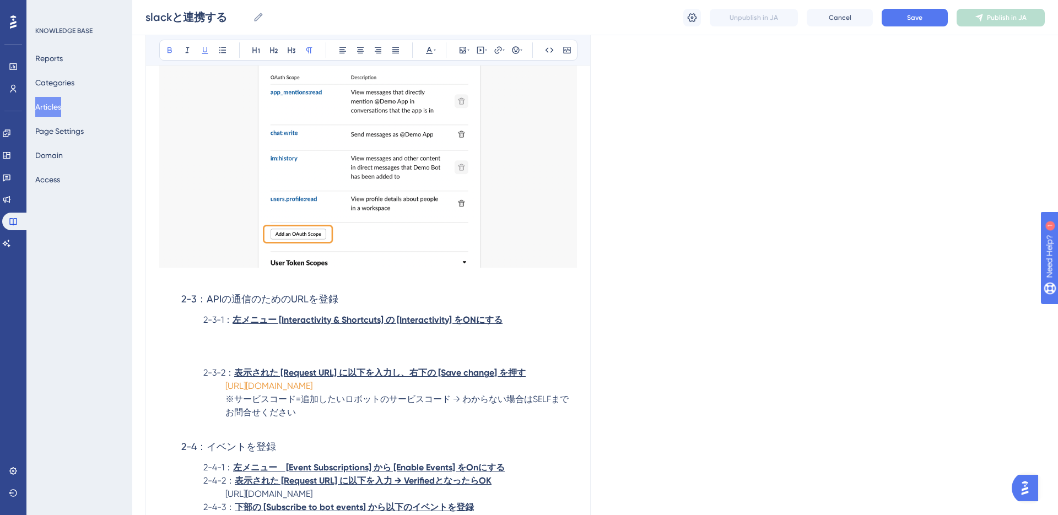
scroll to position [3127, 0]
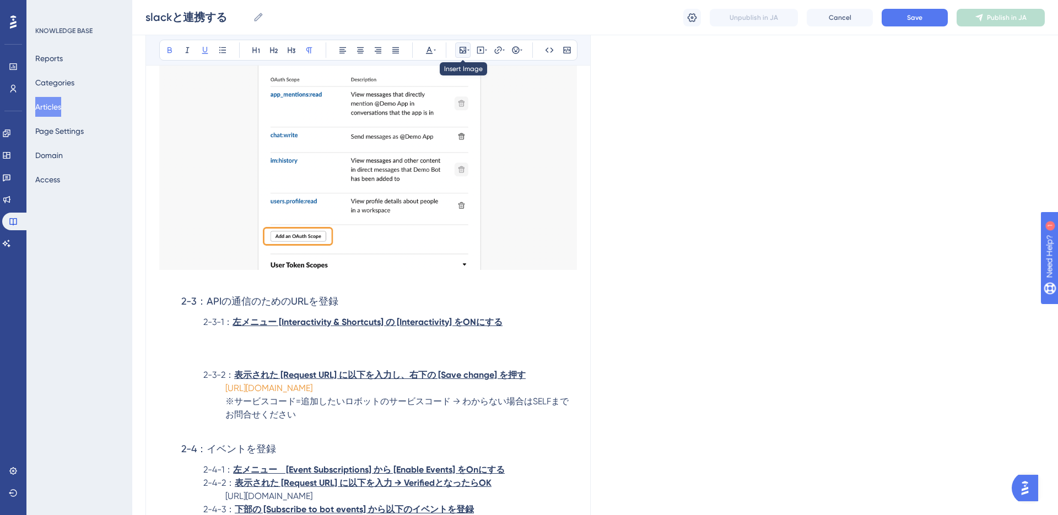
click at [463, 51] on icon at bounding box center [462, 50] width 9 height 9
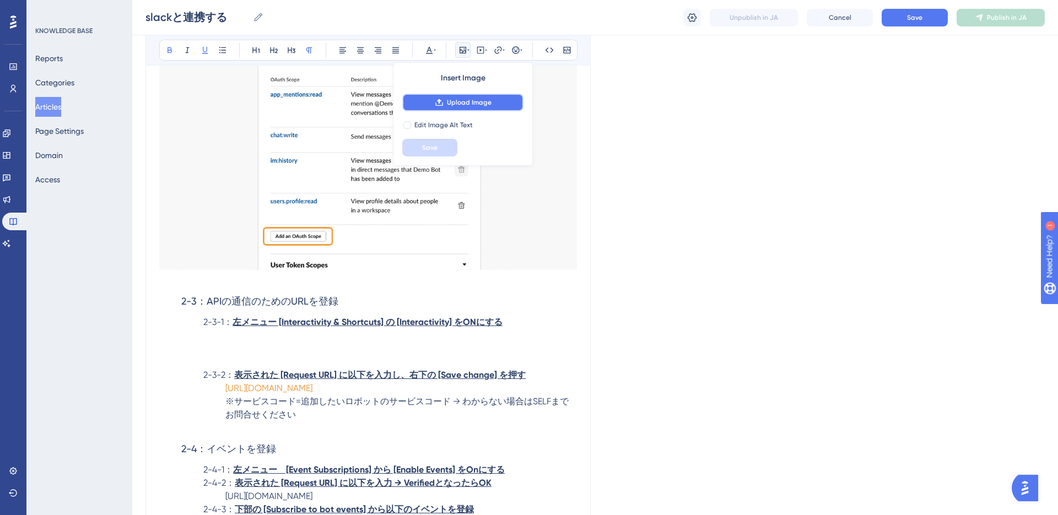
click at [456, 100] on span "Upload Image" at bounding box center [469, 102] width 45 height 9
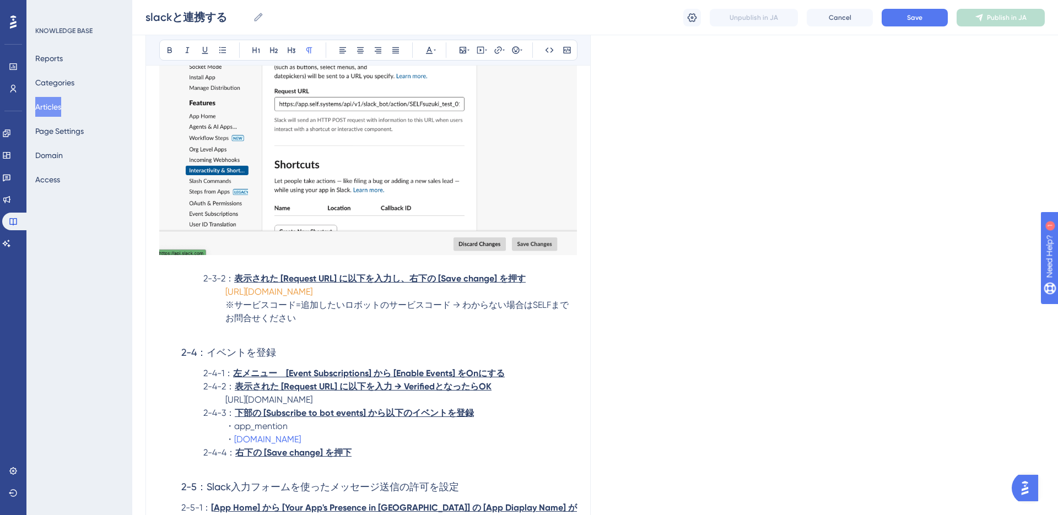
scroll to position [3494, 0]
click at [343, 338] on p at bounding box center [368, 330] width 418 height 13
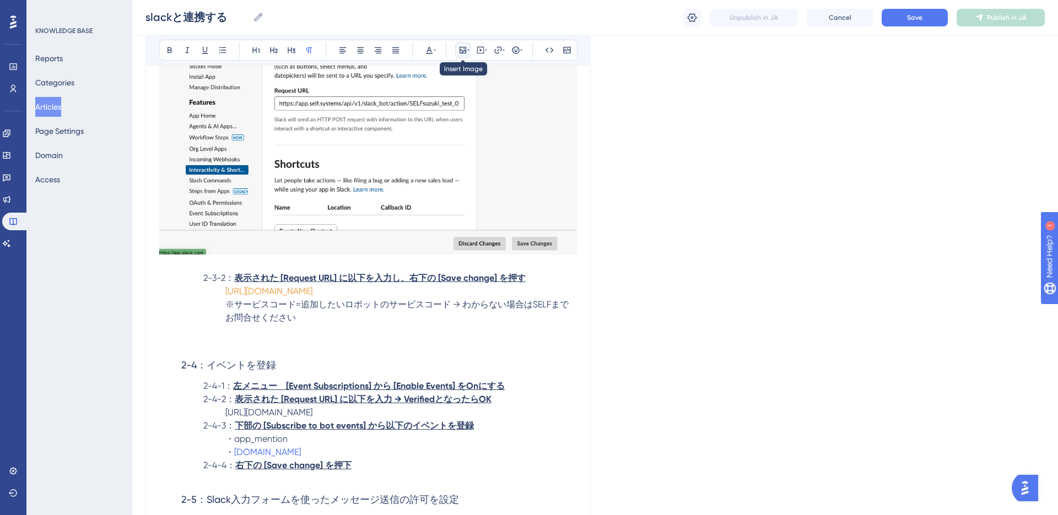
click at [462, 48] on icon at bounding box center [462, 50] width 9 height 9
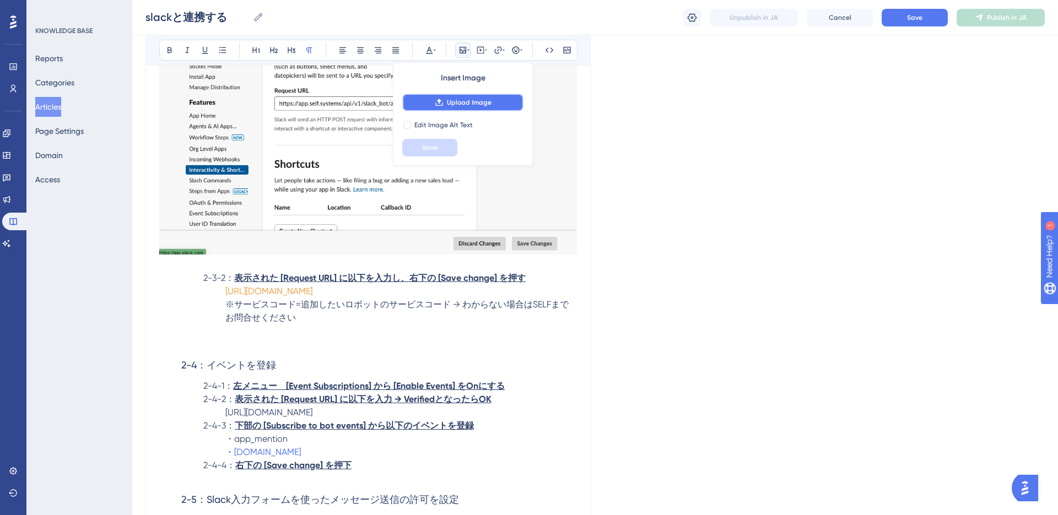
click at [465, 101] on span "Upload Image" at bounding box center [469, 102] width 45 height 9
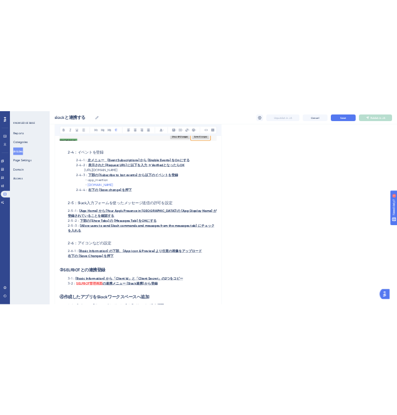
scroll to position [4020, 0]
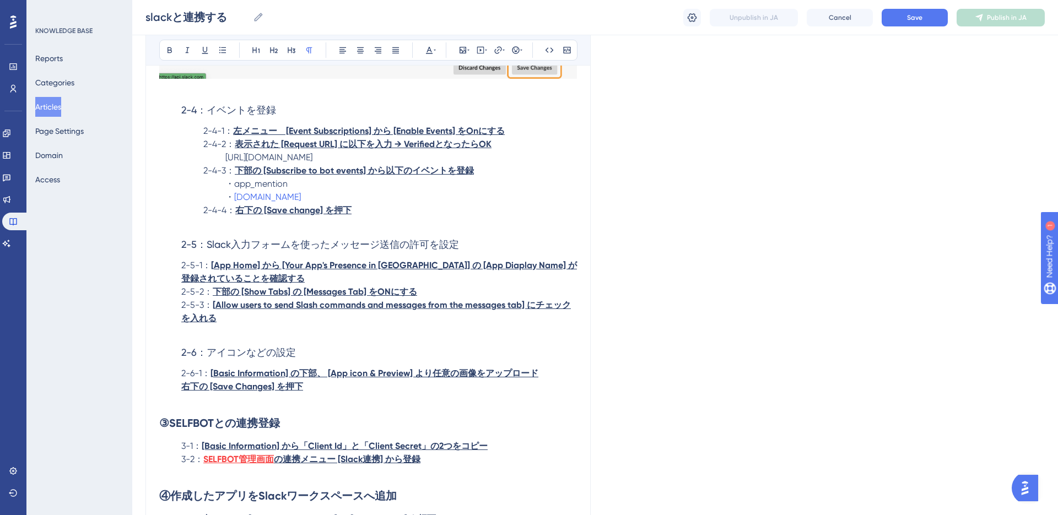
click at [512, 138] on p "2-4-1： 左メニュー　[Event Subscriptions] から [Enable Events] をOnにする" at bounding box center [368, 130] width 418 height 13
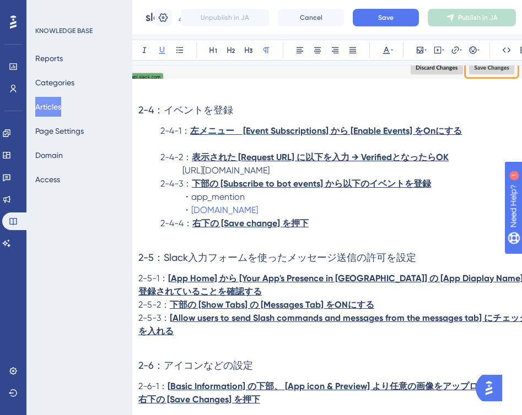
scroll to position [4020, 37]
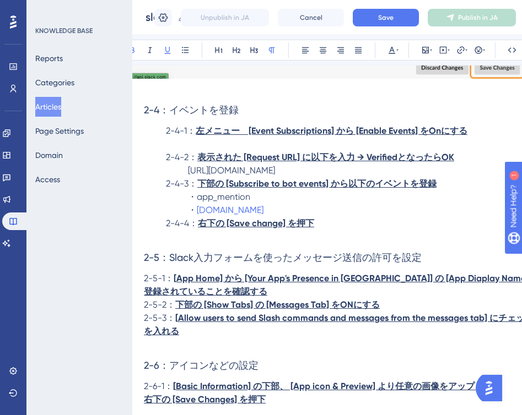
click at [320, 151] on p at bounding box center [331, 144] width 418 height 13
click at [479, 138] on p "2-4-1： 左メニュー　[Event Subscriptions] から [Enable Events] をOnにする" at bounding box center [331, 130] width 418 height 13
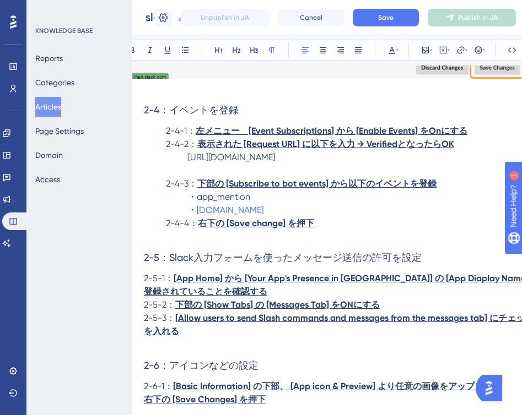
drag, startPoint x: 187, startPoint y: 174, endPoint x: 454, endPoint y: 175, distance: 267.7
click at [454, 164] on p "https://app.self.systems/api/v1/slack_bot/event/サービスコード" at bounding box center [331, 157] width 418 height 13
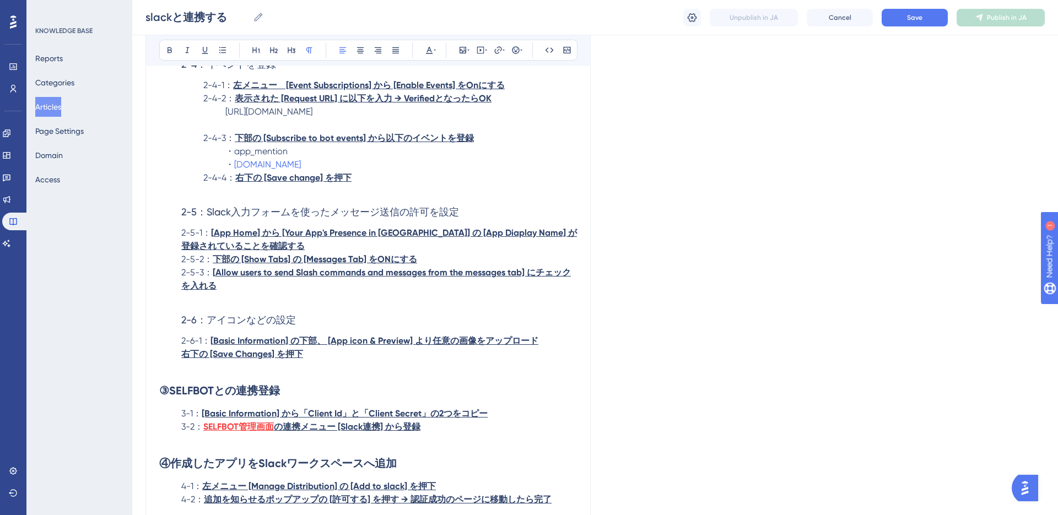
scroll to position [4063, 0]
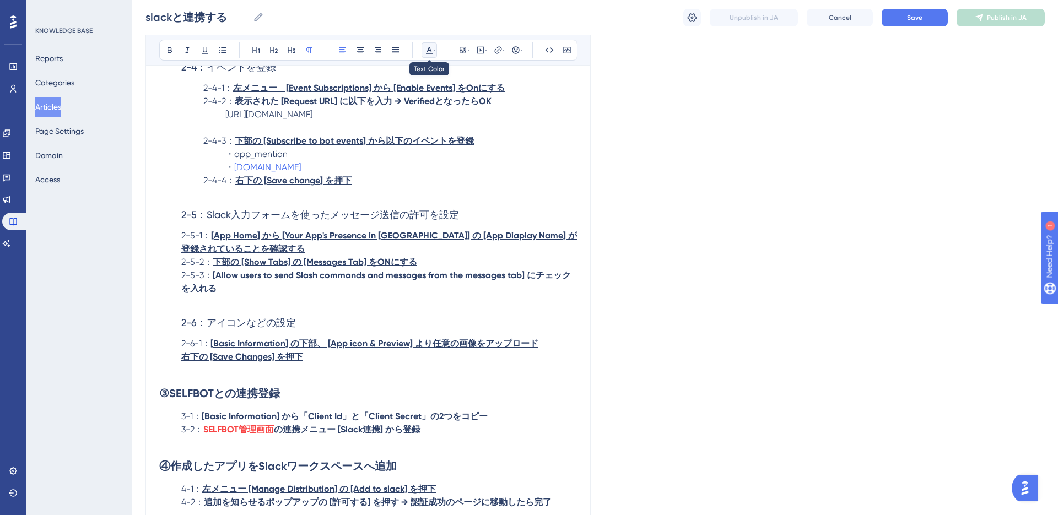
click at [435, 54] on button at bounding box center [428, 49] width 15 height 15
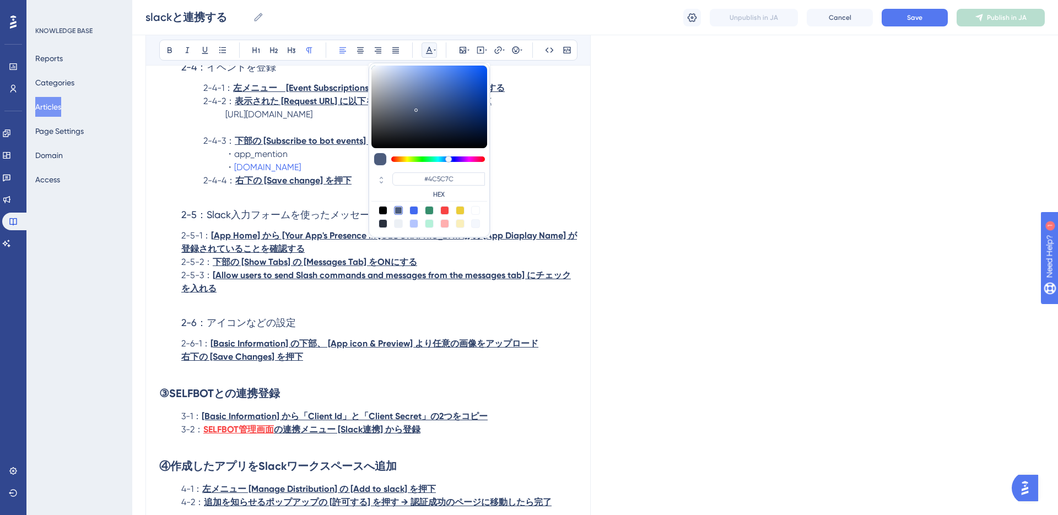
click at [459, 210] on div at bounding box center [460, 210] width 9 height 9
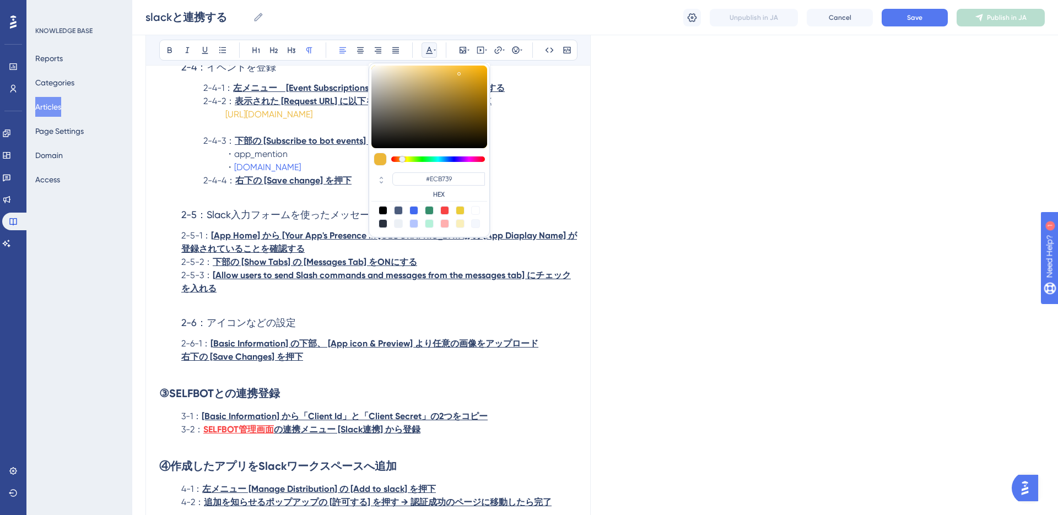
click at [402, 158] on div at bounding box center [402, 159] width 7 height 7
type input "#ECB139"
click at [402, 159] on div at bounding box center [401, 159] width 7 height 7
click at [567, 148] on p "2-4-3： 下部の [Subscribe to bot events] から以下のイベントを登録" at bounding box center [368, 140] width 418 height 13
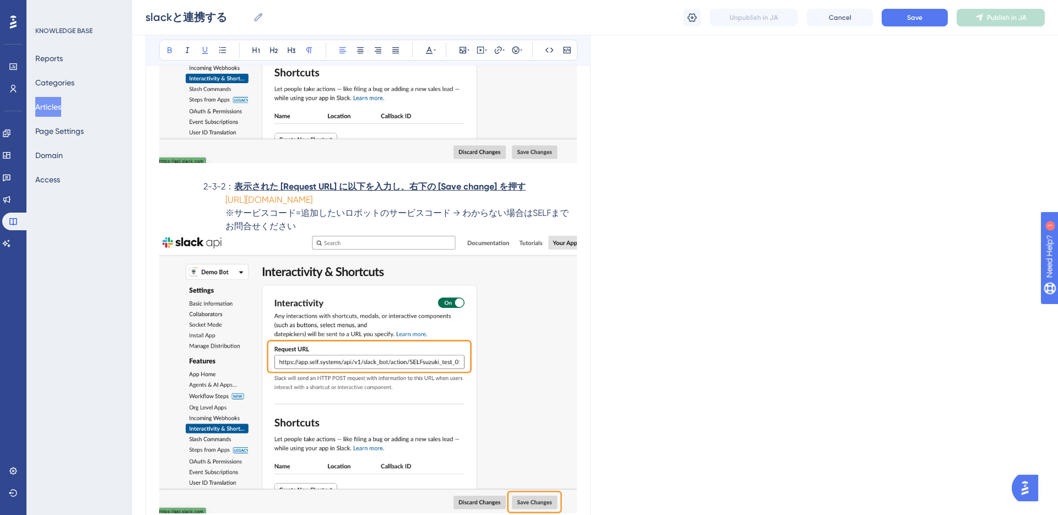
scroll to position [3586, 0]
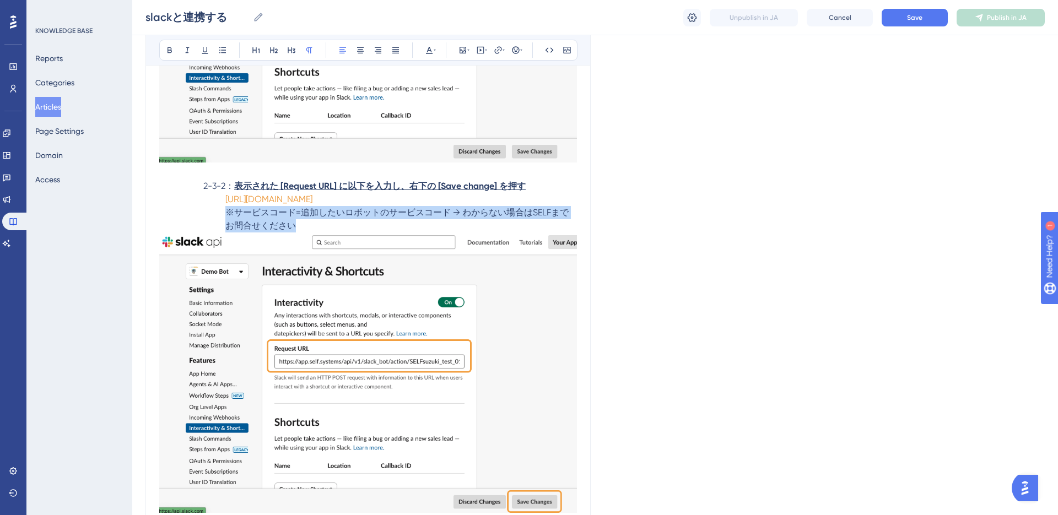
drag, startPoint x: 226, startPoint y: 226, endPoint x: 294, endPoint y: 235, distance: 68.3
click at [294, 231] on span "※サービスコード=追加したいロボットのサービスコード → わからない場合はSELFまでお問合せください" at bounding box center [396, 219] width 343 height 24
copy span "※サービスコード=追加したいロボットのサービスコード → わからない場合はSELFまでお問合せください"
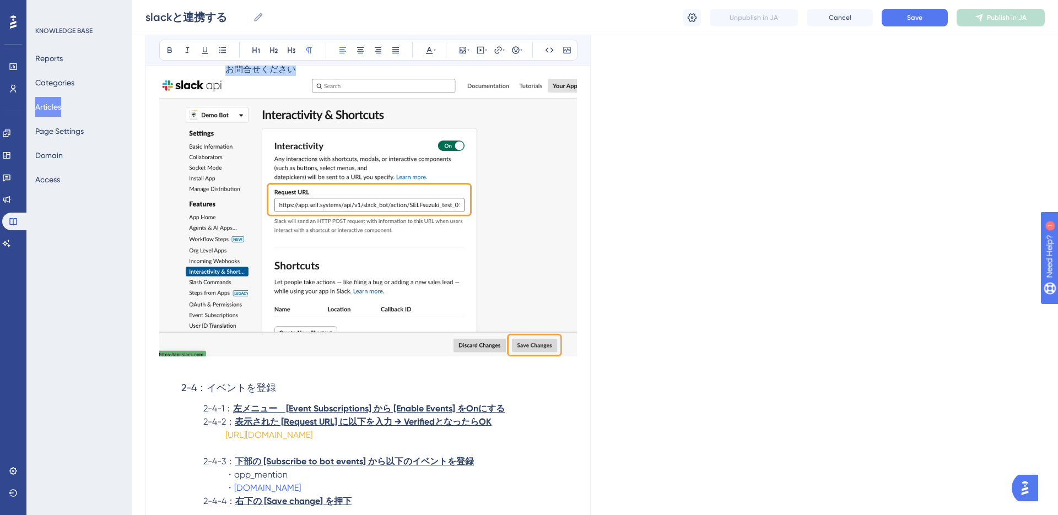
scroll to position [3823, 0]
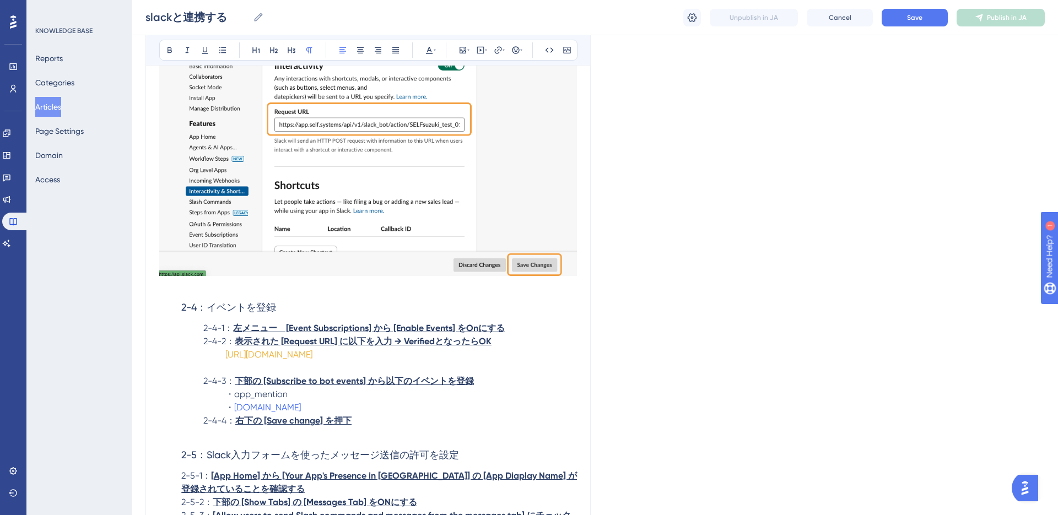
click at [275, 375] on p at bounding box center [368, 367] width 418 height 13
click at [162, 373] on span "※サービスコード=追加したいロボットのサービスコード → わからない場合はSELFまでお問合せください" at bounding box center [366, 367] width 414 height 10
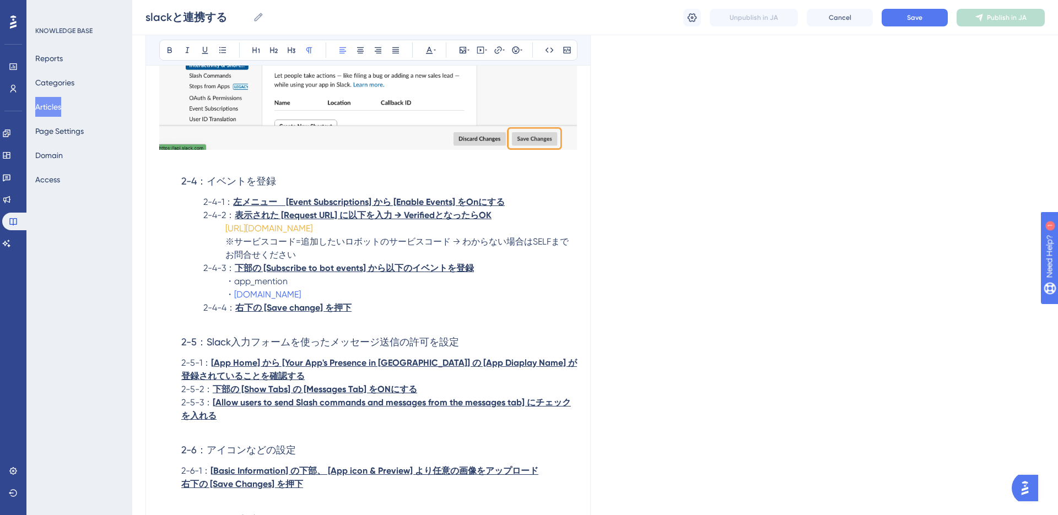
scroll to position [3960, 0]
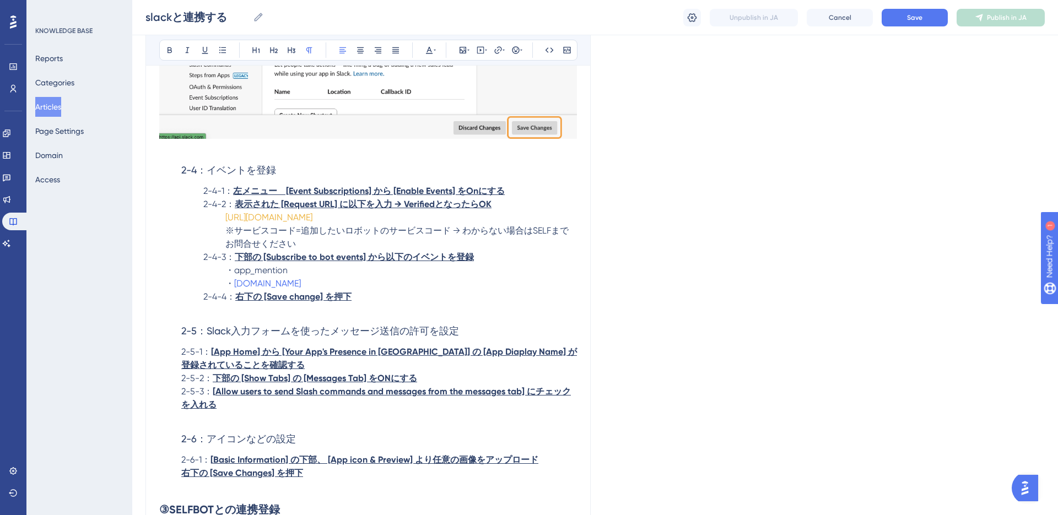
click at [334, 251] on p "※サービスコード=追加したいロボットのサービスコード → わからない場合はSELFまでお問合せください" at bounding box center [368, 237] width 418 height 26
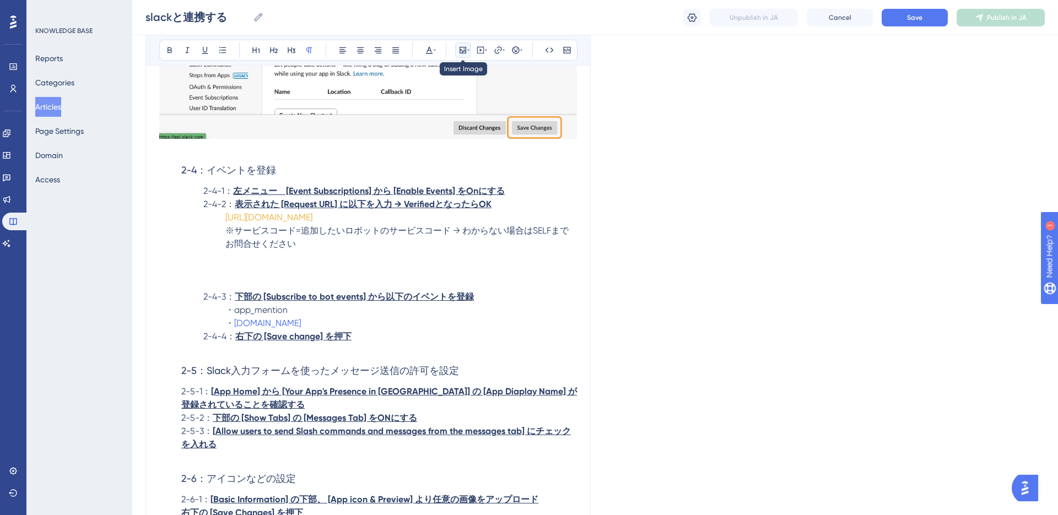
click at [466, 51] on icon at bounding box center [462, 50] width 9 height 9
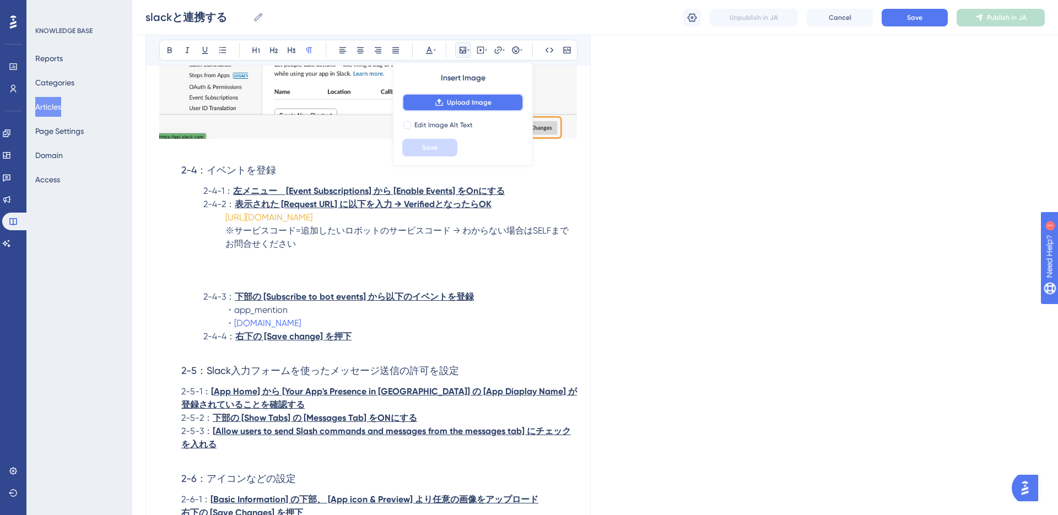
click at [464, 100] on span "Upload Image" at bounding box center [469, 102] width 45 height 9
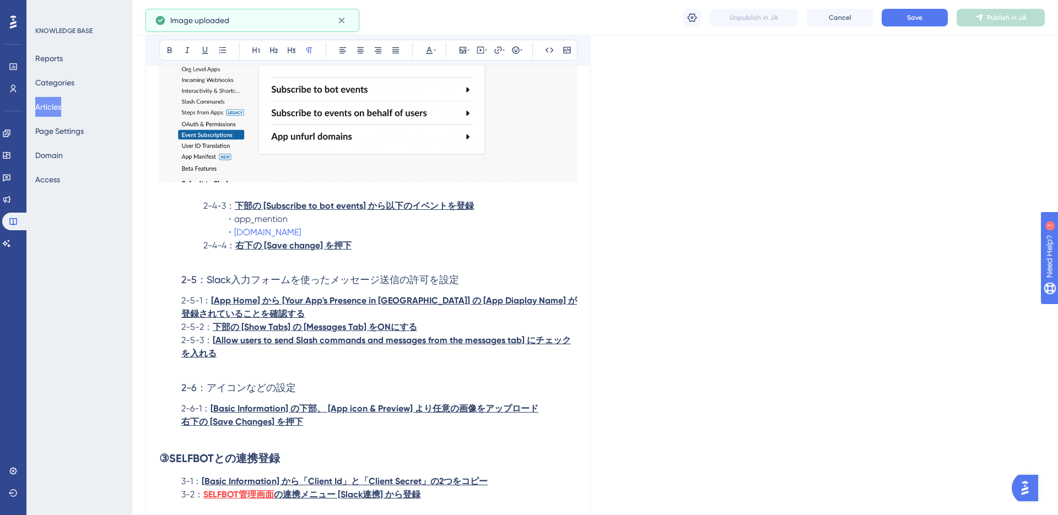
scroll to position [4345, 0]
click at [370, 252] on p "2-4-4： 右下の [Save change] を押下" at bounding box center [368, 244] width 418 height 13
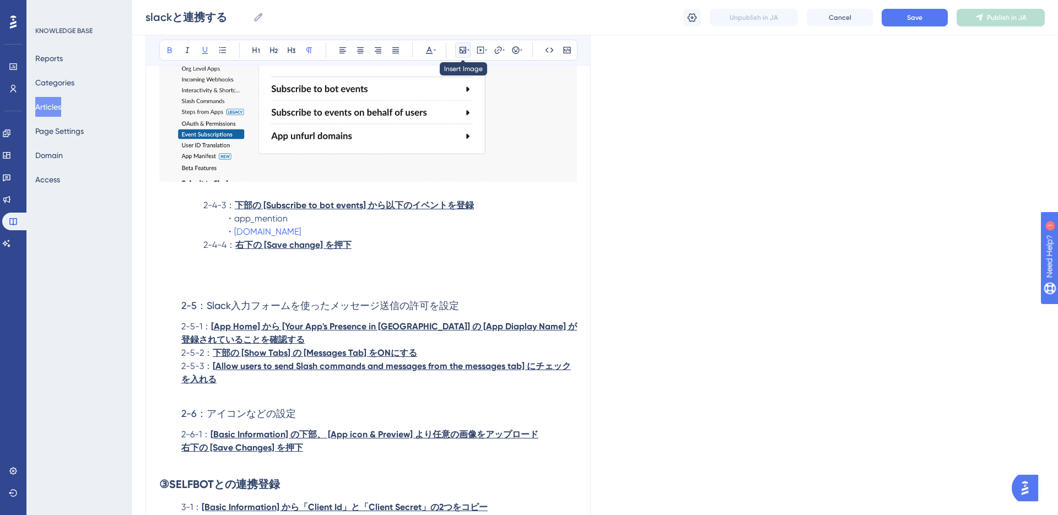
click at [468, 47] on icon at bounding box center [468, 50] width 2 height 9
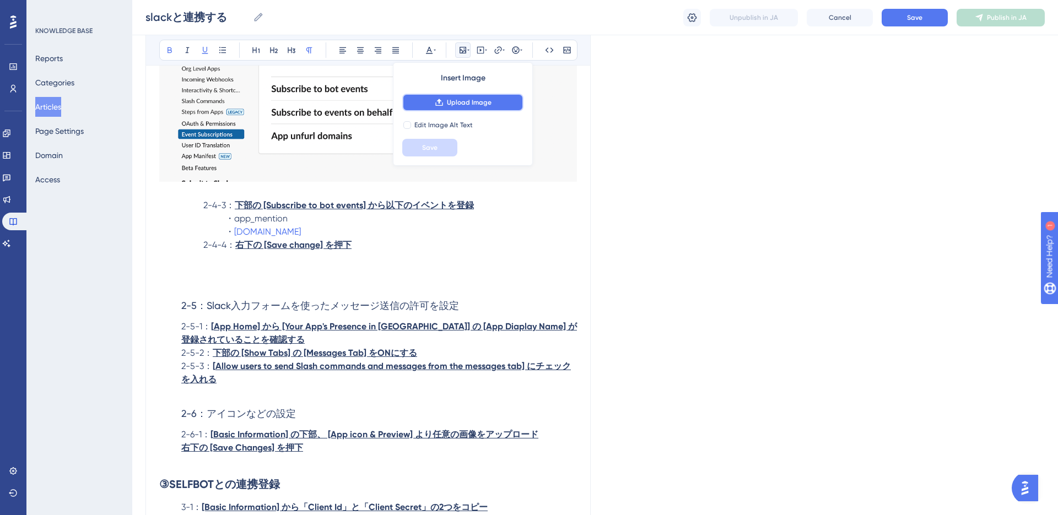
click at [452, 100] on span "Upload Image" at bounding box center [469, 102] width 45 height 9
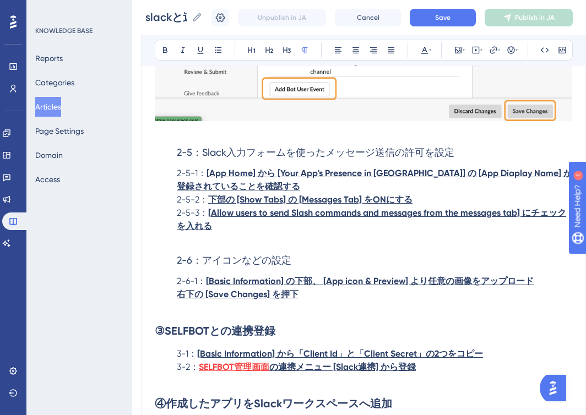
scroll to position [4791, 4]
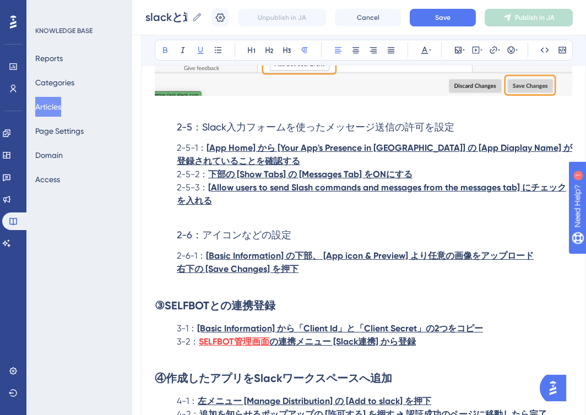
click at [429, 181] on p "2-5-2： 下部の [Show Tabs] の [Messages Tab] をONにする" at bounding box center [364, 174] width 418 height 13
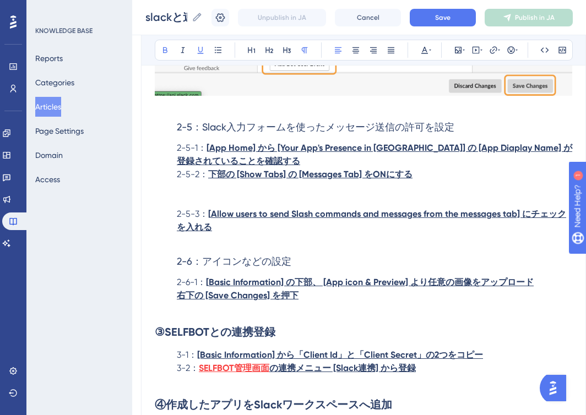
click at [297, 168] on p "2-5-1： [ App Home] から [Your App's Presence in Slack] の [App Diaplay Name] が登録され…" at bounding box center [364, 155] width 418 height 26
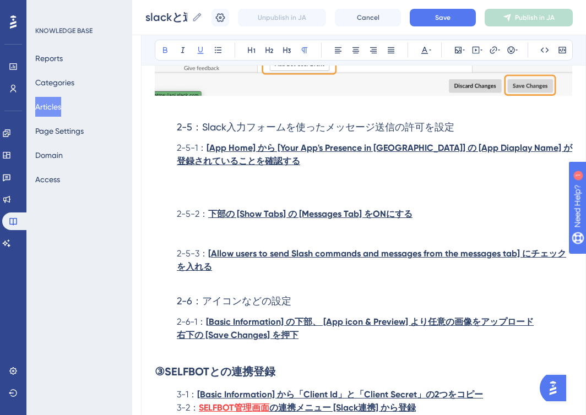
click at [235, 247] on p at bounding box center [364, 240] width 418 height 13
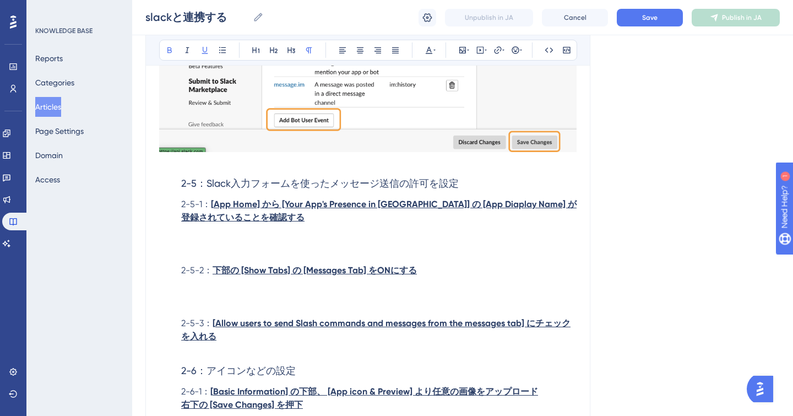
scroll to position [4736, 0]
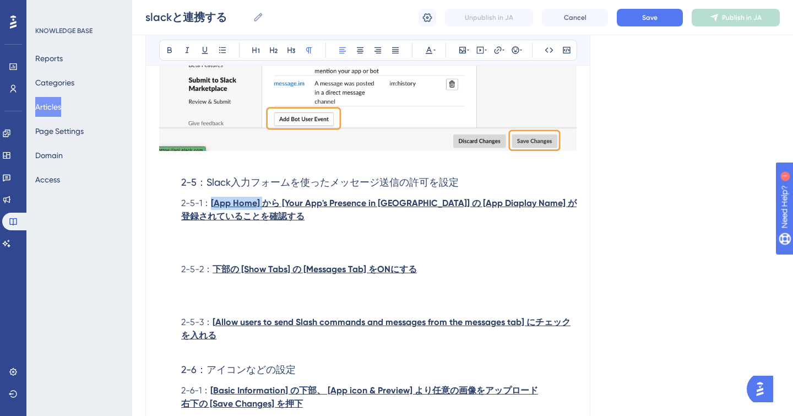
drag, startPoint x: 210, startPoint y: 222, endPoint x: 263, endPoint y: 219, distance: 53.5
click at [263, 219] on p "2-5-1： [ App Home] から [Your App's Presence in Slack] の [App Diaplay Name] が登録され…" at bounding box center [368, 210] width 418 height 26
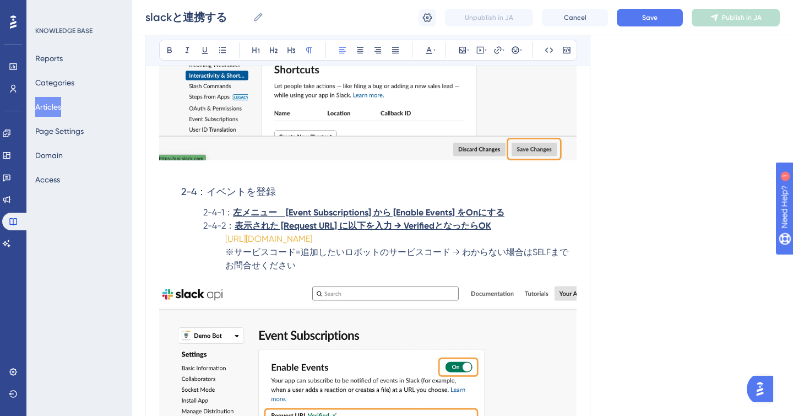
scroll to position [3938, 0]
drag, startPoint x: 226, startPoint y: 257, endPoint x: 491, endPoint y: 254, distance: 265.0
click at [491, 246] on p "https://app.self.systems/api/v1/slack_bot/event/サービスコード" at bounding box center [368, 239] width 418 height 13
click at [443, 271] on span "※サービスコード=追加したいロボットのサービスコード → わからない場合はSELFまでお問合せください" at bounding box center [396, 259] width 343 height 24
drag, startPoint x: 498, startPoint y: 254, endPoint x: 221, endPoint y: 258, distance: 277.1
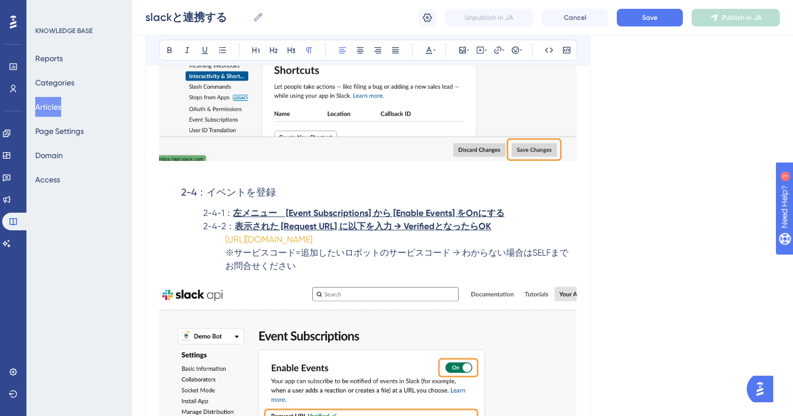
click at [221, 246] on p "https://app.self.systems/api/v1/slack_bot/event/サービスコード" at bounding box center [368, 239] width 418 height 13
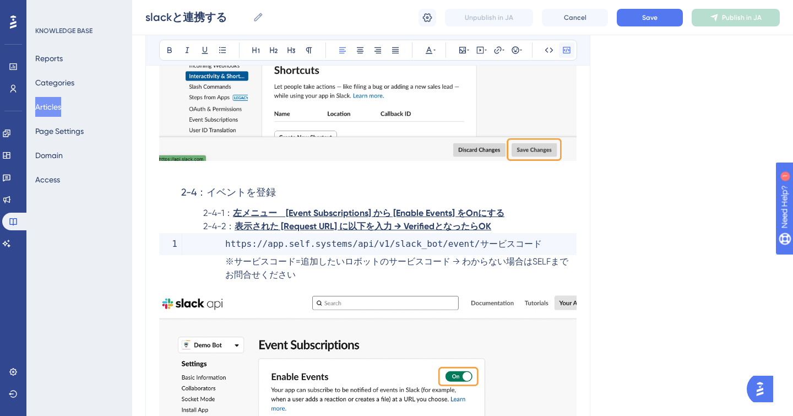
click at [567, 51] on icon at bounding box center [566, 50] width 9 height 9
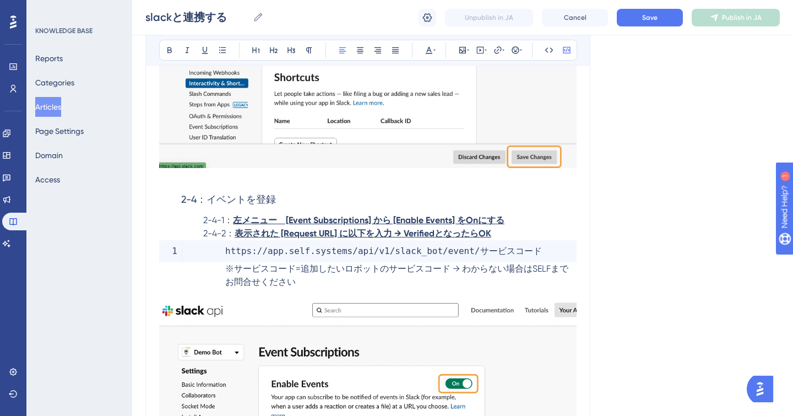
scroll to position [3933, 0]
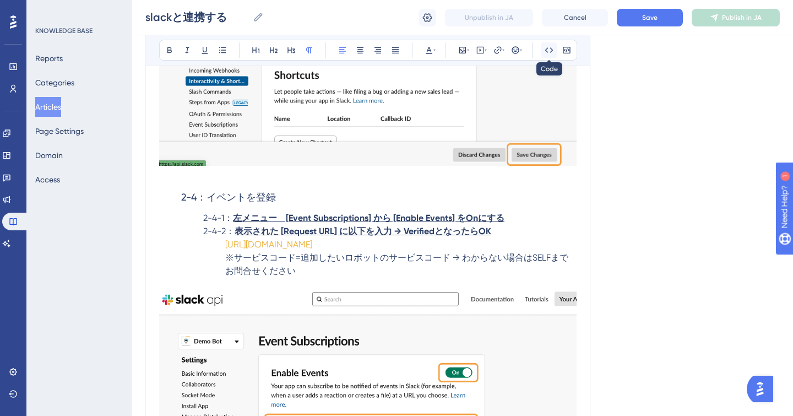
click at [551, 49] on icon at bounding box center [549, 49] width 8 height 5
click at [478, 236] on strong "表示された [Request URL] に以下を入力 → VerifiedとなったらOK" at bounding box center [363, 231] width 257 height 10
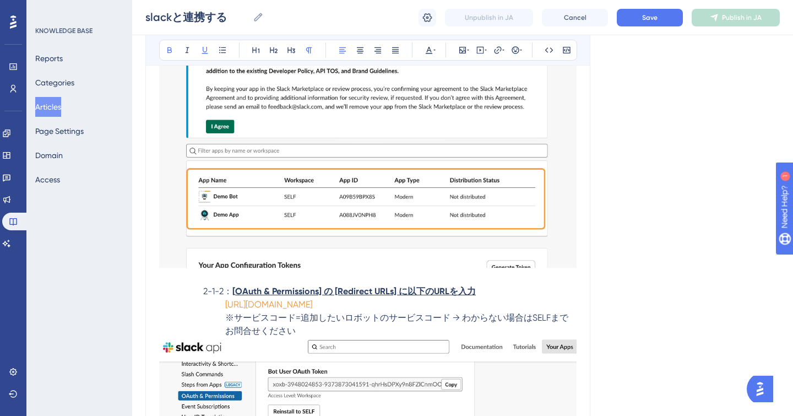
scroll to position [1944, 0]
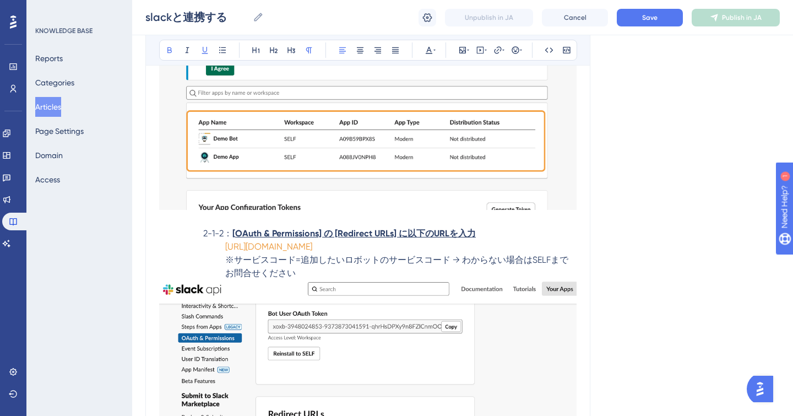
click at [242, 235] on p "2-1-2： [ OAuth & Permissions] の [Redirect URLs] に以下のURLを入力" at bounding box center [368, 233] width 418 height 13
click at [230, 235] on span "2-1-2：" at bounding box center [217, 233] width 29 height 10
drag, startPoint x: 231, startPoint y: 234, endPoint x: 326, endPoint y: 231, distance: 94.2
click at [326, 231] on p "2-1-2： [ OAuth & Permissions] の [Redirect URLs] に以下のURLを入力" at bounding box center [368, 233] width 418 height 13
click at [431, 52] on icon at bounding box center [429, 50] width 9 height 9
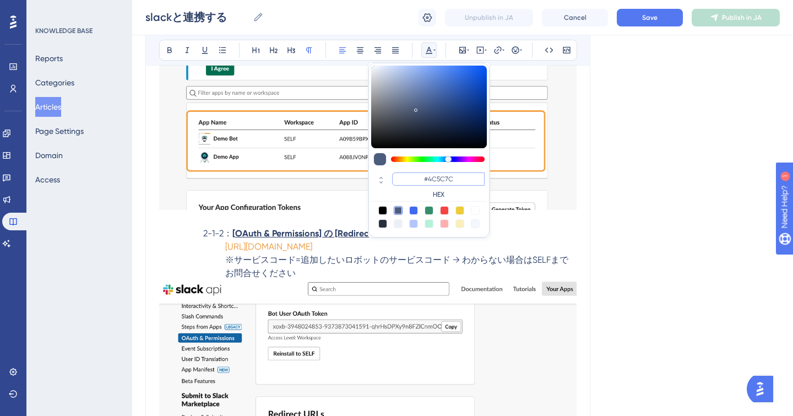
drag, startPoint x: 424, startPoint y: 179, endPoint x: 479, endPoint y: 177, distance: 55.7
click at [479, 177] on input "#4C5C7C" at bounding box center [438, 178] width 93 height 13
paste input "3B8EFF"
type input "#3B8EFF"
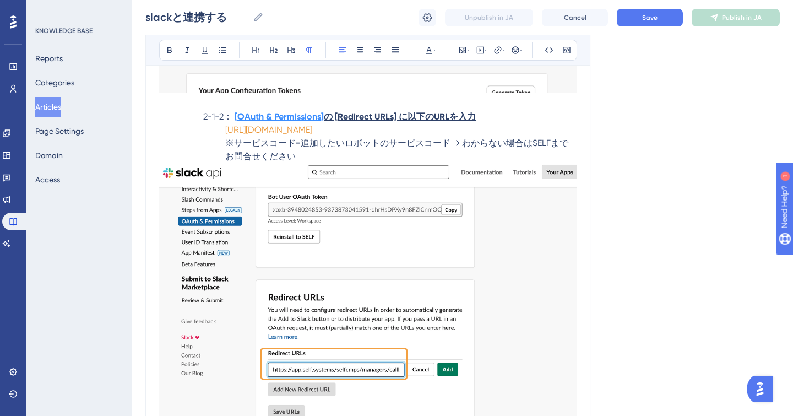
scroll to position [2099, 0]
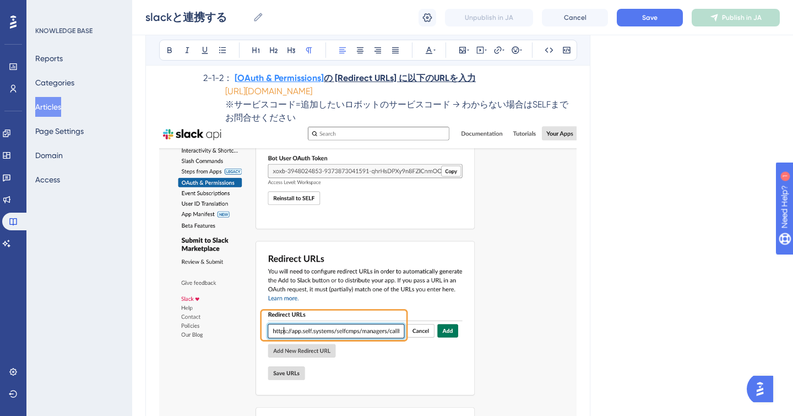
drag, startPoint x: 226, startPoint y: 92, endPoint x: 256, endPoint y: 106, distance: 32.8
click at [256, 98] on p "https://app.self.systems/selfcmps/managers/callback/slack?service_code=サービスコード" at bounding box center [368, 91] width 418 height 13
click at [551, 51] on icon at bounding box center [549, 49] width 8 height 5
click at [322, 124] on p "※サービスコード=追加したいロボットのサービスコード → わからない場合はSELFまでお問合せください" at bounding box center [368, 111] width 418 height 26
drag, startPoint x: 261, startPoint y: 109, endPoint x: 226, endPoint y: 93, distance: 38.4
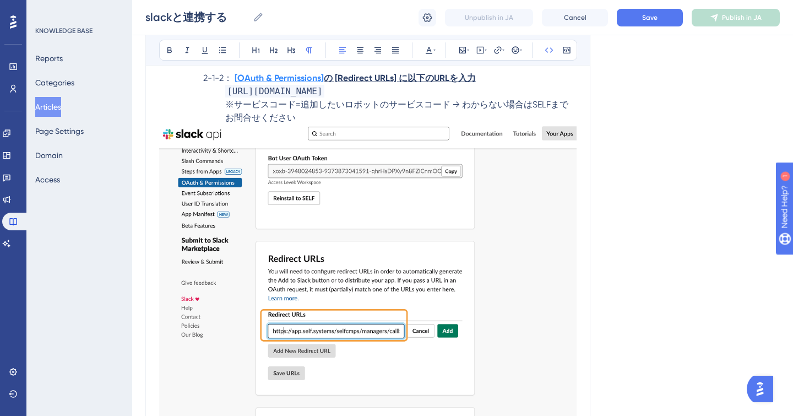
click at [226, 93] on p "https://app.self.systems/selfcmps/managers/callback/slack?service_code=サービスコード" at bounding box center [368, 91] width 418 height 13
click at [567, 50] on icon at bounding box center [566, 50] width 9 height 9
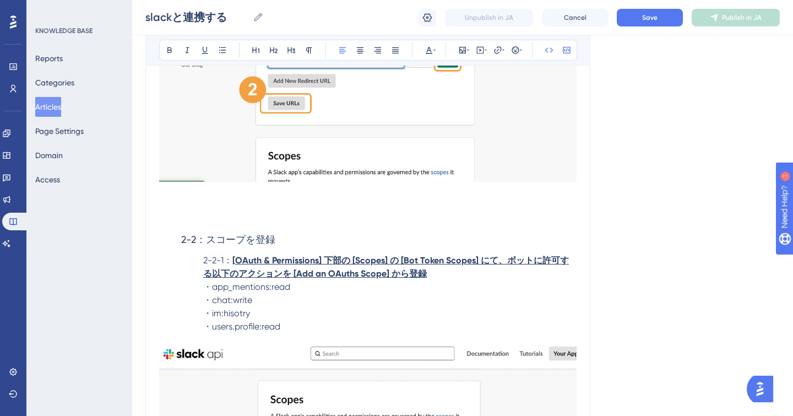
scroll to position [2778, 0]
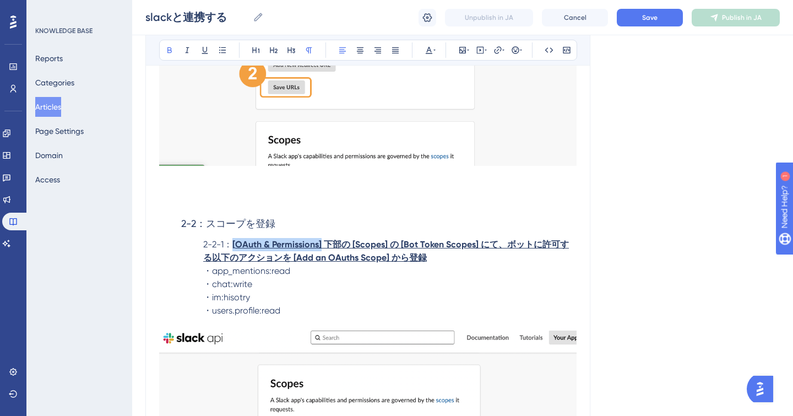
drag, startPoint x: 235, startPoint y: 245, endPoint x: 325, endPoint y: 241, distance: 90.4
click at [325, 241] on p "2-2-1： [ OAuth & Permissions] 下部の [Scopes] の [Bot Token Scopes] にて、ボットに許可する以下のア…" at bounding box center [368, 251] width 418 height 26
click at [430, 47] on icon at bounding box center [429, 50] width 9 height 9
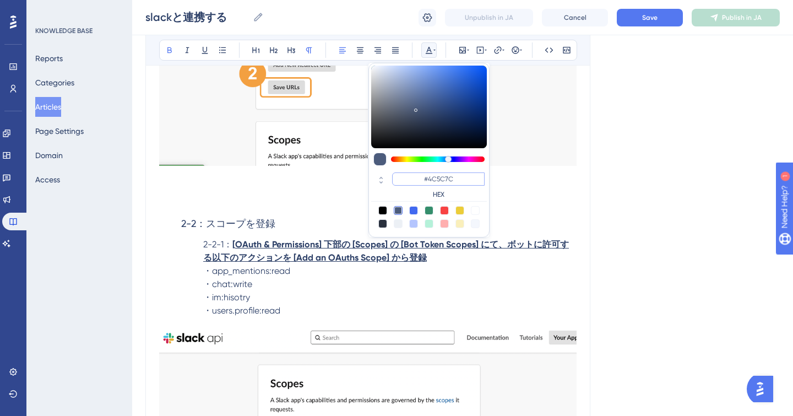
click at [437, 181] on input "#4C5C7C" at bounding box center [438, 178] width 93 height 13
paste input "3B8EFF"
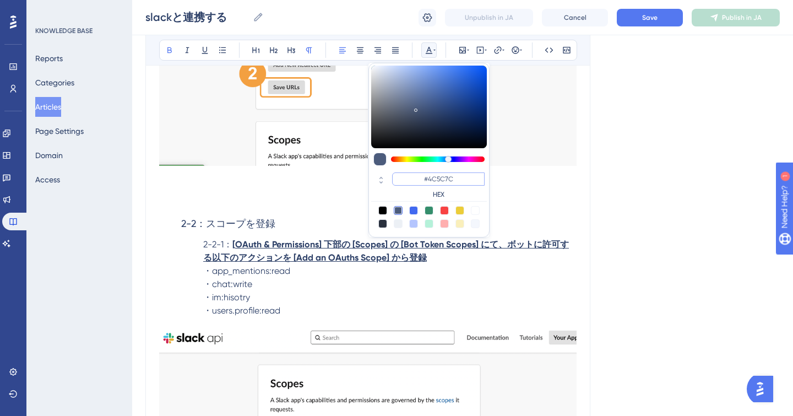
type input "#3B8EFF"
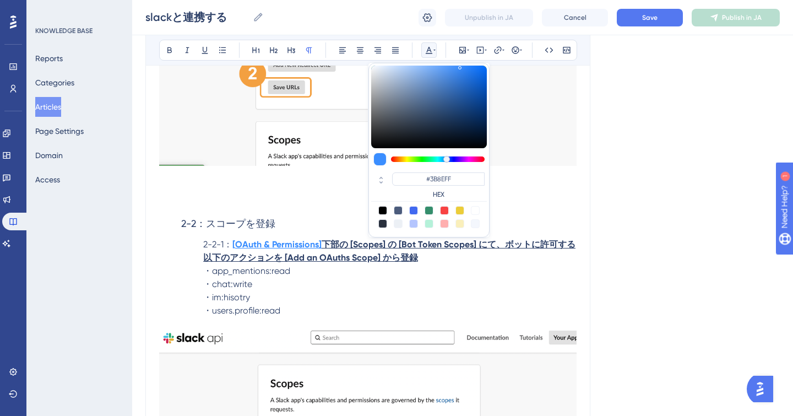
click at [176, 209] on p at bounding box center [368, 202] width 418 height 13
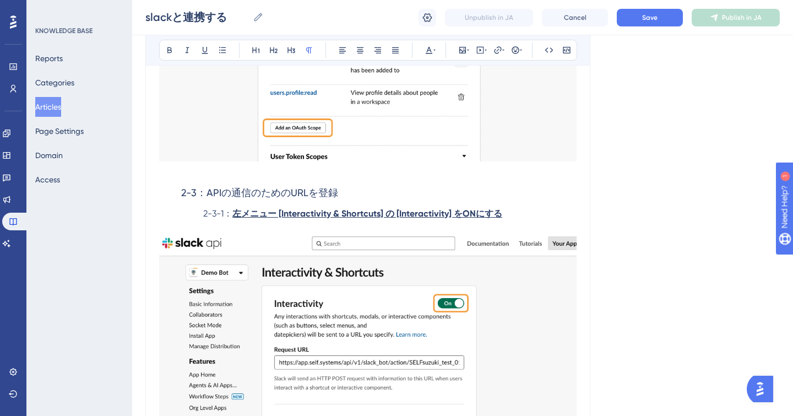
scroll to position [3258, 0]
drag, startPoint x: 278, startPoint y: 215, endPoint x: 383, endPoint y: 214, distance: 105.8
click at [383, 214] on strong "左メニュー [Interactivity & Shortcuts] の [Interactivity] をONにする" at bounding box center [367, 213] width 270 height 10
click at [430, 54] on icon at bounding box center [429, 50] width 9 height 9
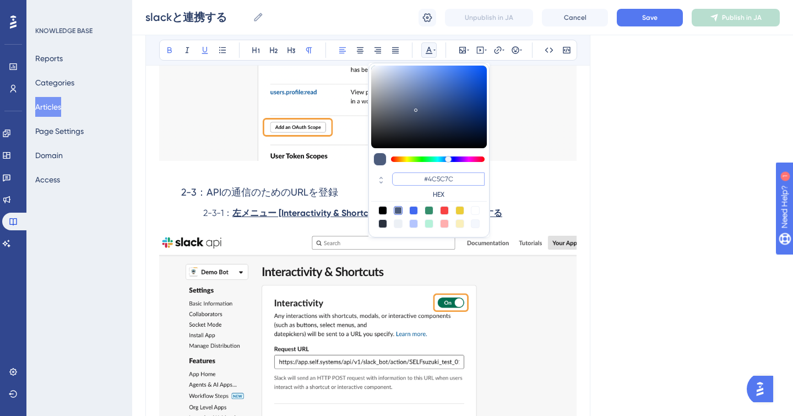
click at [430, 181] on input "#4C5C7C" at bounding box center [438, 178] width 93 height 13
paste input "3B8EFF"
type input "#3B8EFF"
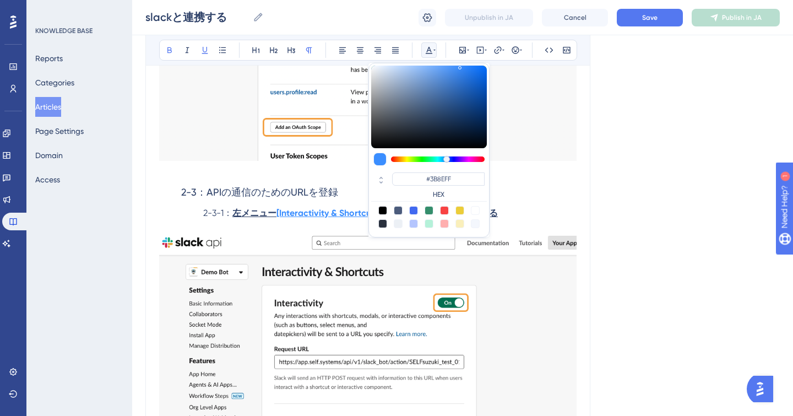
click at [262, 222] on p at bounding box center [368, 226] width 418 height 13
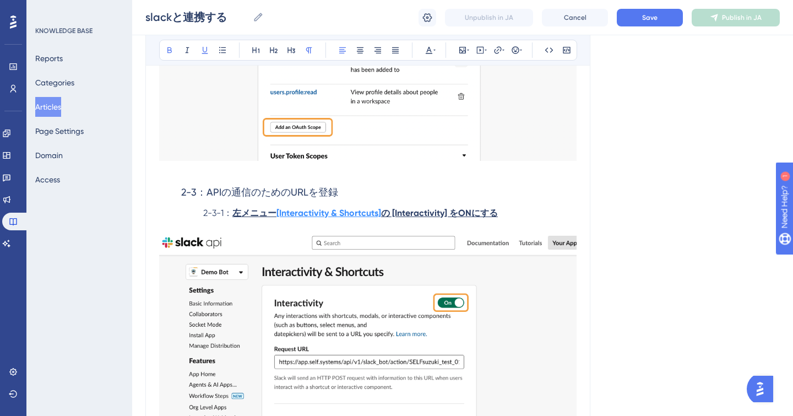
click at [280, 214] on strong "[Interactivity & Shortcuts]" at bounding box center [329, 213] width 105 height 10
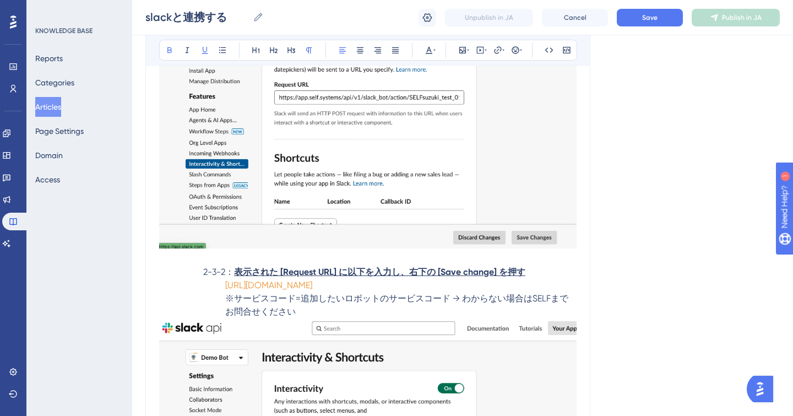
scroll to position [3586, 0]
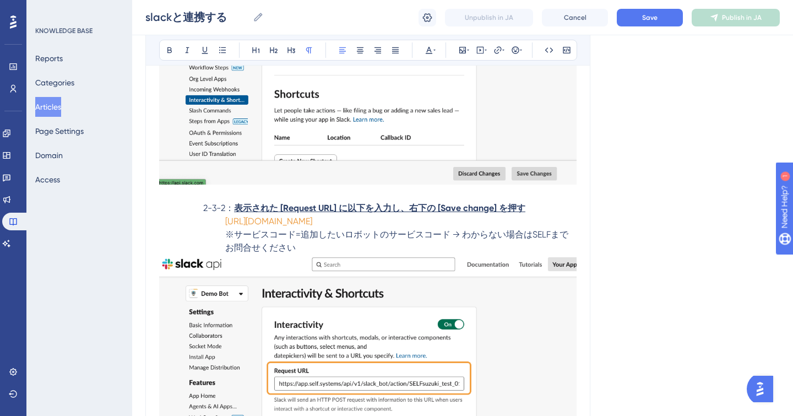
drag, startPoint x: 222, startPoint y: 226, endPoint x: 500, endPoint y: 222, distance: 278.2
click at [500, 222] on p "https://app.self.systems/api/v1/slack_bot/action/サービスコード" at bounding box center [368, 221] width 418 height 13
click at [565, 50] on icon at bounding box center [566, 50] width 9 height 9
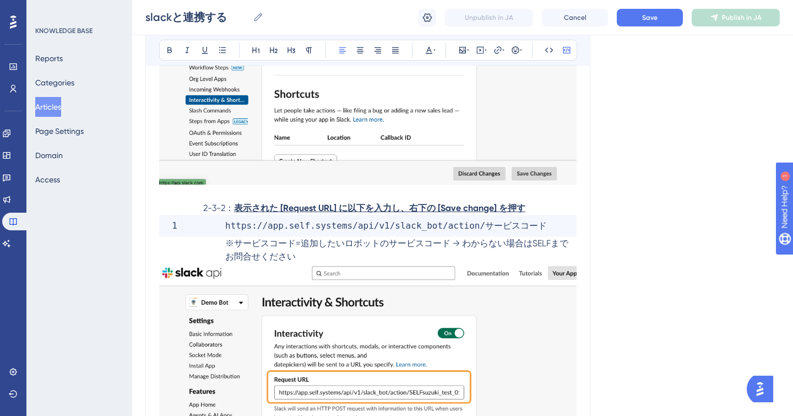
click at [161, 209] on p "2-3-2： 表示された [Request URL] に以下を入力し、右下の [Save change] を押す" at bounding box center [368, 208] width 418 height 13
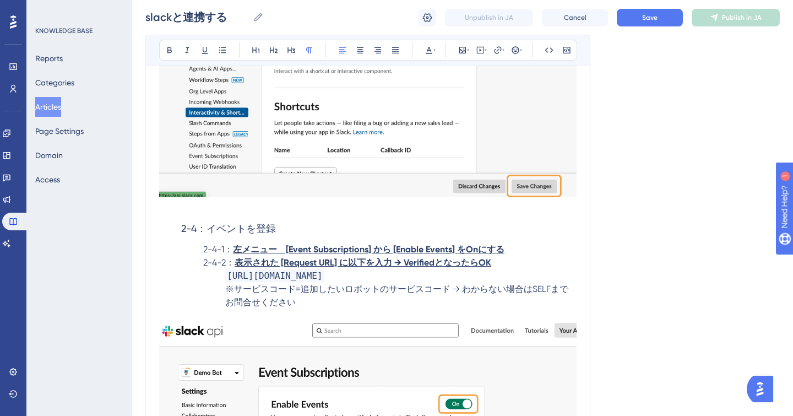
scroll to position [3956, 0]
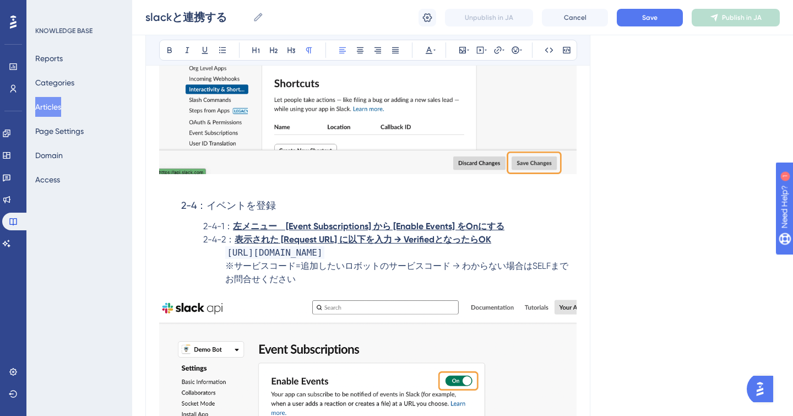
click at [283, 227] on strong "左メニュー　[Event Subscriptions] から [Enable Events] をOnにする" at bounding box center [369, 226] width 272 height 10
click at [321, 227] on strong "[Event Subscriptions] から [Enable Events] をOnにする" at bounding box center [342, 226] width 219 height 10
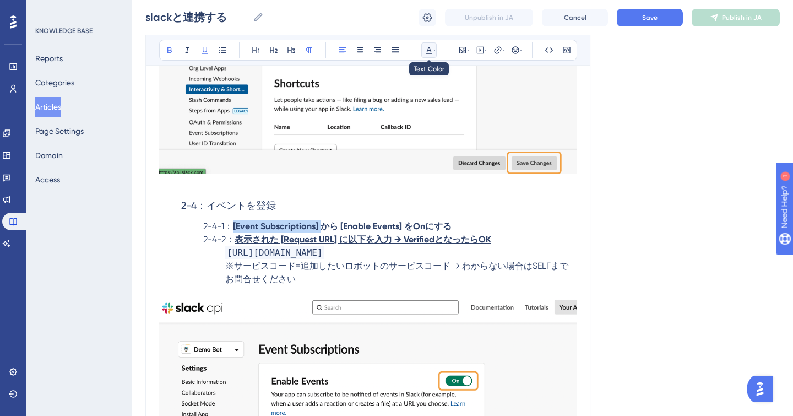
click at [433, 52] on icon at bounding box center [429, 50] width 9 height 9
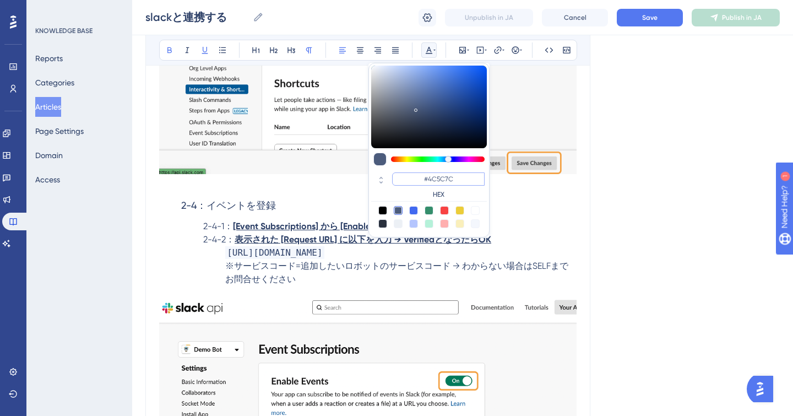
click at [429, 178] on input "#4C5C7C" at bounding box center [438, 178] width 93 height 13
paste input "3B8EFF"
type input "#3B8EFF"
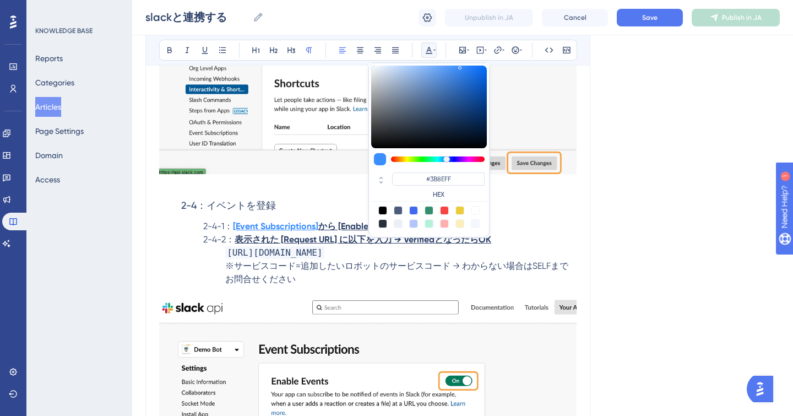
click at [186, 223] on p "2-4-1： [Event Subscriptions] から [Enable Events] をOnにする" at bounding box center [368, 226] width 418 height 13
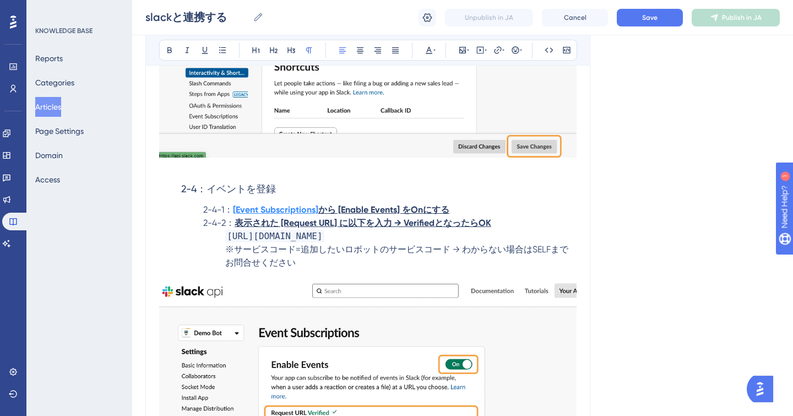
scroll to position [4029, 0]
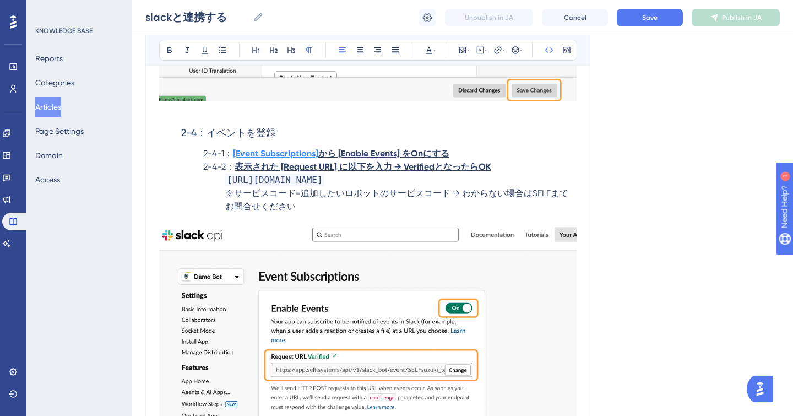
drag, startPoint x: 225, startPoint y: 182, endPoint x: 498, endPoint y: 187, distance: 273.2
click at [324, 182] on span "https://app.self.systems/api/v1/slack_bot/event/サービスコード" at bounding box center [274, 180] width 99 height 13
click at [568, 52] on icon at bounding box center [566, 50] width 7 height 7
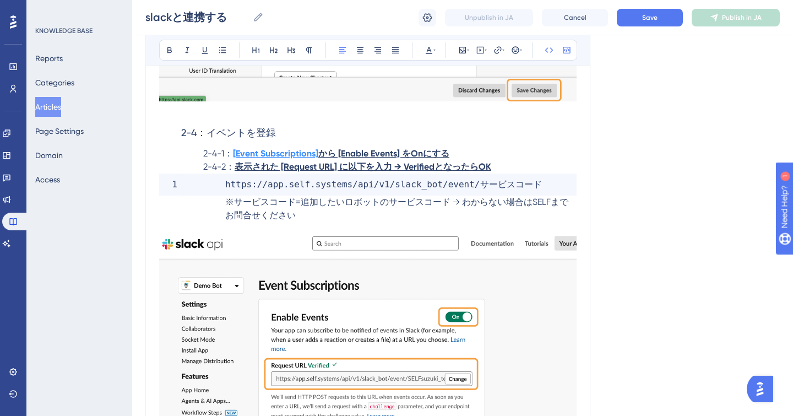
click at [175, 225] on p at bounding box center [368, 228] width 418 height 13
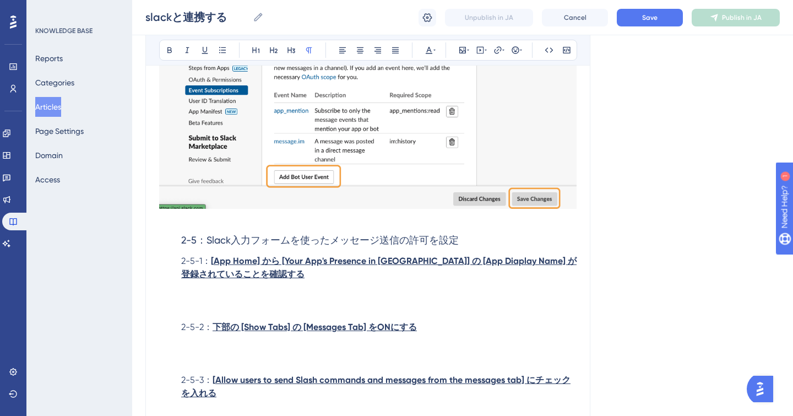
scroll to position [4720, 0]
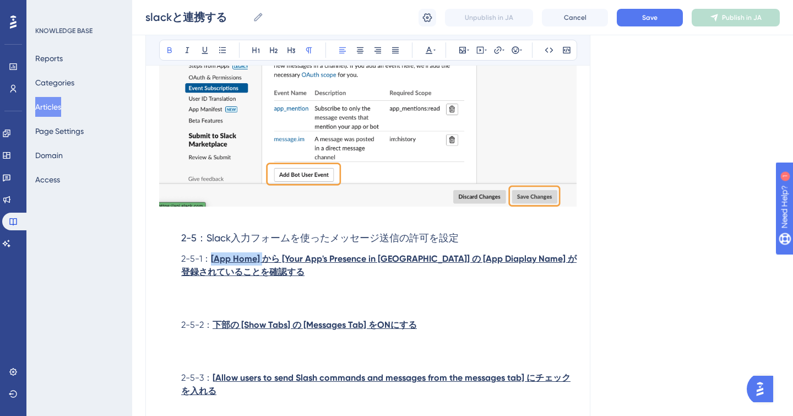
drag, startPoint x: 213, startPoint y: 262, endPoint x: 265, endPoint y: 261, distance: 52.3
click at [265, 261] on p "2-5-1： [ App Home] から [Your App's Presence in Slack] の [App Diaplay Name] が登録され…" at bounding box center [368, 265] width 418 height 26
click at [267, 262] on strong "App Home] から [Your App's Presence in Slack] の [App Diaplay Name] が登録されていることを確認する" at bounding box center [378, 265] width 395 height 24
click at [260, 262] on strong "App Home] から [Your App's Presence in Slack] の [App Diaplay Name] が登録されていることを確認する" at bounding box center [378, 265] width 395 height 24
click at [262, 262] on strong "App Home] から [Your App's Presence in Slack] の [App Diaplay Name] が登録されていることを確認する" at bounding box center [378, 265] width 395 height 24
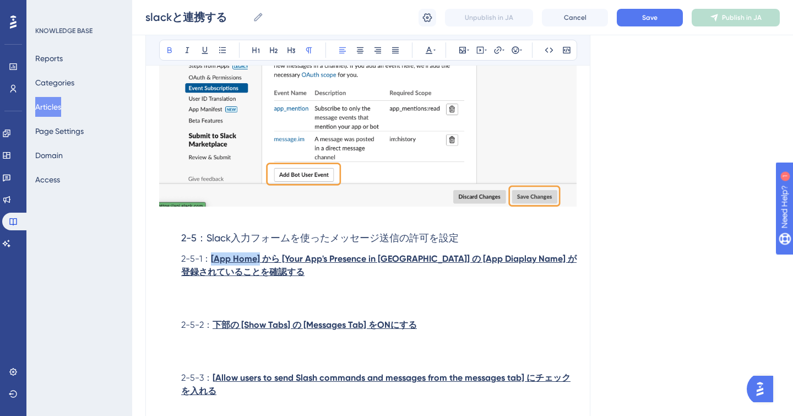
drag, startPoint x: 262, startPoint y: 261, endPoint x: 214, endPoint y: 263, distance: 48.0
click at [214, 263] on p "2-5-1： [ App Home] から [Your App's Presence in Slack] の [App Diaplay Name] が登録され…" at bounding box center [368, 265] width 418 height 26
click at [432, 52] on icon at bounding box center [429, 50] width 9 height 9
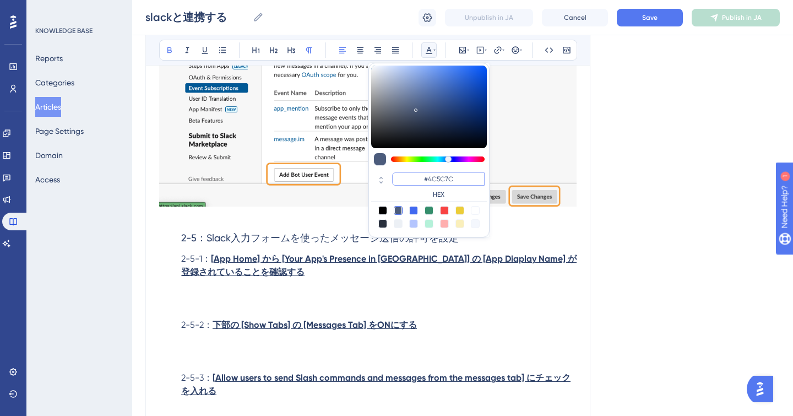
click at [433, 179] on input "#4C5C7C" at bounding box center [438, 178] width 93 height 13
click at [433, 178] on input "#4C5C7C" at bounding box center [438, 178] width 93 height 13
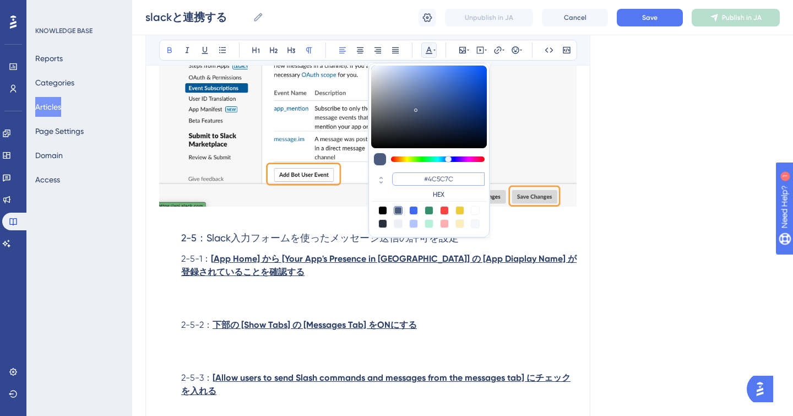
click at [433, 178] on input "#4C5C7C" at bounding box center [438, 178] width 93 height 13
paste input "3B8EFF"
type input "#3B8EFF"
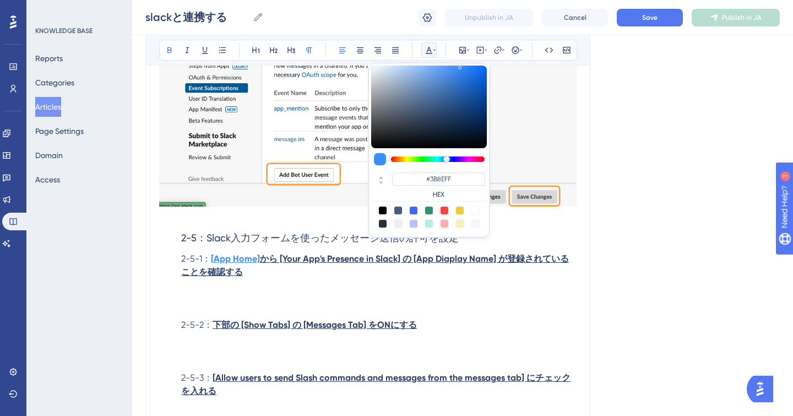
click at [312, 298] on p at bounding box center [368, 298] width 418 height 13
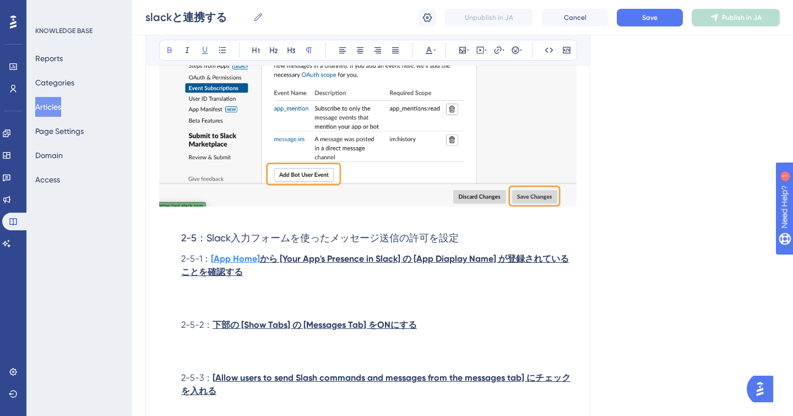
click at [214, 262] on strong "[" at bounding box center [212, 258] width 3 height 10
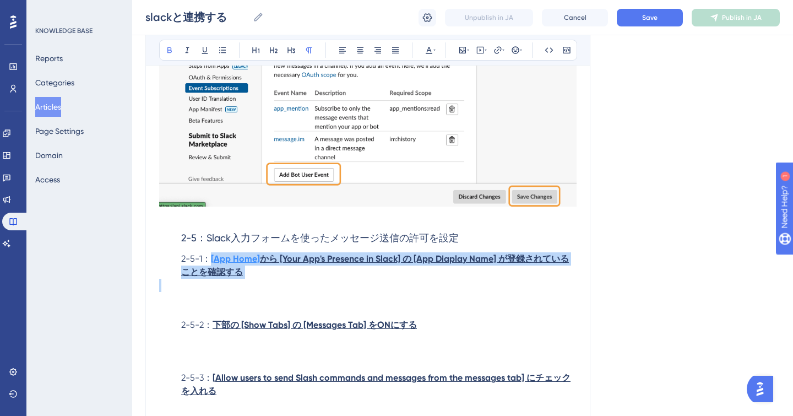
drag, startPoint x: 213, startPoint y: 262, endPoint x: 275, endPoint y: 282, distance: 66.0
click at [205, 51] on icon at bounding box center [204, 50] width 9 height 9
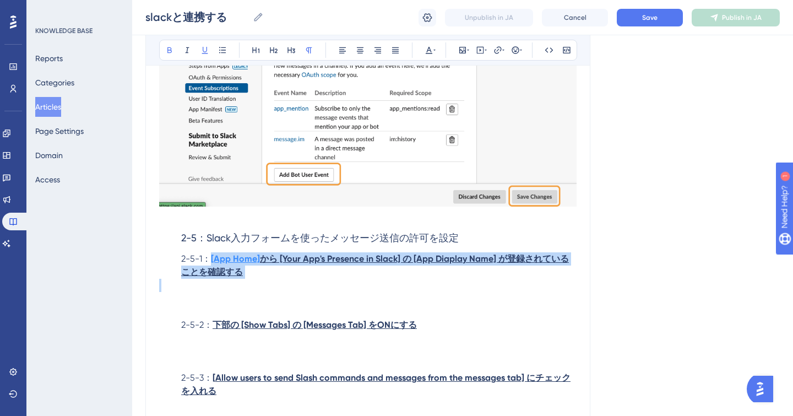
click at [319, 284] on p at bounding box center [368, 285] width 418 height 13
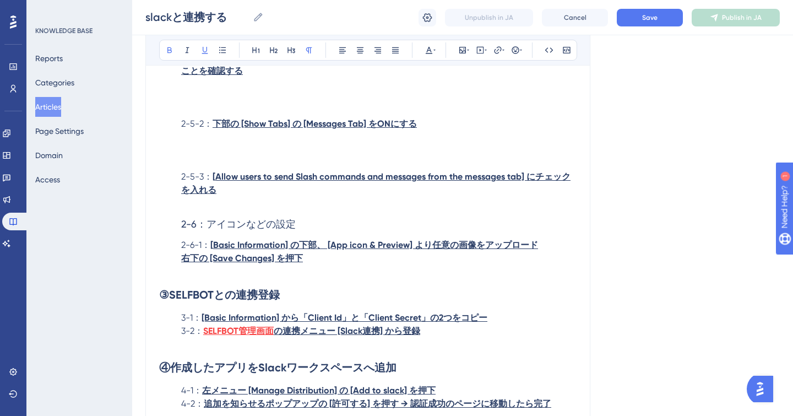
scroll to position [4932, 0]
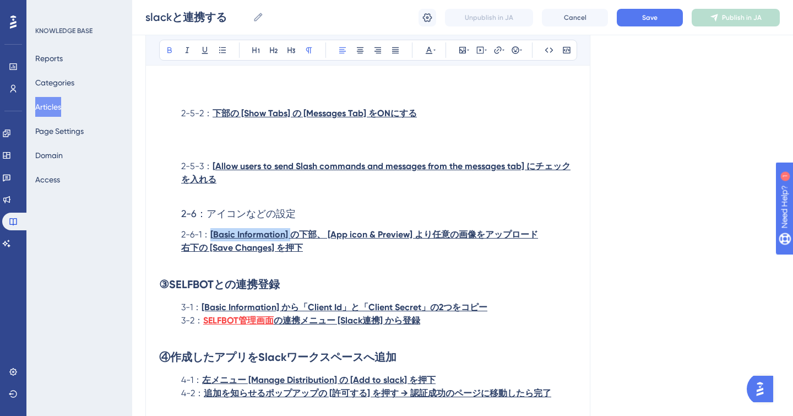
drag, startPoint x: 290, startPoint y: 240, endPoint x: 211, endPoint y: 242, distance: 78.8
click at [211, 241] on p "2-6-1： [ Basic Information] の下部、 [App icon & Preview] より任意の画像をアップロード" at bounding box center [368, 234] width 418 height 13
click at [433, 51] on icon at bounding box center [434, 50] width 2 height 9
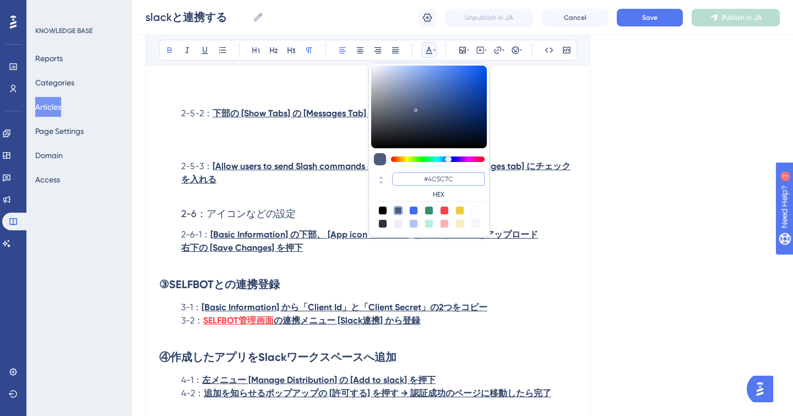
click at [432, 180] on input "#4C5C7C" at bounding box center [438, 178] width 93 height 13
paste input "3B8EFF"
type input "#3B8EFF"
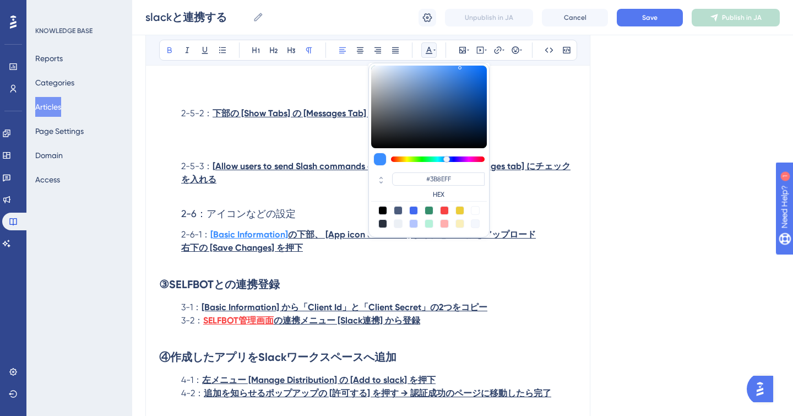
click at [356, 273] on h2 "③SELFBOTとの連携登録" at bounding box center [368, 284] width 418 height 33
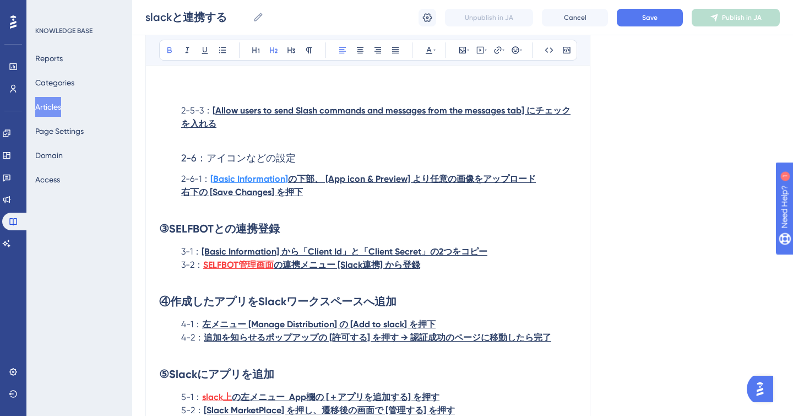
scroll to position [5044, 0]
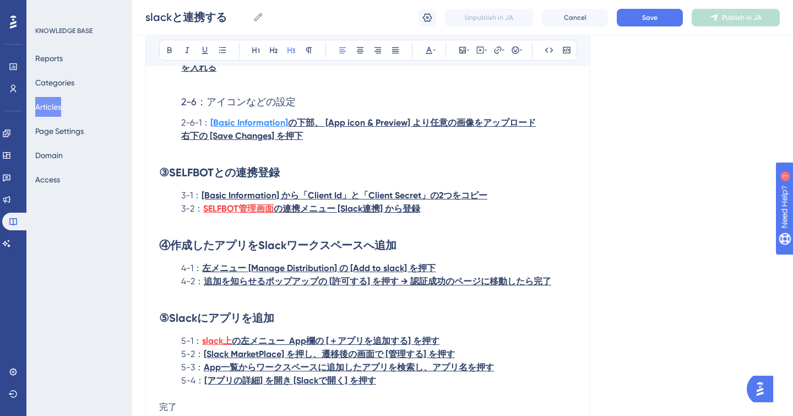
click at [264, 112] on h3 "2-6：アイコンなどの設定" at bounding box center [368, 102] width 418 height 29
drag, startPoint x: 284, startPoint y: 200, endPoint x: 204, endPoint y: 200, distance: 79.9
click at [204, 200] on strong "[Basic Information] から「Client Id」と「Client Secret」の2つをコピー" at bounding box center [345, 195] width 286 height 10
click at [430, 50] on icon at bounding box center [429, 50] width 7 height 7
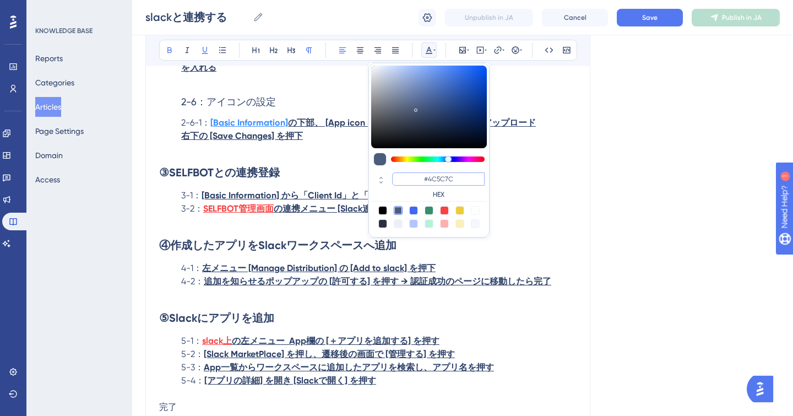
click at [444, 180] on input "#4C5C7C" at bounding box center [438, 178] width 93 height 13
paste input "3B8EFF"
type input "#3B8EFF"
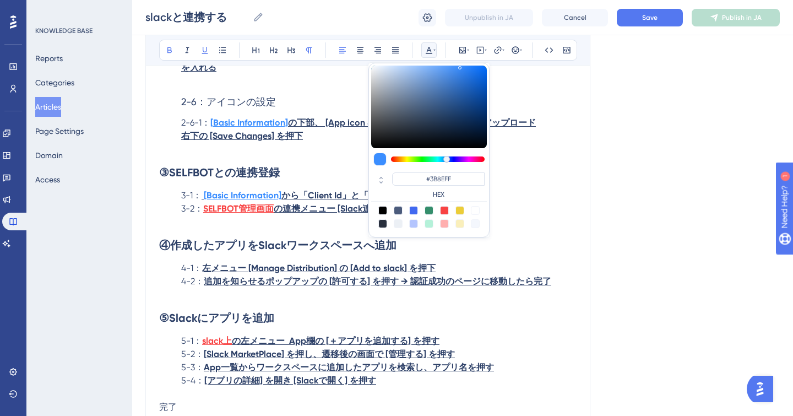
click at [469, 255] on h2 "④作成したアプリをSlackワークスペースへ追加" at bounding box center [368, 245] width 418 height 33
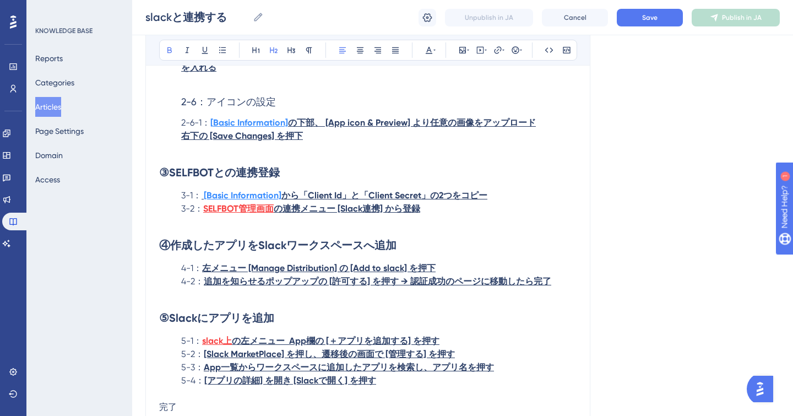
click at [277, 214] on strong "の連携メニュー [Slack連携] から登録" at bounding box center [347, 208] width 147 height 10
drag, startPoint x: 276, startPoint y: 215, endPoint x: 205, endPoint y: 216, distance: 70.5
click at [205, 215] on p "3-2： SELFBOT管理画面 の連携メニュー [Slack連携] から登録" at bounding box center [368, 208] width 418 height 13
click at [429, 51] on icon at bounding box center [429, 50] width 9 height 9
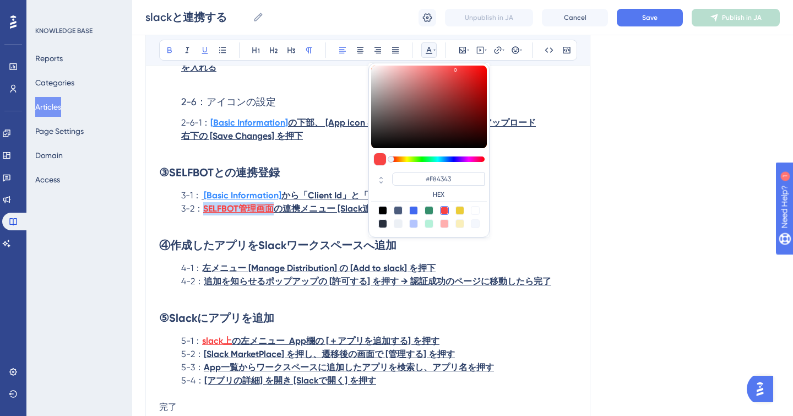
click at [381, 212] on div at bounding box center [382, 210] width 9 height 9
type input "#000000"
click at [310, 229] on p at bounding box center [368, 221] width 418 height 13
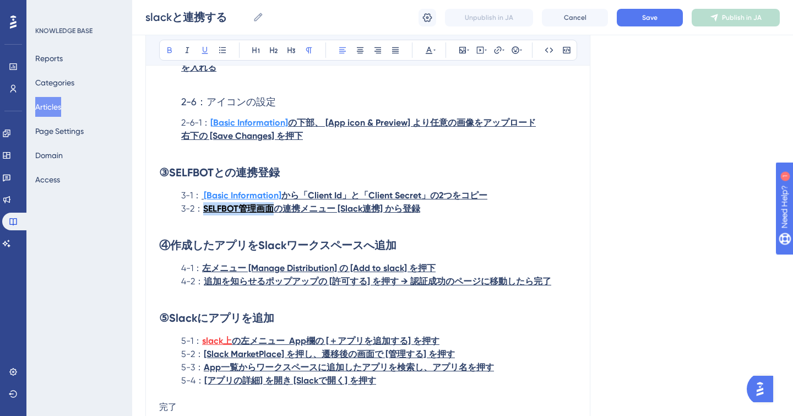
drag, startPoint x: 204, startPoint y: 215, endPoint x: 273, endPoint y: 216, distance: 68.3
click at [273, 214] on strong "SELFBOT管理画面" at bounding box center [238, 208] width 71 height 10
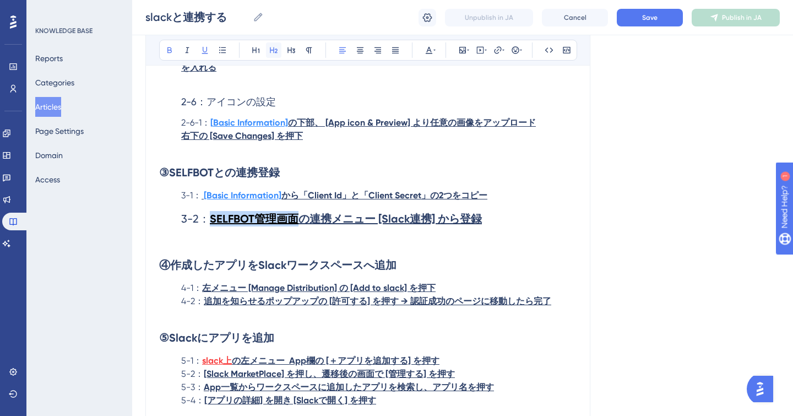
click at [274, 52] on icon at bounding box center [273, 50] width 9 height 9
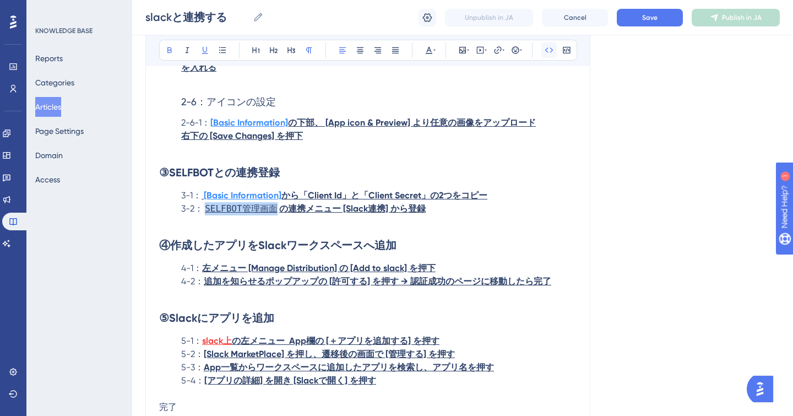
click at [553, 48] on icon at bounding box center [549, 50] width 9 height 9
click at [487, 189] on h2 "③SELFBOTとの連携登録" at bounding box center [368, 172] width 418 height 33
click at [205, 214] on strong "SELFBOT管理画面" at bounding box center [238, 208] width 71 height 10
click at [167, 49] on icon at bounding box center [169, 50] width 9 height 9
click at [269, 238] on h2 "④作成したアプリをSlackワークスペースへ追加" at bounding box center [368, 245] width 418 height 33
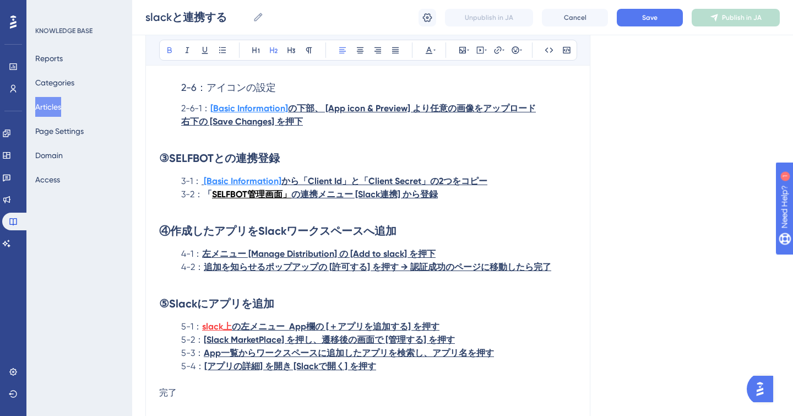
scroll to position [5060, 0]
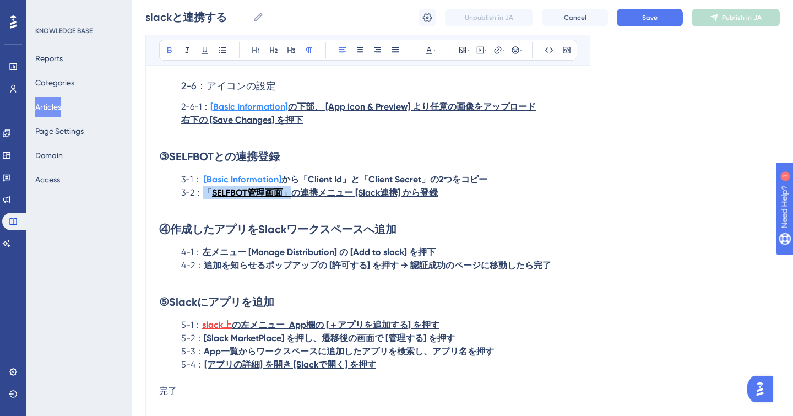
drag, startPoint x: 284, startPoint y: 200, endPoint x: 203, endPoint y: 202, distance: 81.5
click at [203, 199] on p "3-2： 「 SELFBOT管理画面」 の連携メニュー [Slack連携] から登録" at bounding box center [368, 192] width 418 height 13
click at [433, 45] on button at bounding box center [428, 49] width 15 height 15
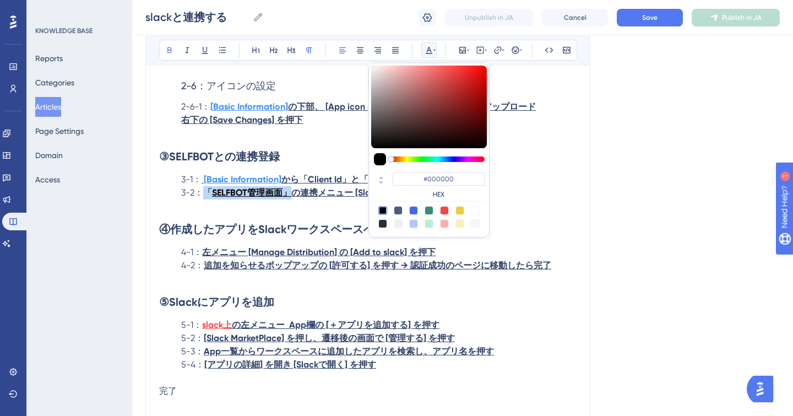
click at [397, 209] on div at bounding box center [398, 210] width 9 height 9
type input "#4C5C7C"
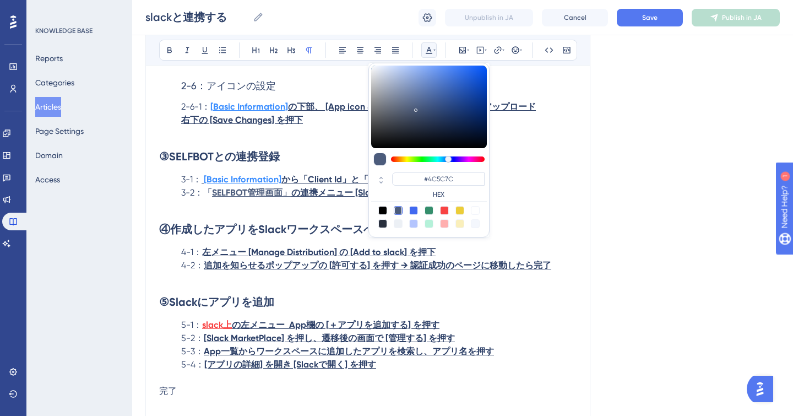
click at [319, 213] on p at bounding box center [368, 205] width 418 height 13
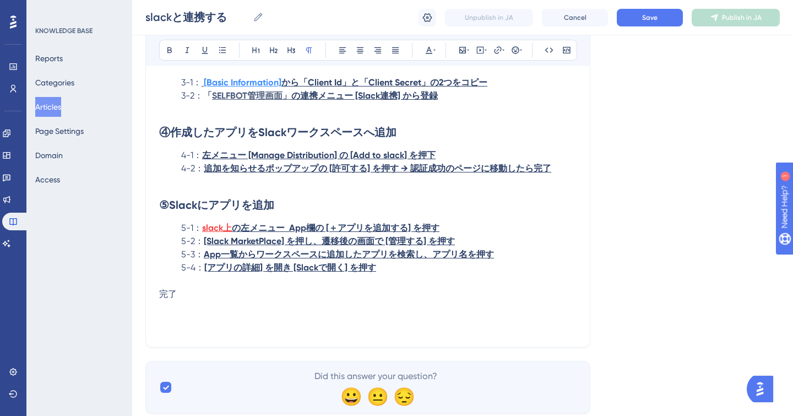
scroll to position [5197, 0]
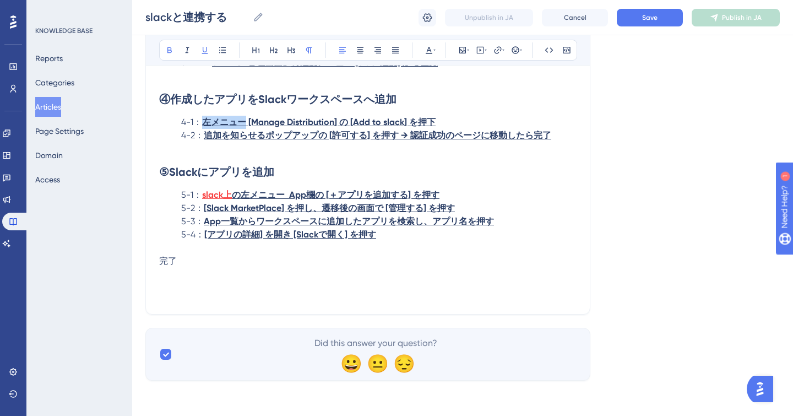
drag, startPoint x: 247, startPoint y: 122, endPoint x: 206, endPoint y: 122, distance: 40.8
click at [206, 122] on strong "左メニュー [Manage Distribution] の [Add to slack] を押下" at bounding box center [319, 122] width 234 height 10
drag, startPoint x: 203, startPoint y: 121, endPoint x: 296, endPoint y: 123, distance: 93.1
click at [296, 123] on strong "[Manage Distribution] の [Add to slack] を押下" at bounding box center [295, 122] width 187 height 10
click at [432, 53] on icon at bounding box center [429, 50] width 7 height 7
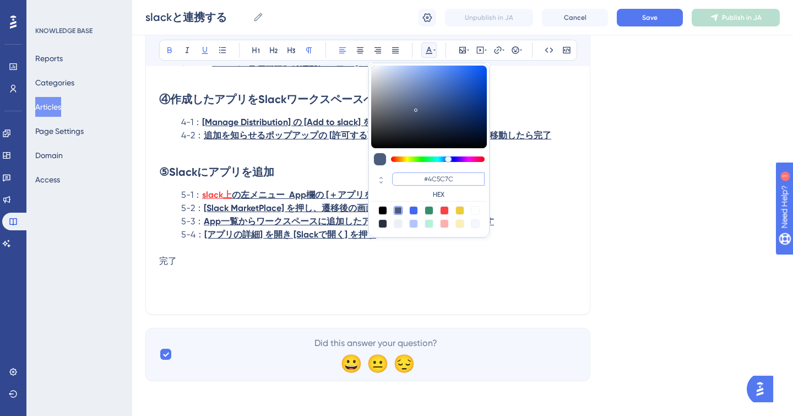
click at [428, 177] on input "#4C5C7C" at bounding box center [438, 178] width 93 height 13
click at [429, 177] on input "#4C5C7C" at bounding box center [438, 178] width 93 height 13
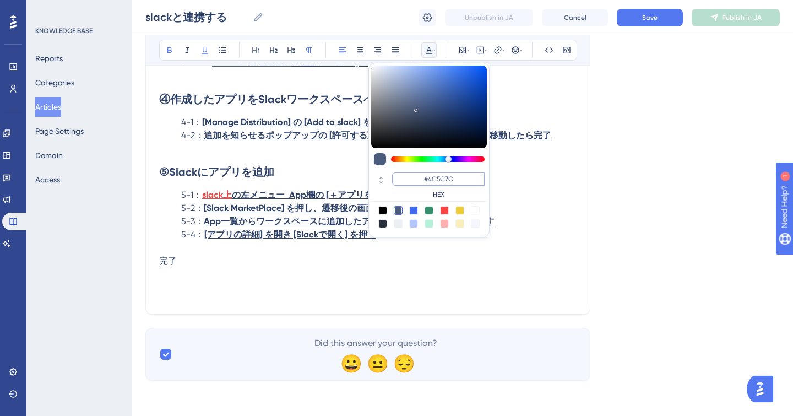
paste input "3B8EFF"
type input "#3B8EFF"
click at [518, 202] on p "5-2： [Slack MarketPlace] を押し、遷移後の画面で [管理する] を押す" at bounding box center [368, 208] width 418 height 13
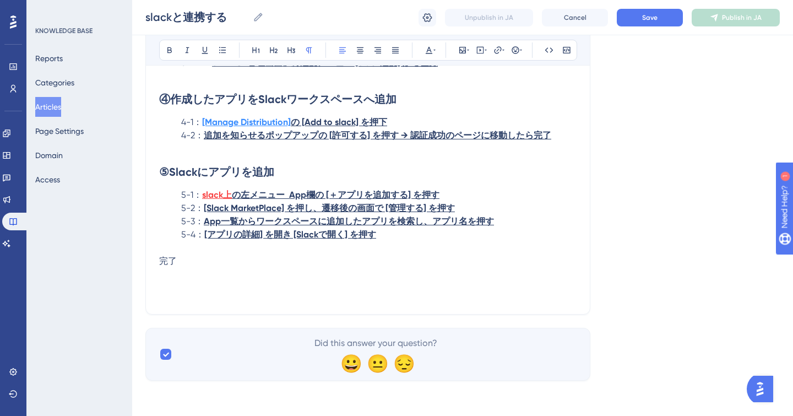
click at [234, 194] on strong "の左メニュー App欄の [＋アプリを追加する] を押す" at bounding box center [336, 194] width 208 height 10
drag, startPoint x: 242, startPoint y: 194, endPoint x: 202, endPoint y: 194, distance: 40.8
click at [202, 194] on p "5-1：「 slack上」 の左メニュー App欄の [＋アプリを追加する] を押す" at bounding box center [368, 194] width 418 height 13
click at [430, 52] on icon at bounding box center [429, 50] width 9 height 9
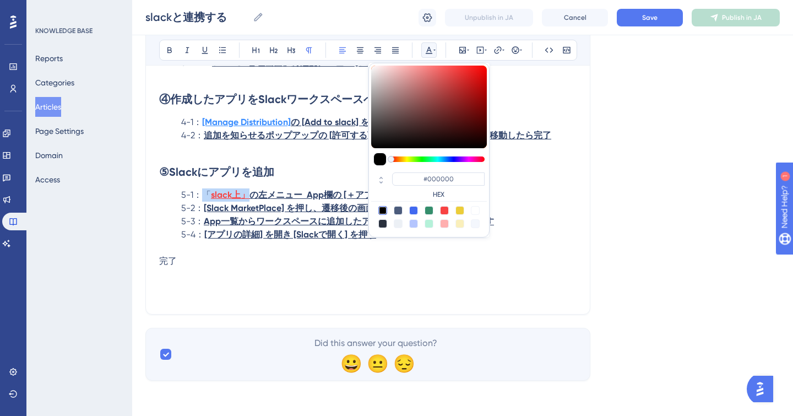
click at [384, 224] on div at bounding box center [382, 223] width 9 height 9
type input "#29303D"
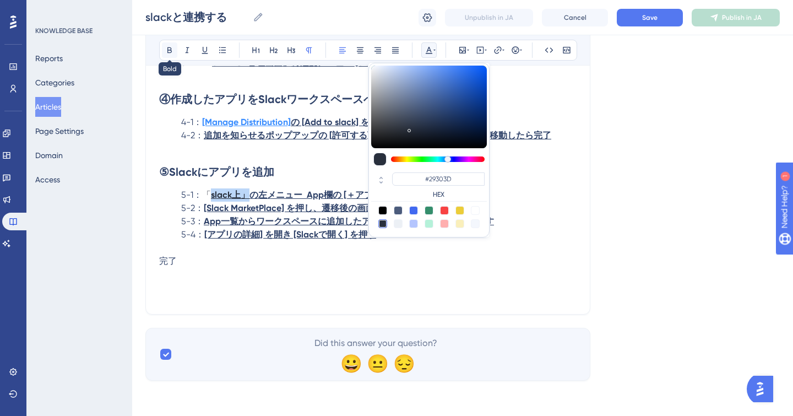
click at [167, 51] on icon at bounding box center [169, 50] width 9 height 9
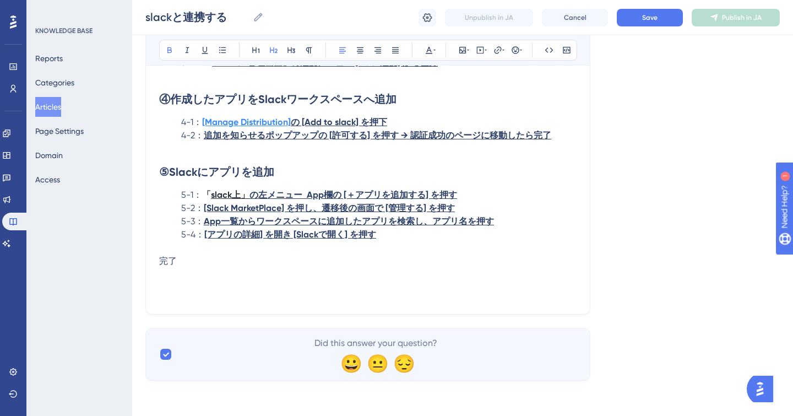
click at [236, 168] on strong "⑤Slackにアプリを追加" at bounding box center [216, 171] width 115 height 13
click at [211, 193] on strong "slack上」" at bounding box center [230, 194] width 39 height 10
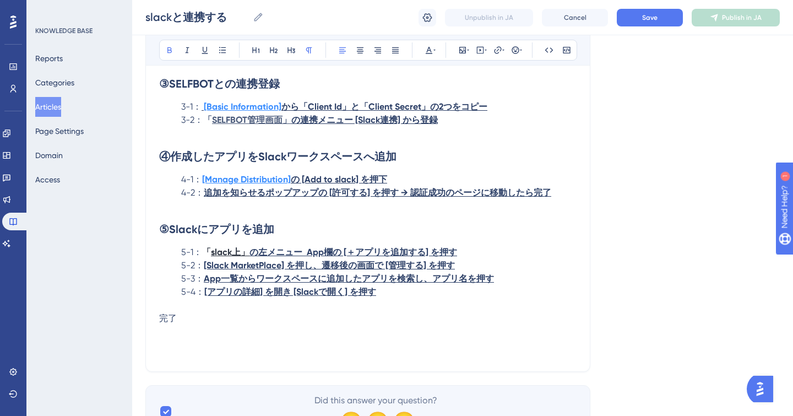
scroll to position [5038, 0]
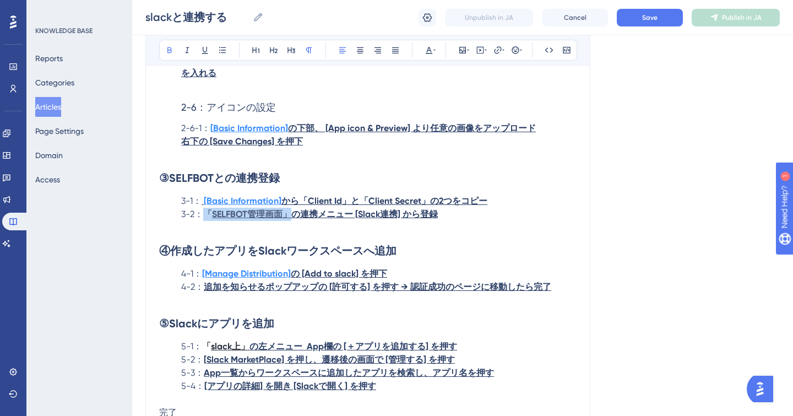
drag, startPoint x: 285, startPoint y: 221, endPoint x: 203, endPoint y: 222, distance: 82.1
click at [203, 221] on p "3-2： 「 SELFBOT管理画面」 の連携メニュー [Slack連携] から登録" at bounding box center [368, 214] width 418 height 13
click at [424, 47] on button at bounding box center [428, 49] width 15 height 15
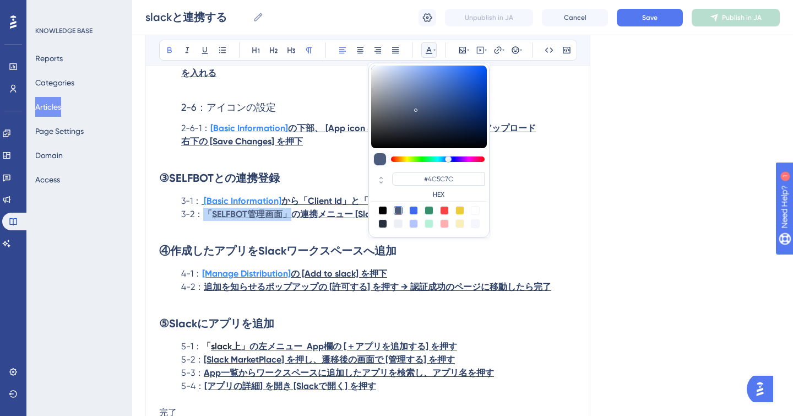
click at [382, 224] on div at bounding box center [382, 223] width 9 height 9
type input "#29303D"
click at [286, 241] on h2 "④作成したアプリをSlackワークスペースへ追加" at bounding box center [368, 250] width 418 height 33
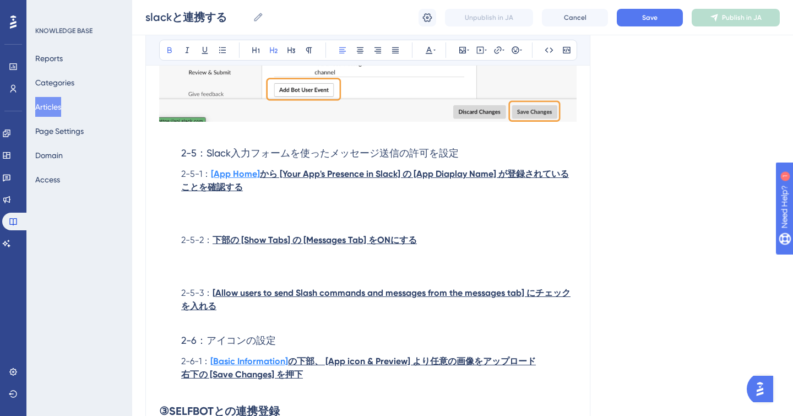
scroll to position [4805, 0]
click at [281, 217] on p at bounding box center [368, 214] width 418 height 13
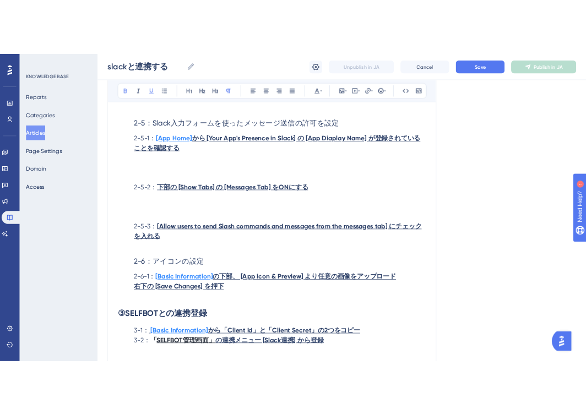
scroll to position [4874, 0]
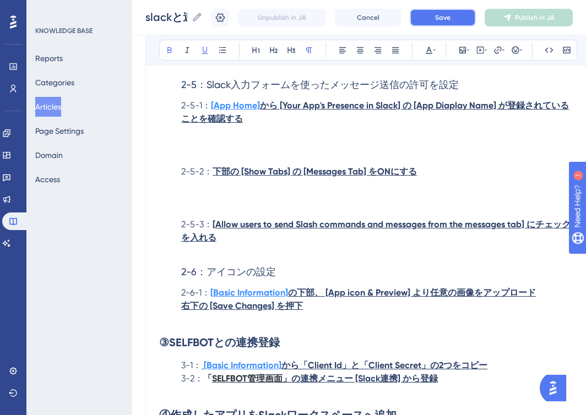
click at [424, 20] on button "Save" at bounding box center [443, 18] width 66 height 18
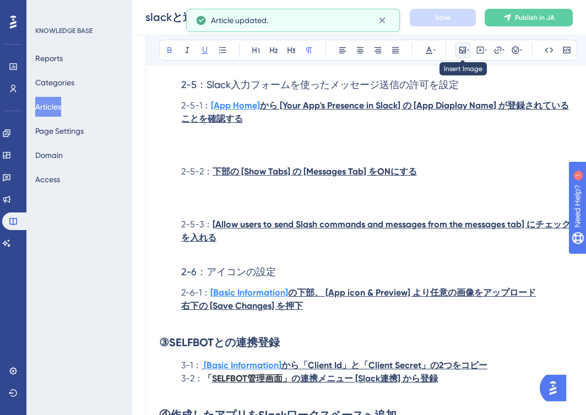
click at [458, 51] on icon at bounding box center [462, 50] width 9 height 9
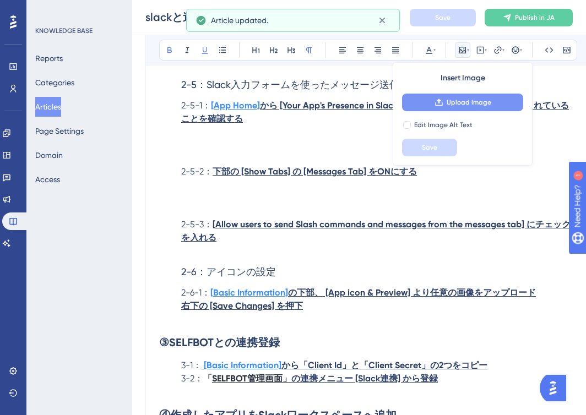
click at [480, 100] on span "Upload Image" at bounding box center [469, 102] width 45 height 9
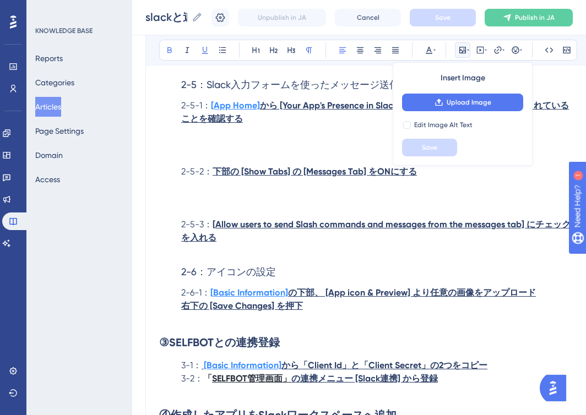
click at [555, 120] on p "2-5-1： [App Home] から [Your App's Presence in Slack] の [App Diaplay Name] が登録されて…" at bounding box center [368, 112] width 418 height 26
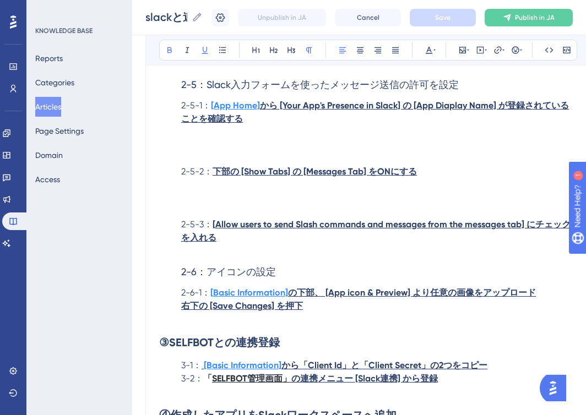
scroll to position [4853, 0]
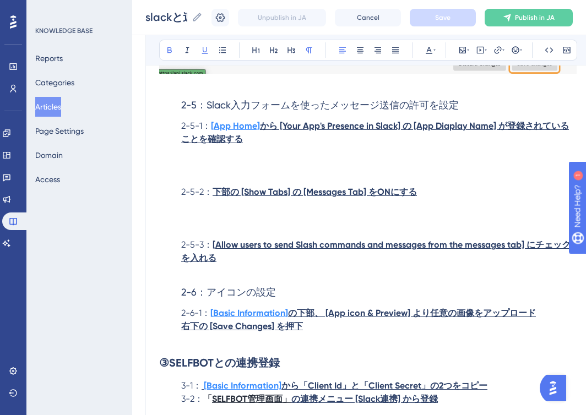
click at [293, 168] on p at bounding box center [368, 165] width 418 height 13
click at [462, 51] on icon at bounding box center [462, 50] width 7 height 7
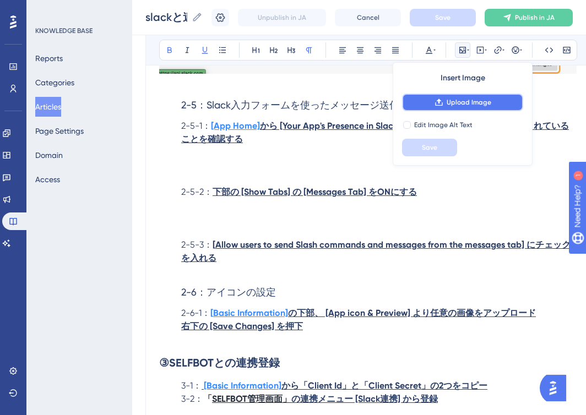
click at [454, 102] on span "Upload Image" at bounding box center [469, 102] width 45 height 9
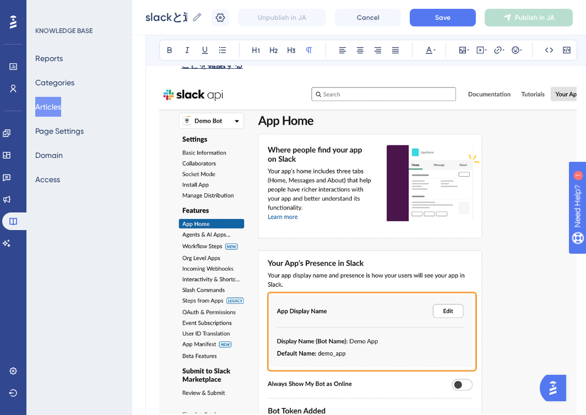
scroll to position [4938, 0]
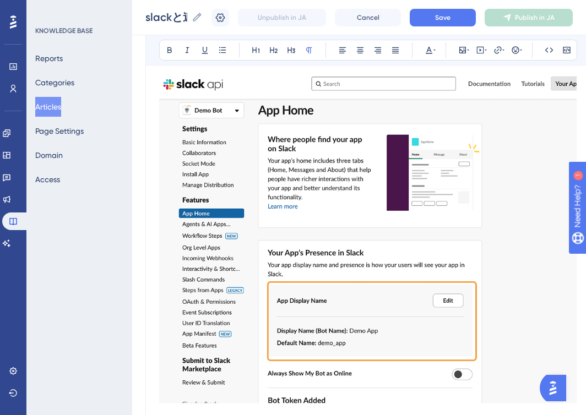
click at [256, 85] on img at bounding box center [368, 239] width 418 height 330
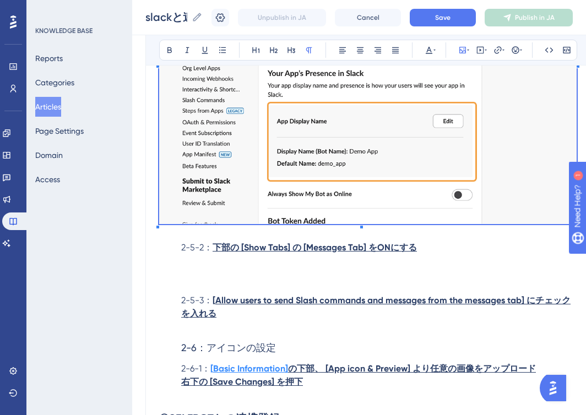
scroll to position [5206, 0]
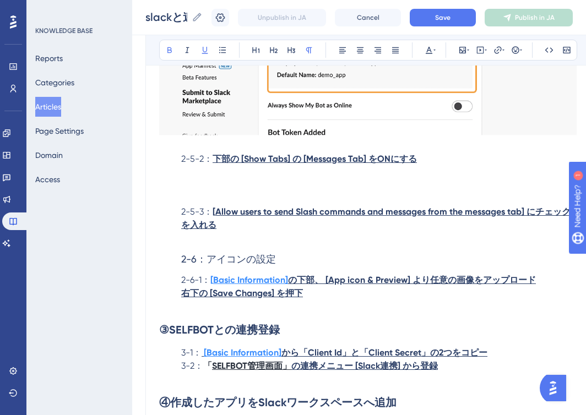
click at [247, 189] on p at bounding box center [368, 185] width 418 height 13
click at [464, 51] on icon at bounding box center [462, 50] width 9 height 9
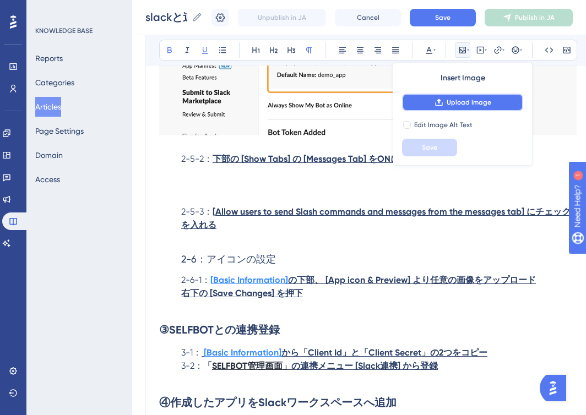
click at [477, 101] on span "Upload Image" at bounding box center [469, 102] width 45 height 9
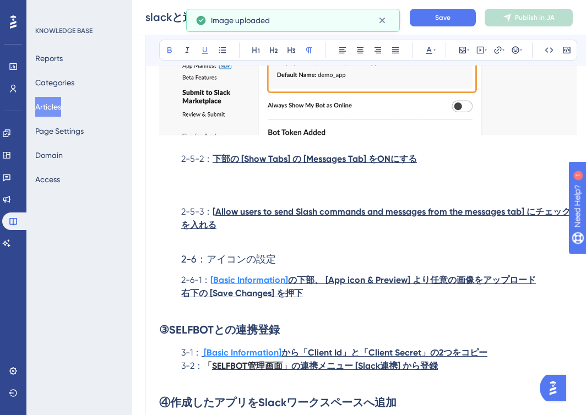
click at [180, 215] on p "2-5-3： [ Allow users to send Slash commands and messages from the messages tab]…" at bounding box center [368, 218] width 418 height 26
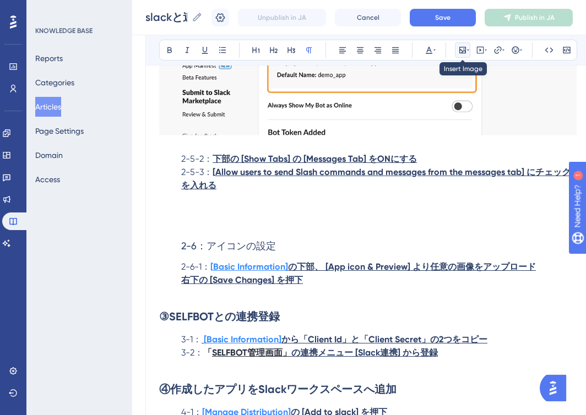
click at [463, 52] on icon at bounding box center [462, 50] width 7 height 7
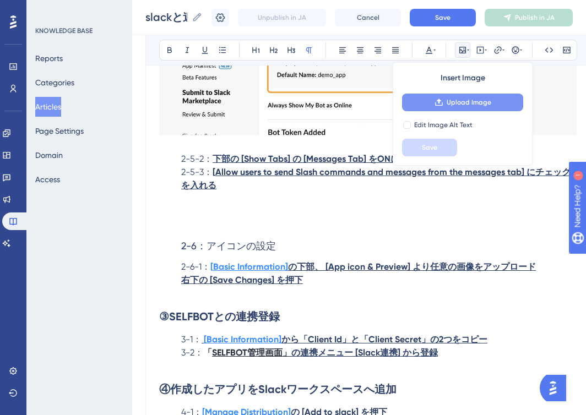
click at [456, 103] on span "Upload Image" at bounding box center [469, 102] width 45 height 9
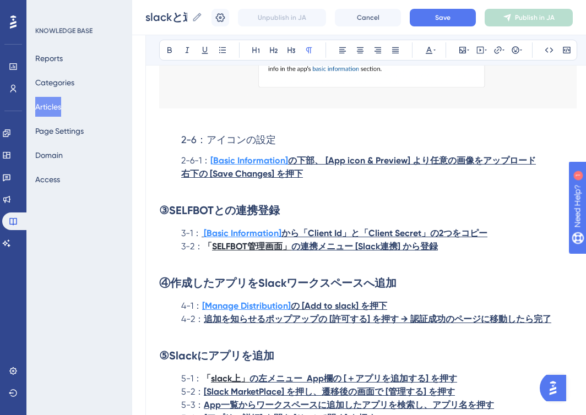
scroll to position [5640, 0]
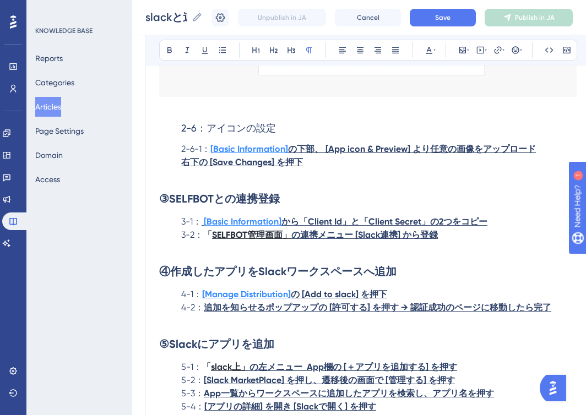
click at [303, 182] on p at bounding box center [368, 175] width 418 height 13
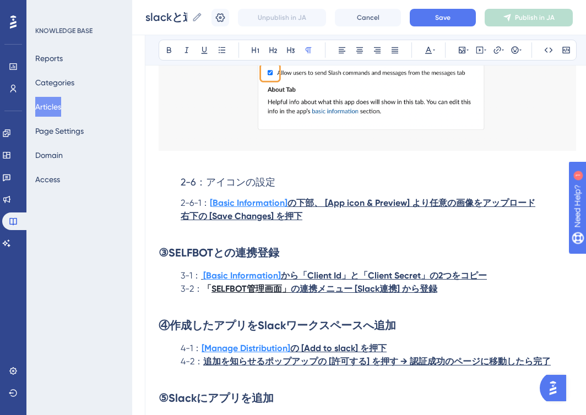
scroll to position [5674, 1]
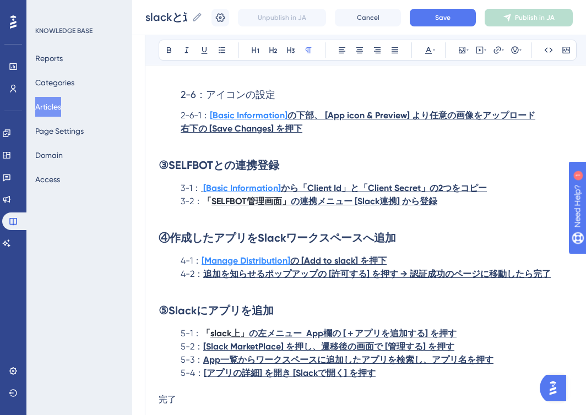
click at [325, 135] on p "右下の [Save Changes] を押下" at bounding box center [368, 128] width 418 height 13
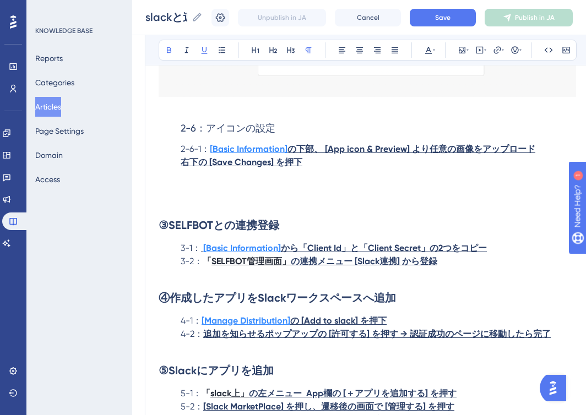
scroll to position [5639, 1]
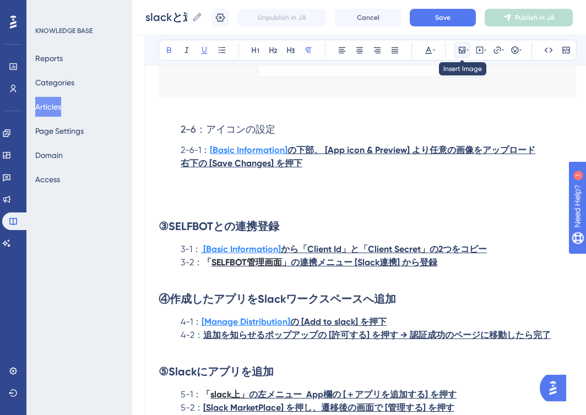
click at [463, 51] on icon at bounding box center [462, 50] width 7 height 7
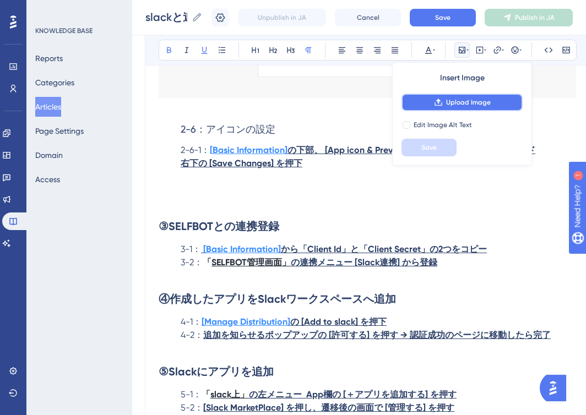
click at [443, 100] on icon at bounding box center [438, 102] width 9 height 9
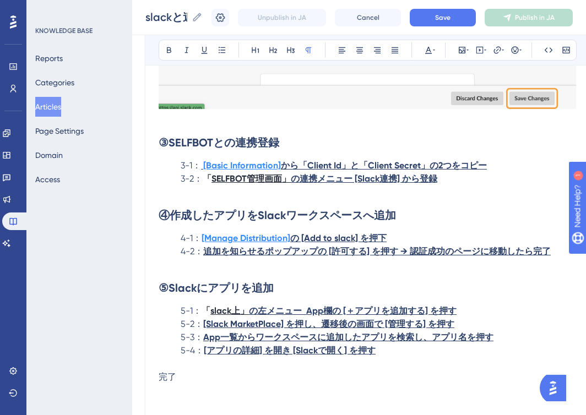
scroll to position [5995, 1]
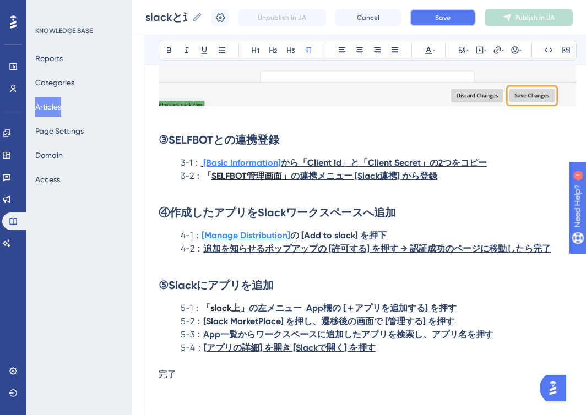
click at [449, 19] on span "Save" at bounding box center [442, 17] width 15 height 9
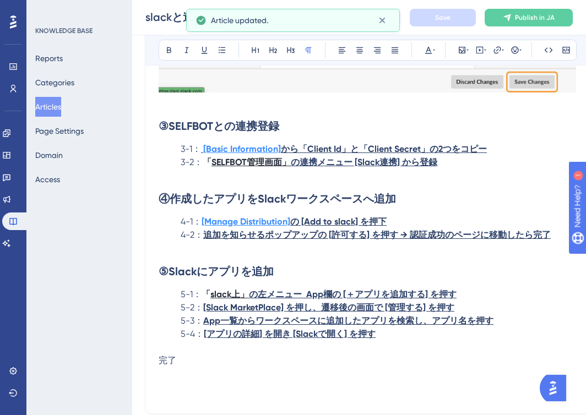
scroll to position [6012, 1]
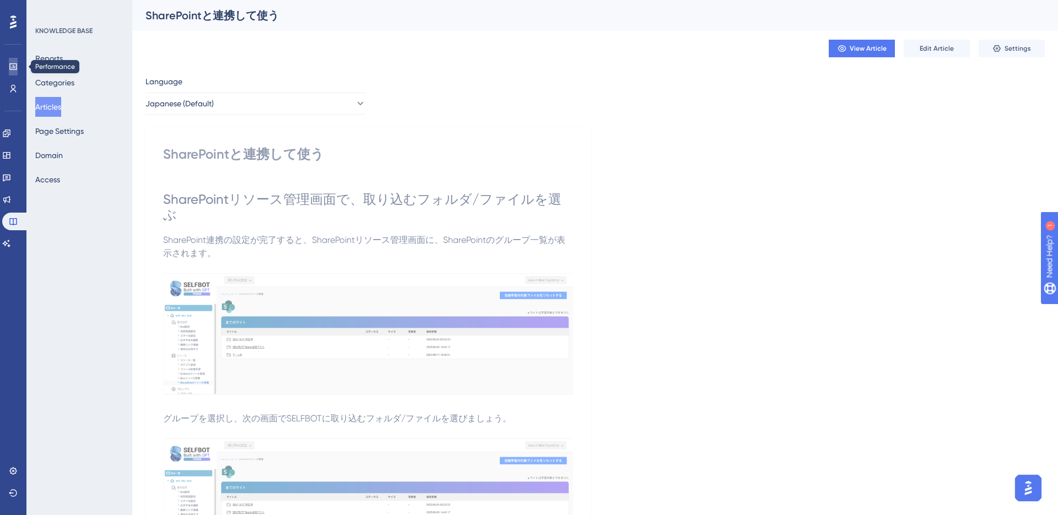
click at [0, 0] on link at bounding box center [0, 0] width 0 height 0
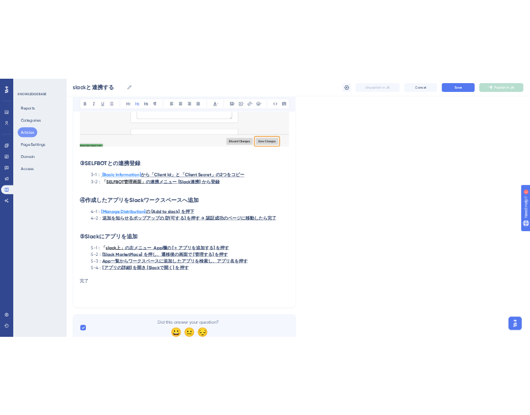
scroll to position [5965, 0]
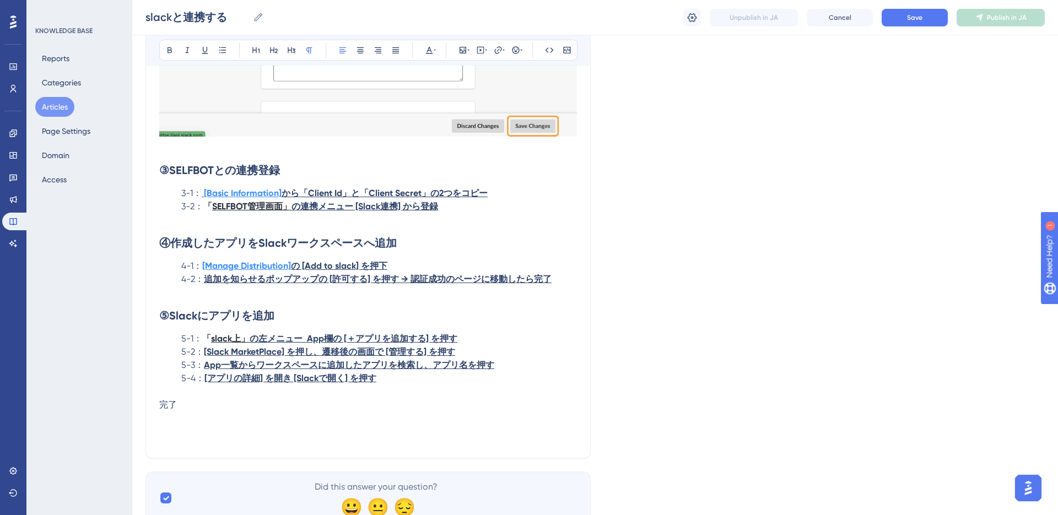
click at [500, 200] on p "3-2： 「 SELFBOT管理画面」 の連携メニュー [Slack連携] から登録" at bounding box center [368, 206] width 418 height 13
click at [497, 194] on p "3-1： [Basic Information] から「Client Id」と「Client Secret」の2つをコピー" at bounding box center [368, 193] width 418 height 13
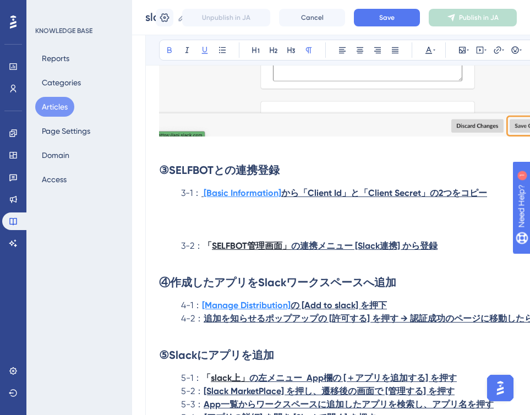
click at [274, 226] on p at bounding box center [368, 219] width 418 height 13
click at [465, 50] on icon at bounding box center [462, 50] width 9 height 9
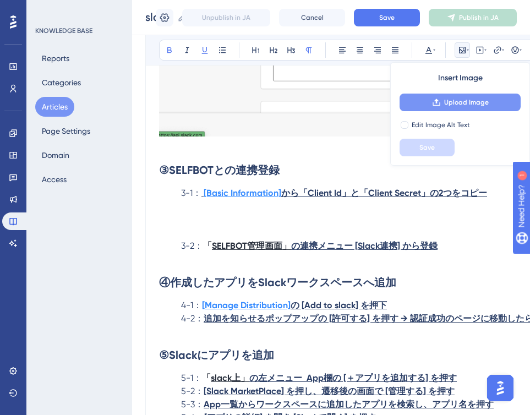
click at [441, 102] on icon at bounding box center [436, 102] width 9 height 9
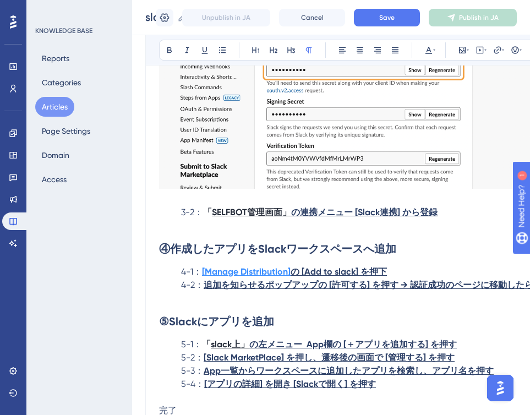
scroll to position [6292, 0]
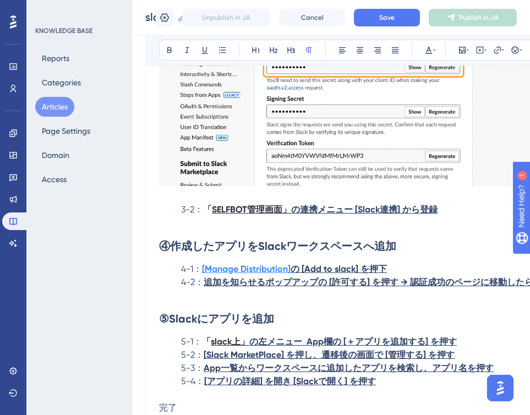
click at [455, 216] on p "3-2： 「 SELFBOT管理画面」 の連携メニュー [Slack連携] から登録" at bounding box center [368, 209] width 418 height 13
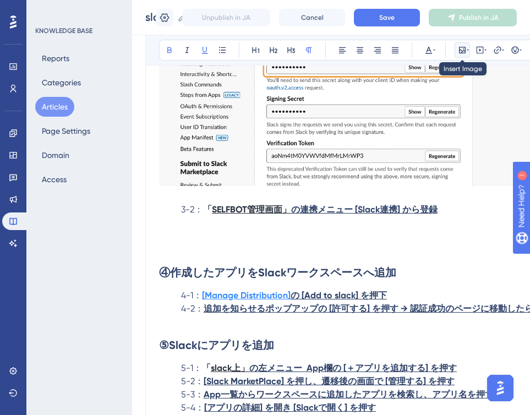
click at [463, 51] on icon at bounding box center [462, 50] width 7 height 7
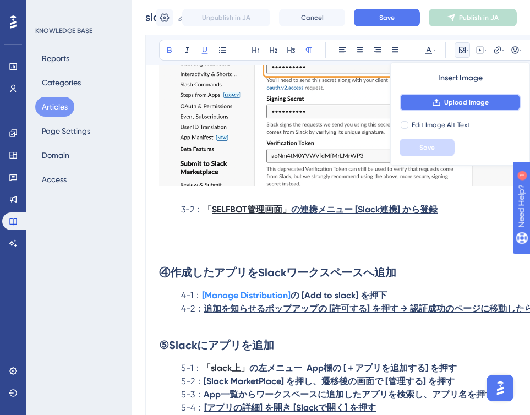
click at [462, 100] on span "Upload Image" at bounding box center [466, 102] width 45 height 9
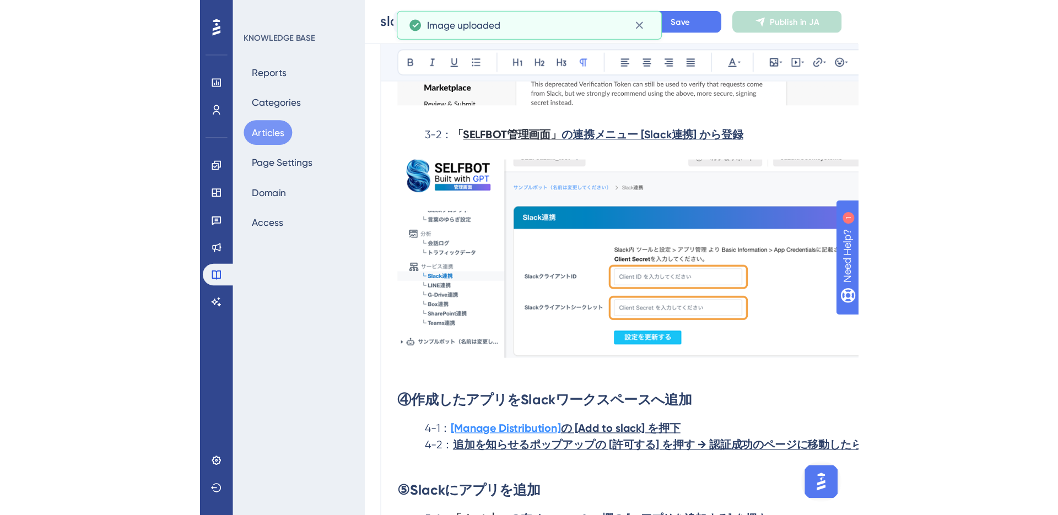
scroll to position [6394, 0]
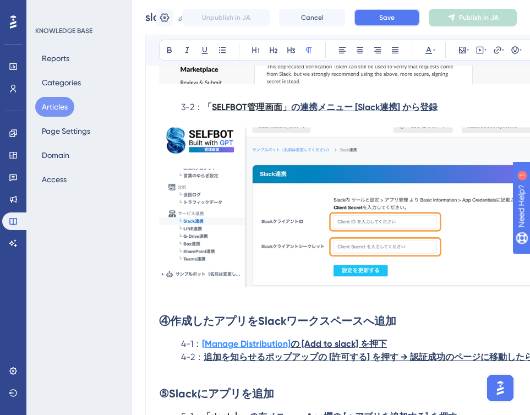
click at [393, 15] on span "Save" at bounding box center [387, 17] width 15 height 9
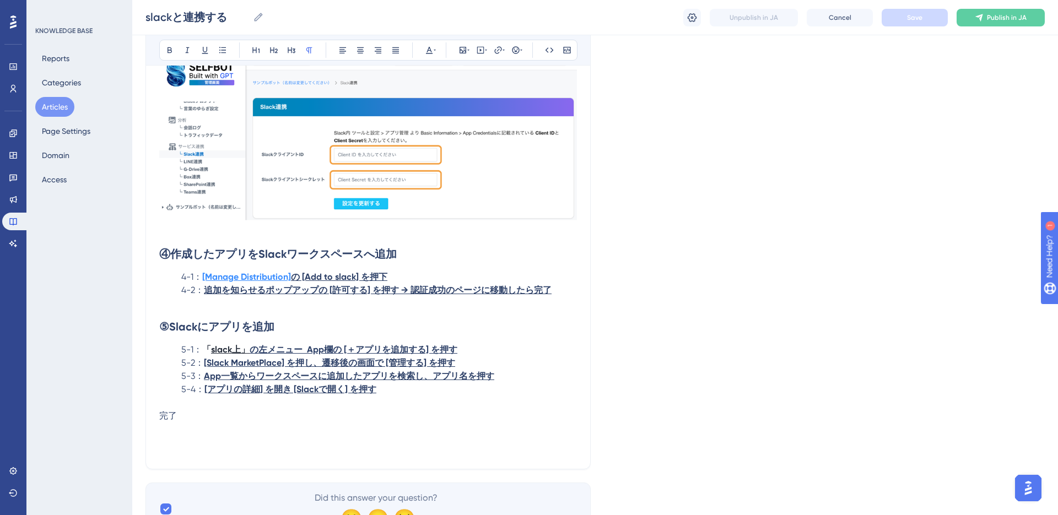
scroll to position [6517, 0]
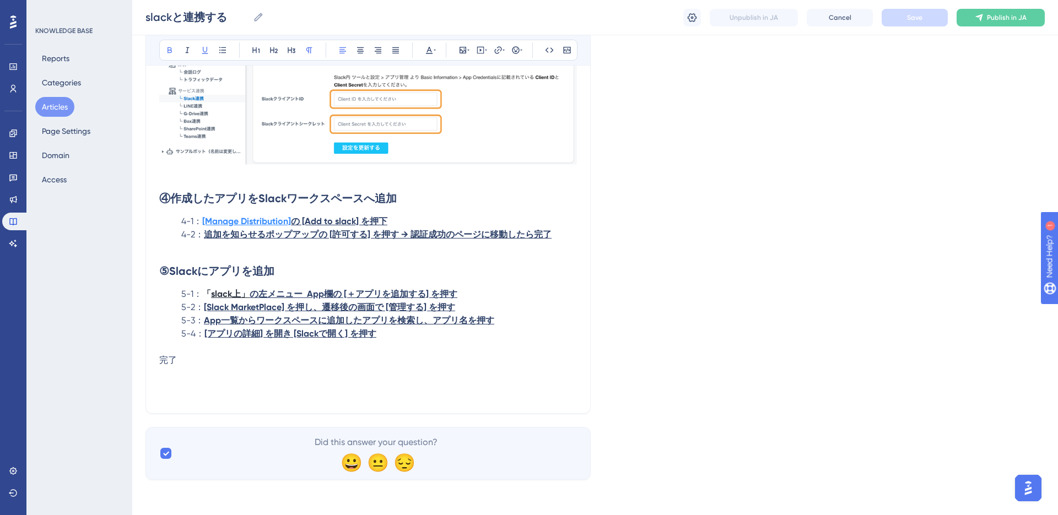
click at [427, 224] on p "4-1： [Manage Distribution] の [Add to slack] を押下" at bounding box center [368, 221] width 418 height 13
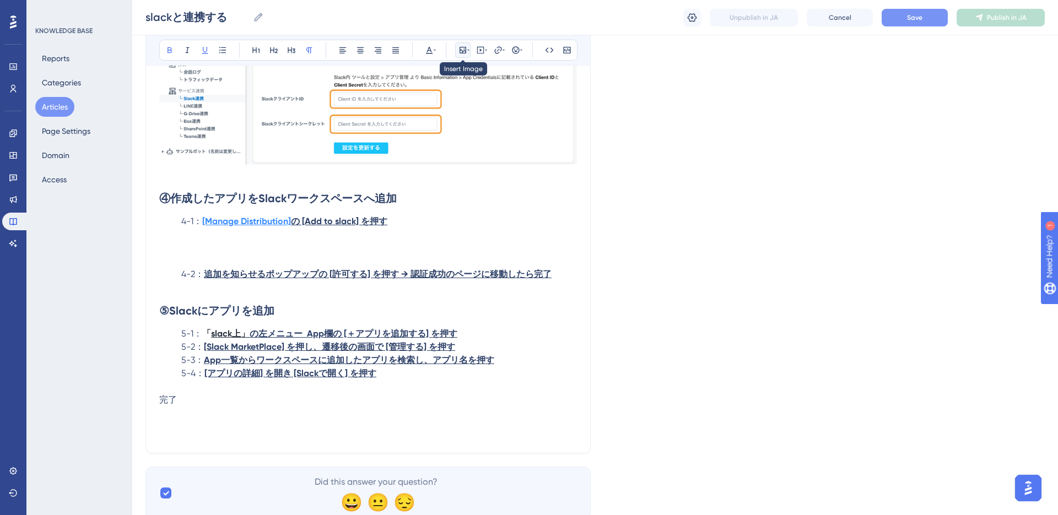
click at [465, 50] on icon at bounding box center [462, 50] width 7 height 7
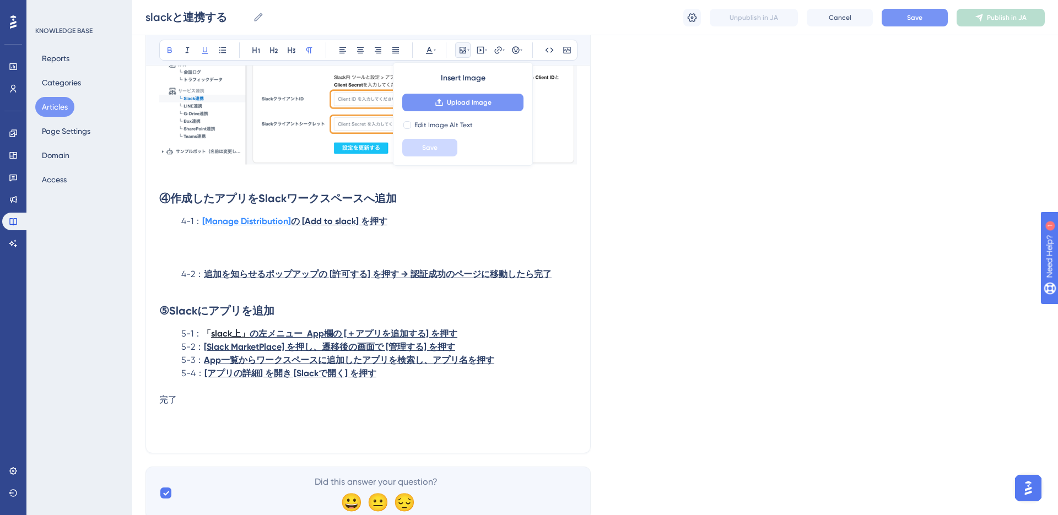
click at [464, 105] on span "Upload Image" at bounding box center [469, 102] width 45 height 9
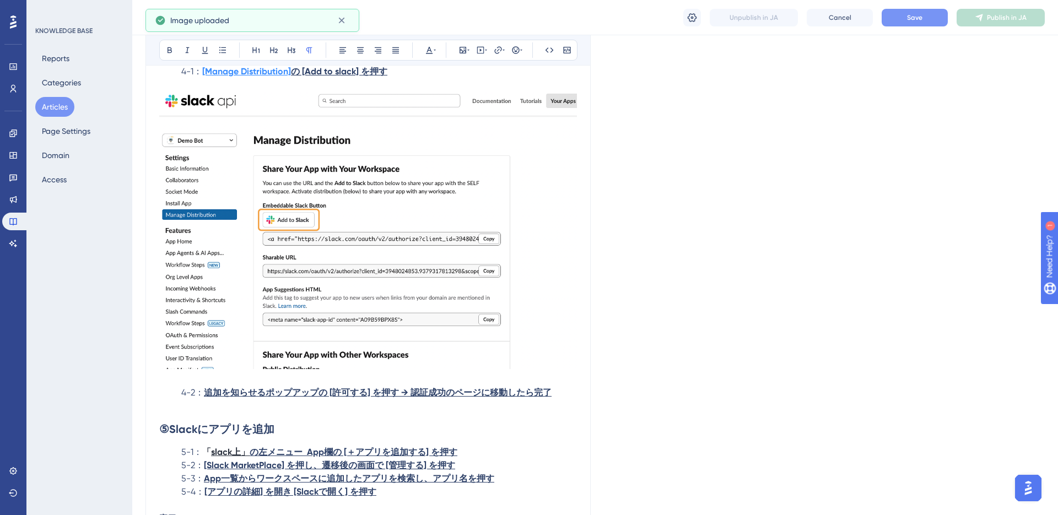
scroll to position [6825, 0]
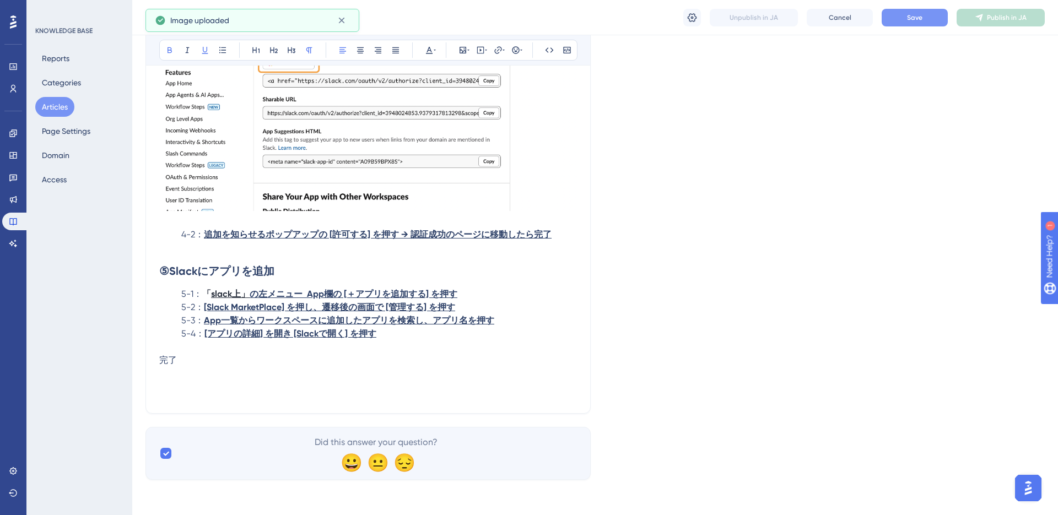
click at [557, 237] on p "4-2： 追加を知らせるポップアップの [許可する] を押す → 認証成功のページに移動したら完了" at bounding box center [368, 234] width 418 height 13
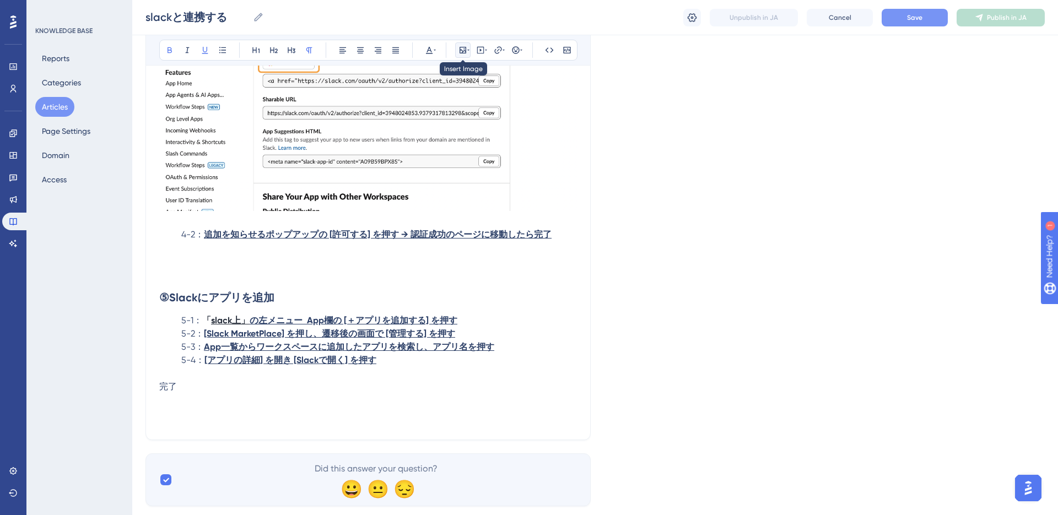
click at [464, 51] on icon at bounding box center [462, 50] width 7 height 7
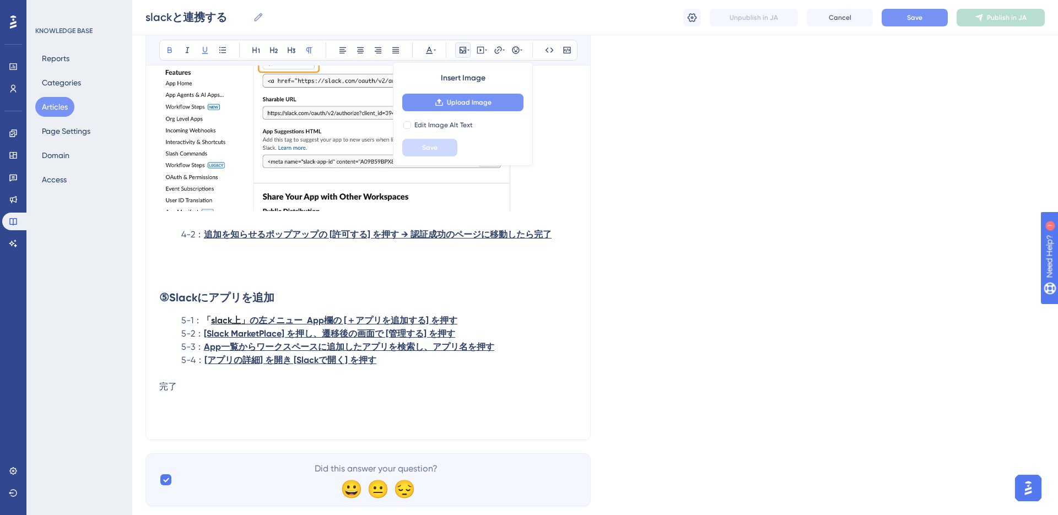
click at [460, 101] on span "Upload Image" at bounding box center [469, 102] width 45 height 9
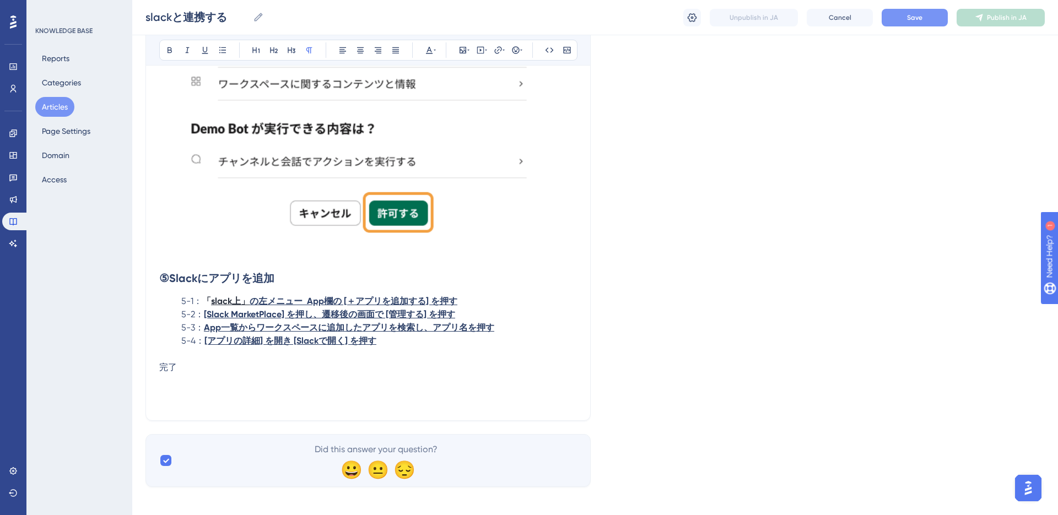
scroll to position [7229, 0]
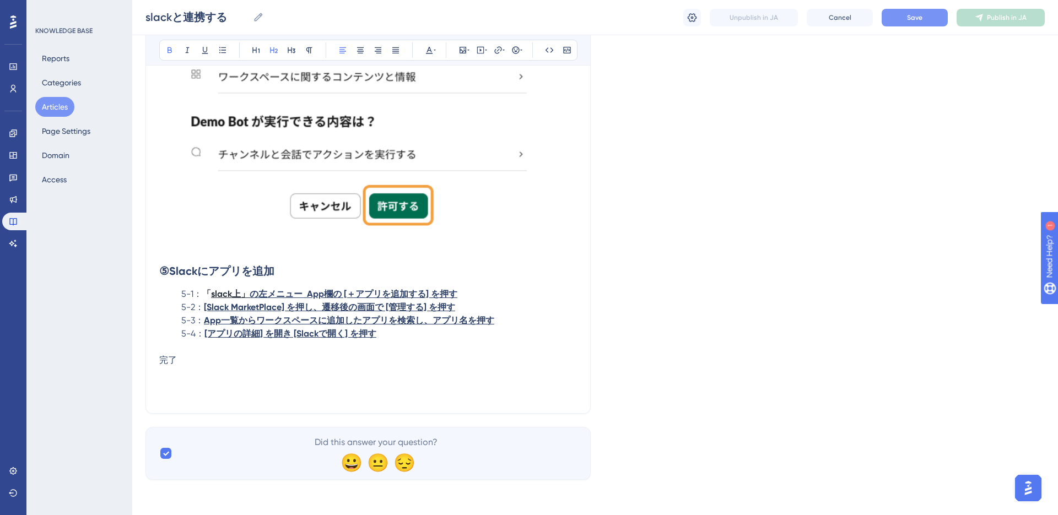
click at [318, 269] on h2 "⑤Slackにアプリを追加" at bounding box center [368, 270] width 418 height 33
click at [481, 294] on p "5-1： 「 slack上」 の左メニュー App欄の [＋アプリを追加する] を押す" at bounding box center [368, 294] width 418 height 13
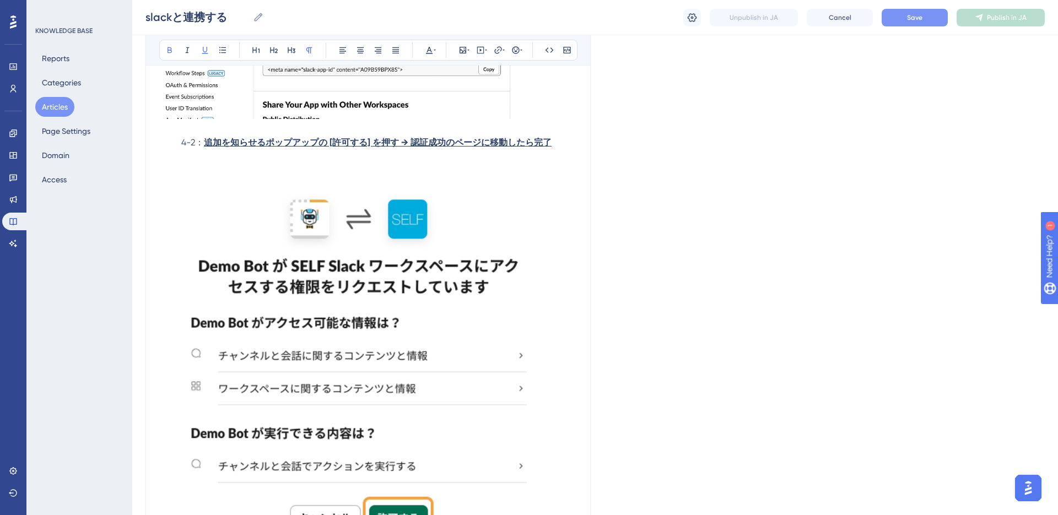
scroll to position [6743, 0]
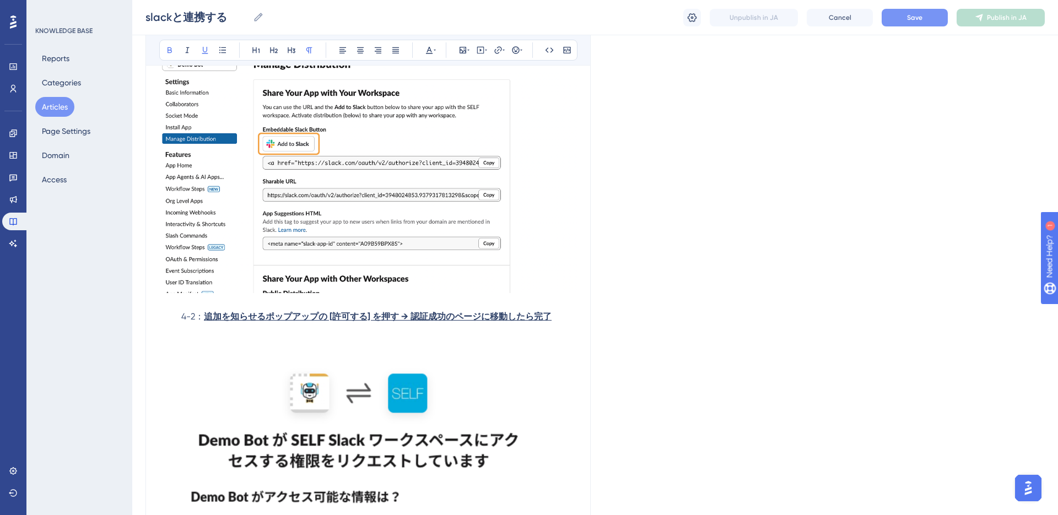
click at [895, 22] on button "Save" at bounding box center [914, 18] width 66 height 18
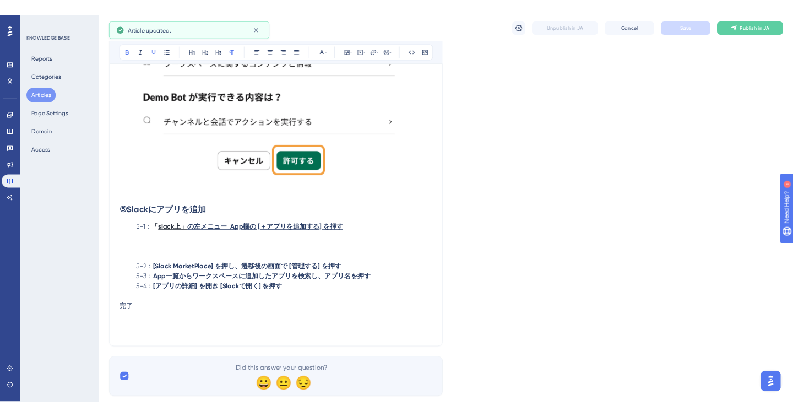
scroll to position [7246, 0]
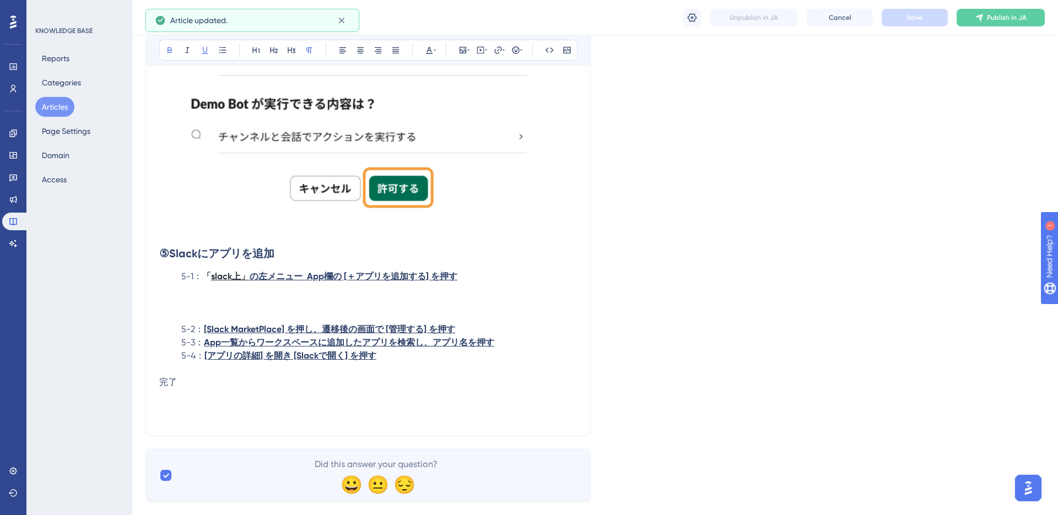
click at [258, 291] on p at bounding box center [368, 289] width 418 height 13
click at [256, 300] on p at bounding box center [368, 302] width 418 height 13
